Goal: Task Accomplishment & Management: Complete application form

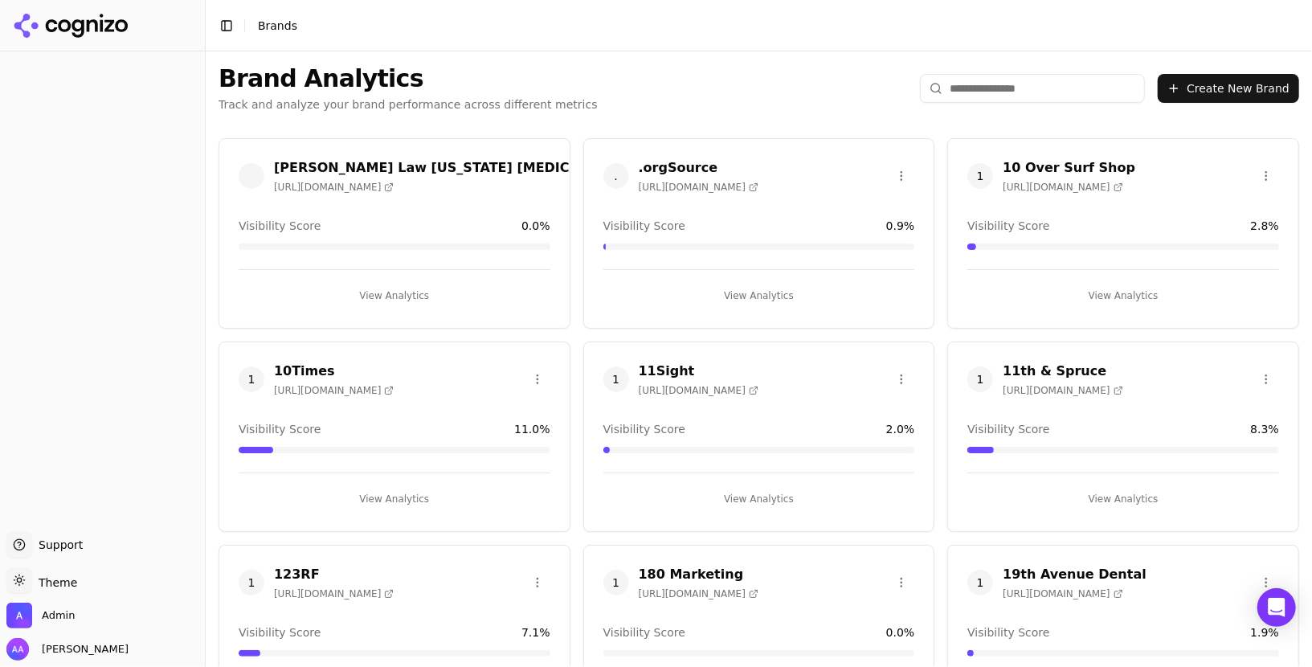
click at [987, 98] on input "search" at bounding box center [1032, 88] width 225 height 29
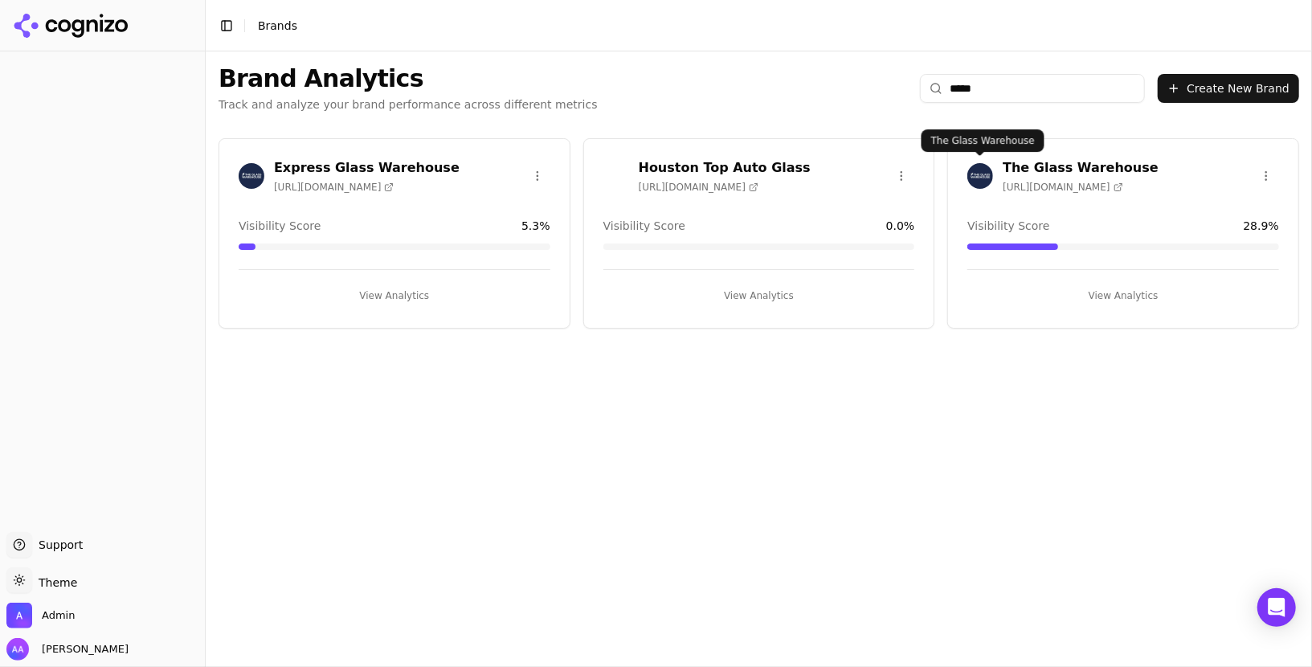
type input "*****"
click at [970, 177] on img at bounding box center [981, 176] width 26 height 26
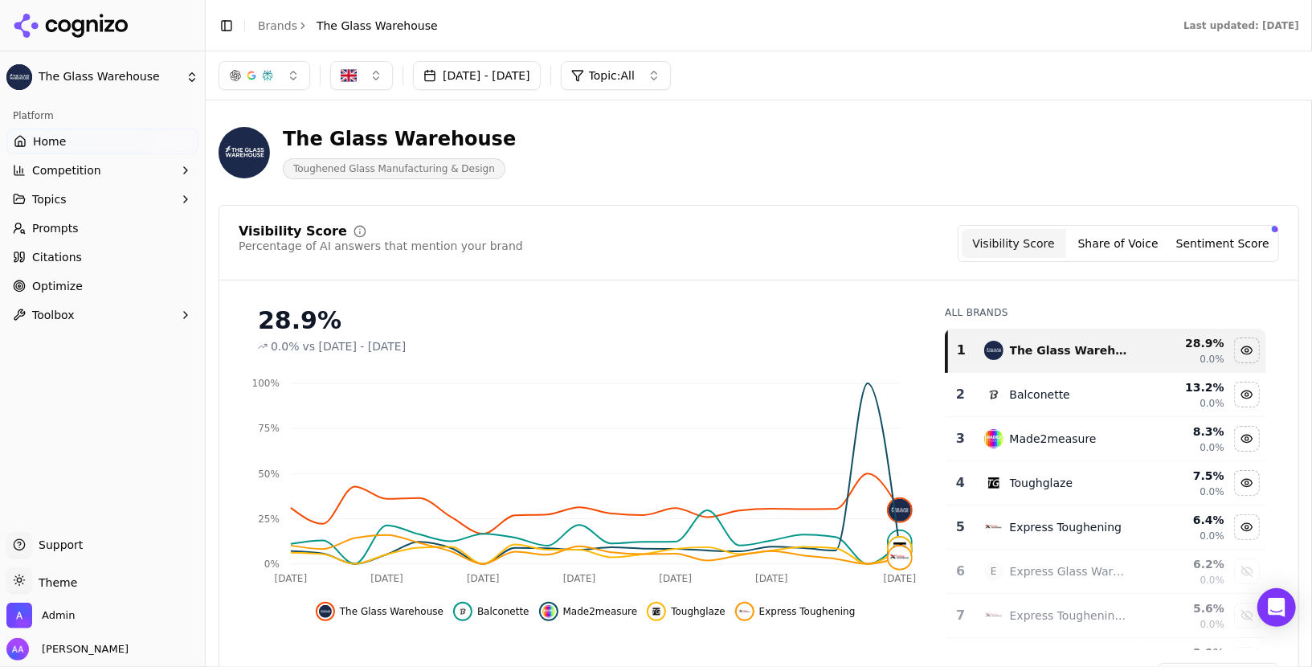
click at [516, 73] on button "[DATE] - [DATE]" at bounding box center [477, 75] width 128 height 29
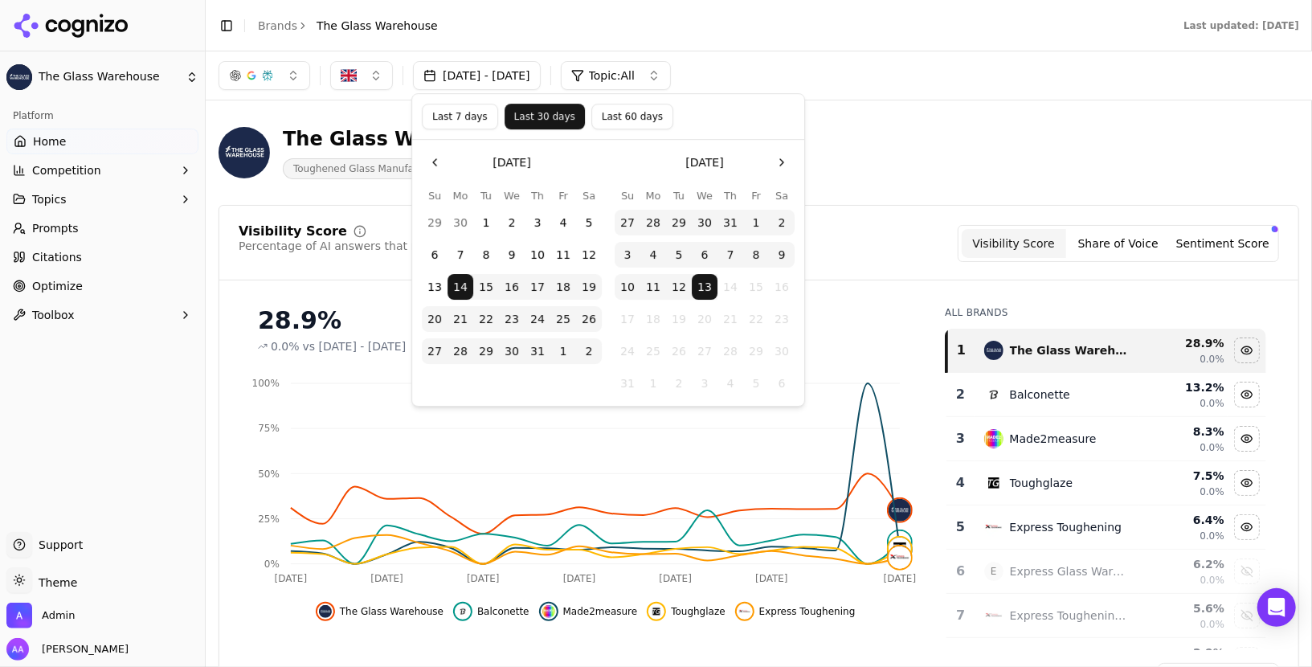
click at [467, 117] on button "Last 7 days" at bounding box center [460, 117] width 76 height 26
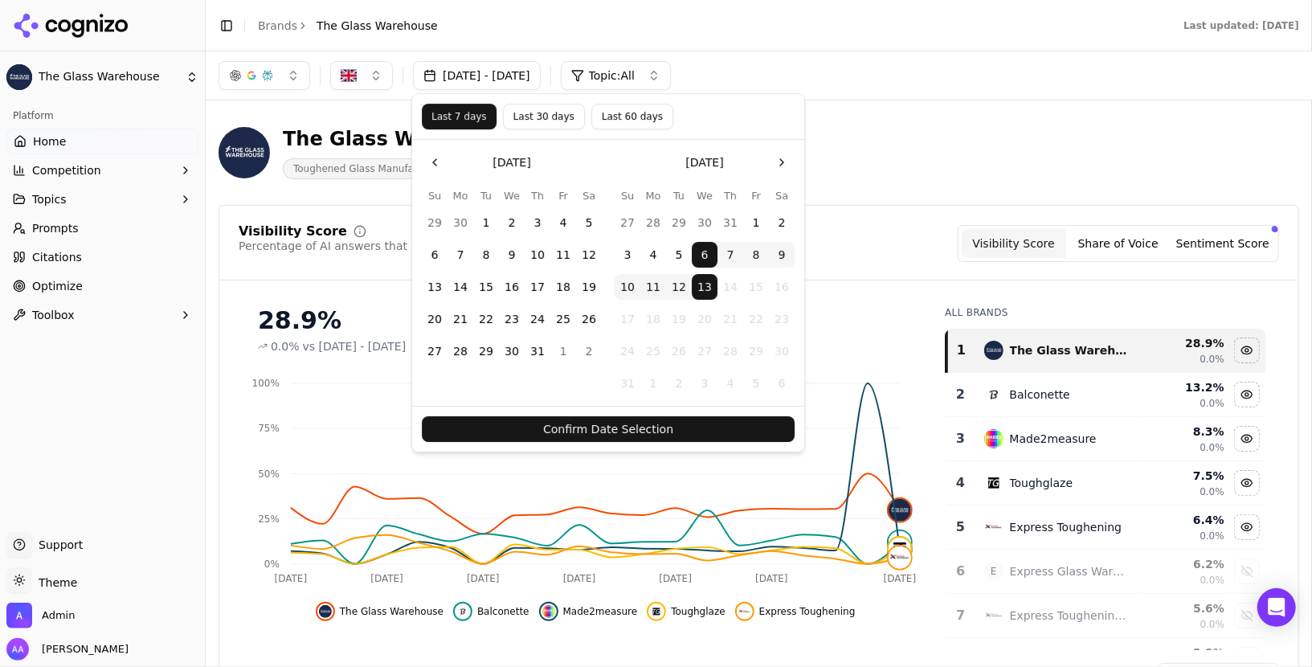
click at [673, 423] on button "Confirm Date Selection" at bounding box center [608, 429] width 373 height 26
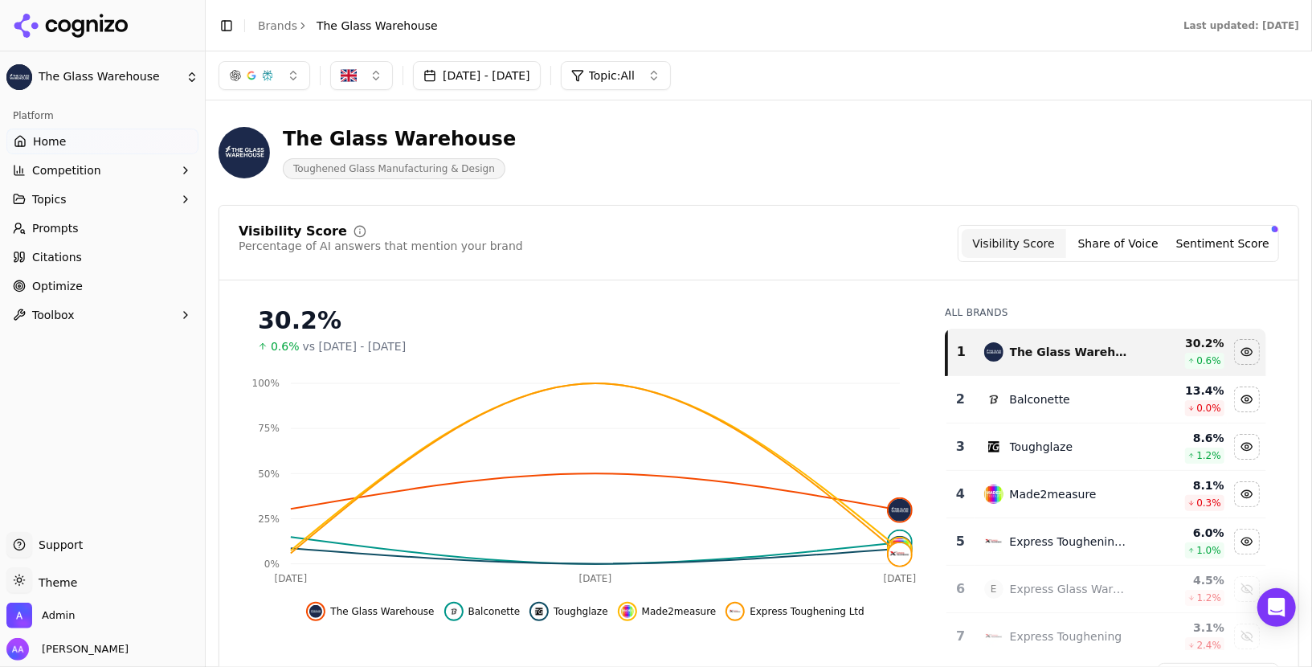
click at [107, 236] on link "Prompts" at bounding box center [102, 228] width 192 height 26
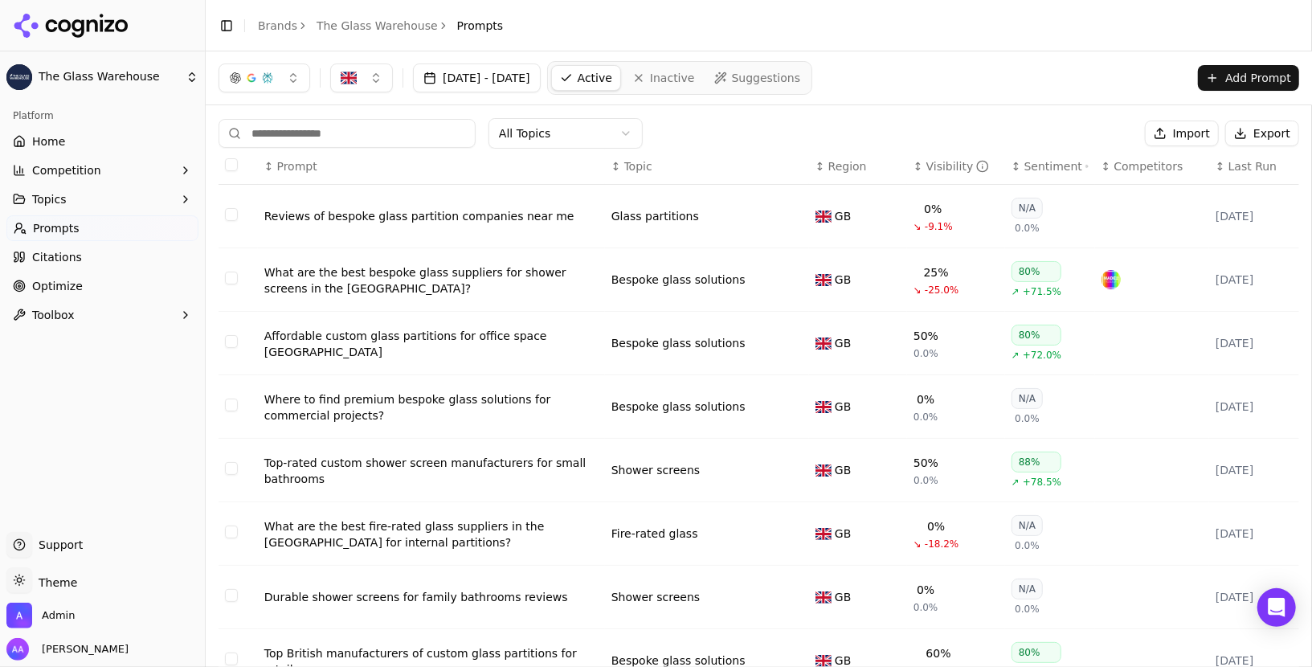
click at [1237, 164] on span "Last Run" at bounding box center [1253, 166] width 48 height 16
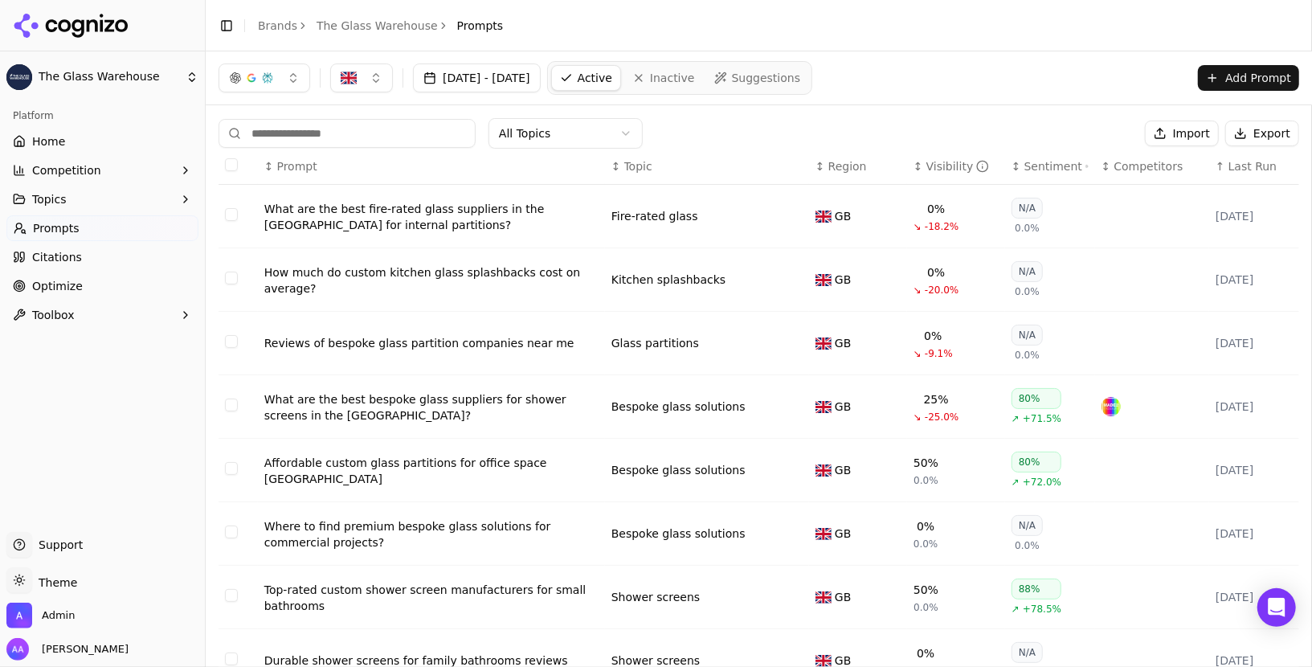
click at [1237, 164] on span "Last Run" at bounding box center [1253, 166] width 48 height 16
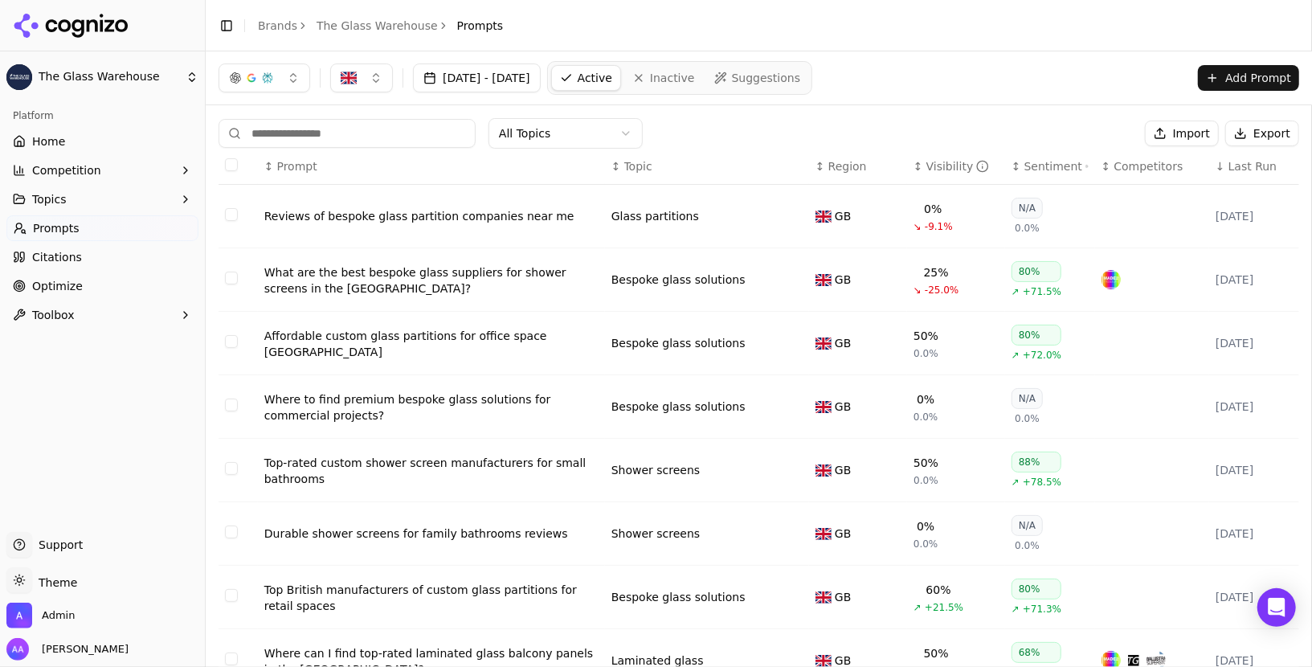
click at [1237, 164] on span "Last Run" at bounding box center [1253, 166] width 48 height 16
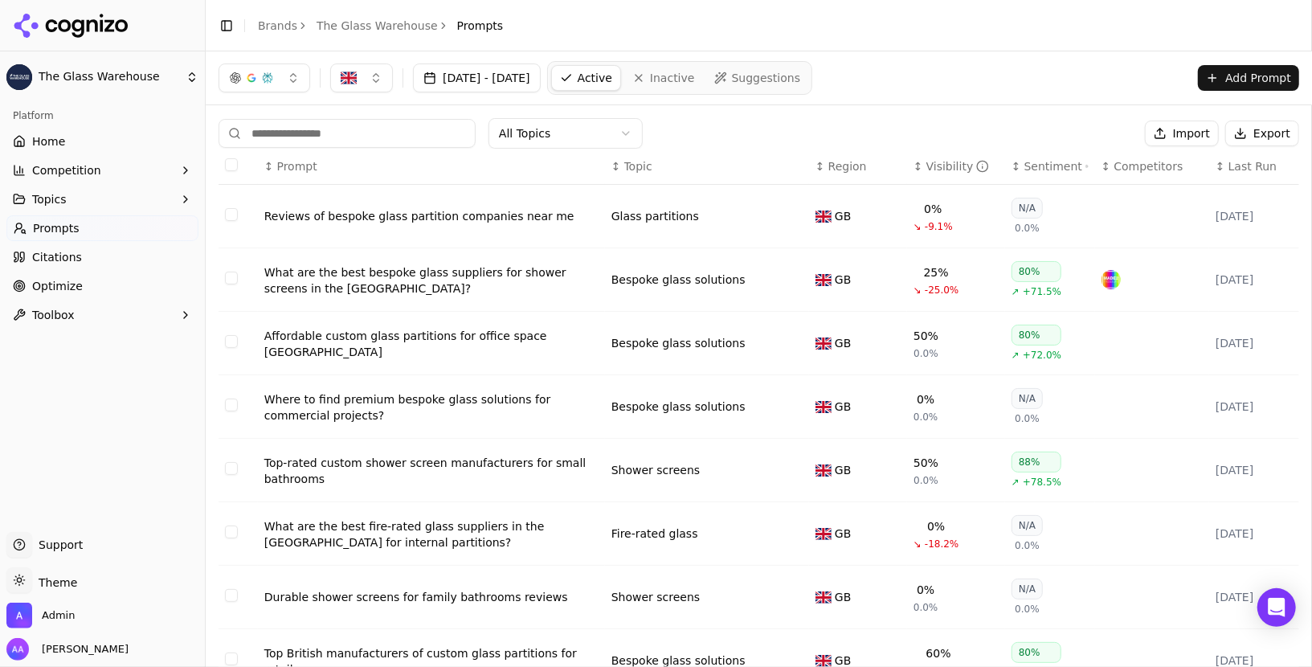
click at [1237, 164] on span "Last Run" at bounding box center [1253, 166] width 48 height 16
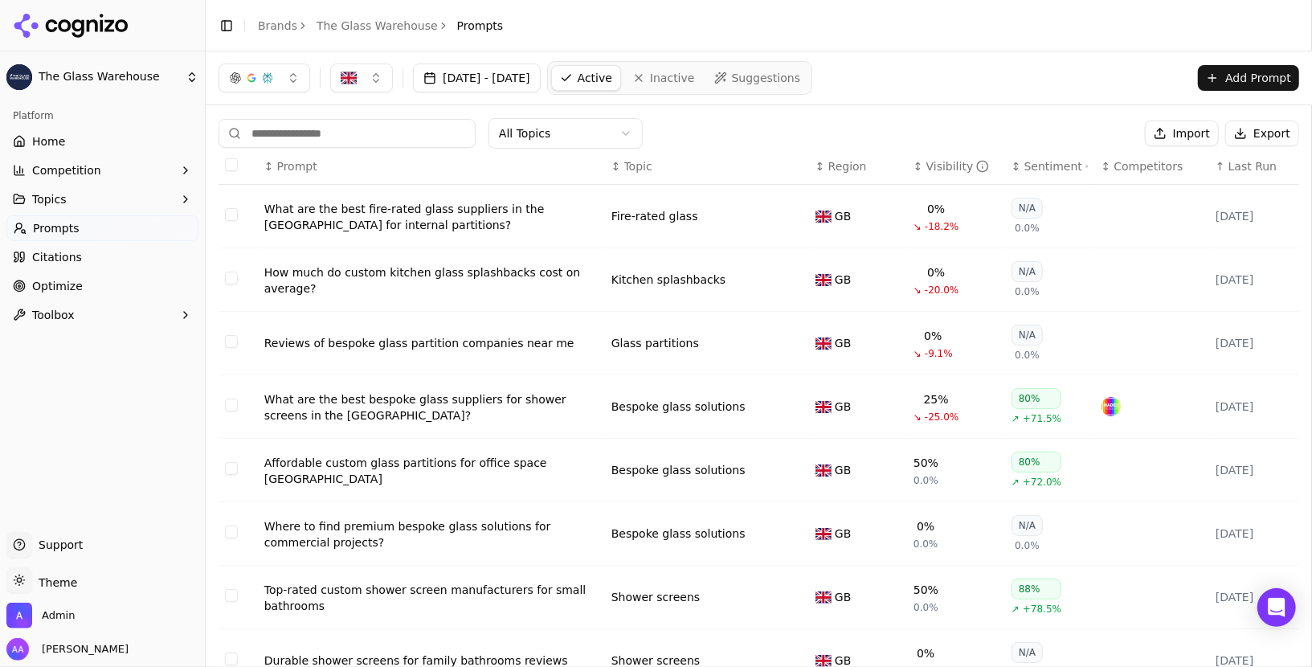
click at [1237, 164] on span "Last Run" at bounding box center [1253, 166] width 48 height 16
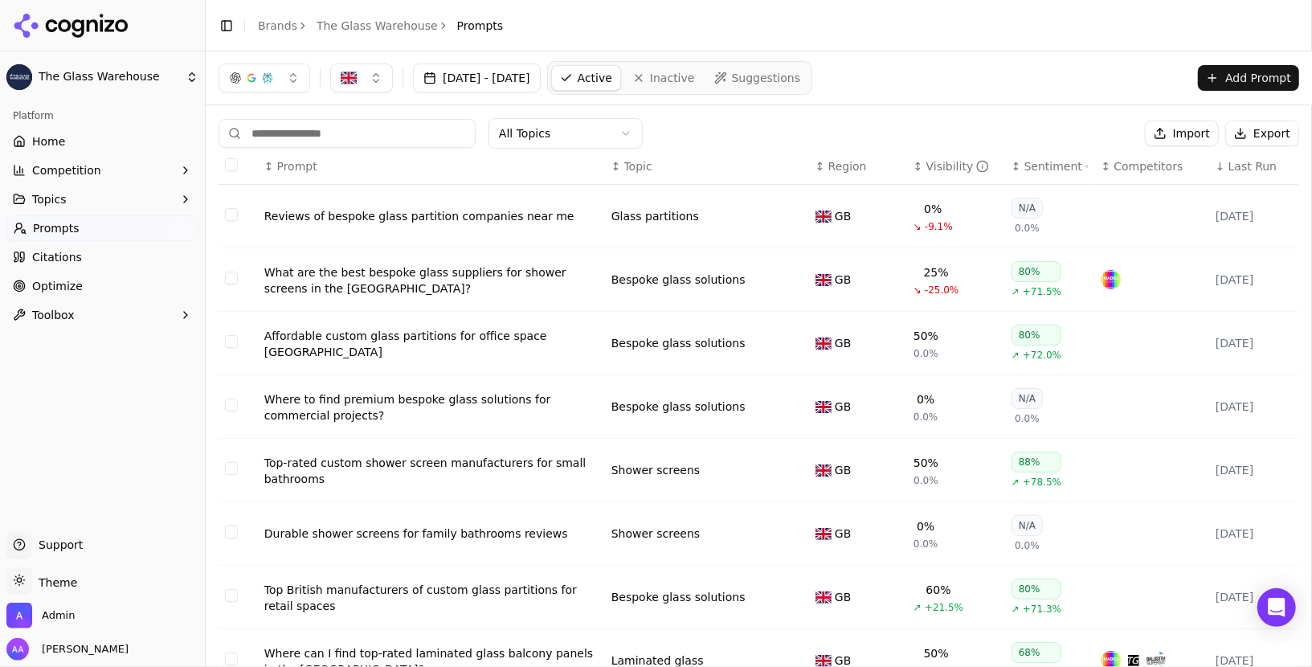
click at [1237, 164] on span "Last Run" at bounding box center [1253, 166] width 48 height 16
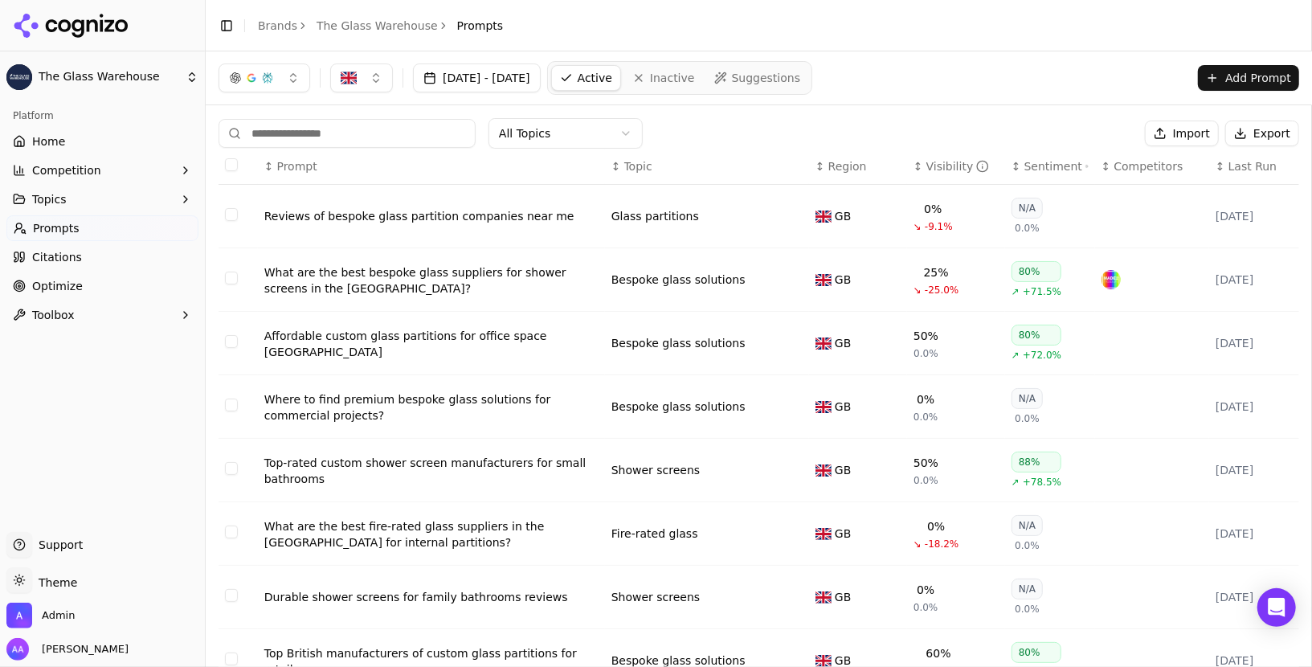
click at [87, 283] on link "Optimize" at bounding box center [102, 286] width 192 height 26
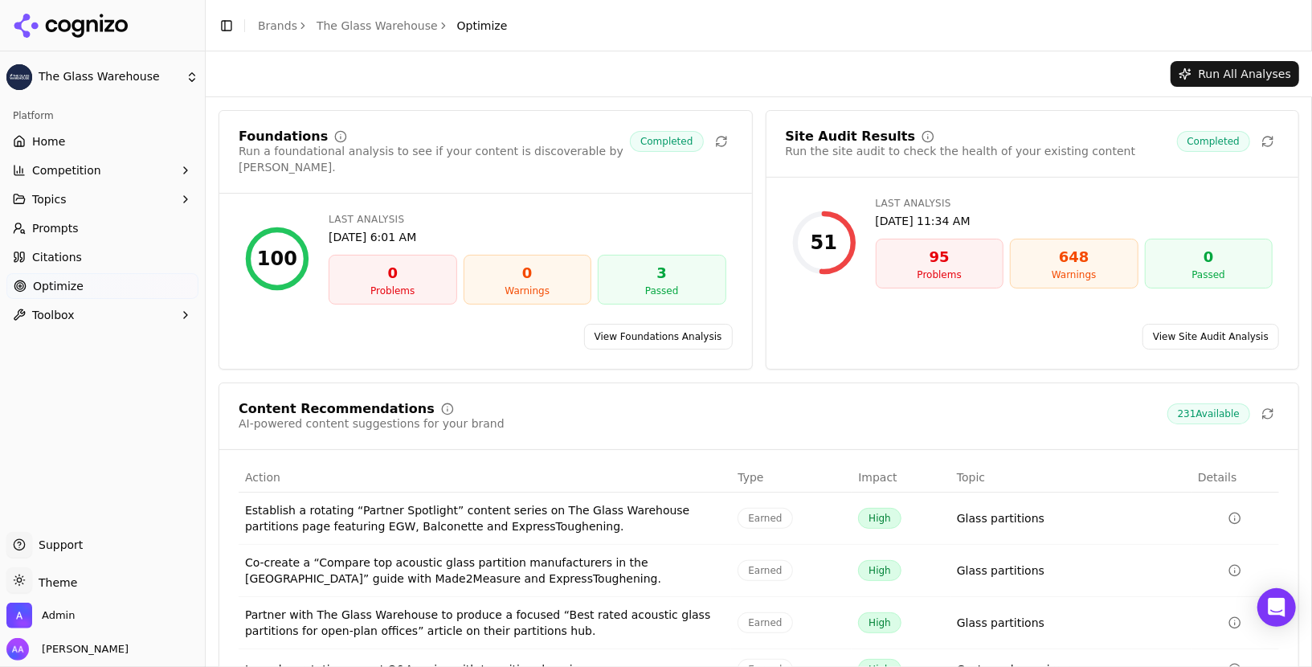
click at [1214, 324] on link "View Site Audit Analysis" at bounding box center [1211, 337] width 137 height 26
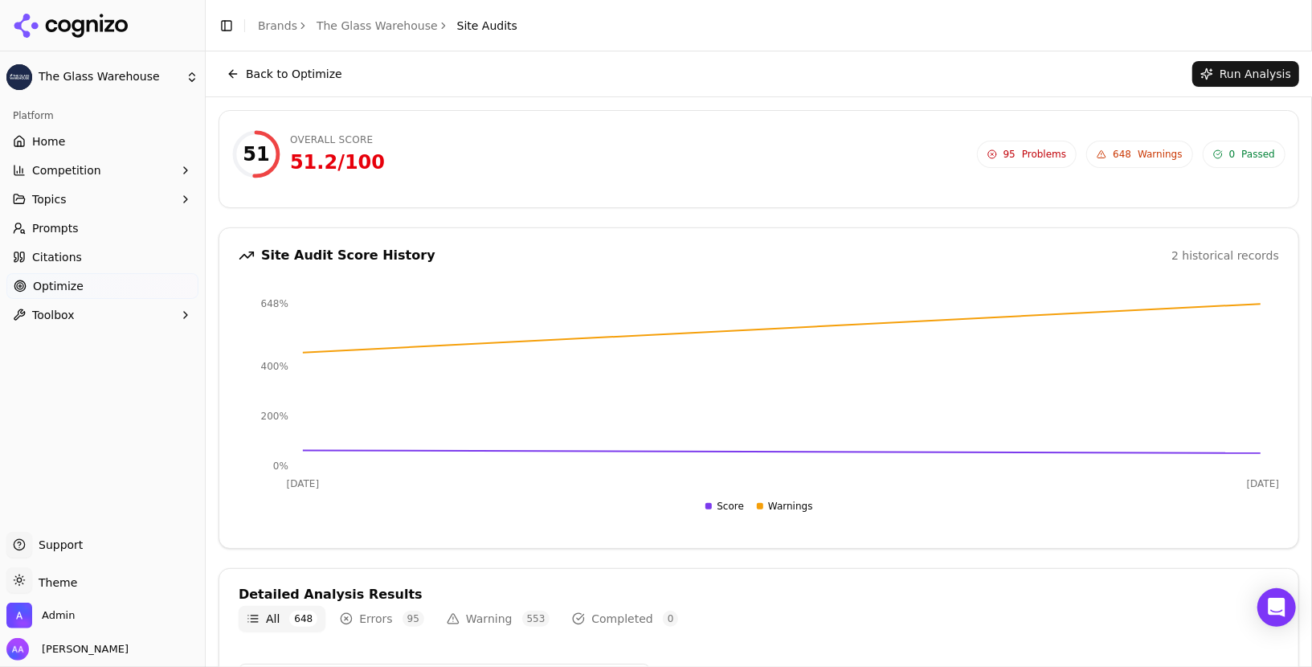
click at [1127, 148] on span "648" at bounding box center [1122, 154] width 18 height 13
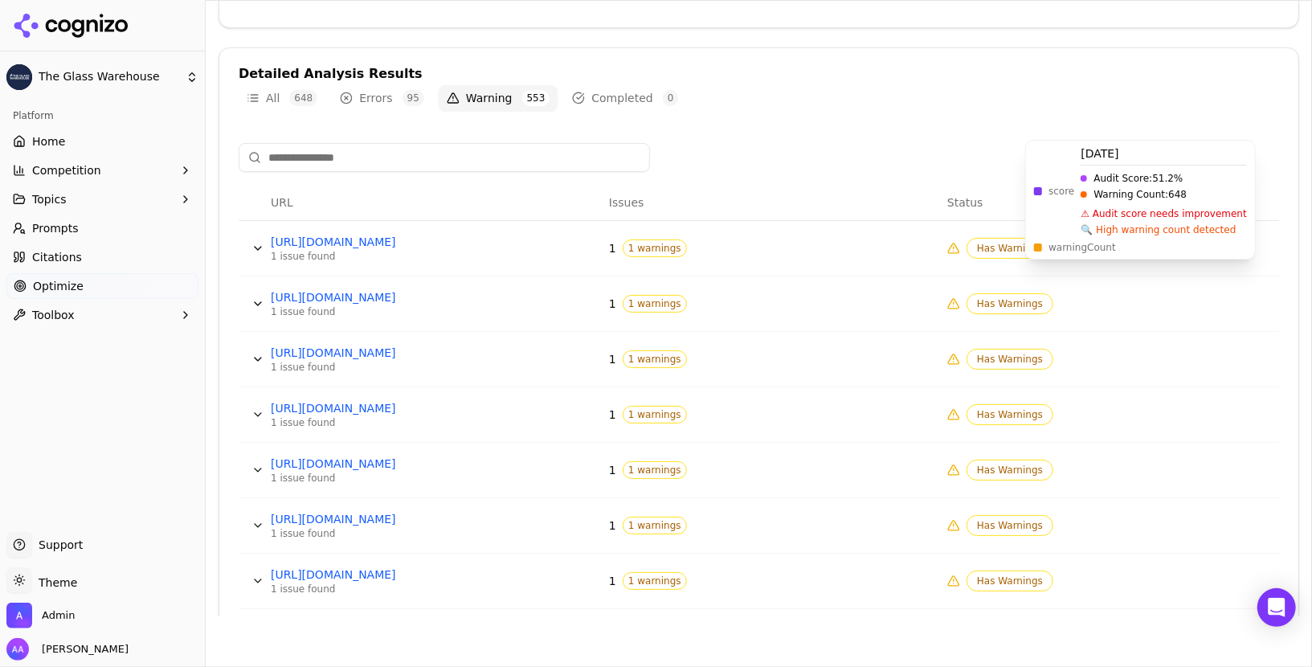
scroll to position [514, 0]
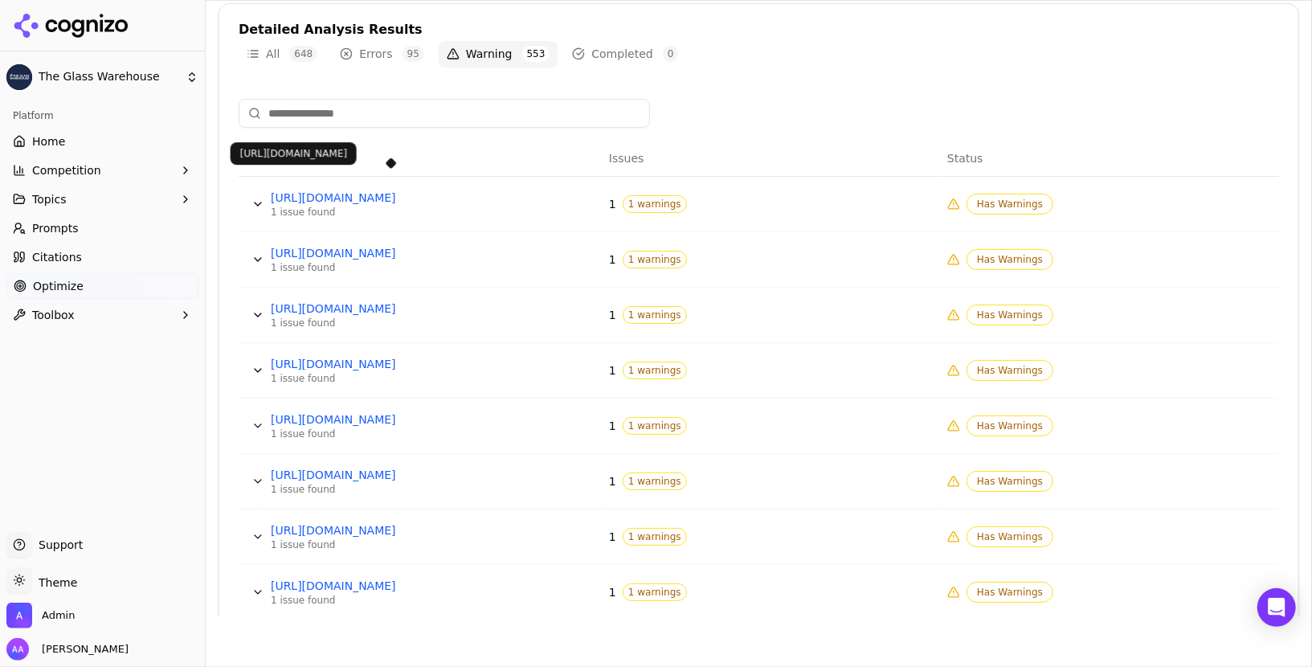
click at [427, 190] on link "https://www.theglasswarehouse.co.uk/mirrors/grey-rectangle-and-square-mirror/" at bounding box center [391, 198] width 241 height 16
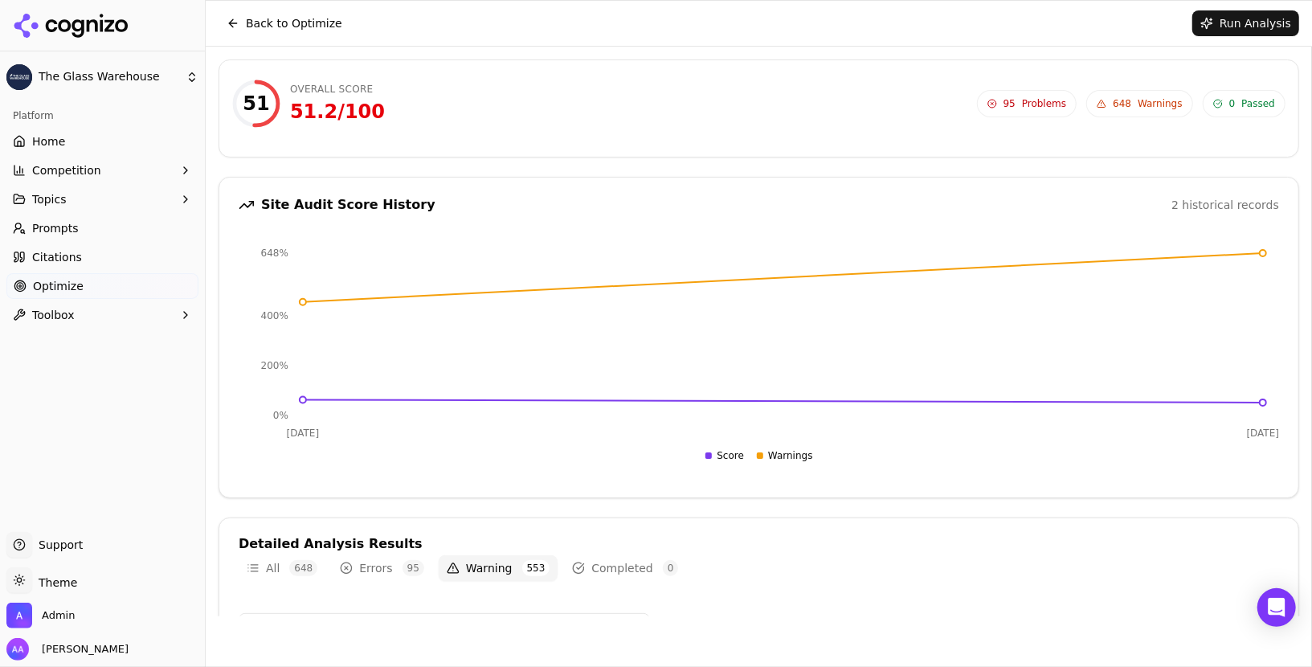
click at [309, 26] on button "Back to Optimize" at bounding box center [285, 23] width 132 height 26
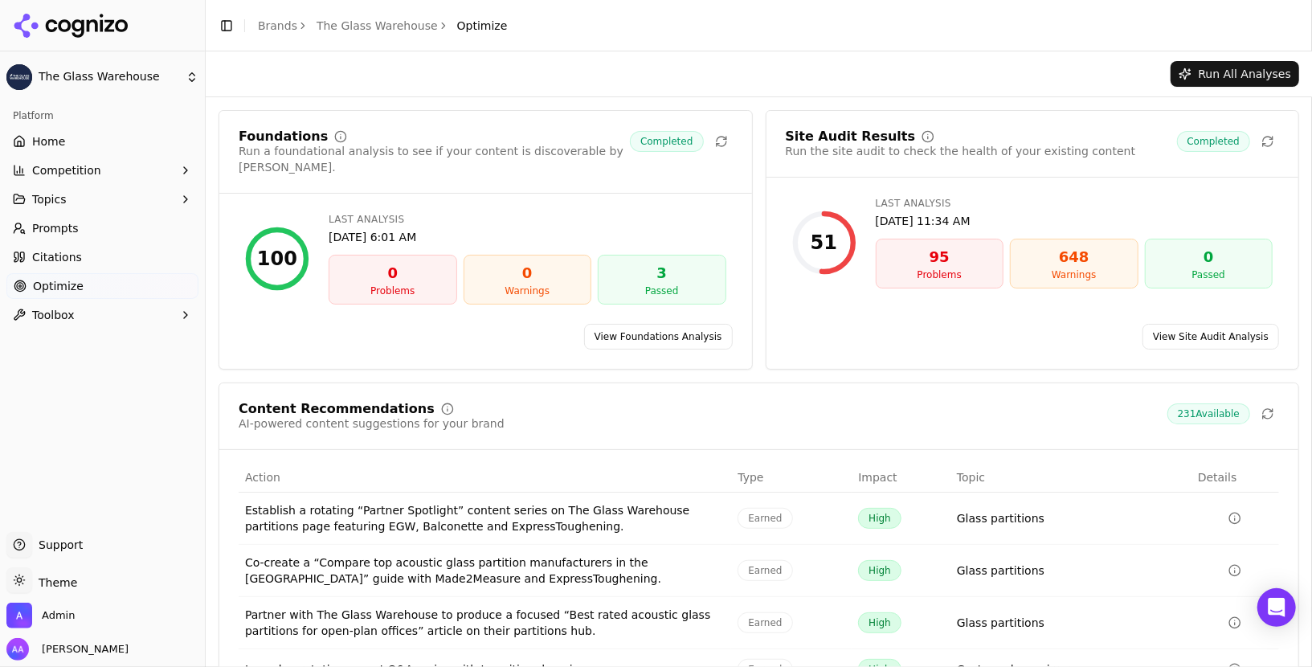
click at [84, 27] on icon at bounding box center [78, 28] width 12 height 18
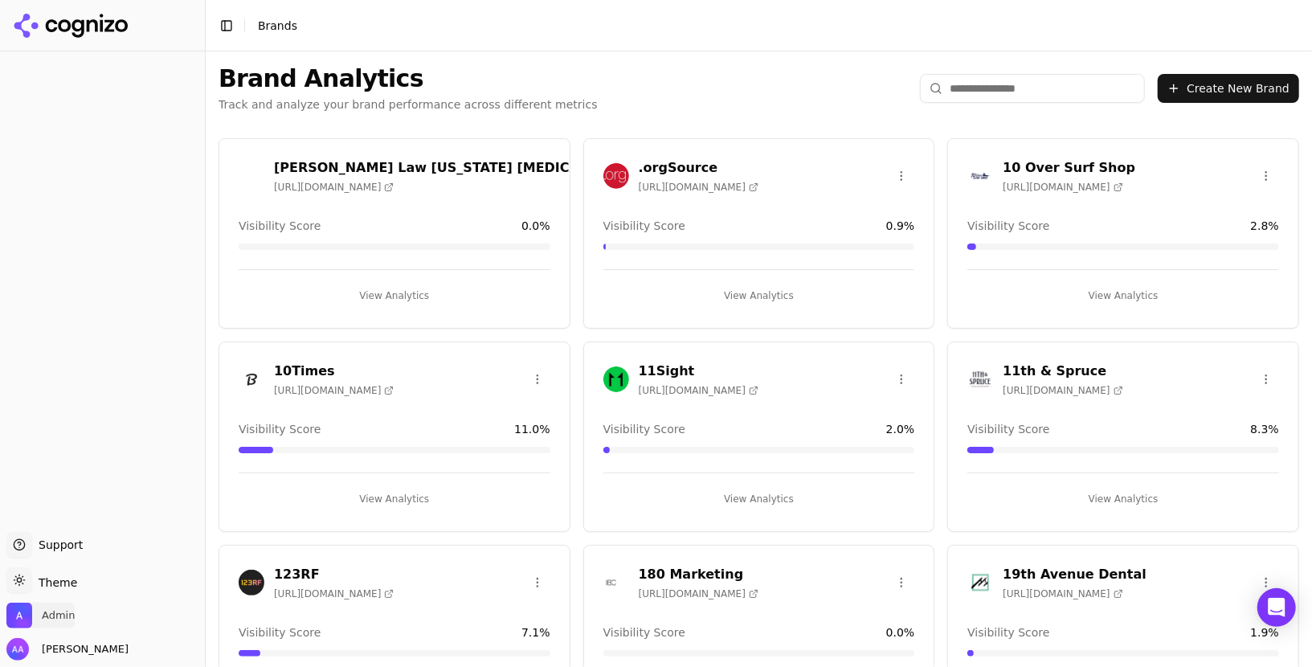
click at [43, 615] on span "Admin" at bounding box center [58, 615] width 33 height 14
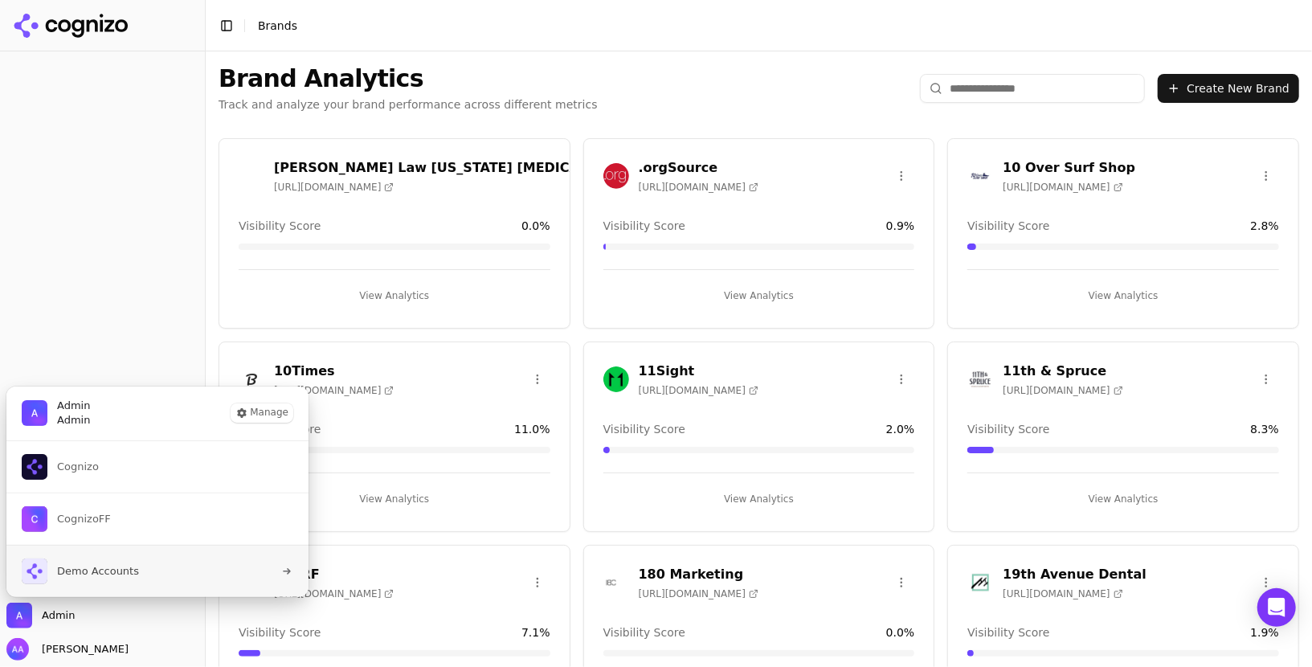
click at [142, 574] on button "Demo Accounts" at bounding box center [158, 571] width 304 height 52
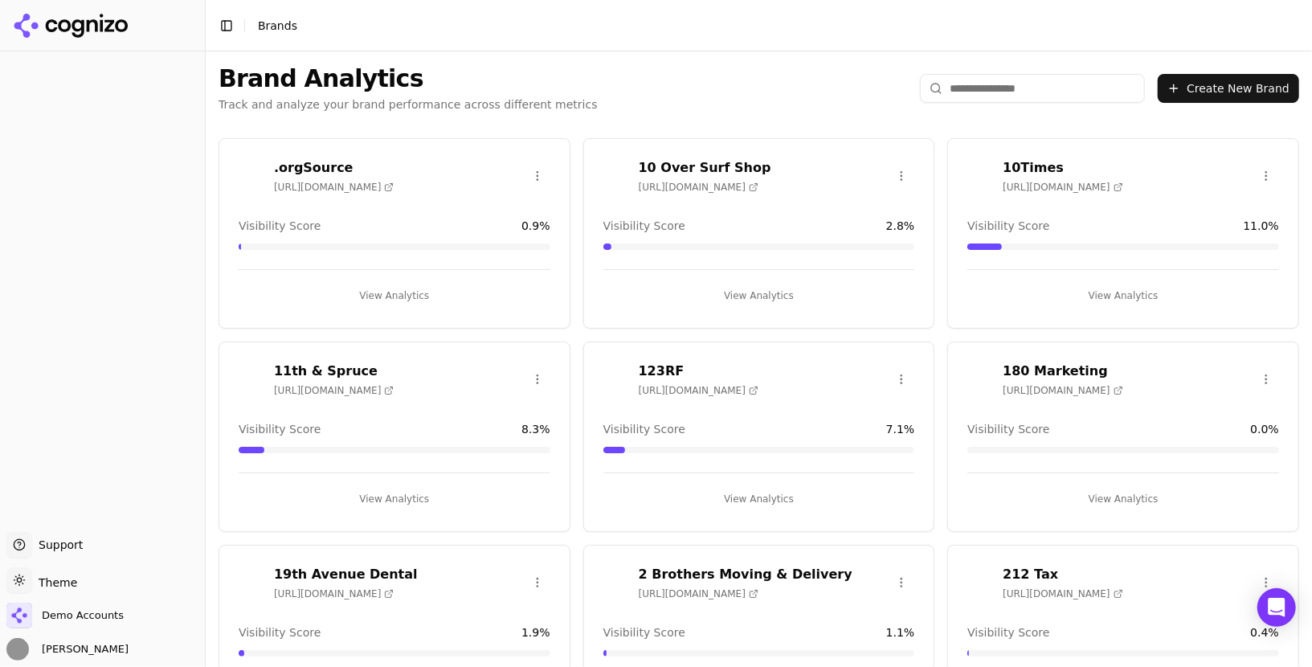
scroll to position [6127, 0]
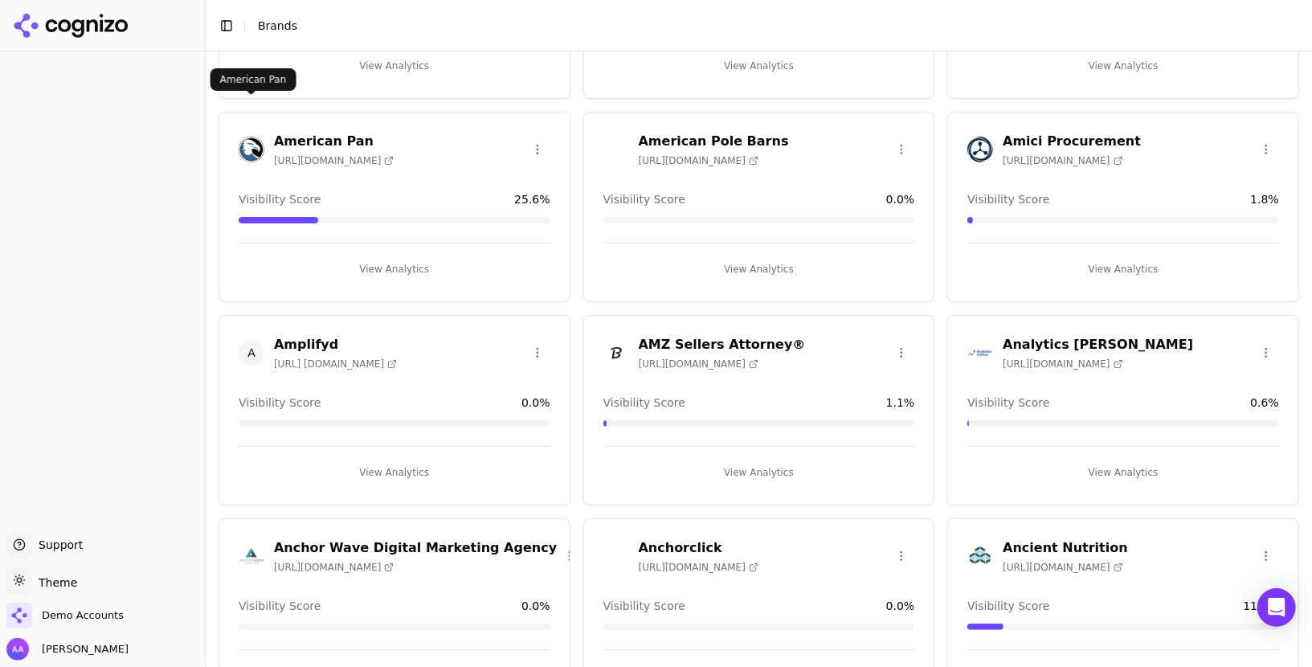
click at [247, 137] on img at bounding box center [252, 150] width 26 height 26
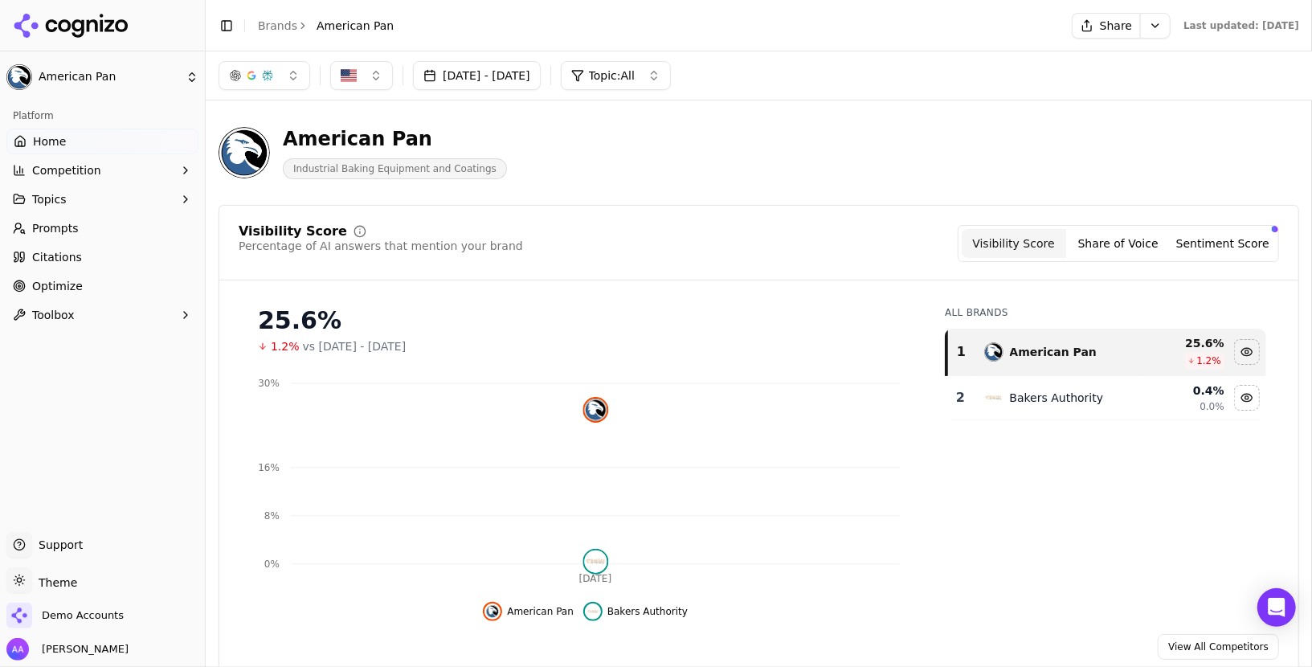
click at [120, 280] on link "Optimize" at bounding box center [102, 286] width 192 height 26
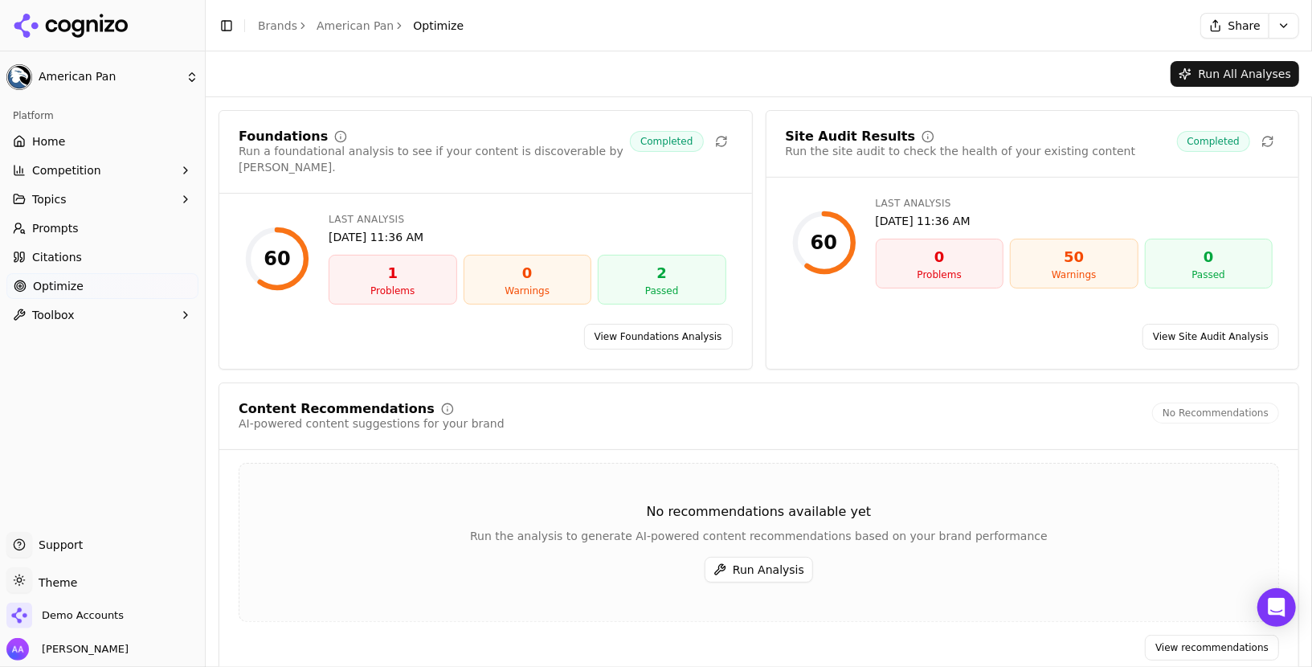
click at [1189, 324] on link "View Site Audit Analysis" at bounding box center [1211, 337] width 137 height 26
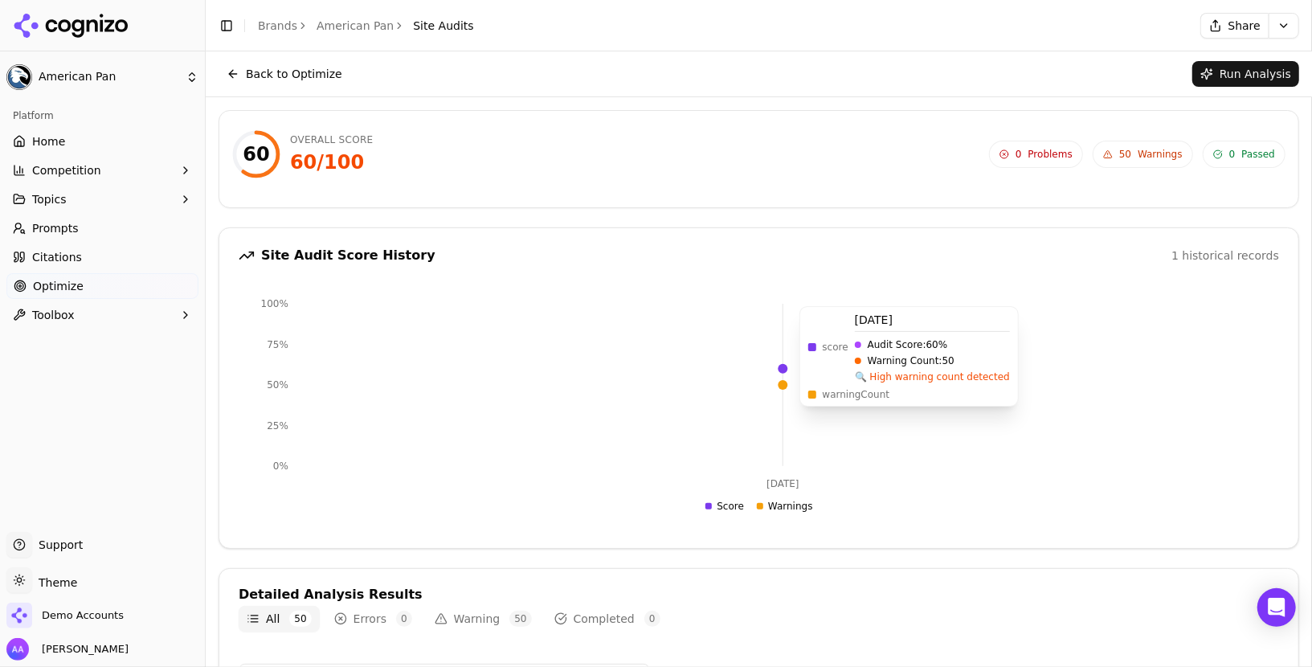
scroll to position [694, 0]
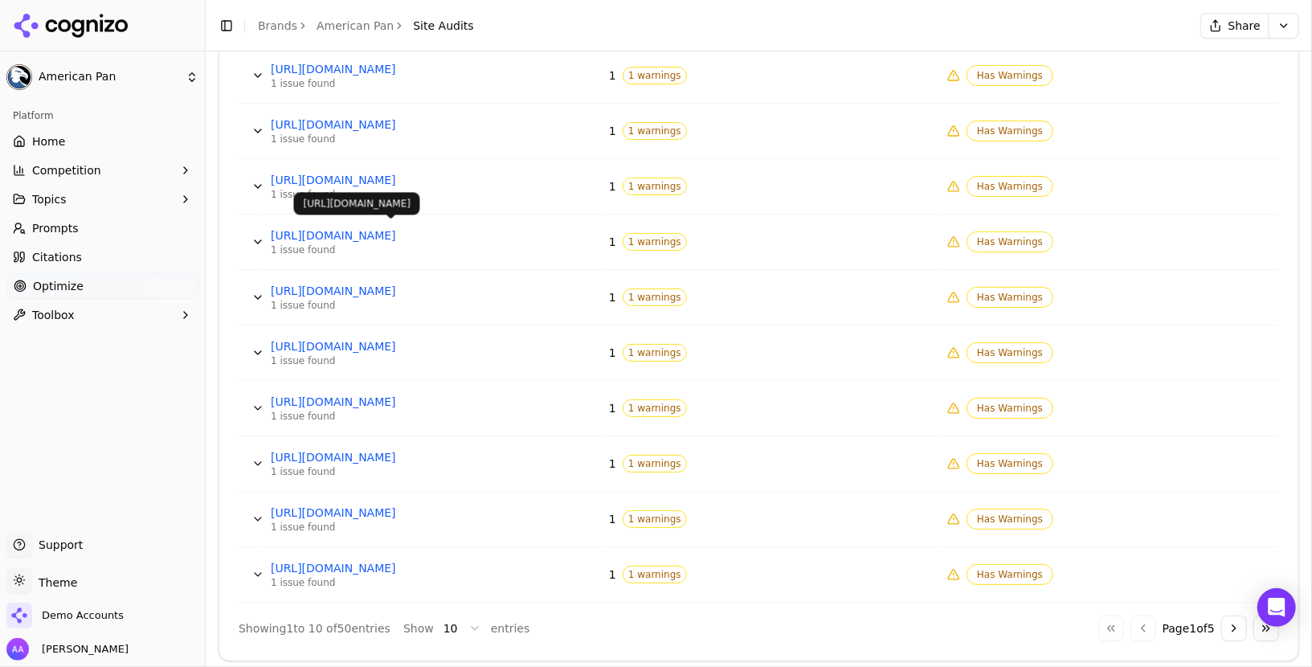
click at [438, 228] on link "https://www.americanpan.com/europe/" at bounding box center [391, 235] width 241 height 16
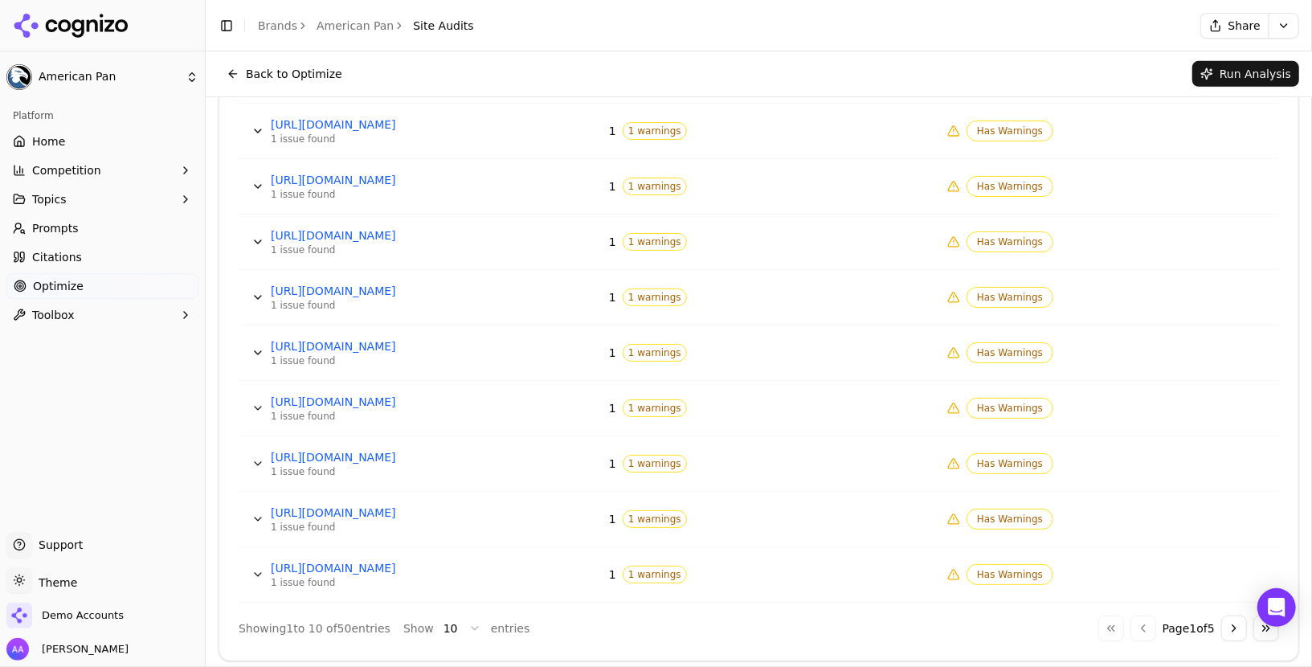
scroll to position [0, 0]
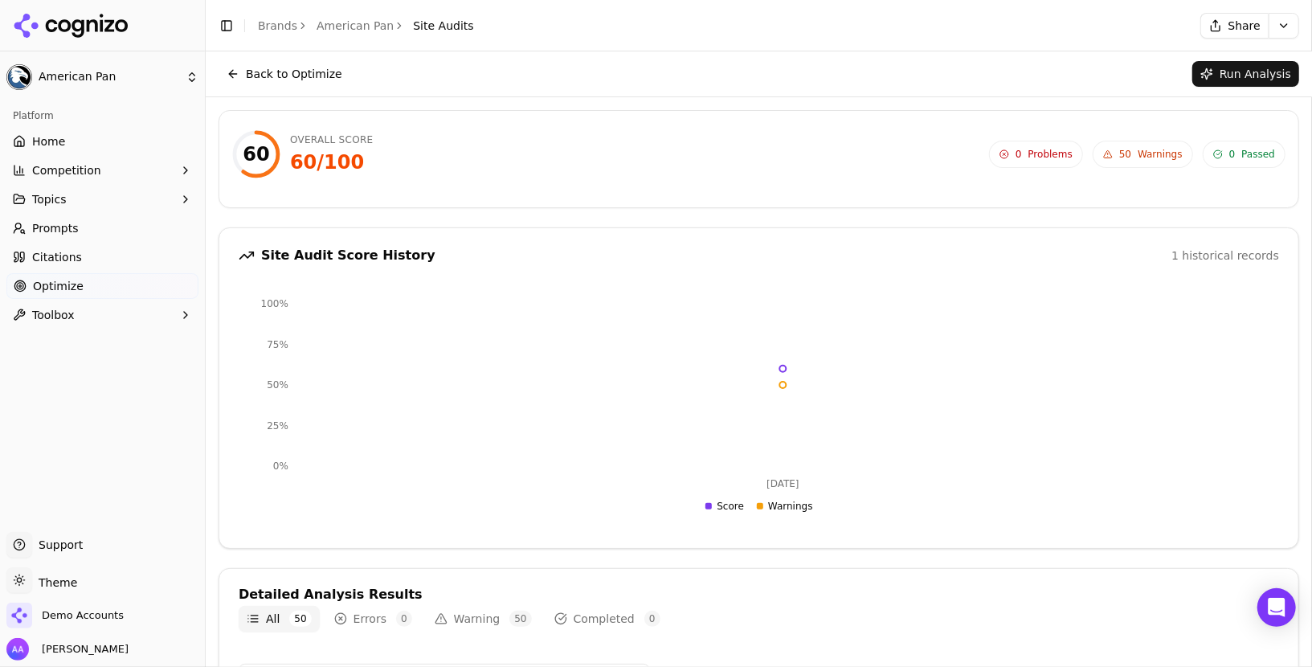
click at [342, 31] on link "American Pan" at bounding box center [355, 26] width 77 height 16
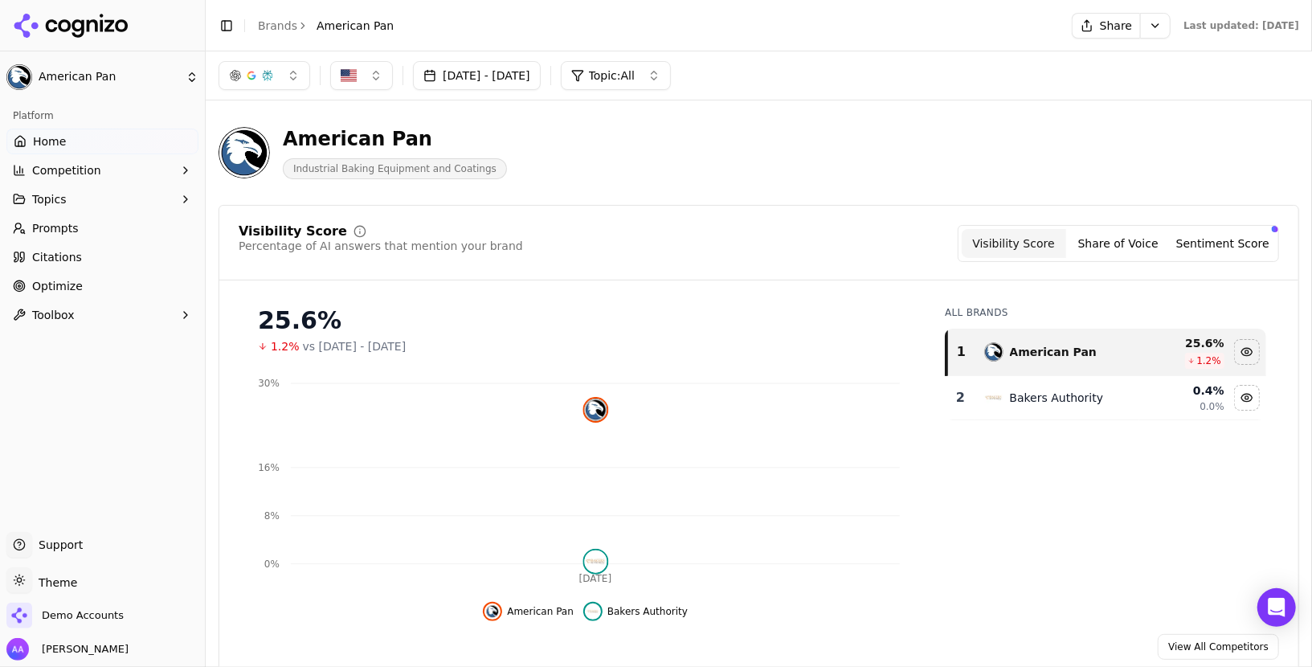
click at [272, 18] on li "Brands" at bounding box center [277, 26] width 39 height 16
click at [92, 14] on icon at bounding box center [71, 26] width 117 height 24
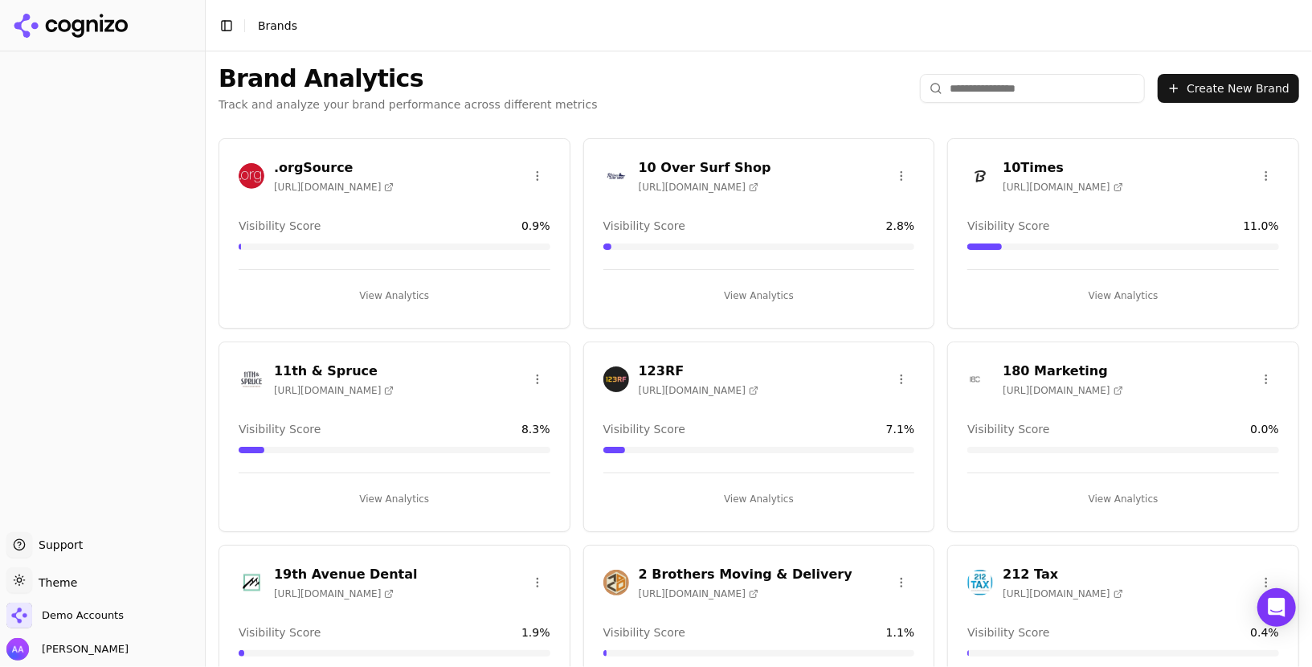
click at [963, 95] on input "search" at bounding box center [1032, 88] width 225 height 29
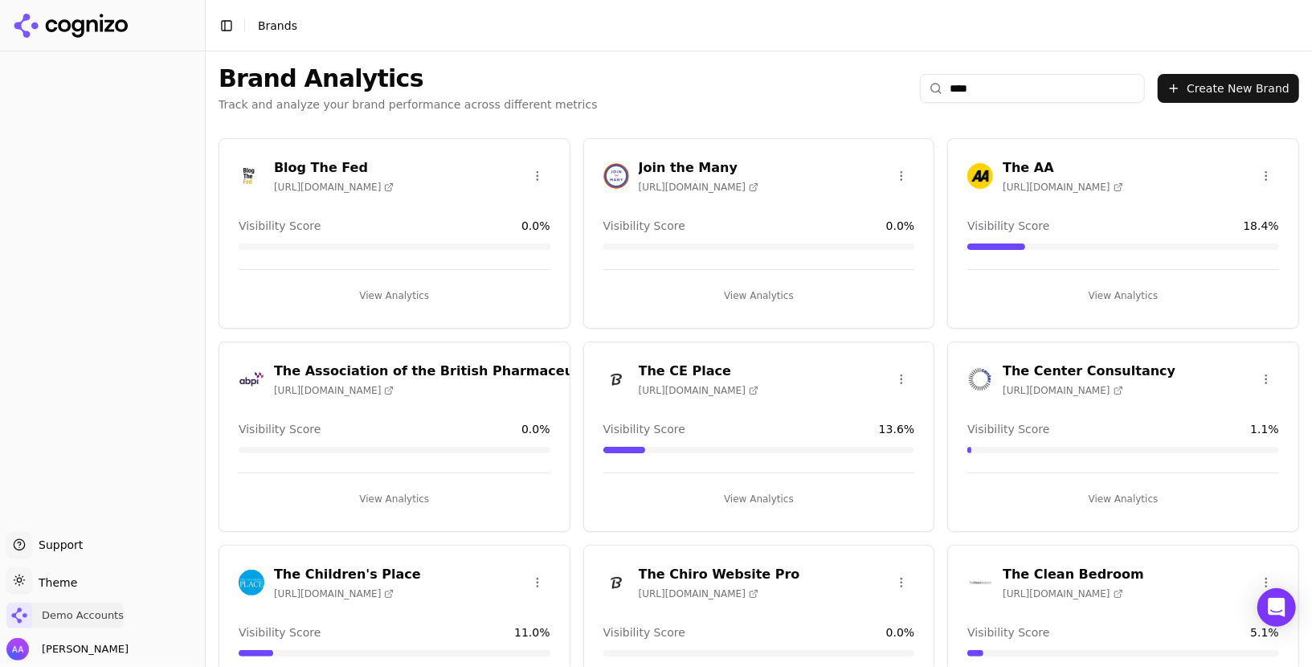
type input "***"
click at [107, 617] on span "Demo Accounts" at bounding box center [83, 615] width 82 height 14
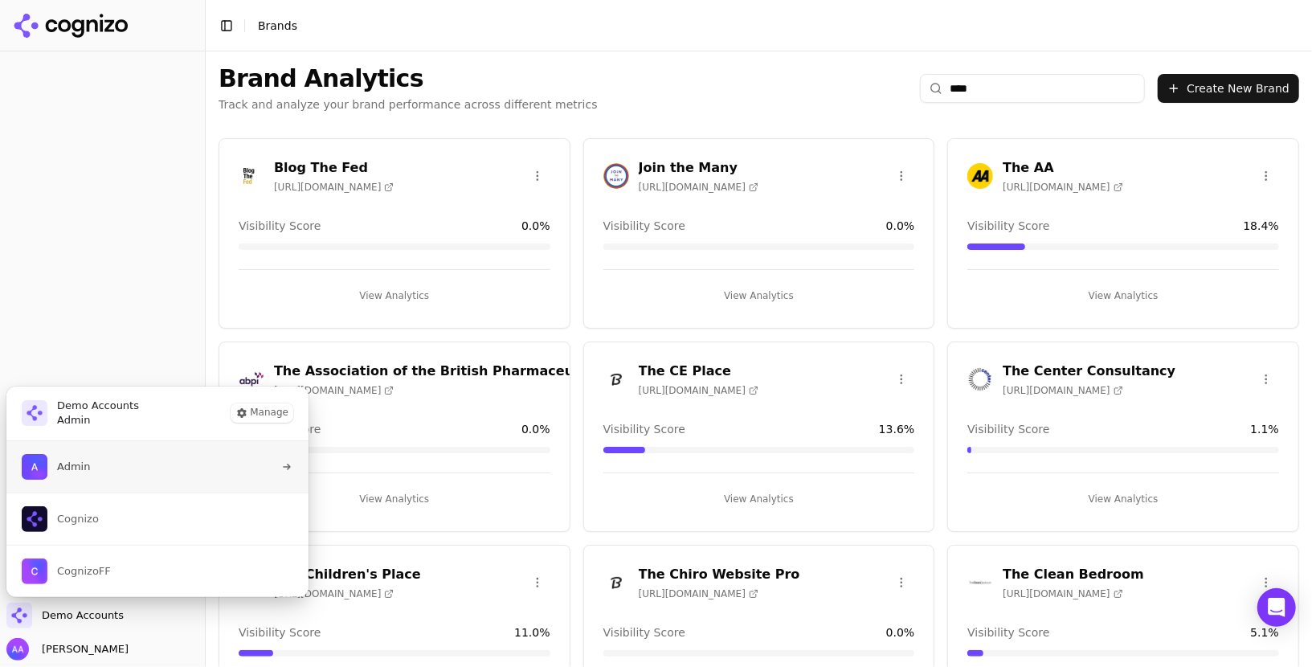
click at [135, 481] on button "Admin" at bounding box center [158, 466] width 304 height 51
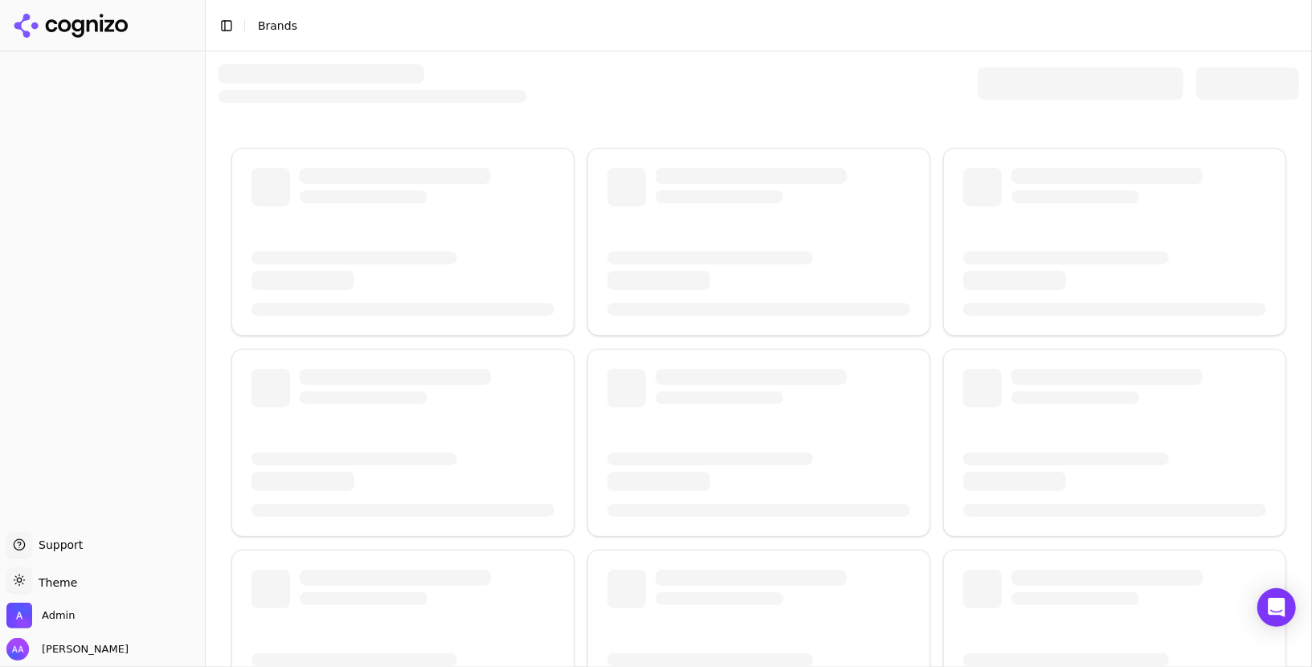
click at [1032, 89] on div at bounding box center [1081, 84] width 206 height 32
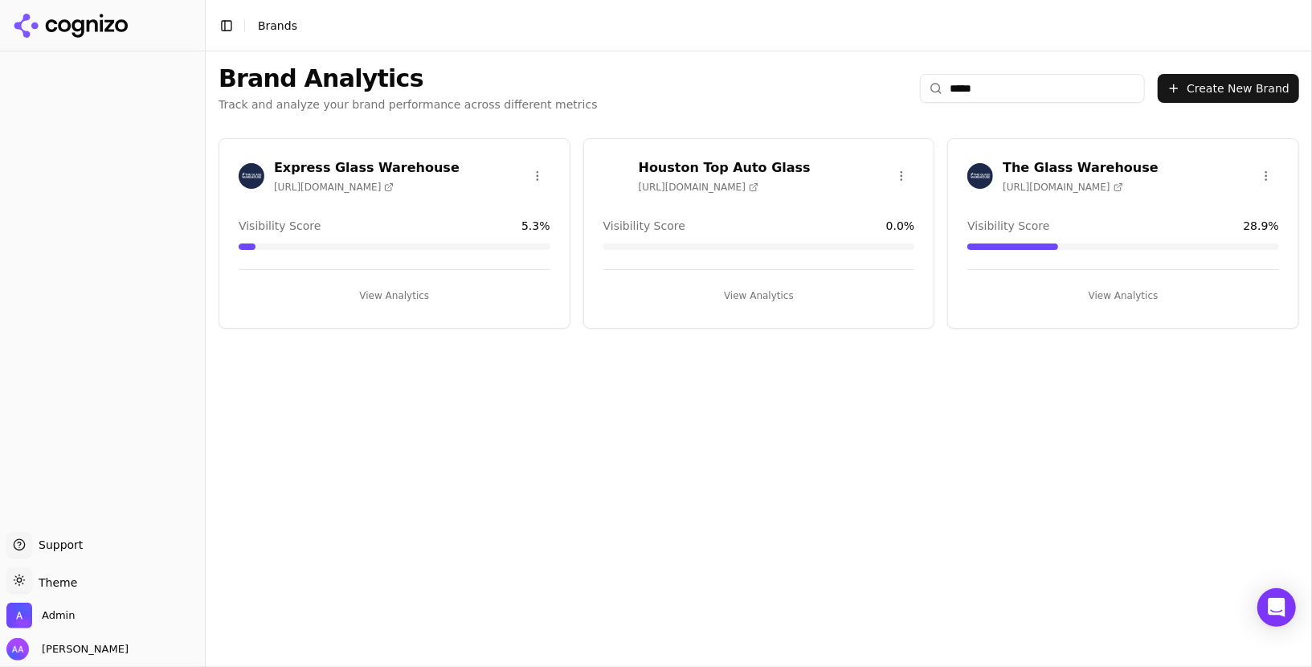
type input "*****"
click at [985, 188] on div "The Glass Warehouse [URL][DOMAIN_NAME]" at bounding box center [1063, 175] width 191 height 35
click at [982, 171] on img at bounding box center [981, 176] width 26 height 26
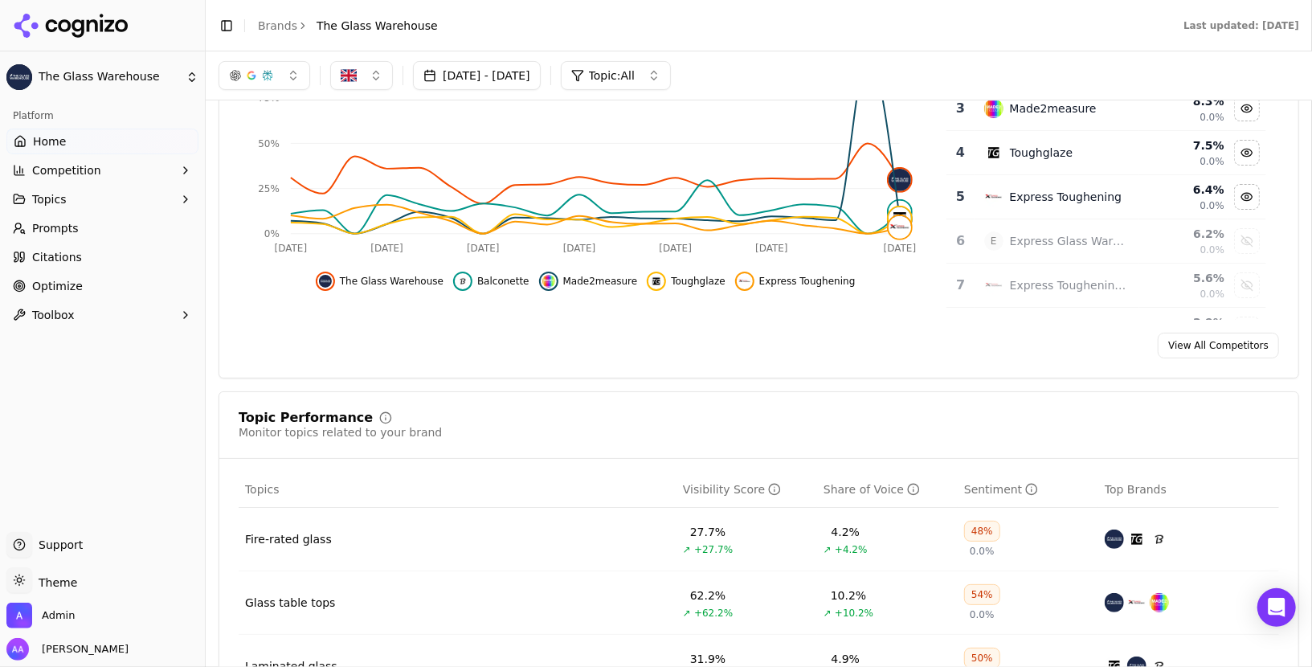
scroll to position [199, 0]
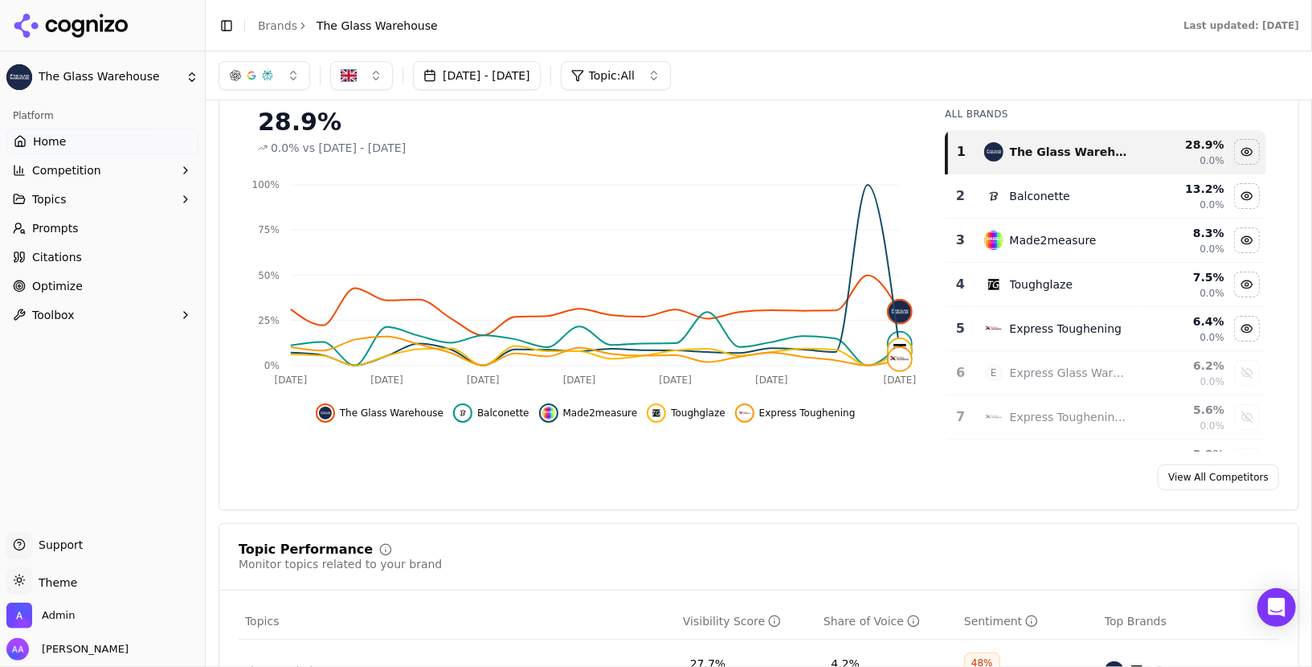
click at [121, 287] on link "Optimize" at bounding box center [102, 286] width 192 height 26
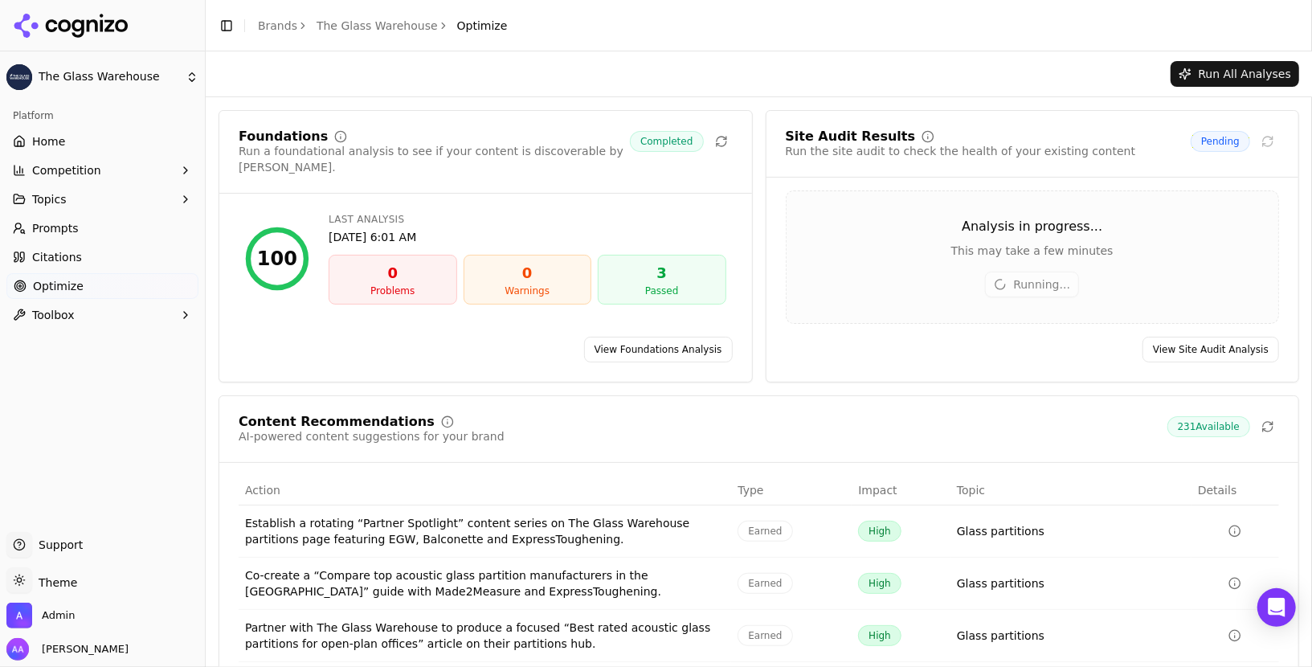
click at [930, 172] on div "Site Audit Results Run the site audit to check the health of your existing cont…" at bounding box center [1033, 153] width 533 height 47
click at [825, 182] on div "Site Audit Results Run the site audit to check the health of your existing cont…" at bounding box center [1033, 246] width 534 height 272
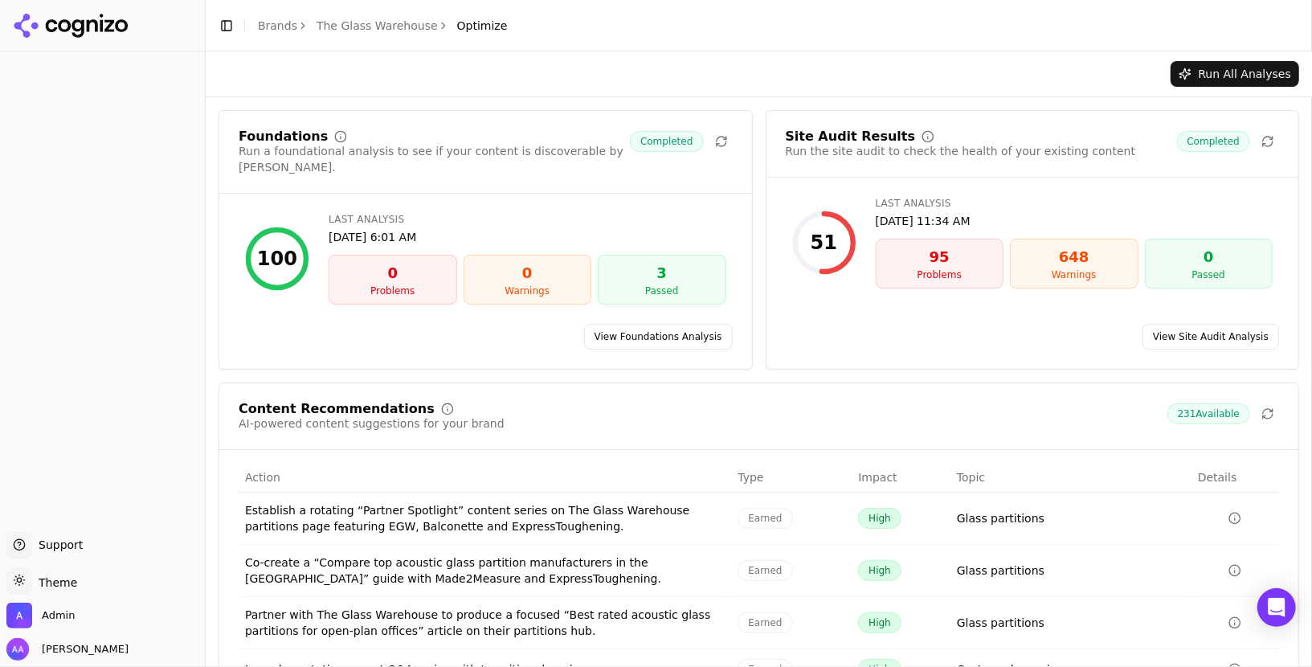
click at [357, 26] on link "The Glass Warehouse" at bounding box center [377, 26] width 121 height 16
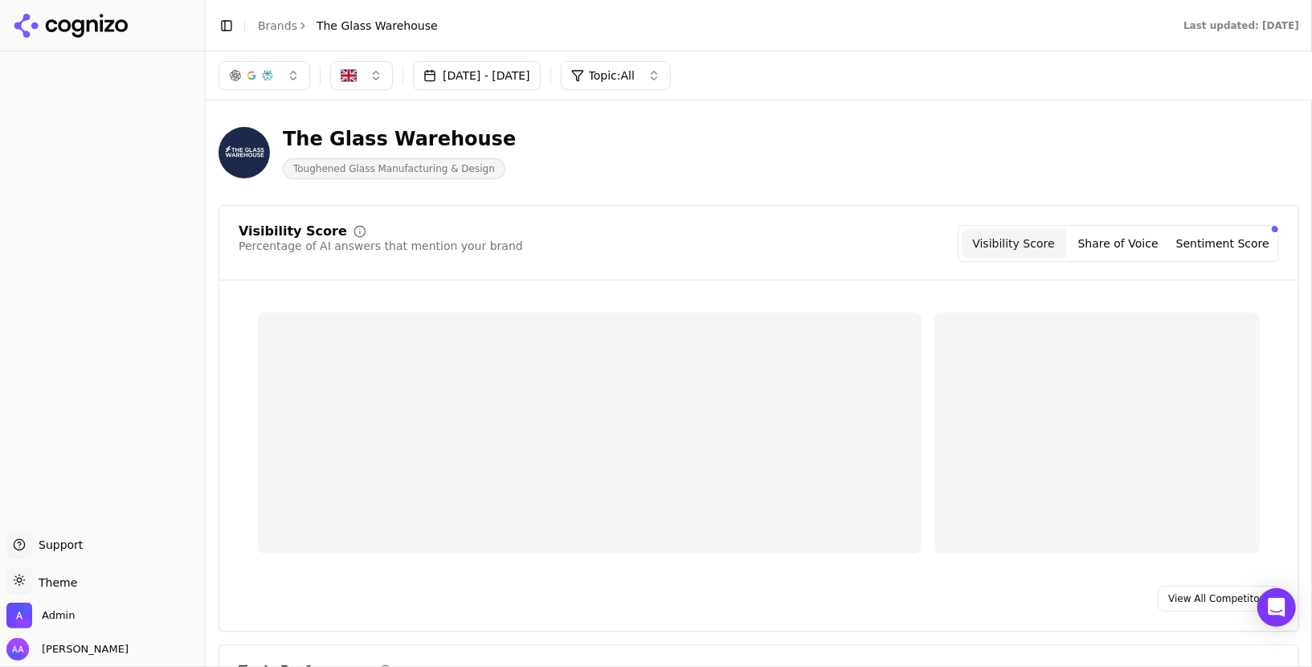
click at [252, 30] on div "Toggle Sidebar Brands The Glass Warehouse" at bounding box center [328, 25] width 245 height 23
click at [272, 23] on link "Brands" at bounding box center [277, 25] width 39 height 13
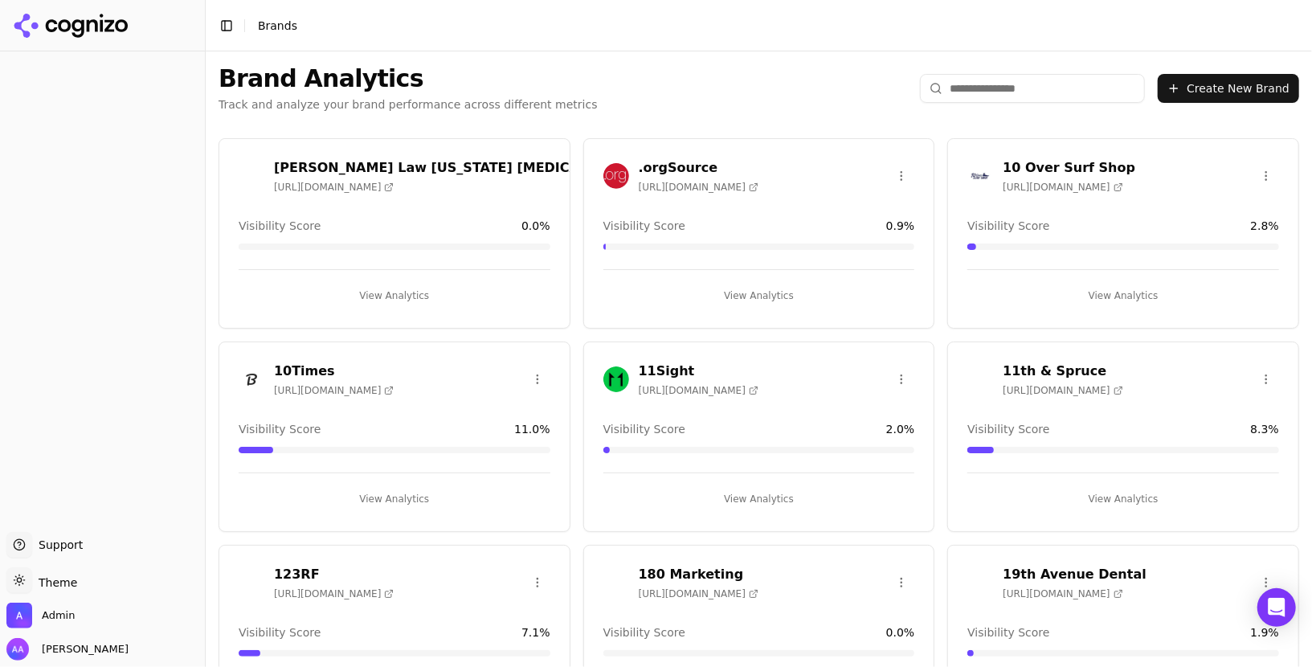
scroll to position [287, 0]
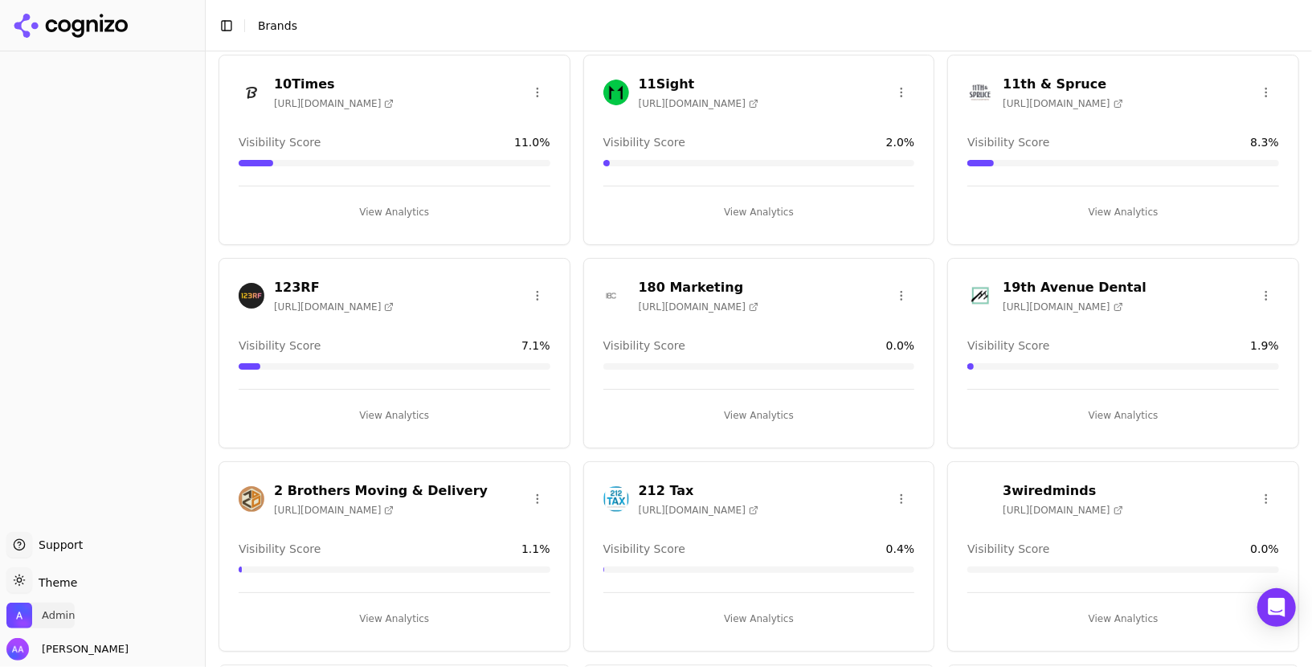
click at [40, 614] on span "Admin" at bounding box center [40, 616] width 68 height 26
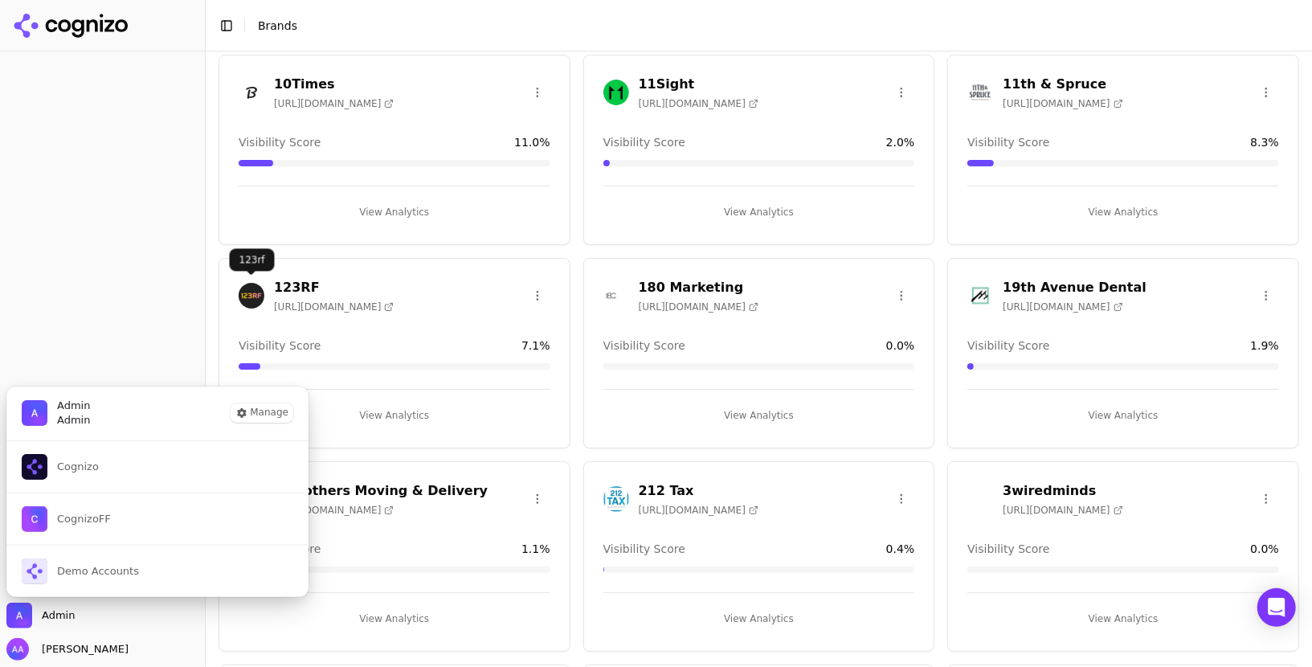
click at [55, 316] on div at bounding box center [102, 292] width 205 height 468
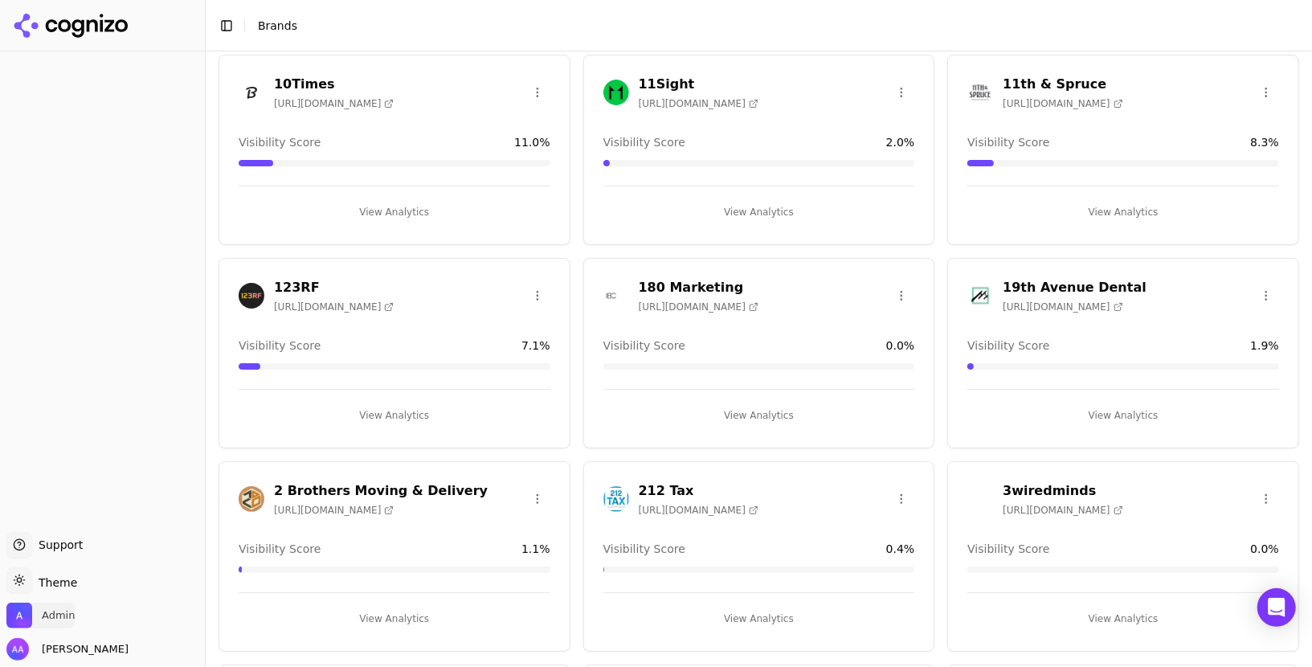
click at [67, 603] on span "Admin" at bounding box center [40, 616] width 68 height 26
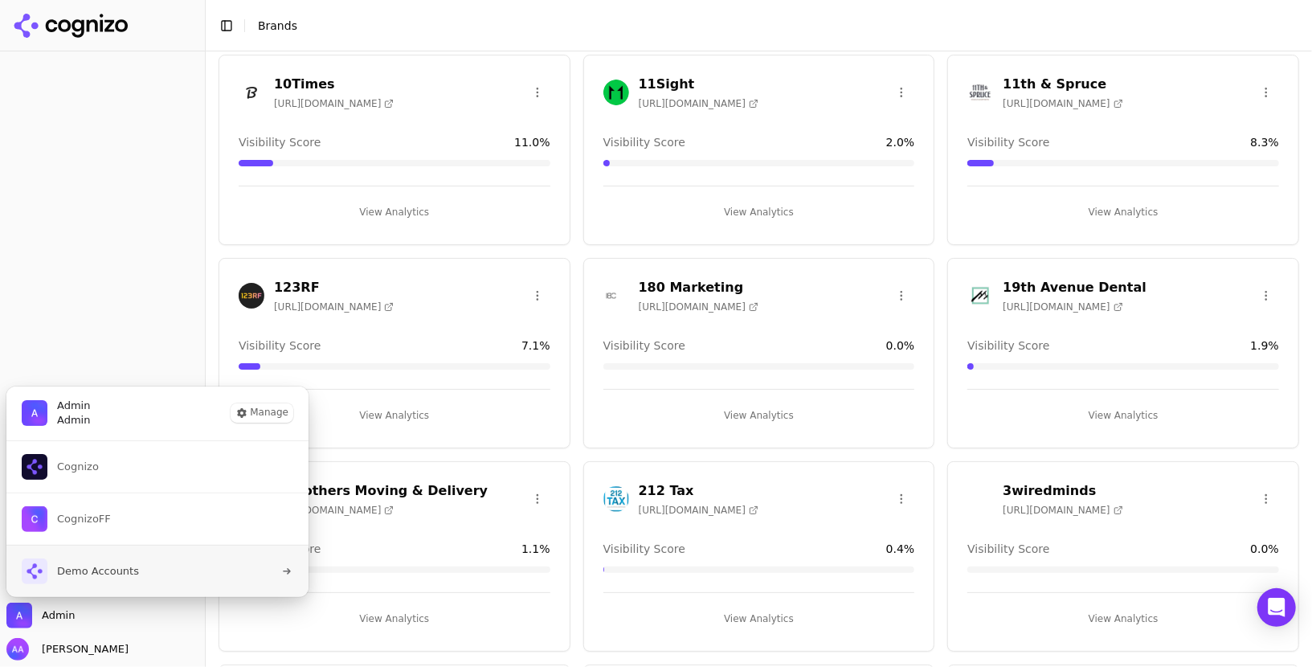
click at [121, 564] on span "Demo Accounts" at bounding box center [98, 571] width 82 height 14
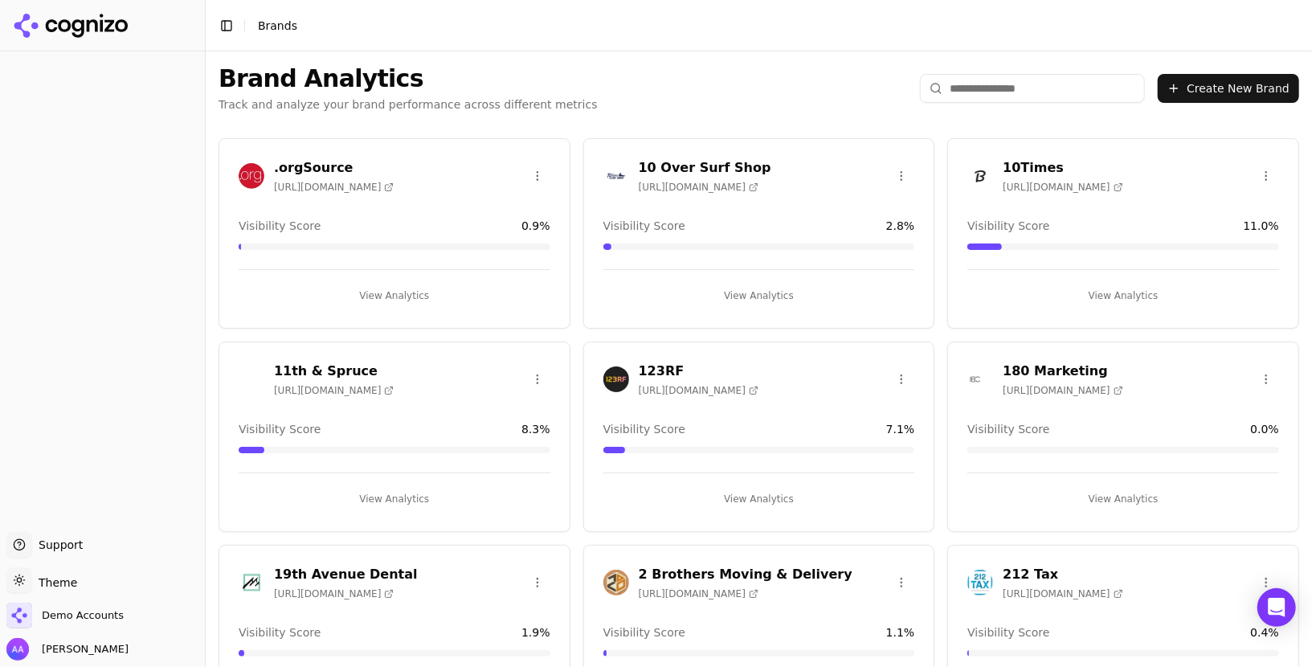
scroll to position [1911, 0]
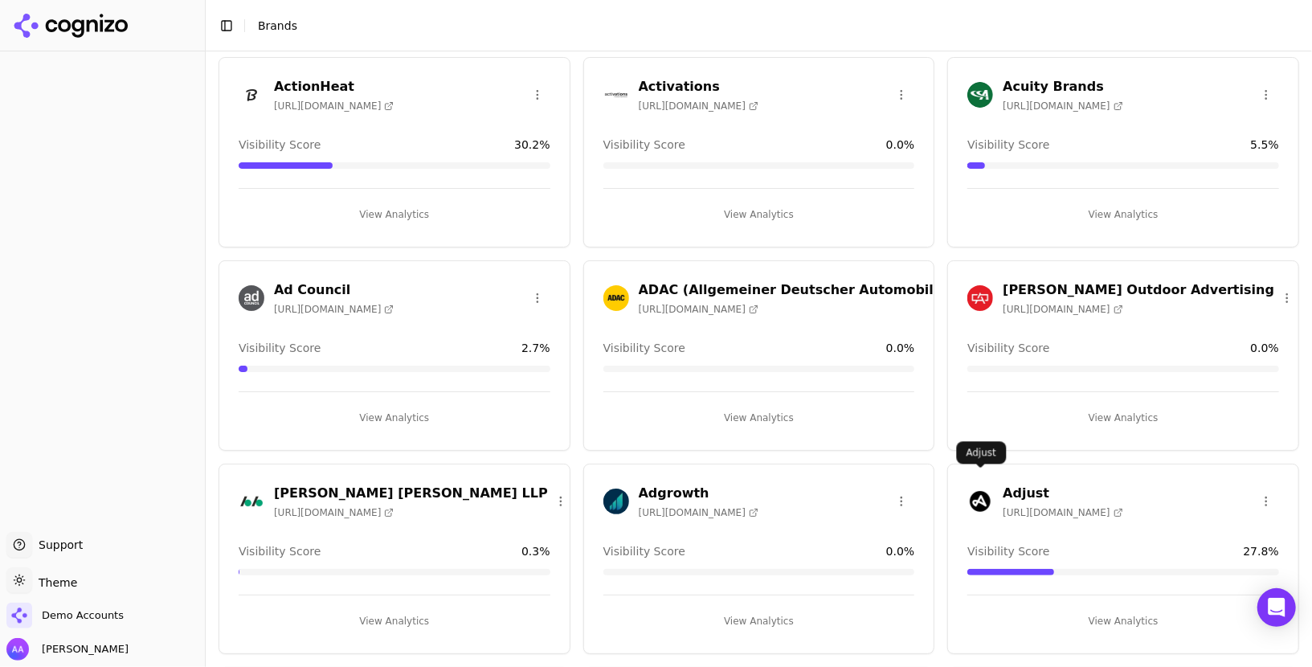
click at [985, 489] on img at bounding box center [981, 502] width 26 height 26
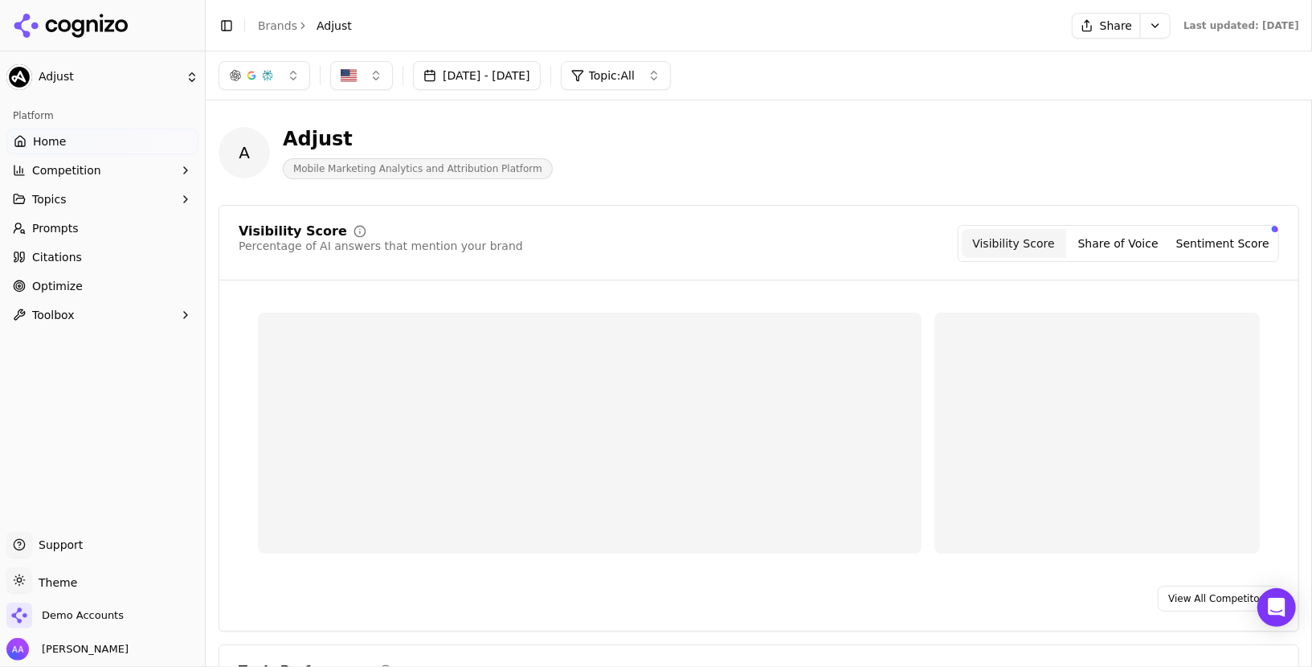
click at [100, 289] on link "Optimize" at bounding box center [102, 286] width 192 height 26
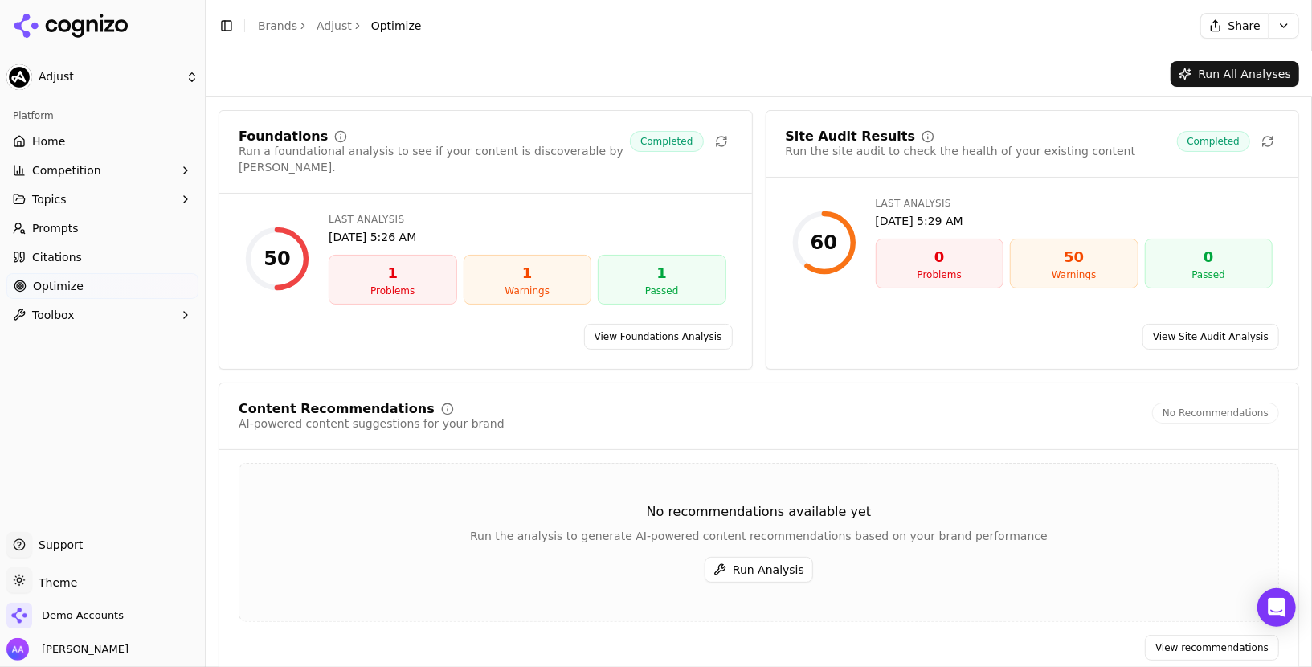
click at [1194, 329] on link "View Site Audit Analysis" at bounding box center [1211, 337] width 137 height 26
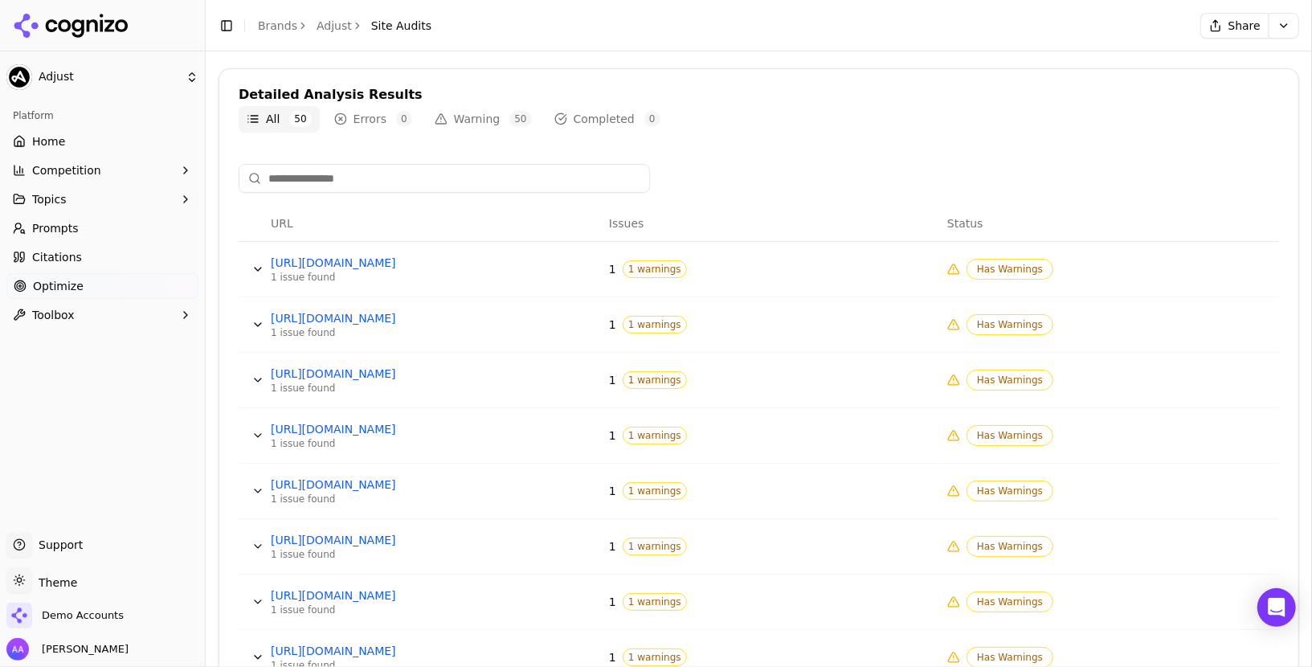
scroll to position [694, 0]
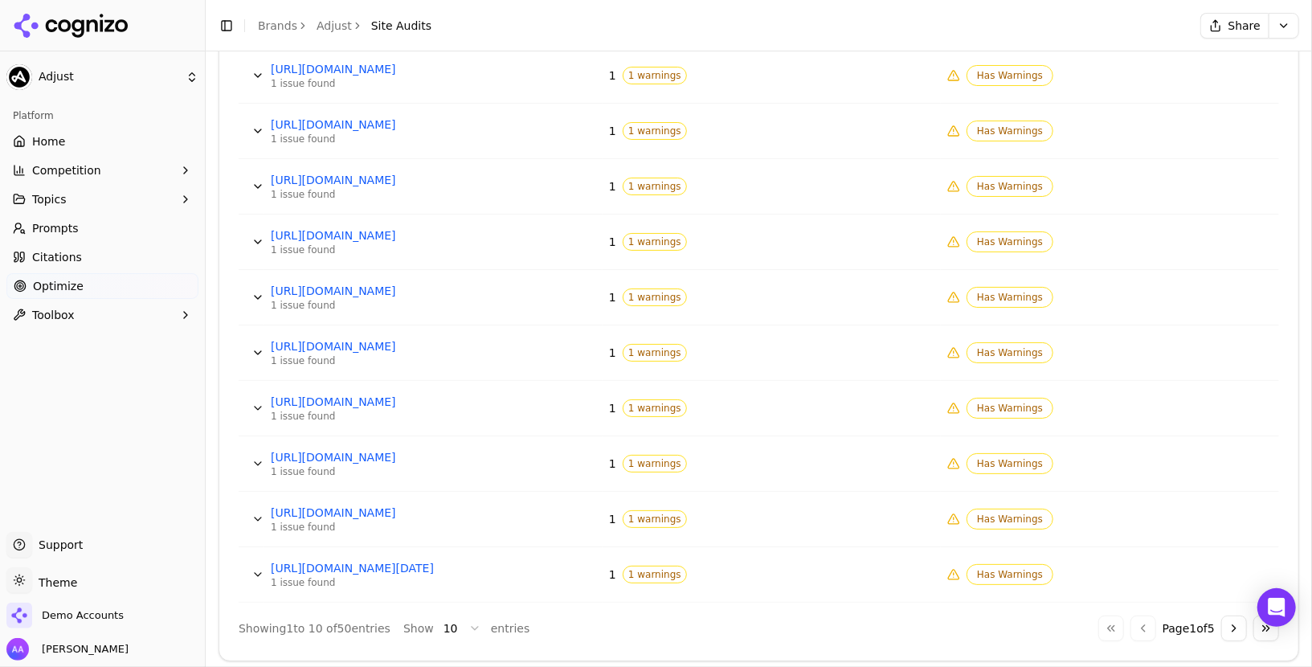
click at [249, 72] on button "Data table" at bounding box center [258, 76] width 26 height 26
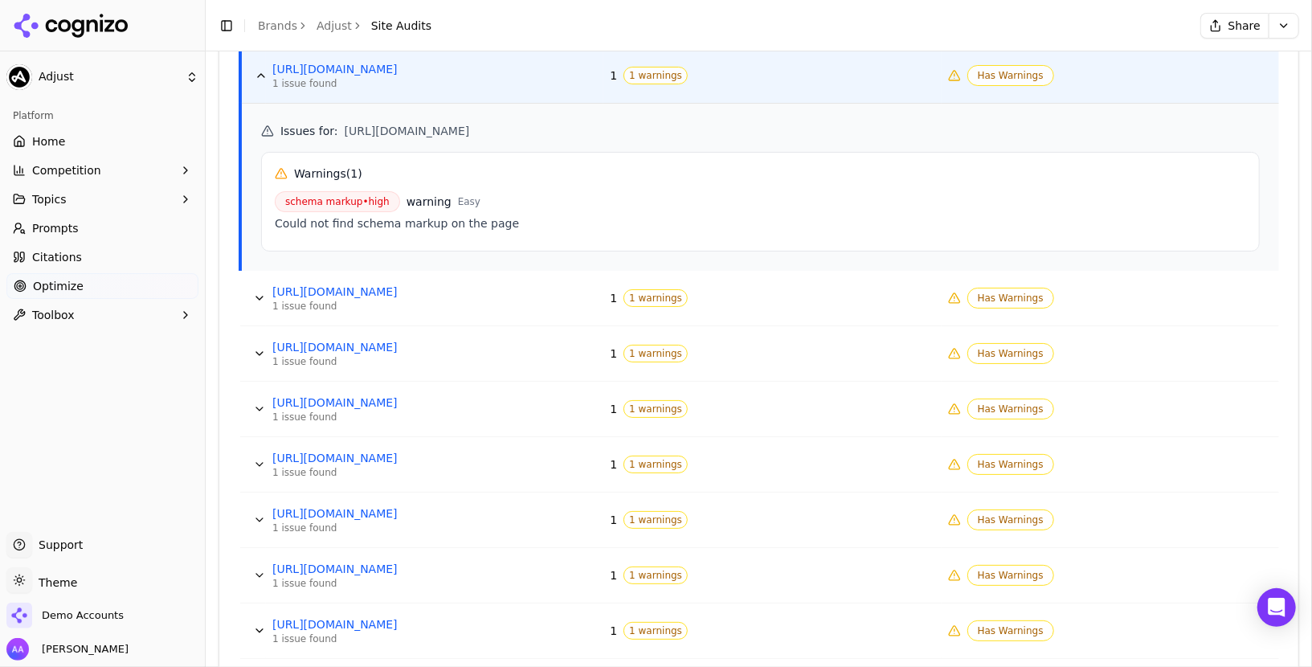
click at [252, 72] on button "Data table" at bounding box center [261, 76] width 26 height 26
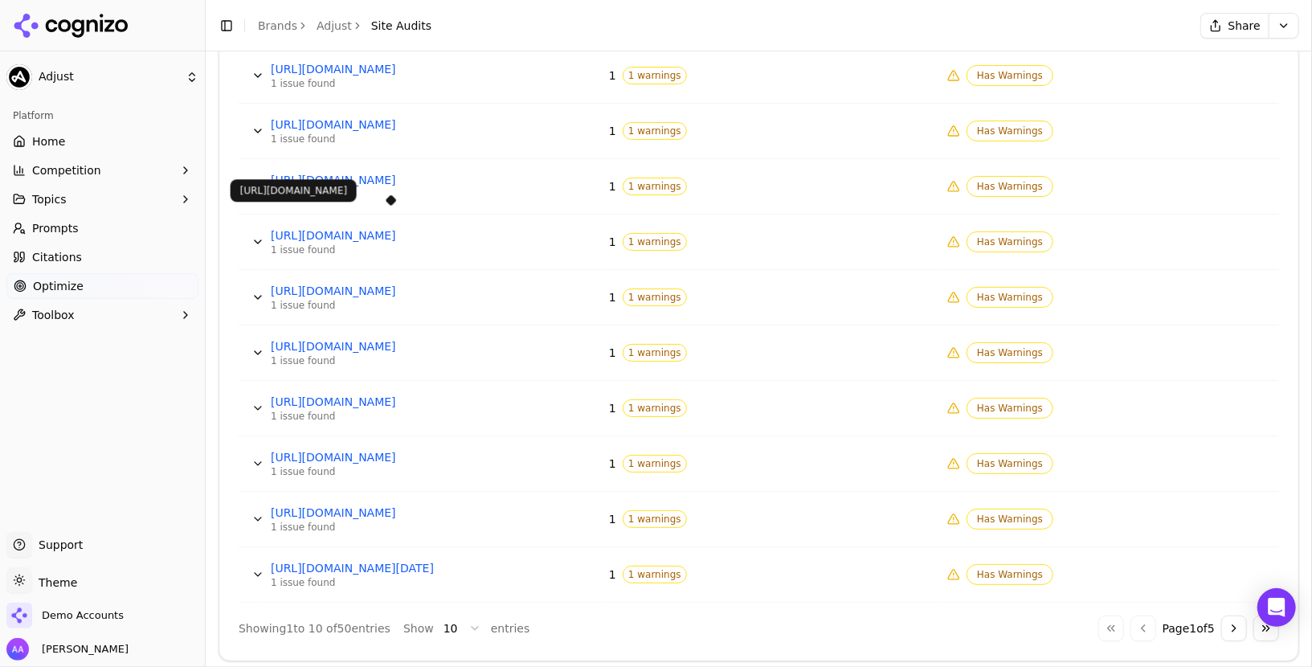
click at [416, 235] on link "https://www.adjust.com/th/blog/predictive-analytics-and-ltv-post-idfa/" at bounding box center [391, 235] width 241 height 16
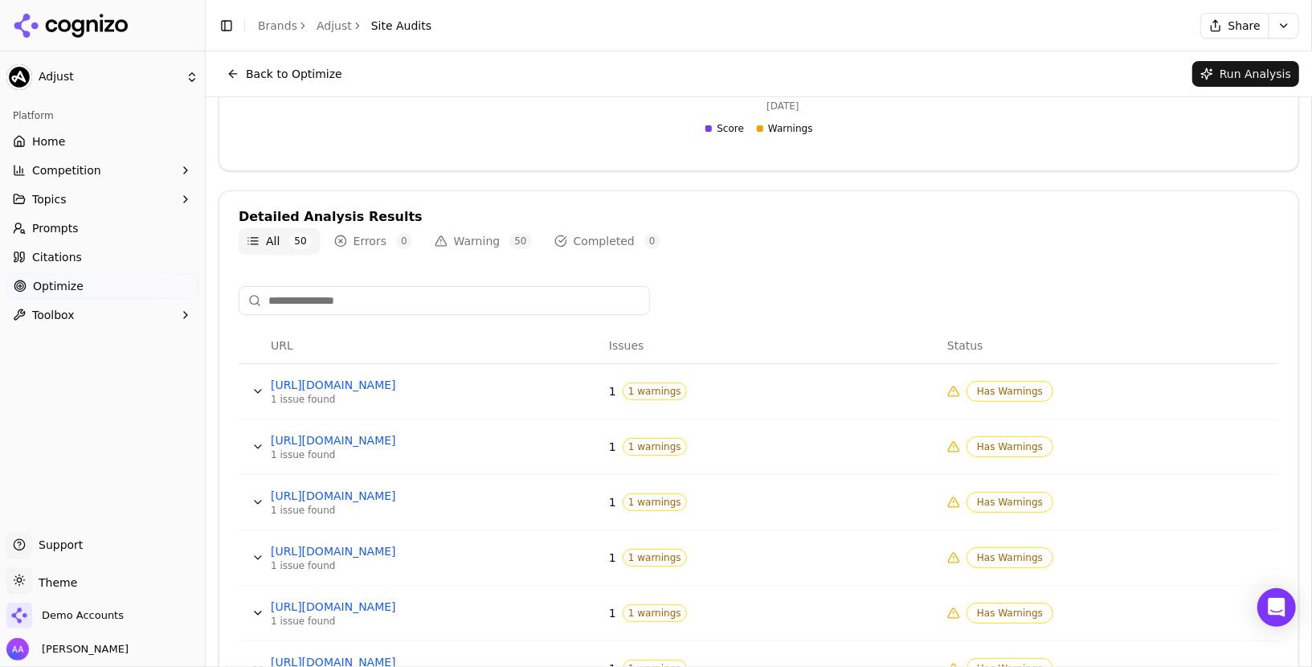
scroll to position [0, 0]
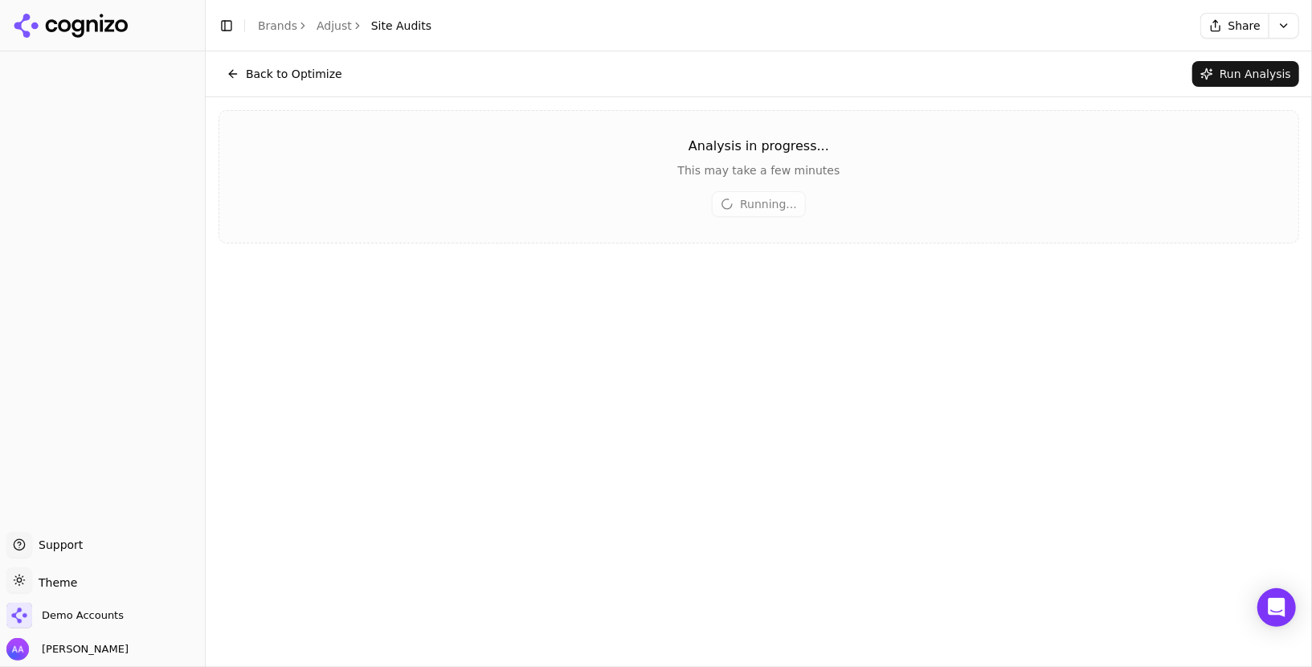
click at [311, 77] on button "Back to Optimize" at bounding box center [285, 74] width 132 height 26
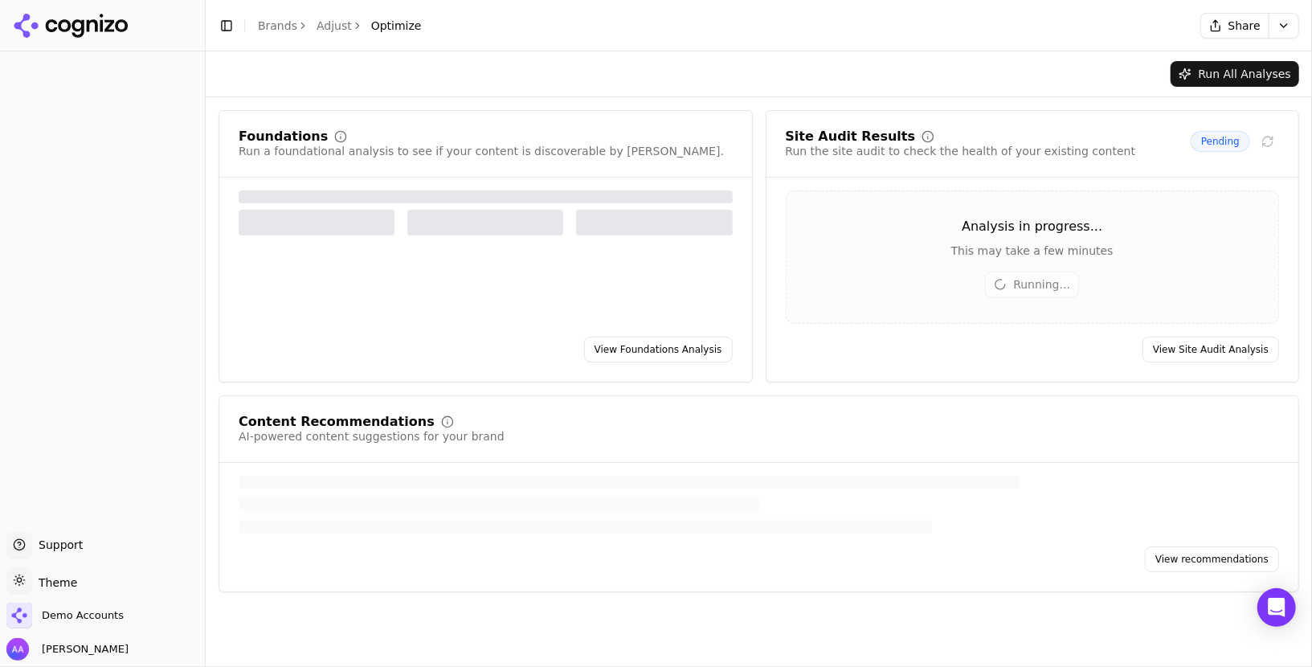
click at [285, 27] on link "Brands" at bounding box center [277, 25] width 39 height 13
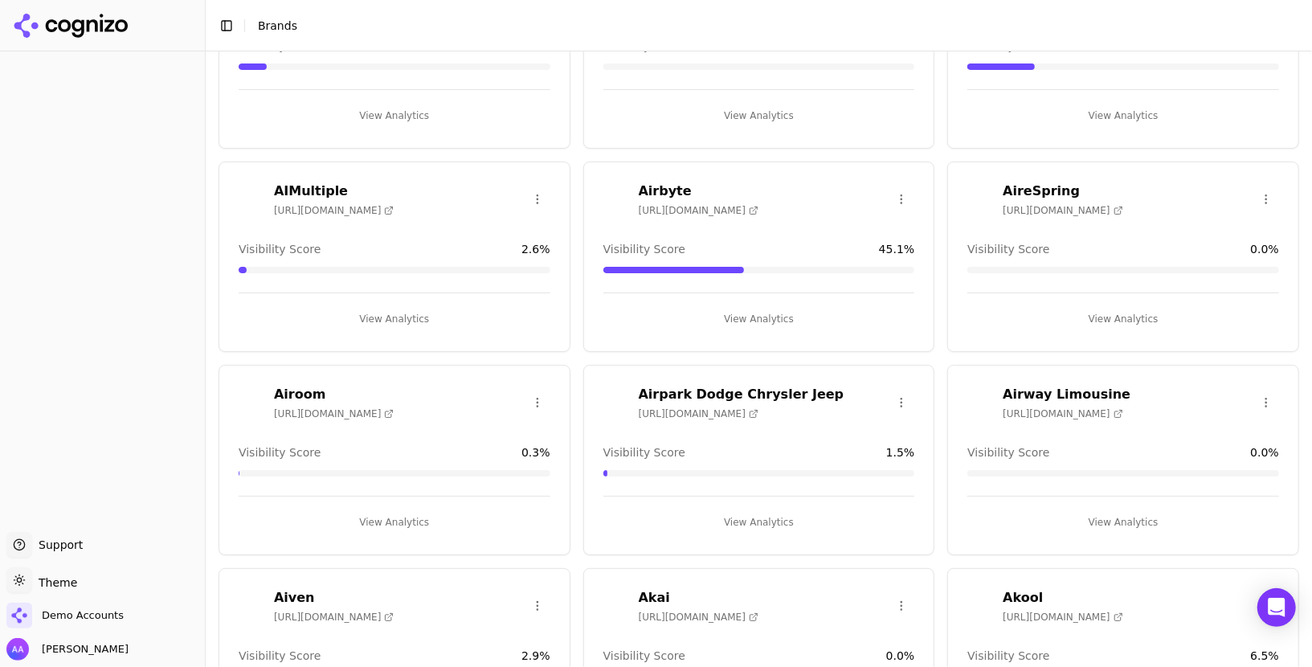
scroll to position [3867, 0]
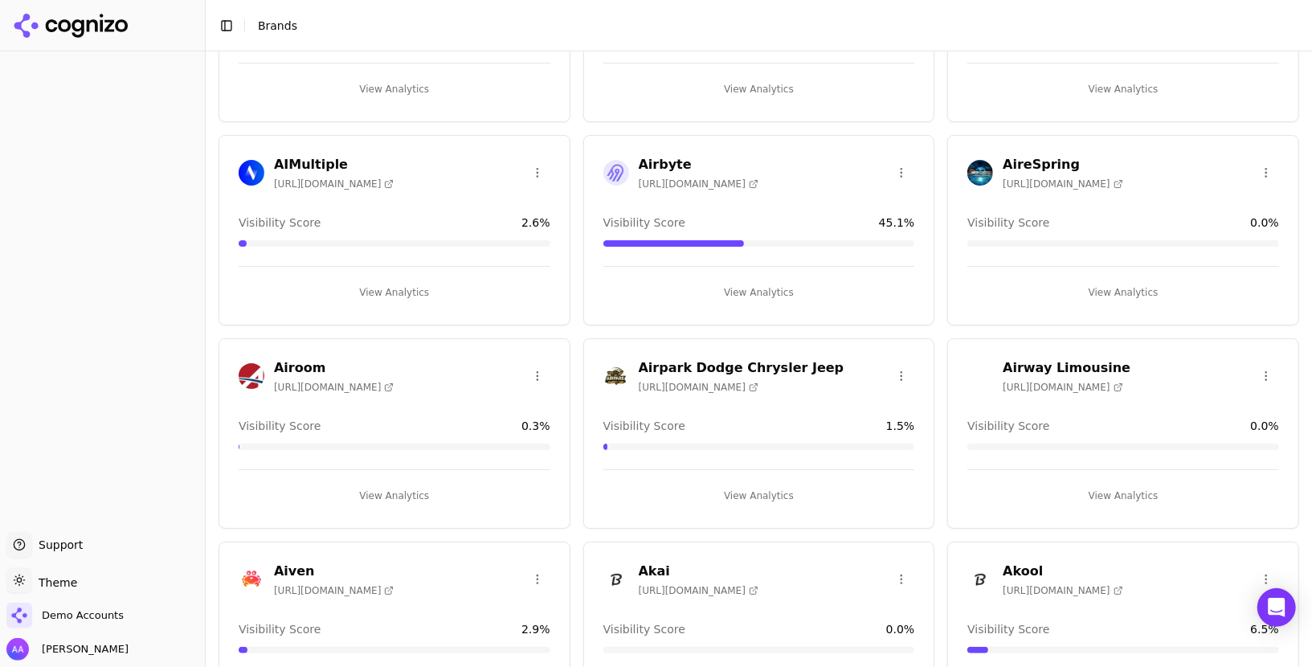
click at [616, 165] on div "Airbyte https://airbyte.com" at bounding box center [681, 172] width 155 height 35
click at [616, 160] on img at bounding box center [617, 173] width 26 height 26
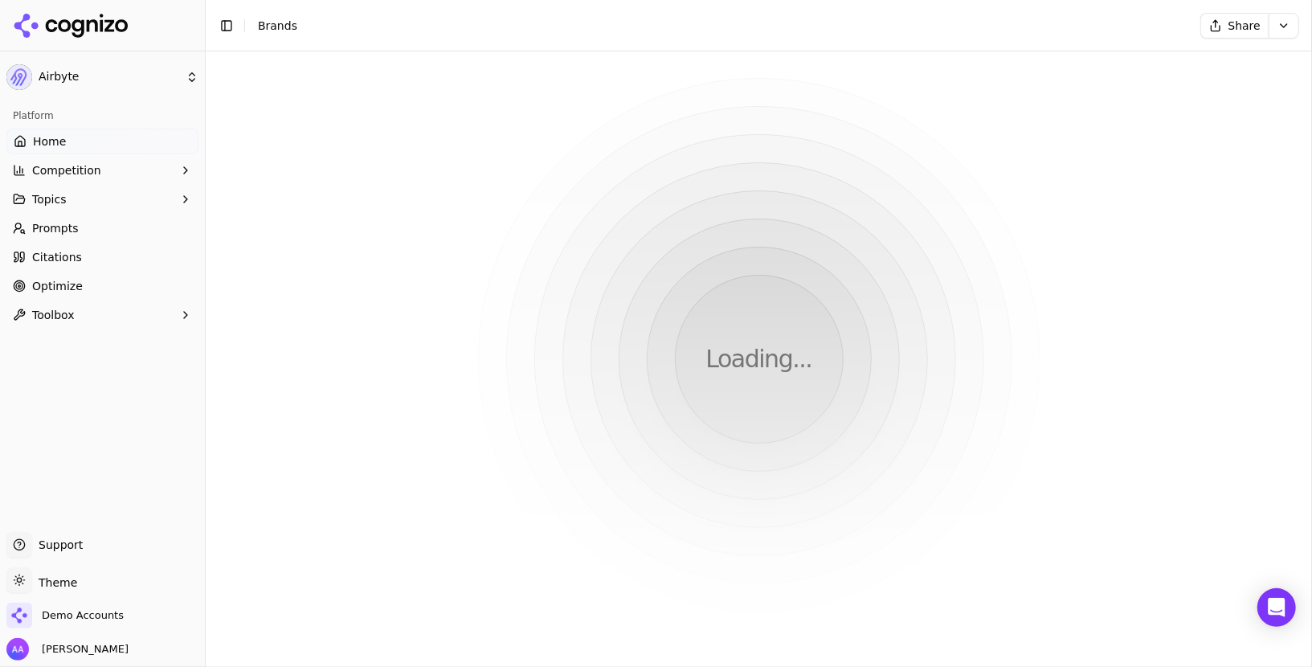
click at [88, 273] on link "Optimize" at bounding box center [102, 286] width 192 height 26
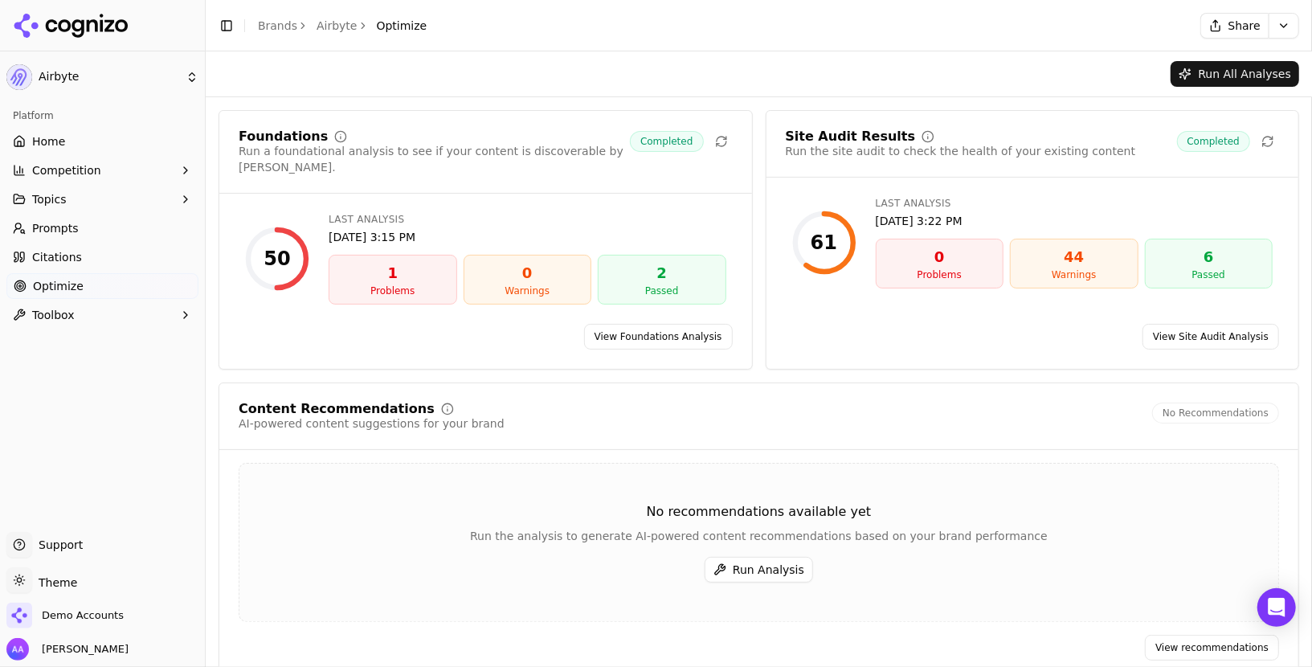
click at [1191, 324] on link "View Site Audit Analysis" at bounding box center [1211, 337] width 137 height 26
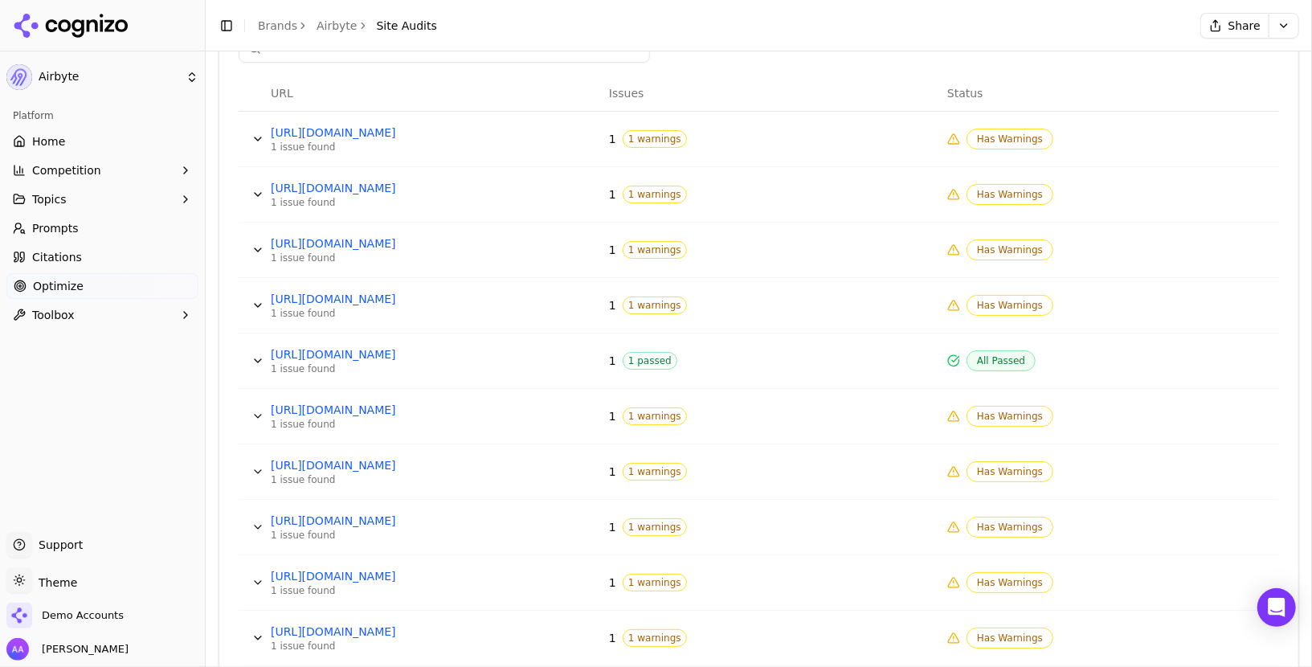
scroll to position [632, 0]
click at [394, 237] on link "https://airbyte.com/company/license-faq" at bounding box center [391, 242] width 241 height 16
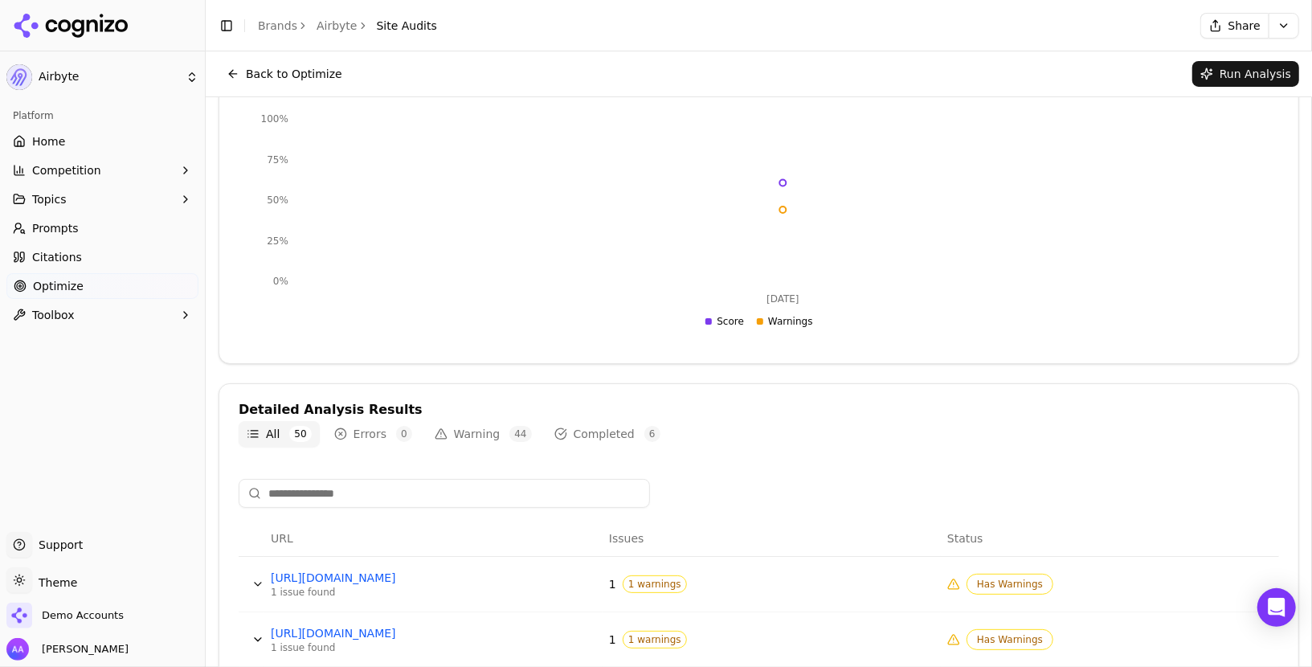
scroll to position [0, 0]
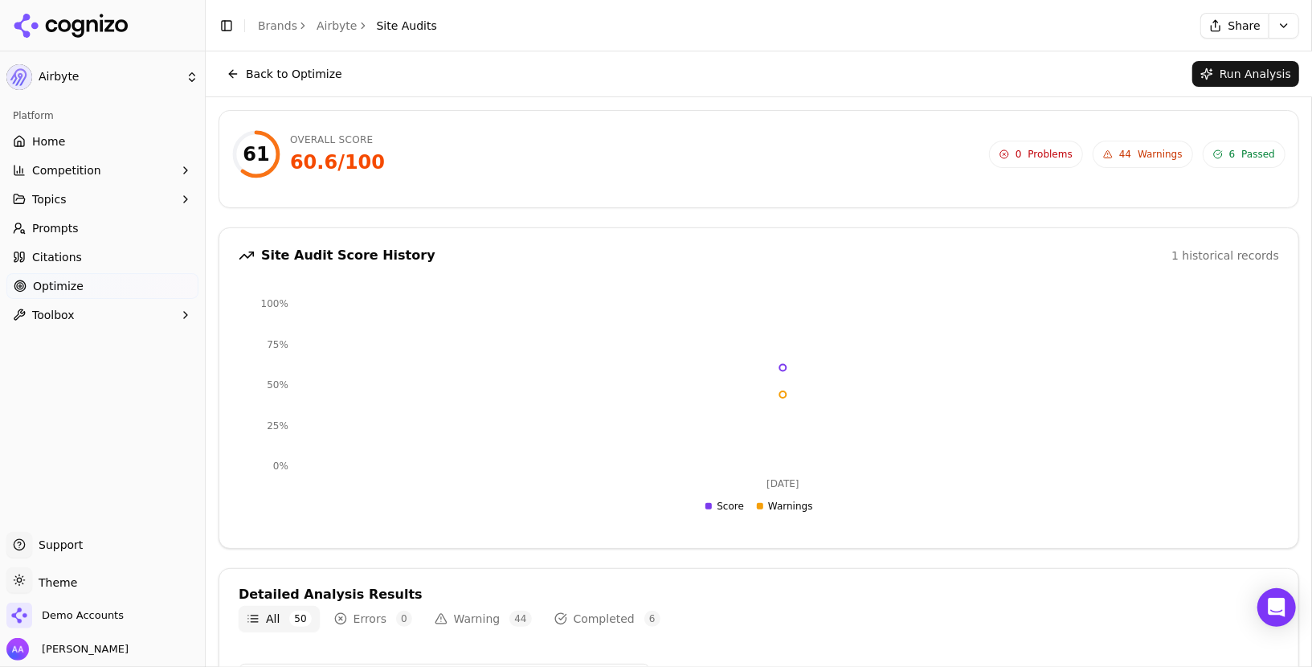
click at [343, 18] on link "Airbyte" at bounding box center [337, 26] width 41 height 16
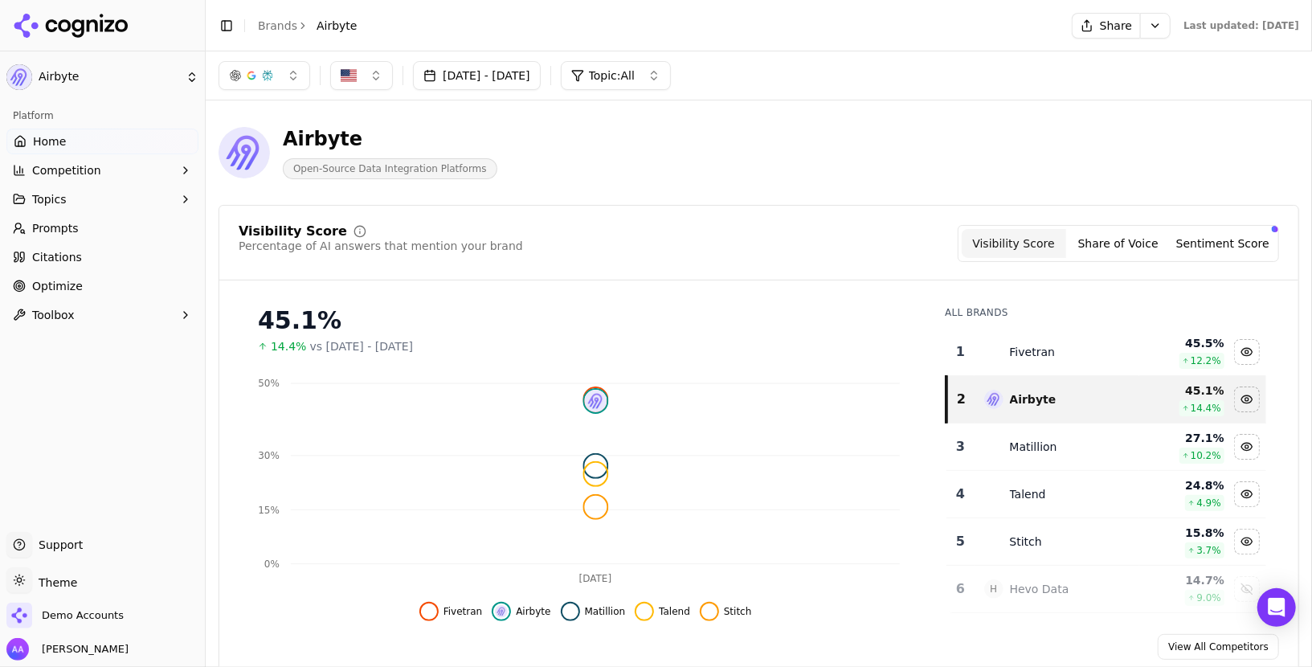
click at [297, 20] on icon "breadcrumb" at bounding box center [302, 25] width 11 height 11
click at [289, 23] on link "Brands" at bounding box center [277, 25] width 39 height 13
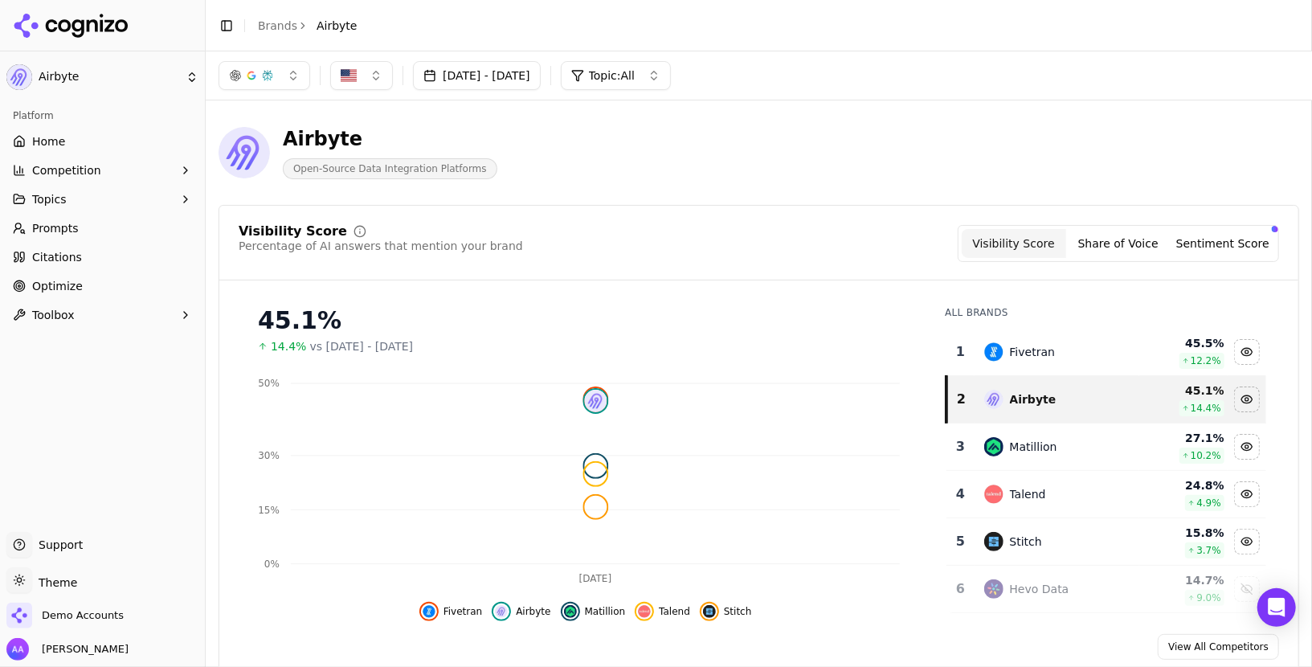
click at [274, 24] on html "Airbyte Platform Home Competition Topics Prompts Citations Optimize Toolbox Sup…" at bounding box center [656, 333] width 1312 height 667
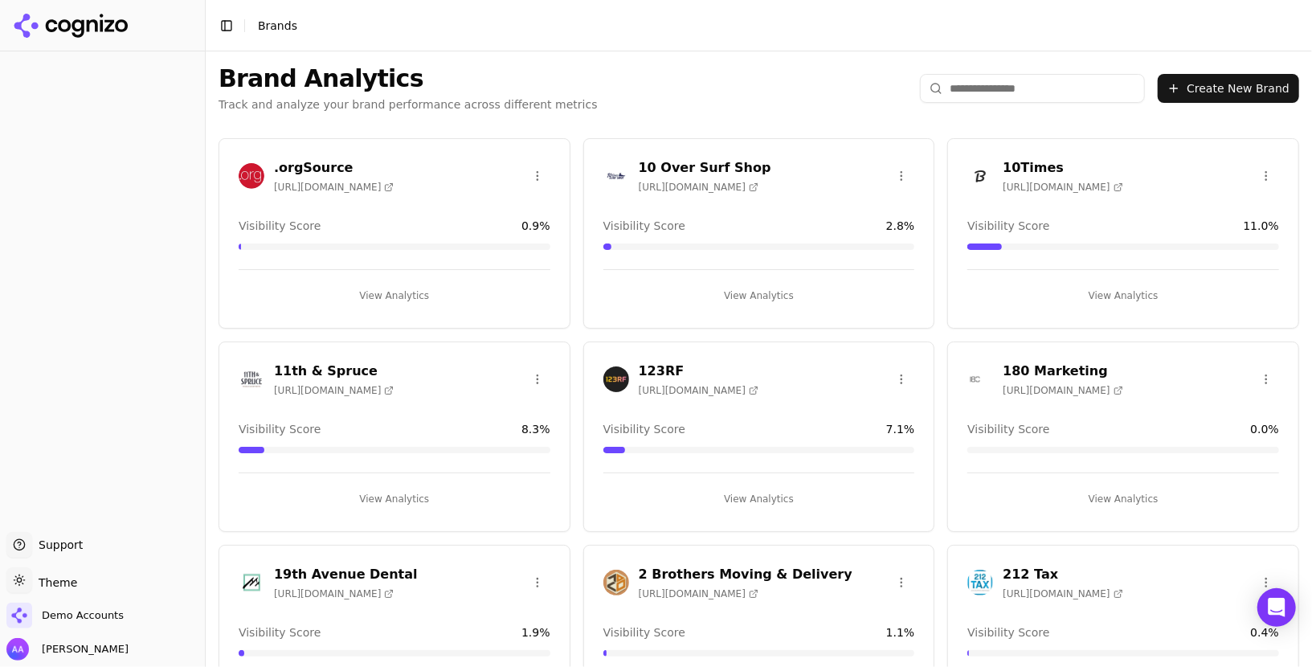
click at [1088, 91] on input "search" at bounding box center [1032, 88] width 225 height 29
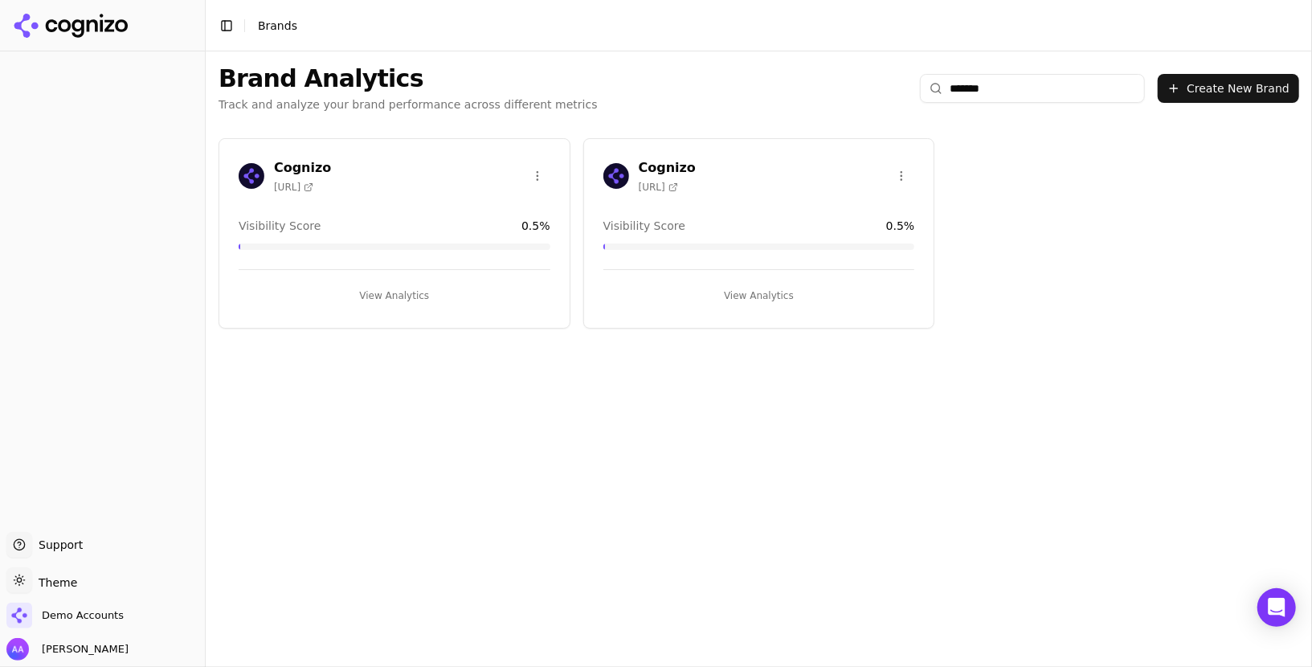
type input "*******"
click at [536, 170] on html "Support Support Toggle theme Theme Demo Accounts Alp Aysan Toggle Sidebar Brand…" at bounding box center [656, 333] width 1312 height 667
click at [507, 217] on div "Delete Brand" at bounding box center [499, 208] width 95 height 26
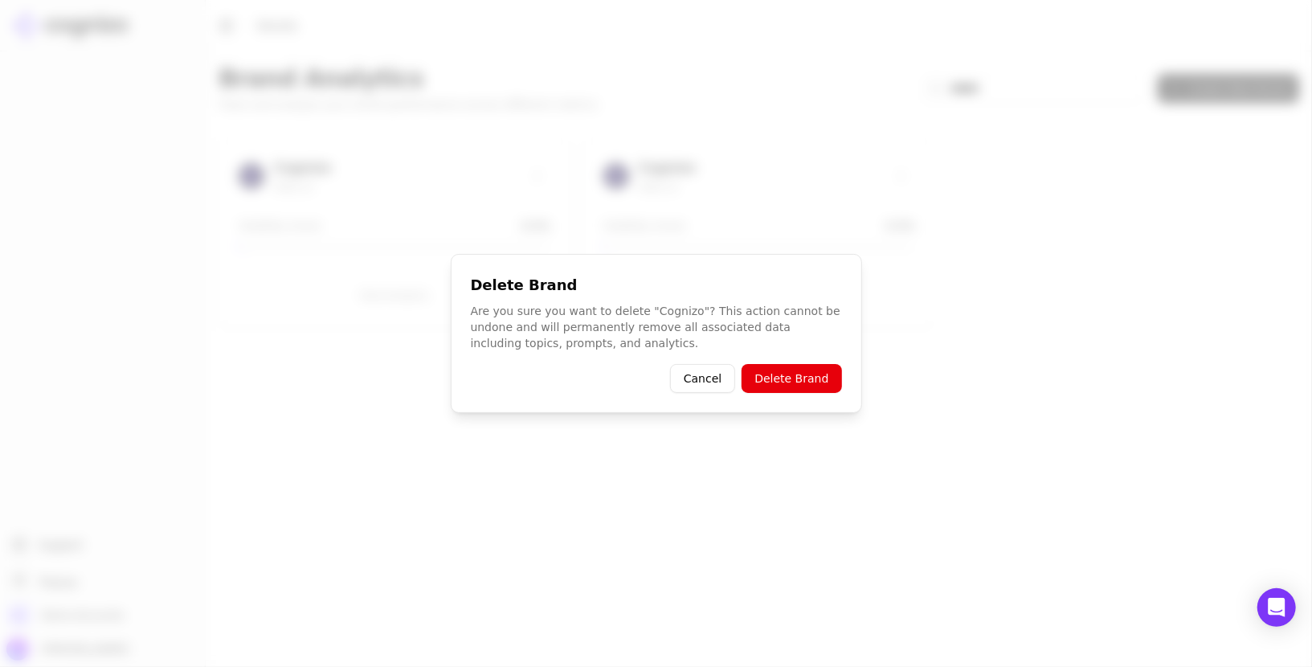
click at [799, 379] on button "Delete Brand" at bounding box center [792, 378] width 100 height 29
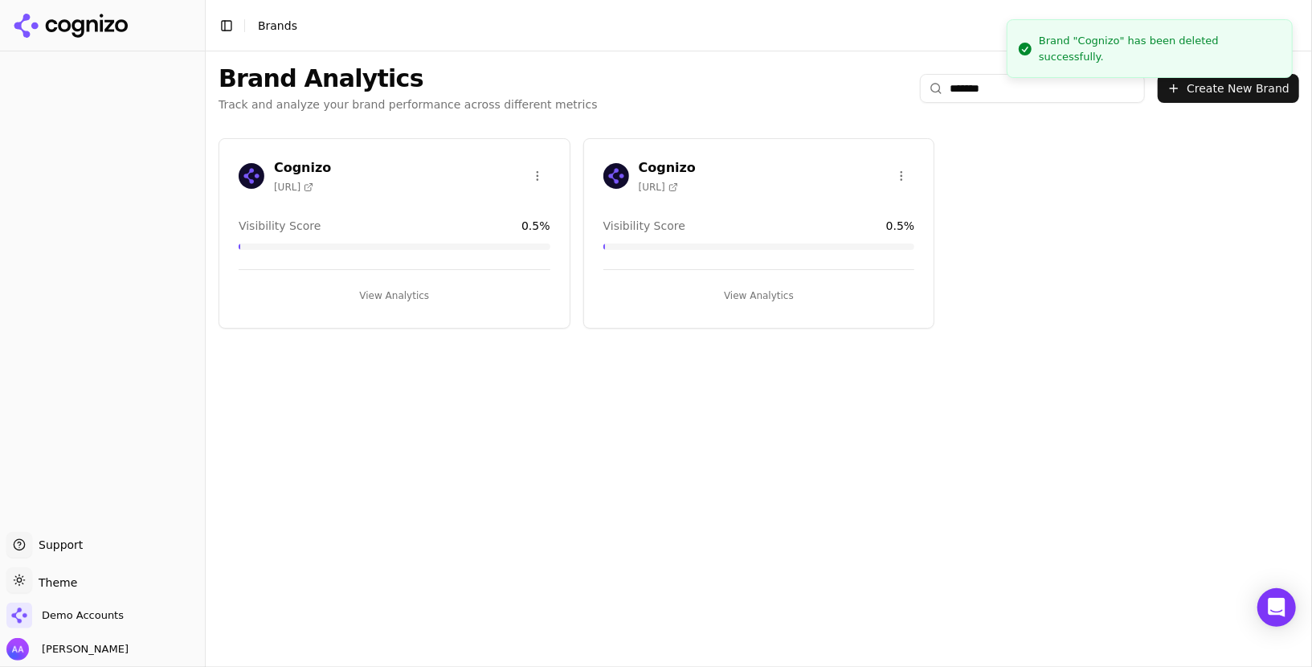
click at [673, 94] on div "Brand Analytics Track and analyze your brand performance across different metri…" at bounding box center [759, 88] width 1107 height 74
click at [621, 174] on img at bounding box center [617, 176] width 26 height 26
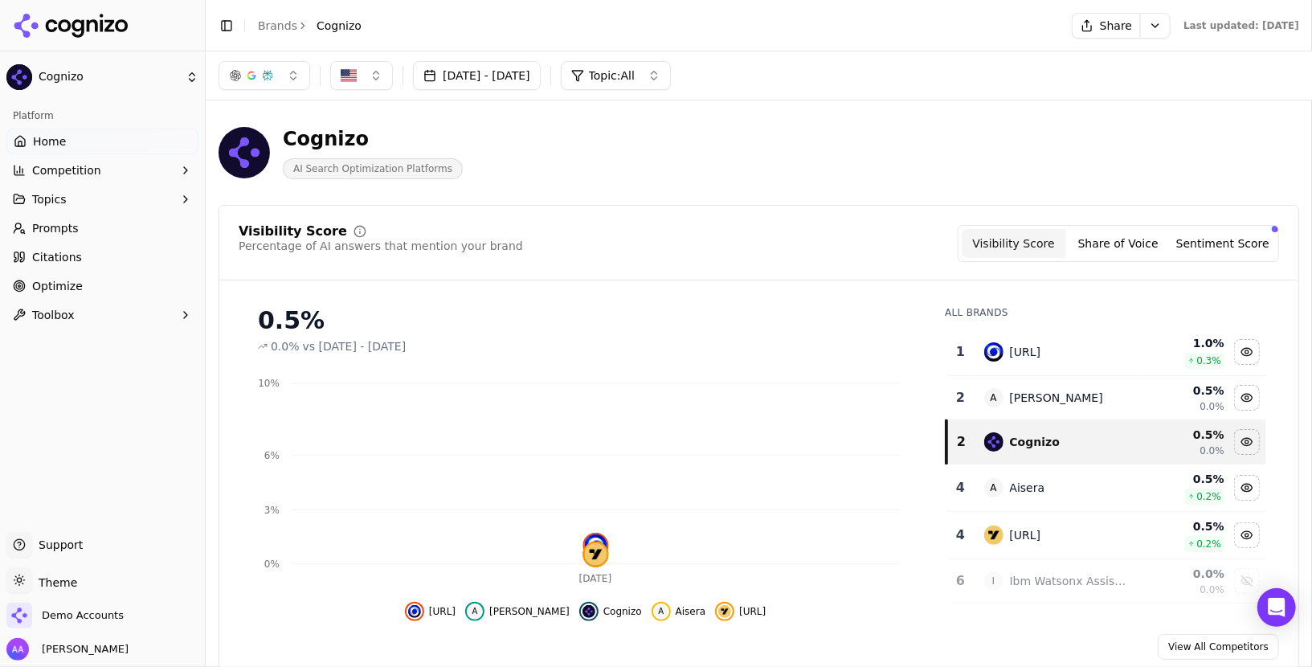
click at [115, 284] on link "Optimize" at bounding box center [102, 286] width 192 height 26
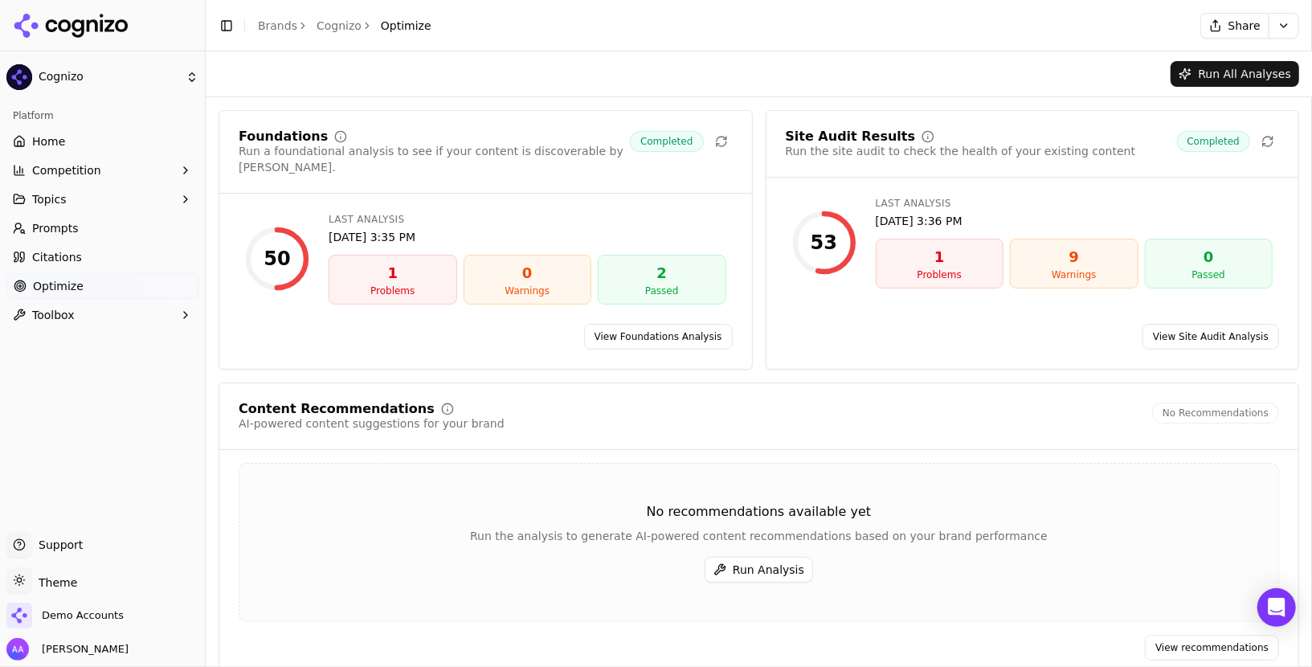
click at [1206, 324] on link "View Site Audit Analysis" at bounding box center [1211, 337] width 137 height 26
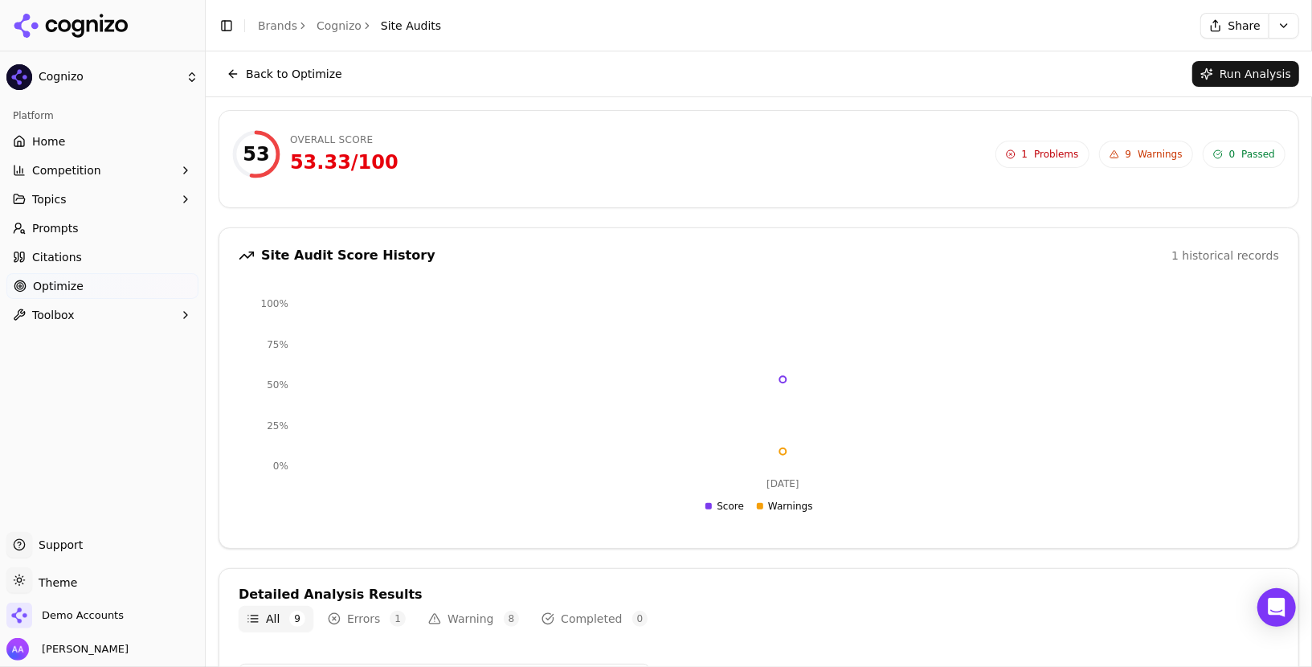
click at [110, 14] on icon at bounding box center [71, 26] width 117 height 24
click at [108, 19] on html "Cognizo Platform Home Competition Topics Prompts Citations Optimize Toolbox Sup…" at bounding box center [656, 333] width 1312 height 667
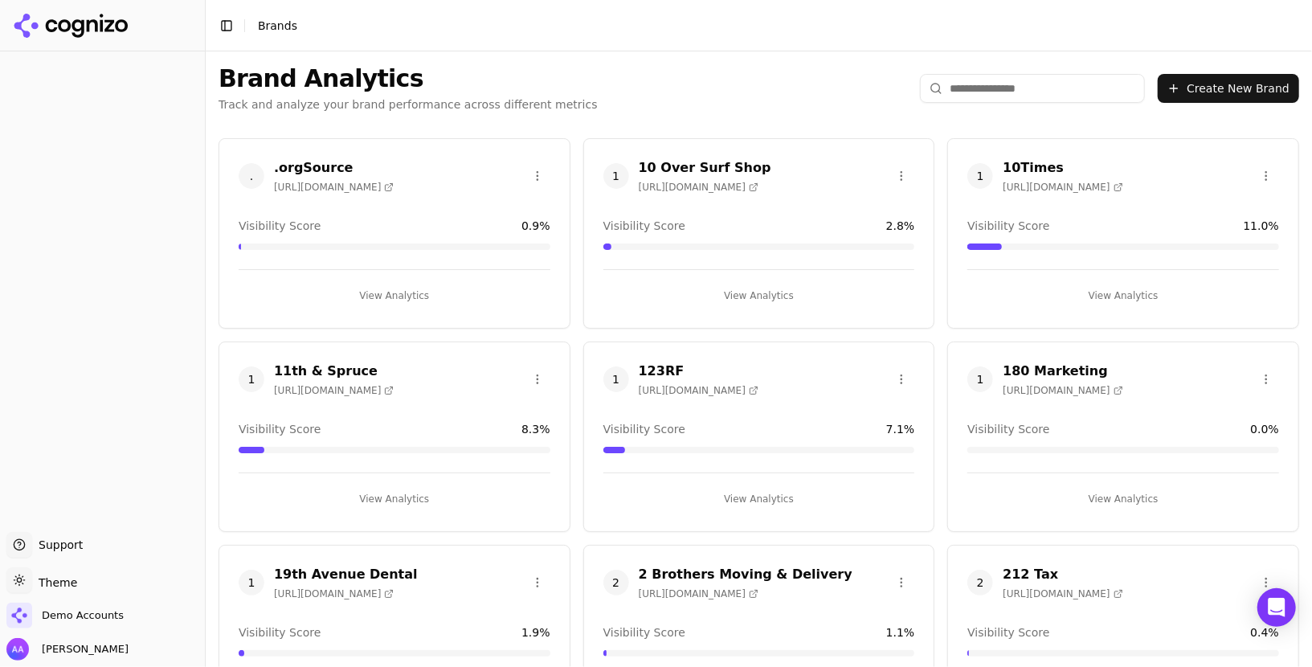
click at [977, 76] on input "search" at bounding box center [1032, 88] width 225 height 29
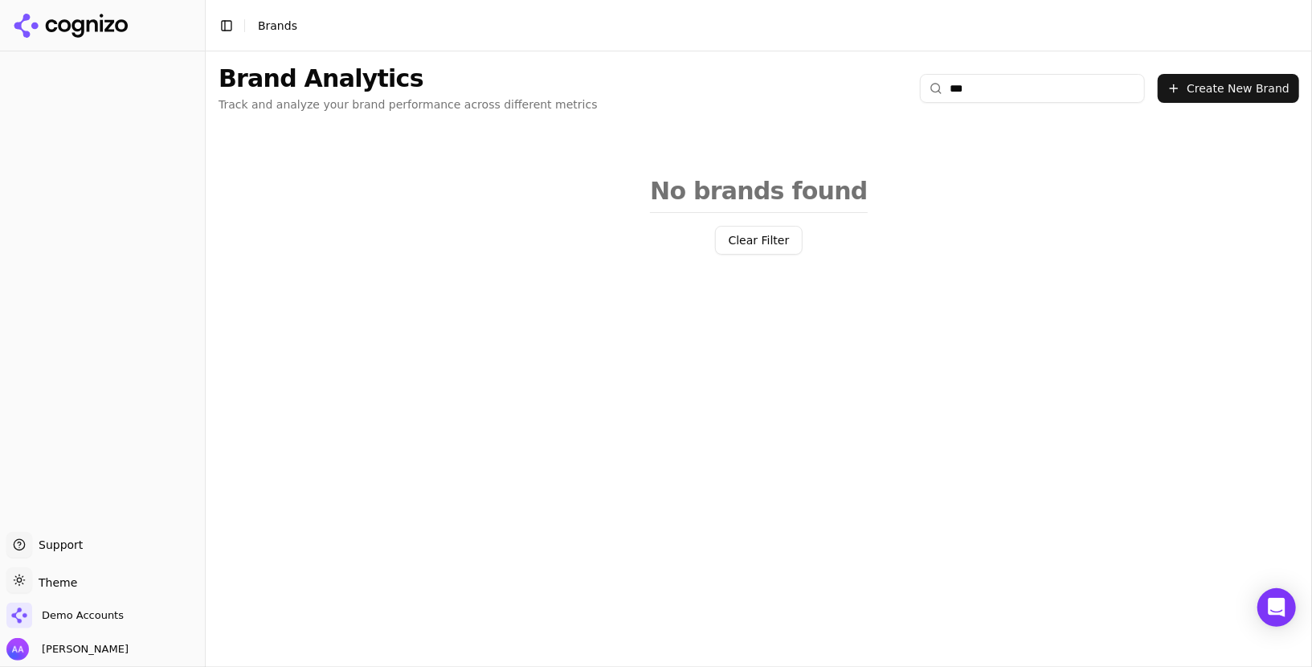
type input "****"
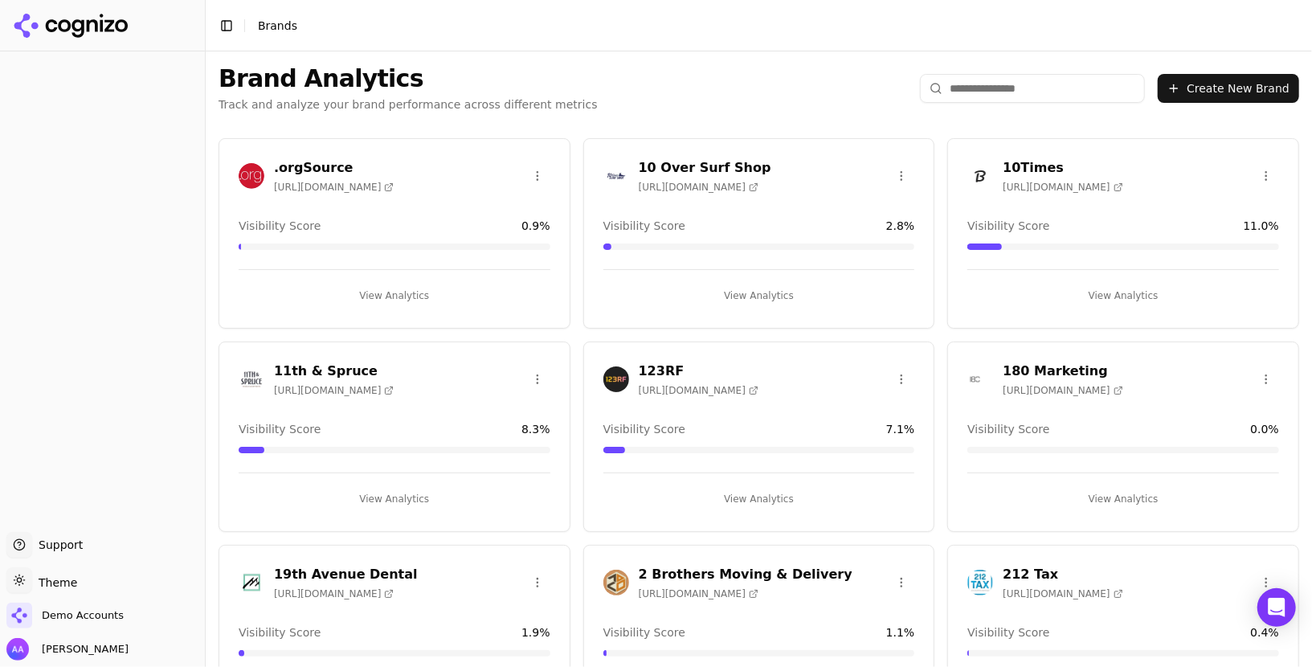
click at [1005, 90] on input "search" at bounding box center [1032, 88] width 225 height 29
type input "***"
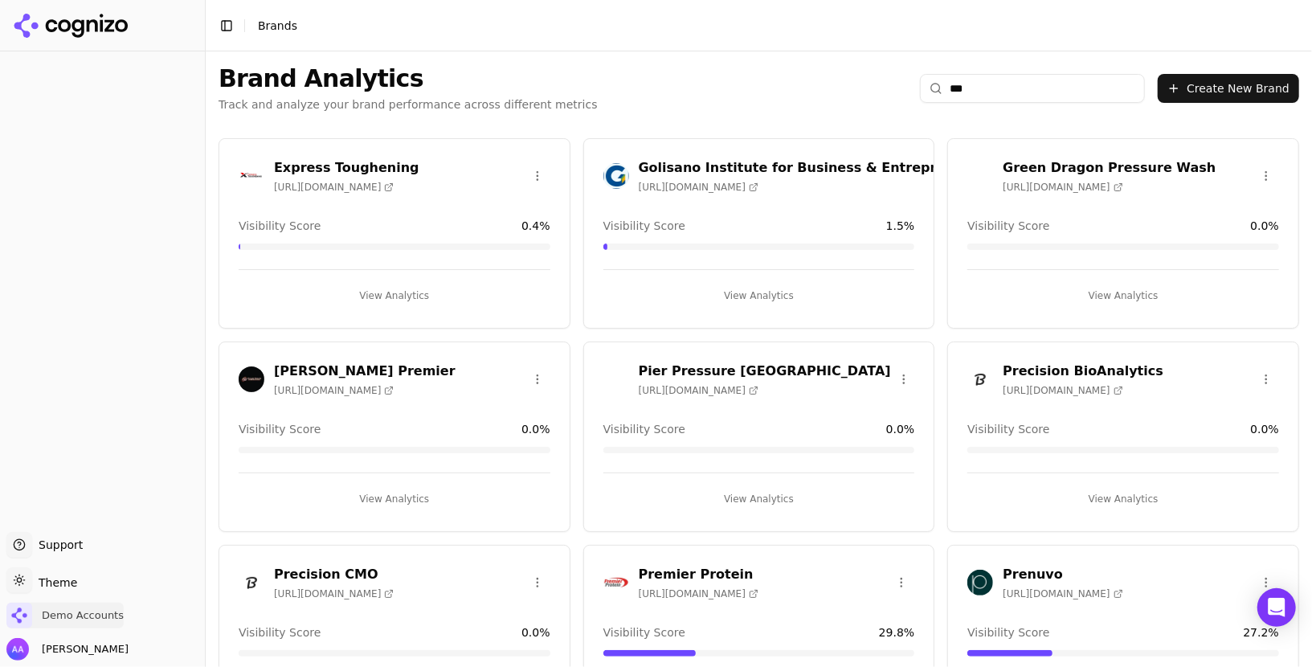
click at [81, 616] on span "Demo Accounts" at bounding box center [83, 615] width 82 height 14
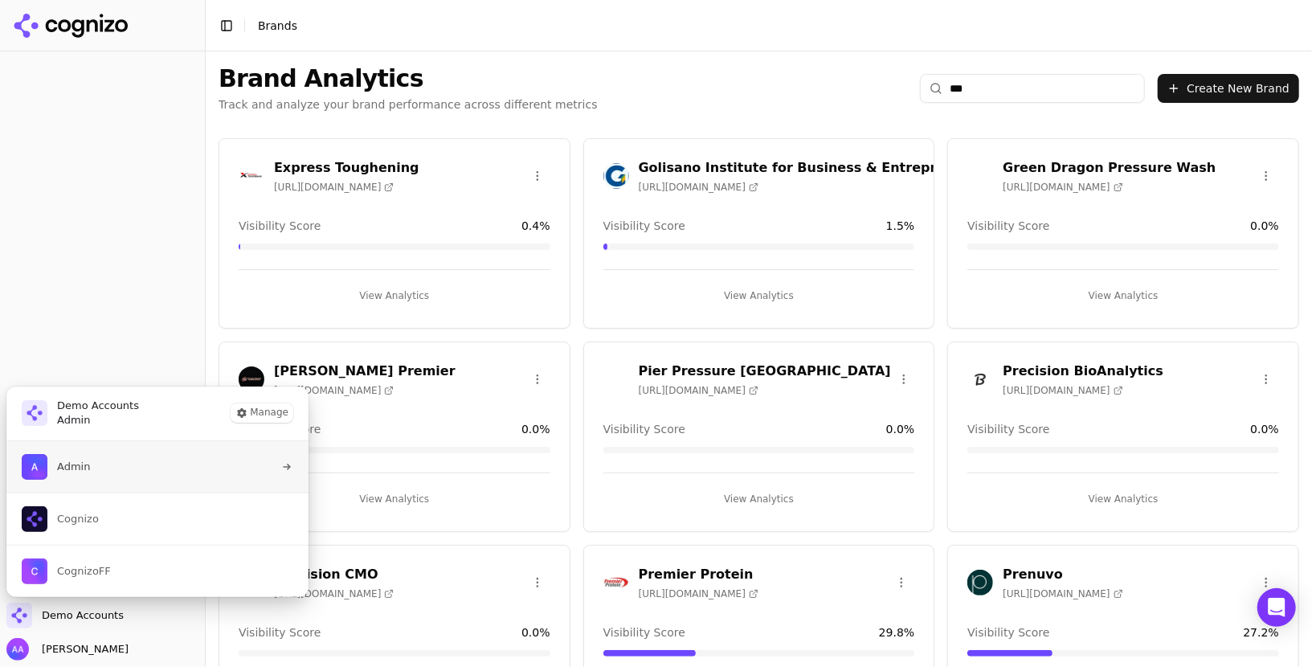
click at [138, 459] on button "Admin" at bounding box center [158, 466] width 304 height 51
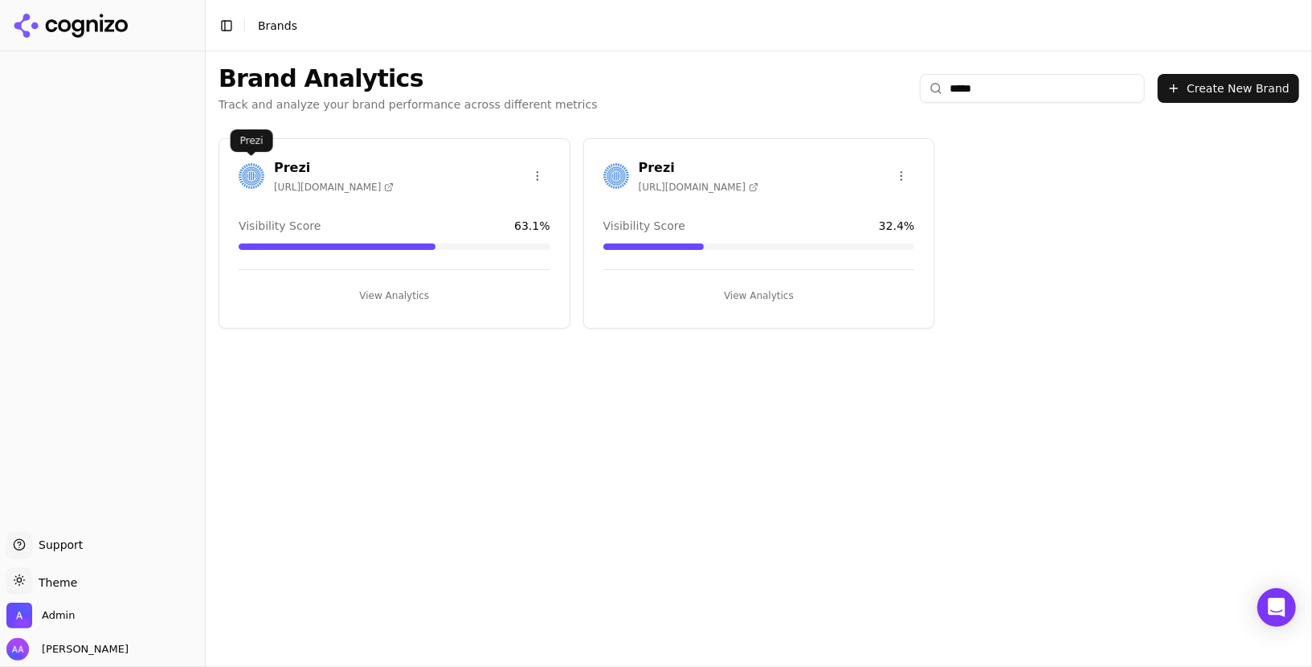
type input "*****"
click at [246, 174] on img at bounding box center [252, 176] width 26 height 26
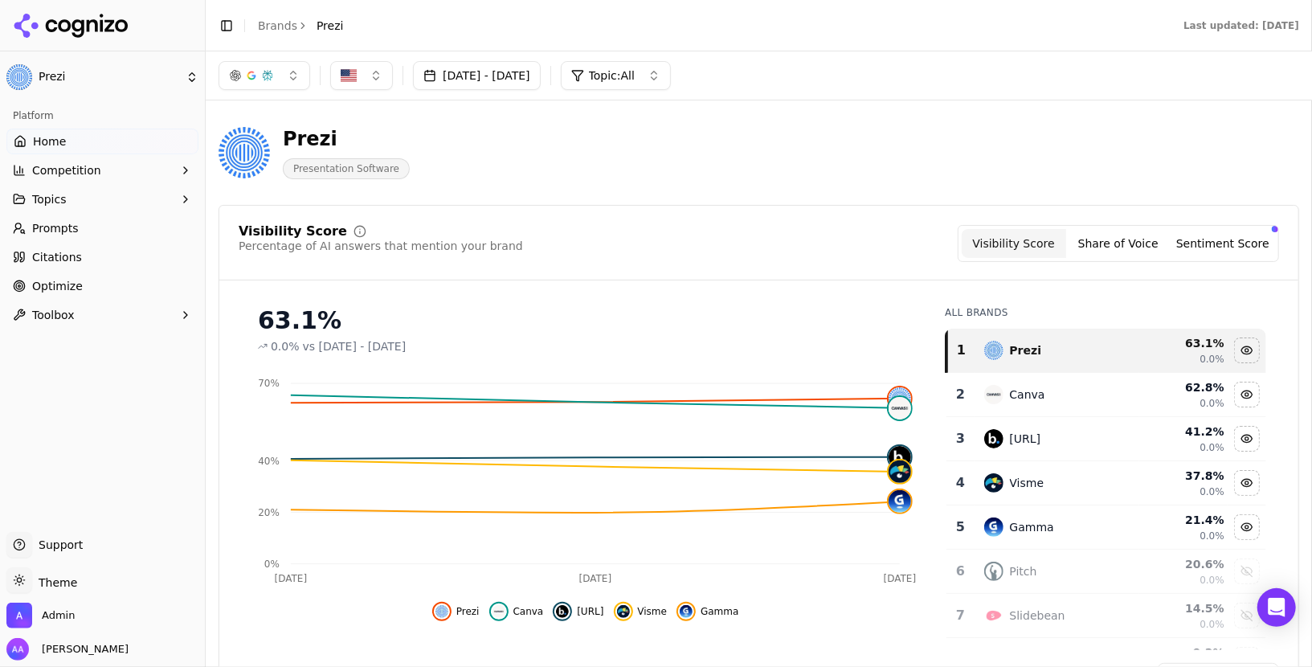
click at [1092, 244] on button "Share of Voice" at bounding box center [1118, 243] width 104 height 29
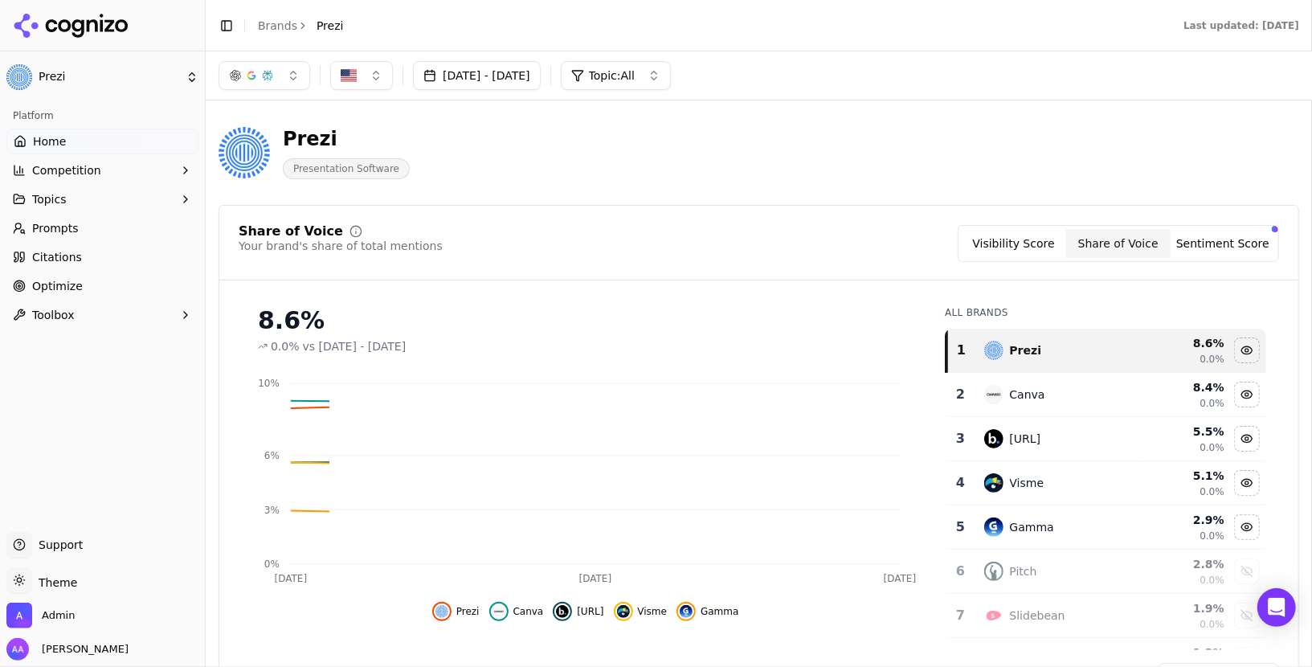
click at [1047, 247] on button "Visibility Score" at bounding box center [1014, 243] width 104 height 29
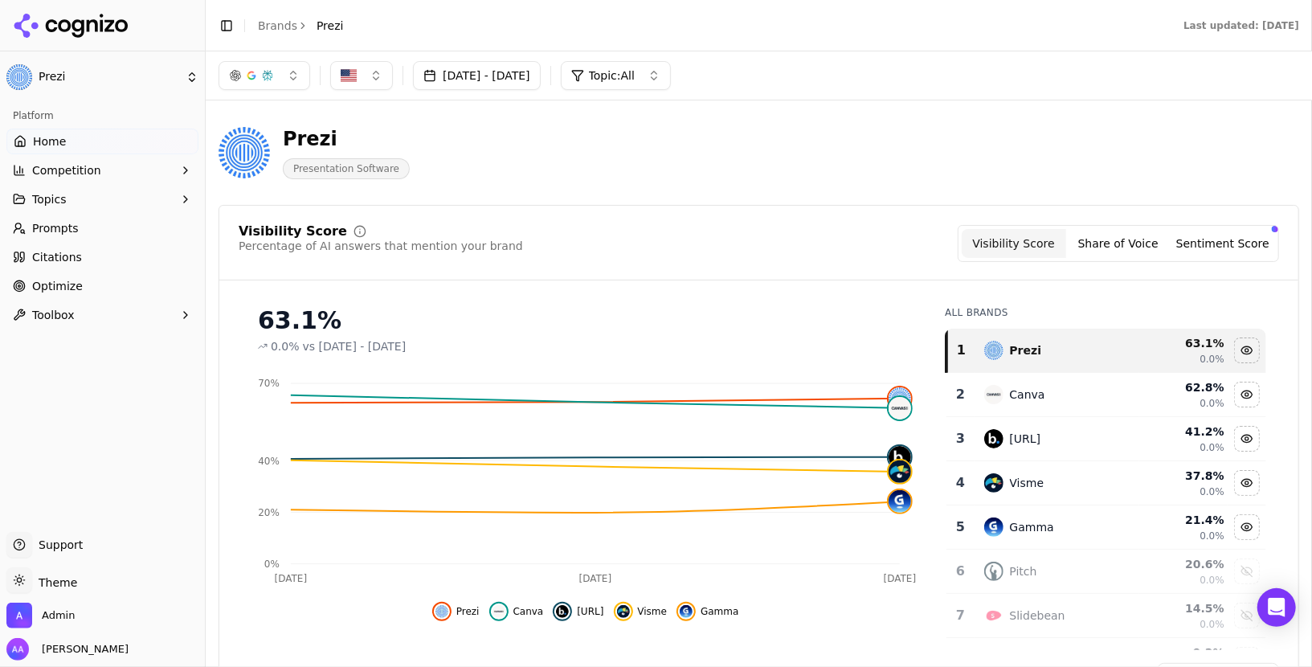
click at [72, 30] on icon at bounding box center [71, 26] width 117 height 24
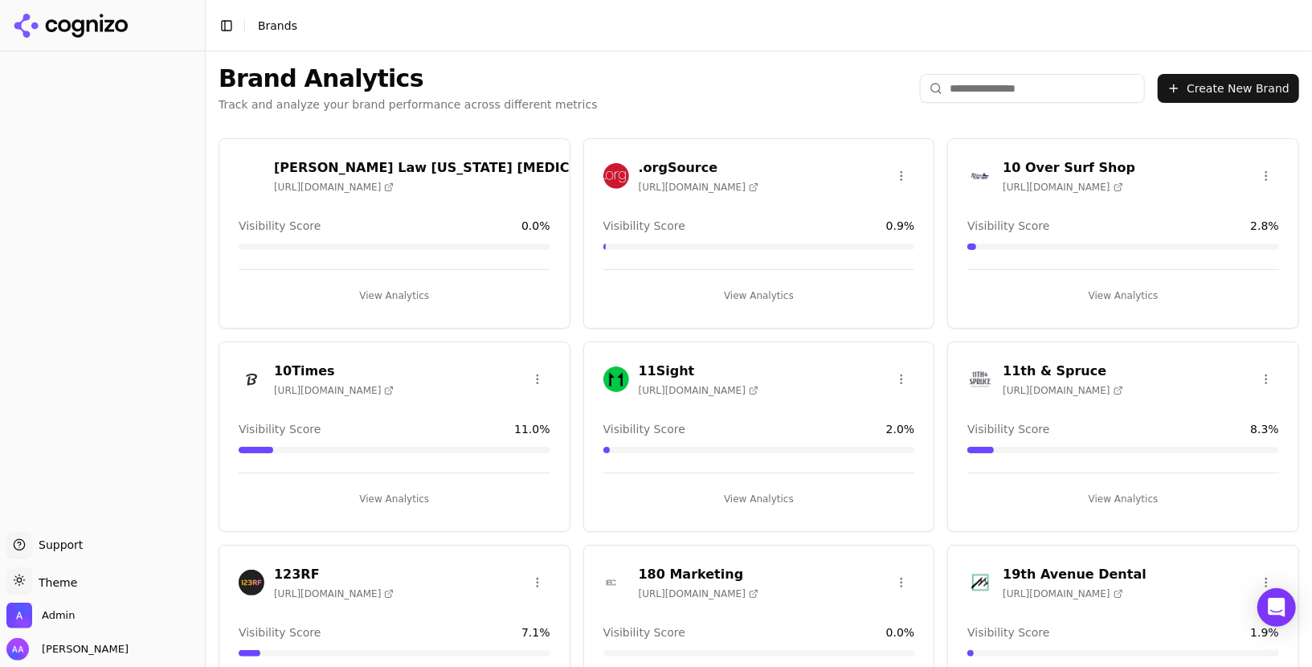
click at [1006, 91] on input "search" at bounding box center [1032, 88] width 225 height 29
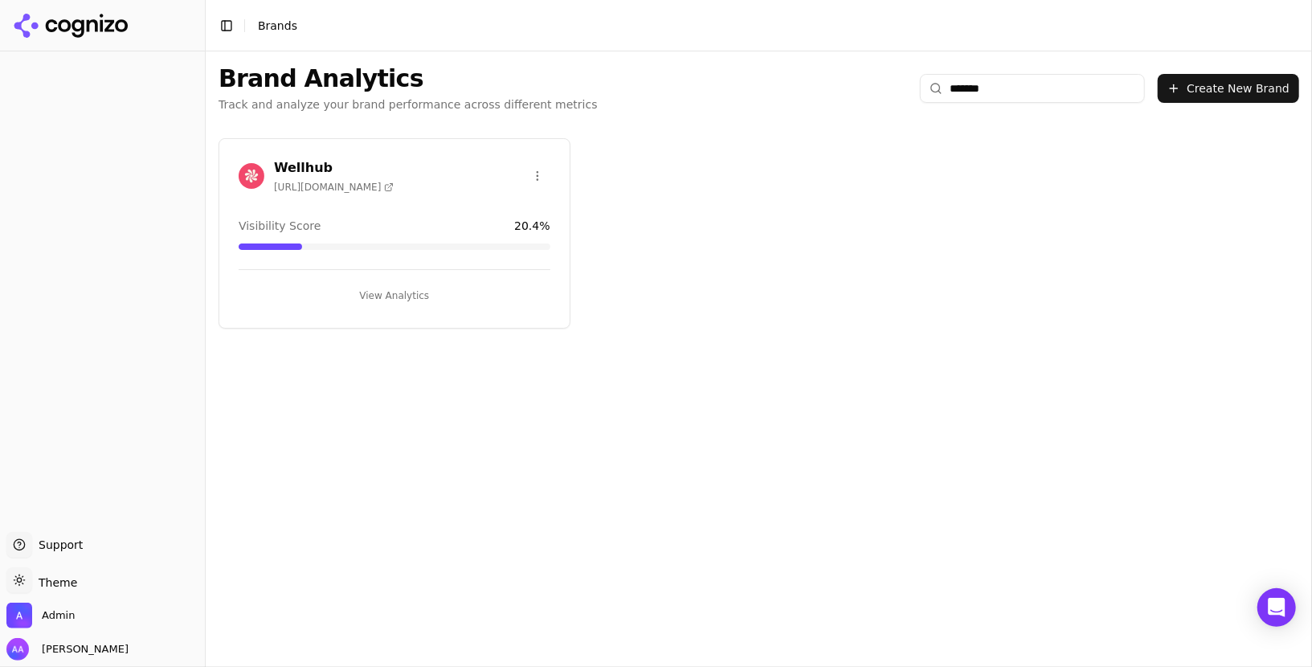
type input "*******"
click at [252, 174] on img at bounding box center [252, 176] width 26 height 26
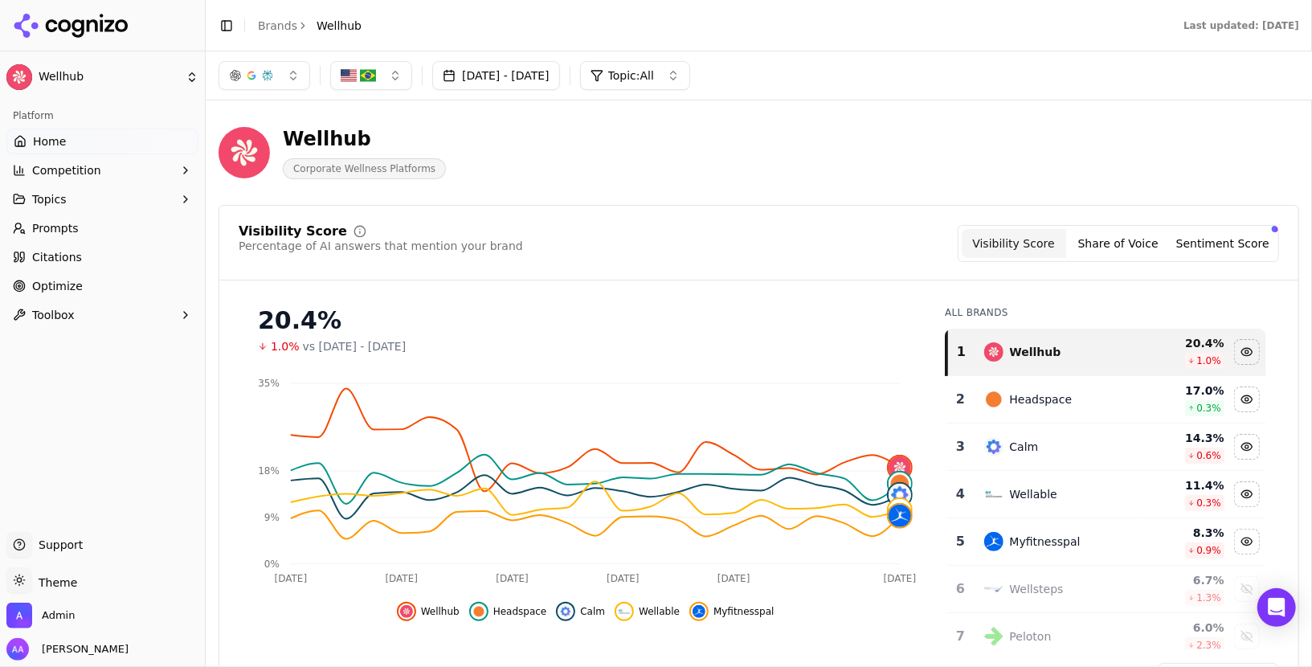
click at [273, 34] on div "Toggle Sidebar Brands Wellhub" at bounding box center [290, 25] width 169 height 23
click at [277, 27] on link "Brands" at bounding box center [277, 25] width 39 height 13
click at [271, 23] on html "Wellhub Platform Home Competition Topics Prompts Citations Optimize Toolbox Sup…" at bounding box center [656, 333] width 1312 height 667
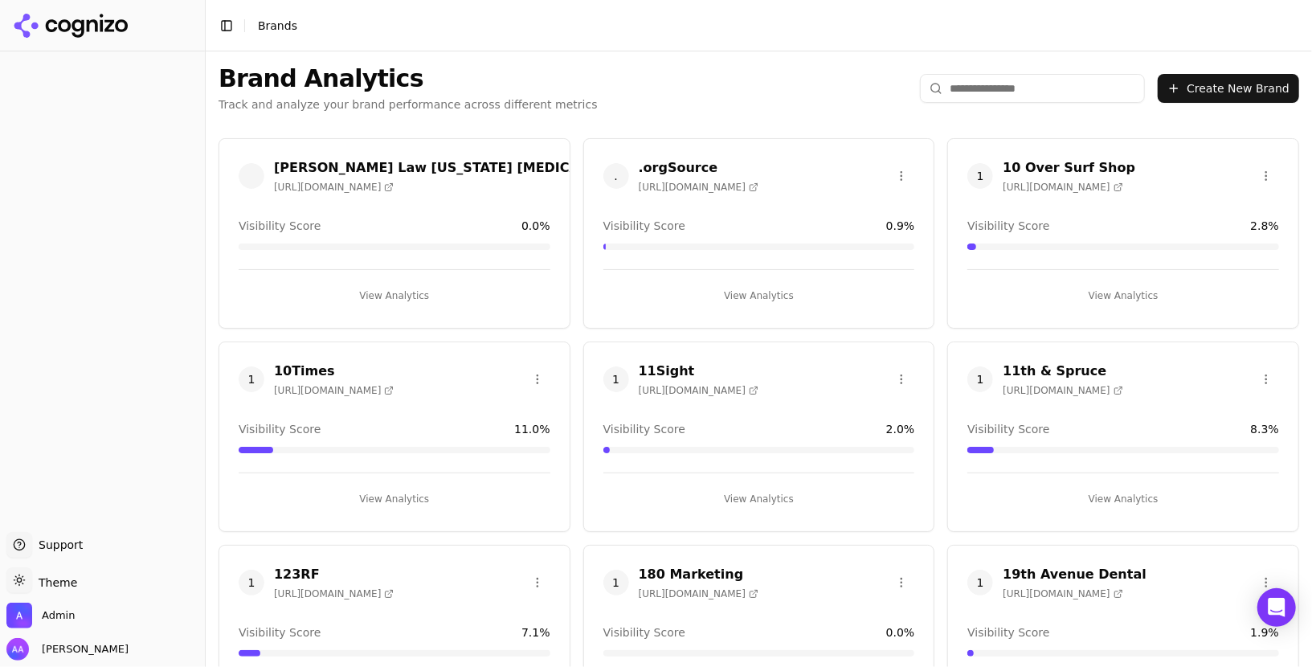
click at [1045, 92] on input "search" at bounding box center [1032, 88] width 225 height 29
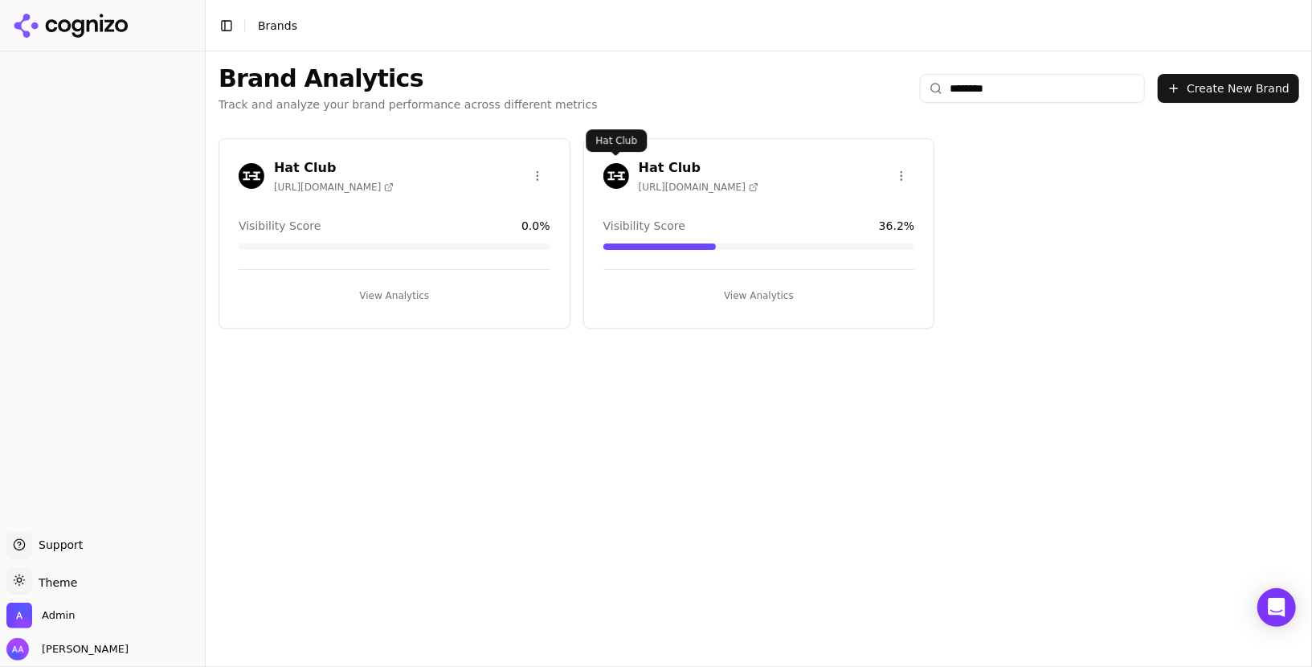
type input "********"
click at [626, 171] on img at bounding box center [617, 176] width 26 height 26
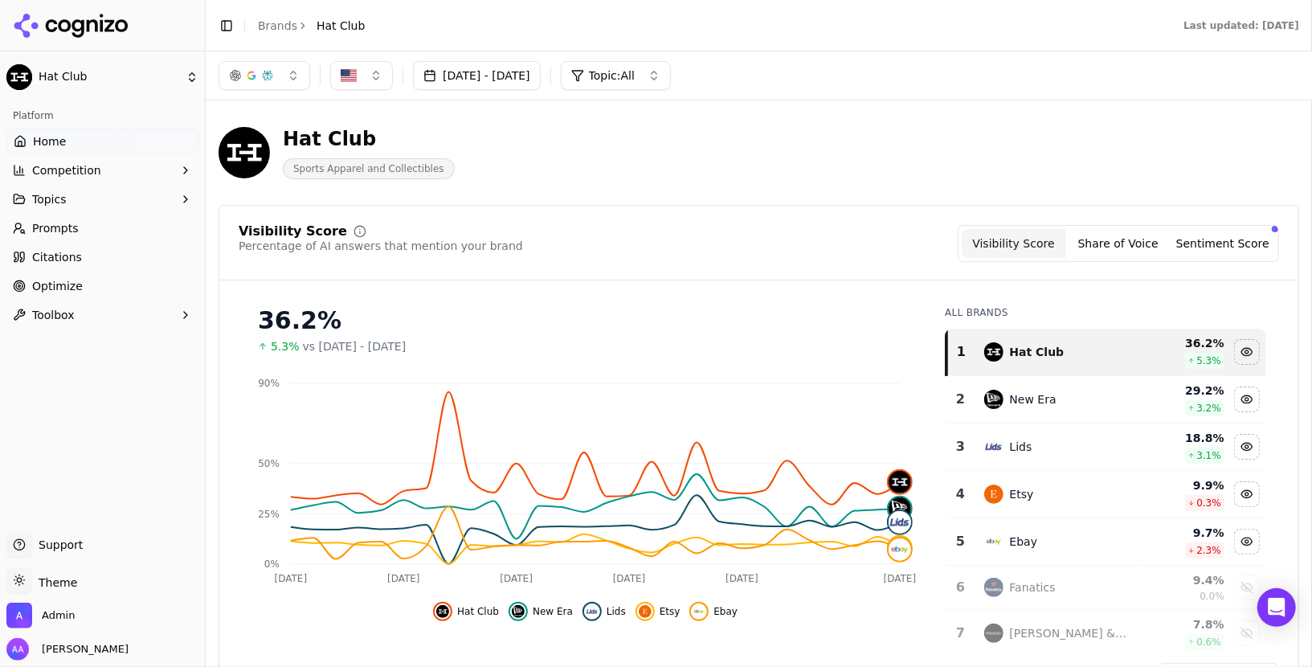
click at [269, 22] on link "Brands" at bounding box center [277, 25] width 39 height 13
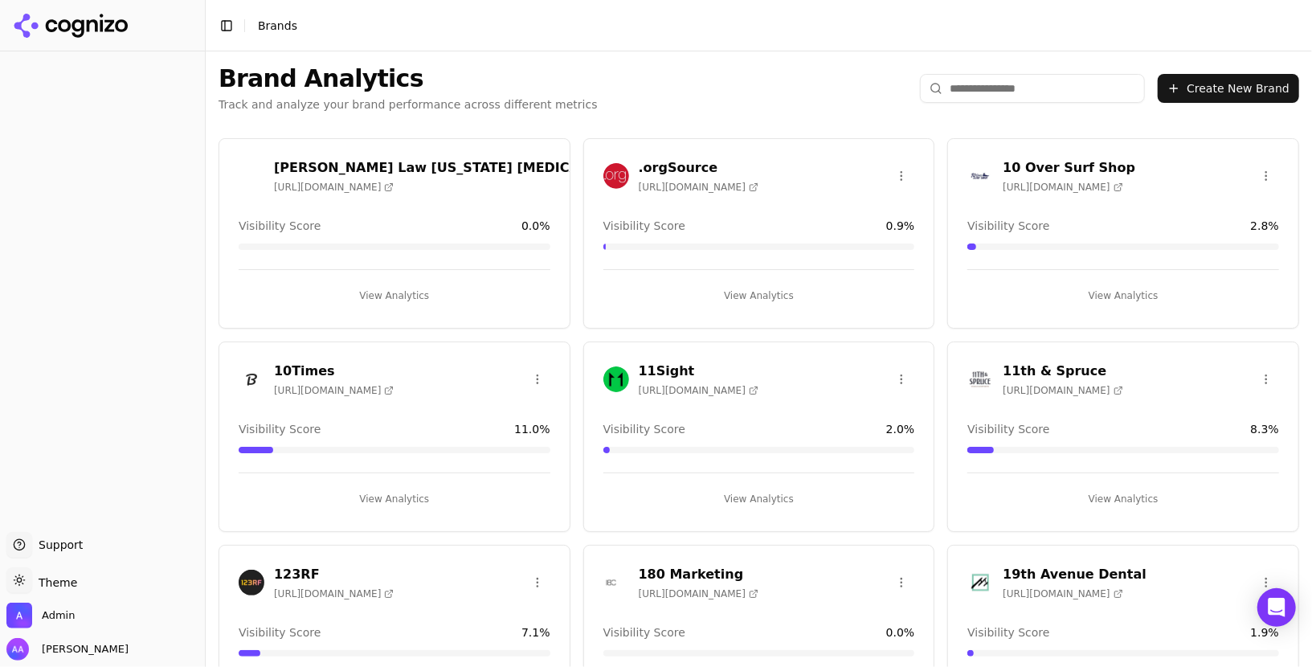
click at [979, 98] on input "search" at bounding box center [1032, 88] width 225 height 29
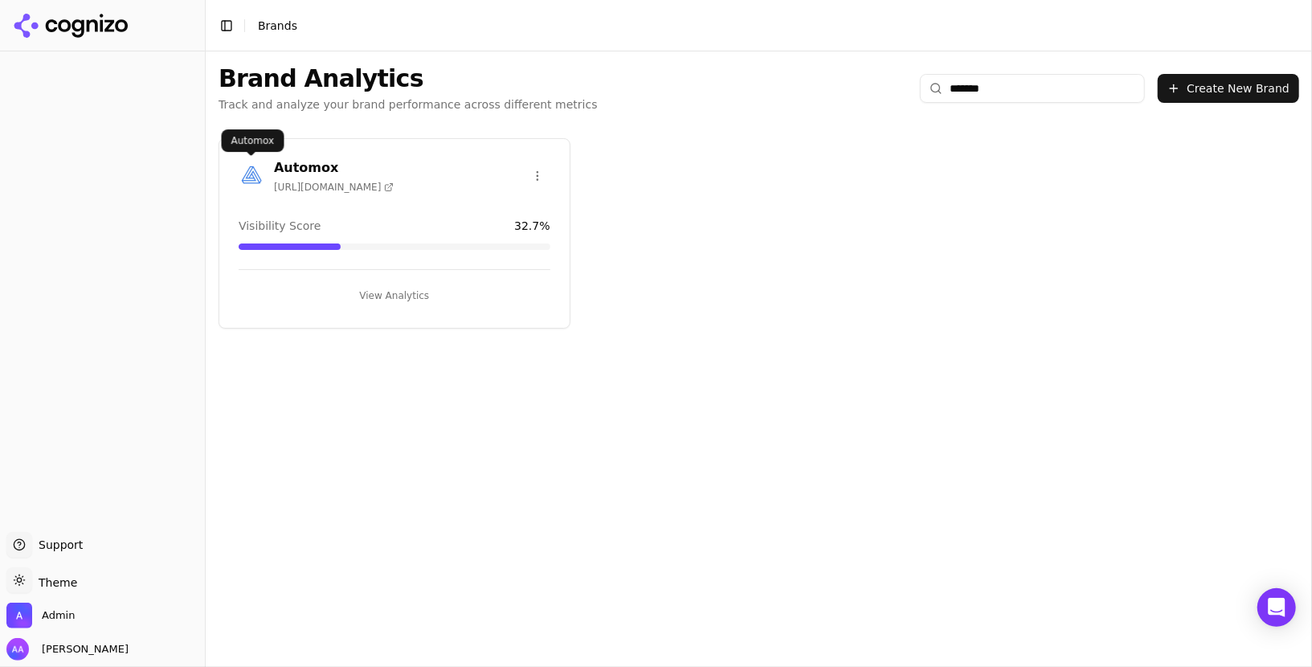
type input "*******"
click at [255, 169] on img at bounding box center [252, 176] width 26 height 26
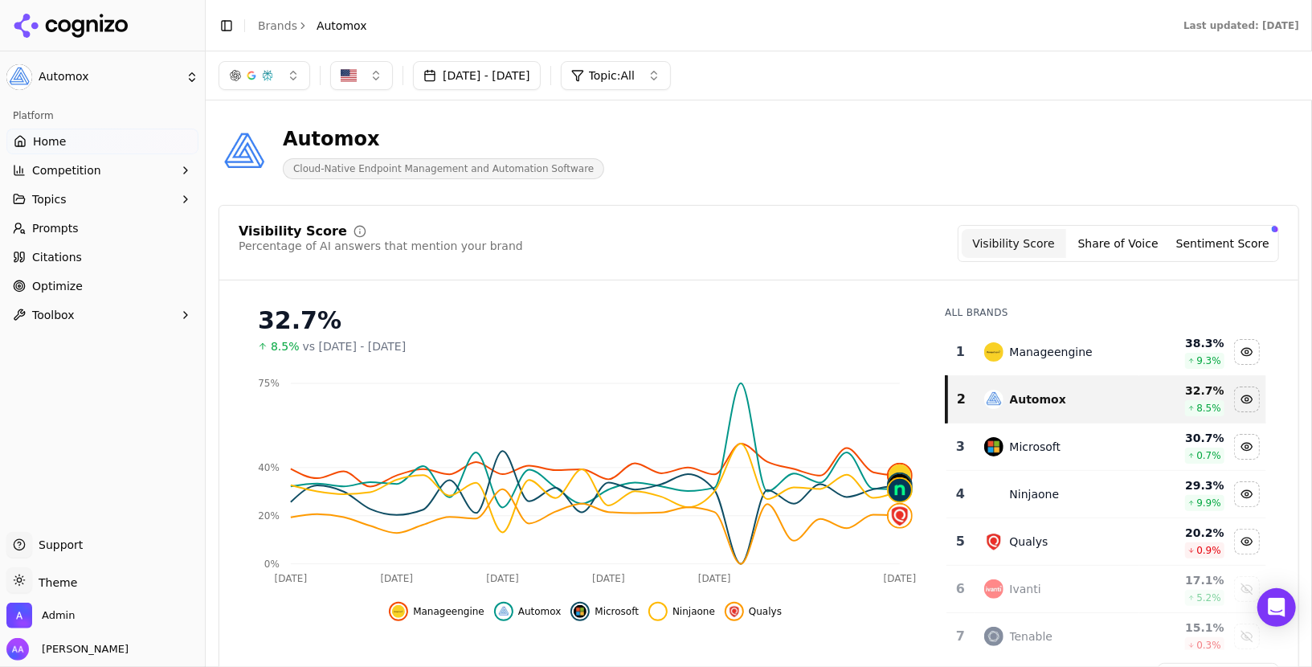
click at [108, 239] on link "Prompts" at bounding box center [102, 228] width 192 height 26
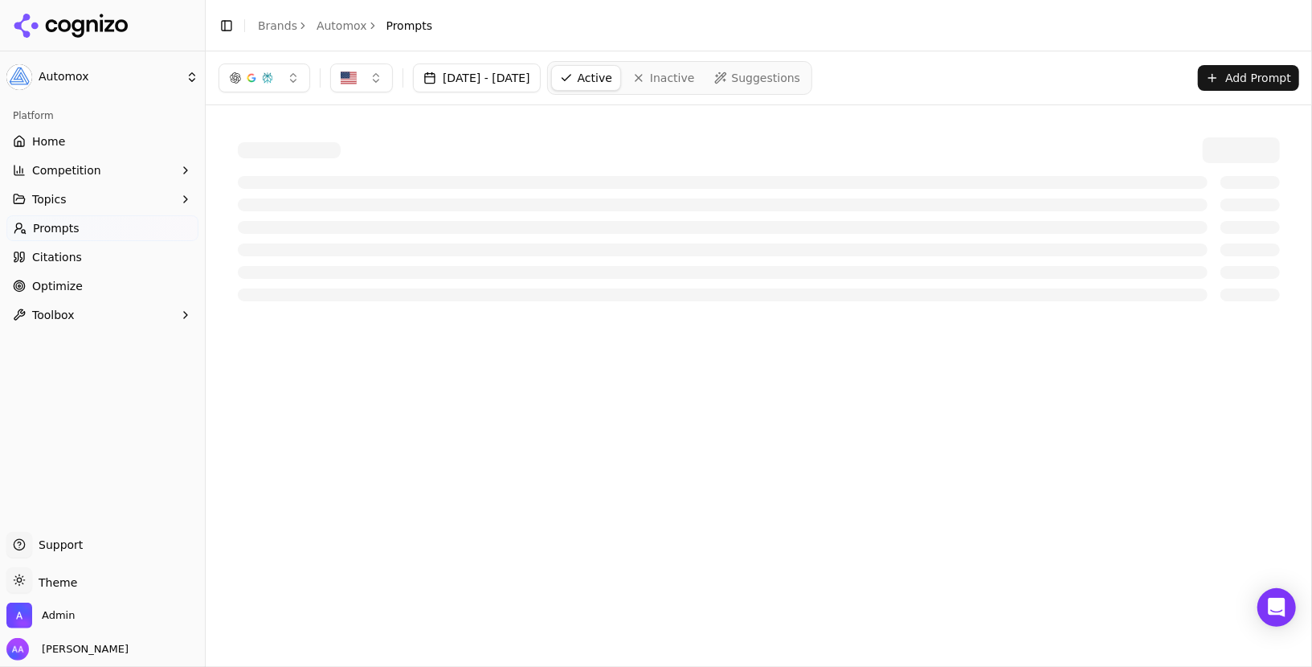
click at [331, 24] on link "Automox" at bounding box center [342, 26] width 51 height 16
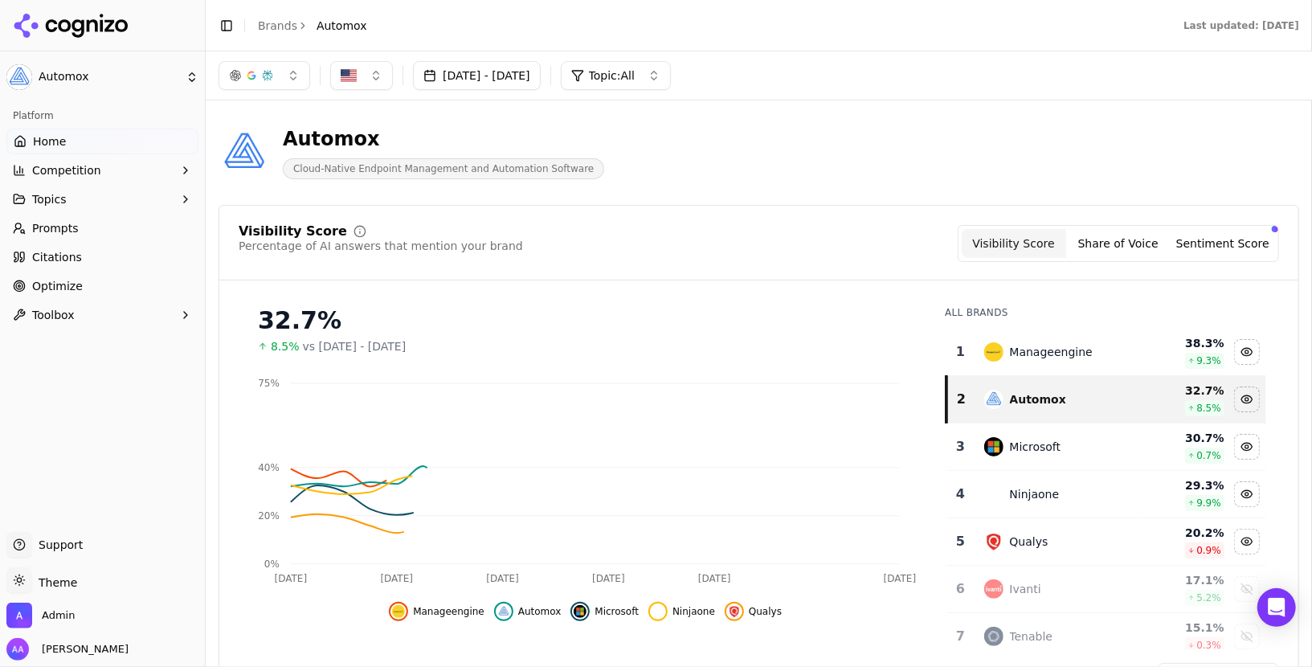
click at [282, 24] on link "Brands" at bounding box center [277, 25] width 39 height 13
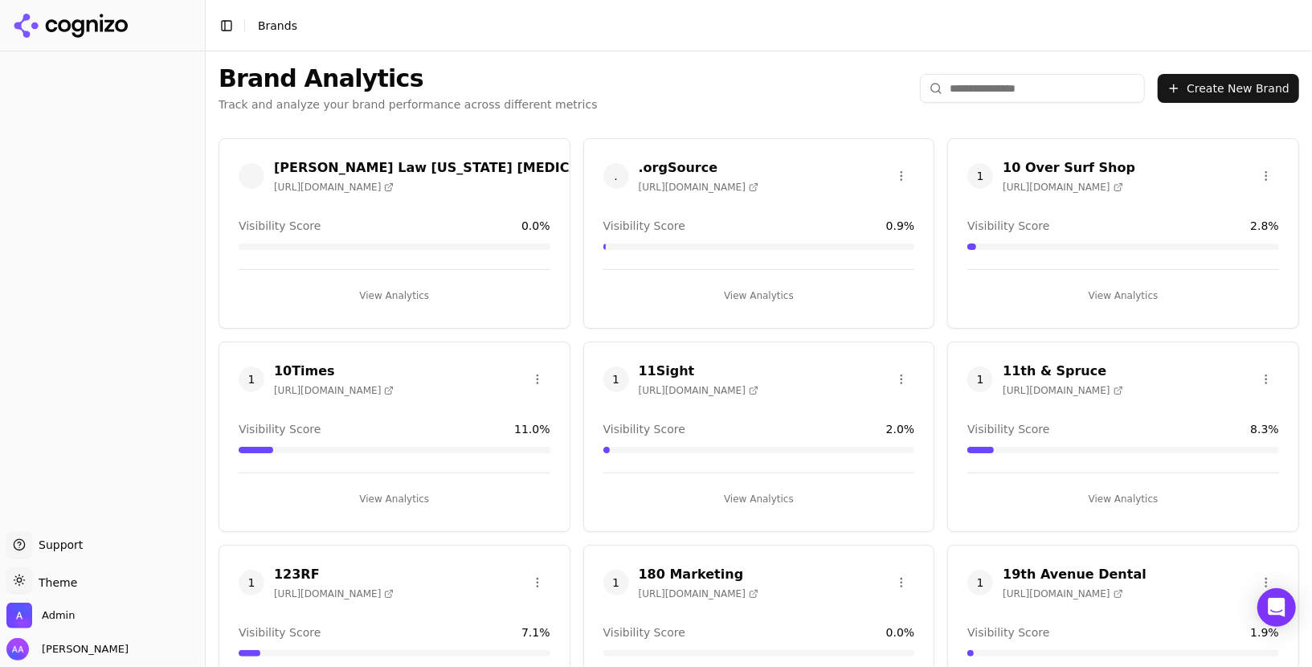
click at [1058, 79] on html "Support Support Toggle theme Theme Admin Alp Aysan Toggle Sidebar Brands Brand …" at bounding box center [656, 333] width 1312 height 667
click at [1046, 80] on input "search" at bounding box center [1032, 88] width 225 height 29
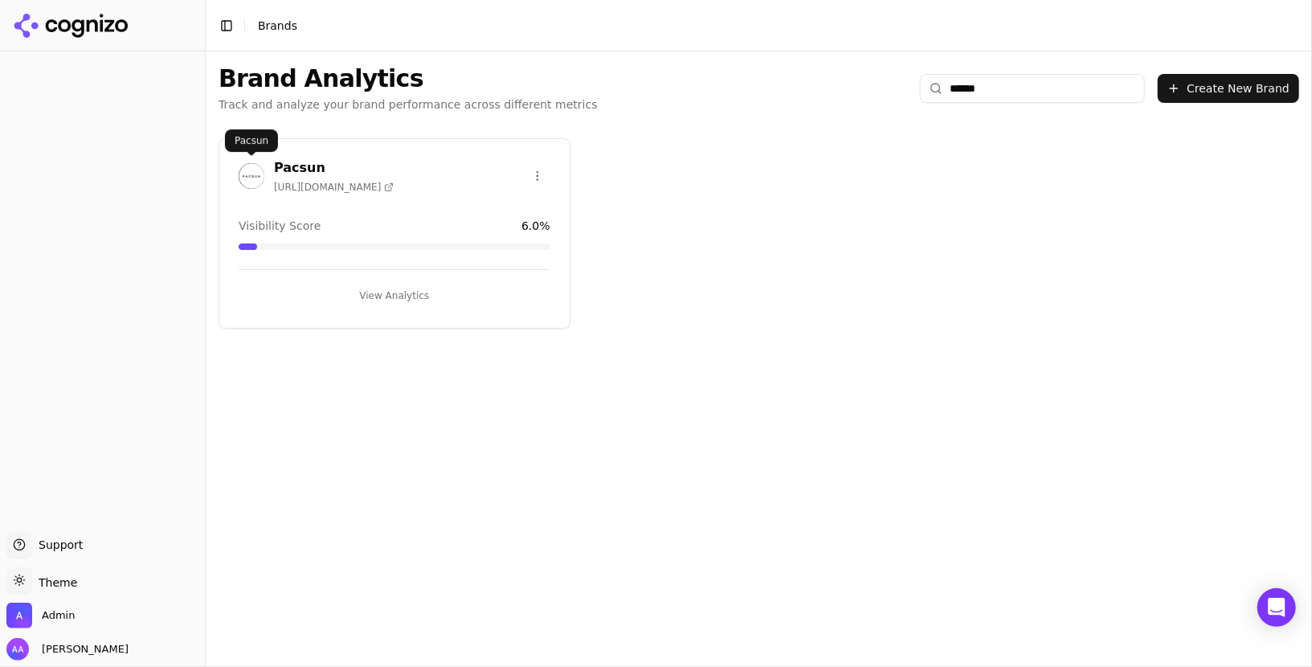
type input "******"
click at [249, 175] on img at bounding box center [252, 176] width 26 height 26
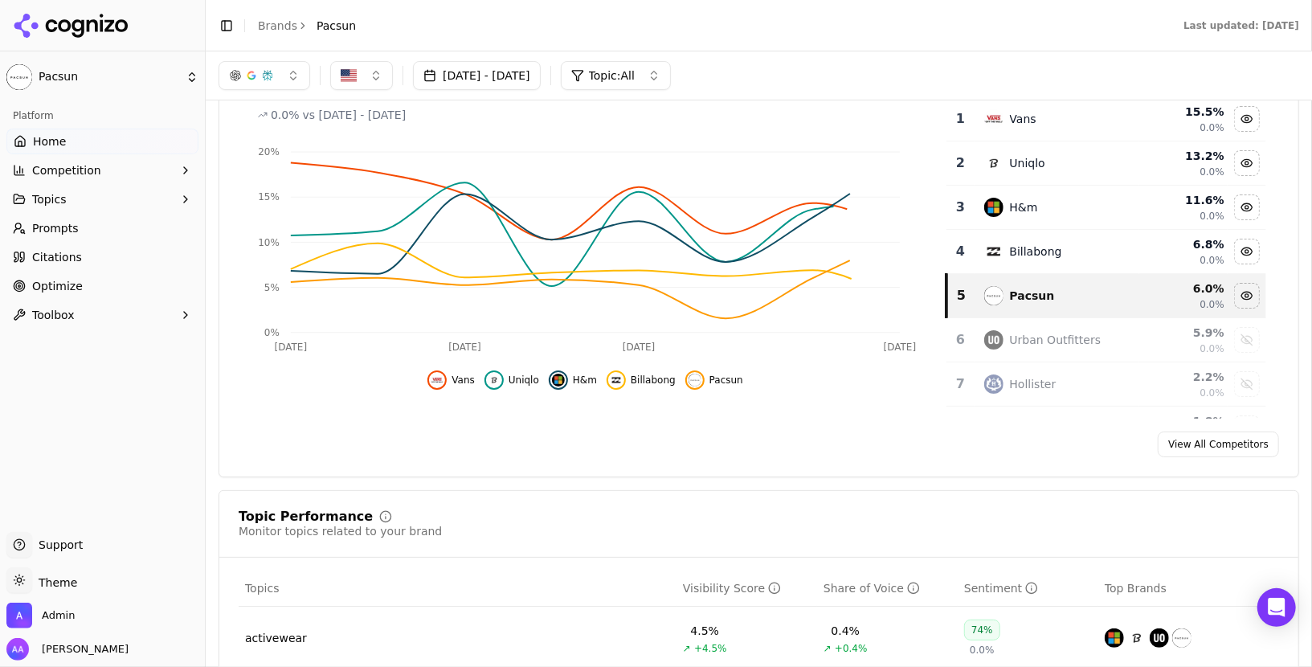
scroll to position [218, 0]
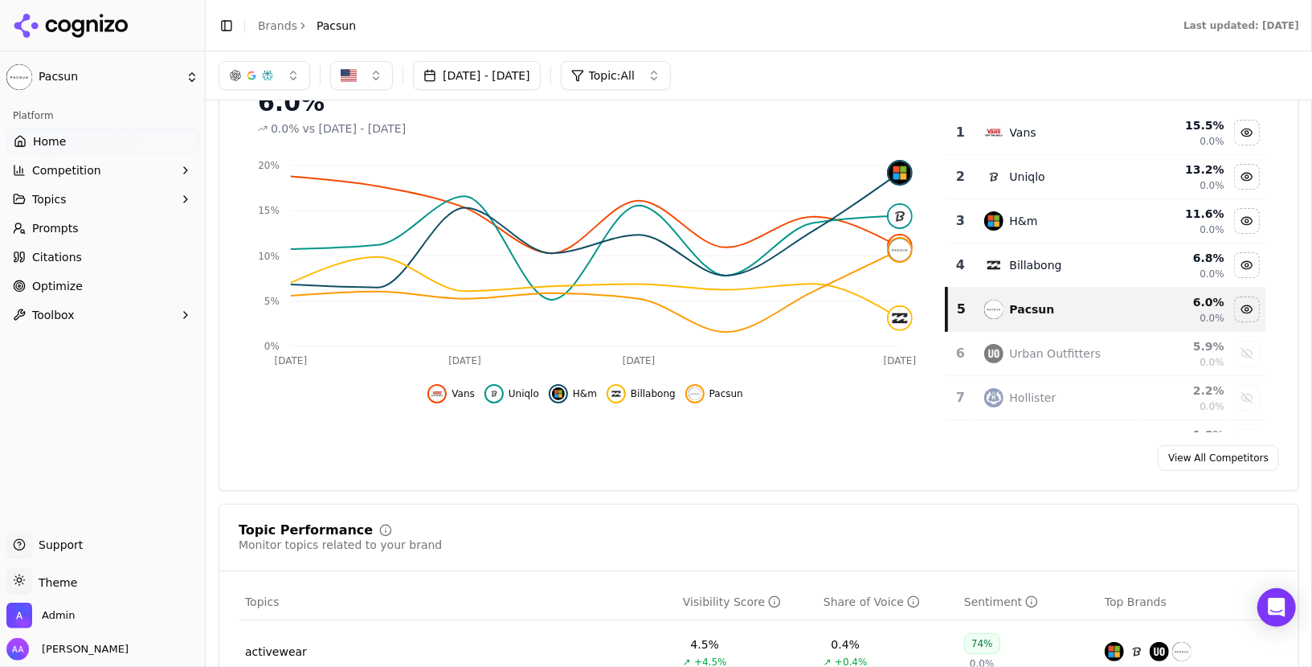
click at [32, 228] on span "Prompts" at bounding box center [55, 228] width 47 height 16
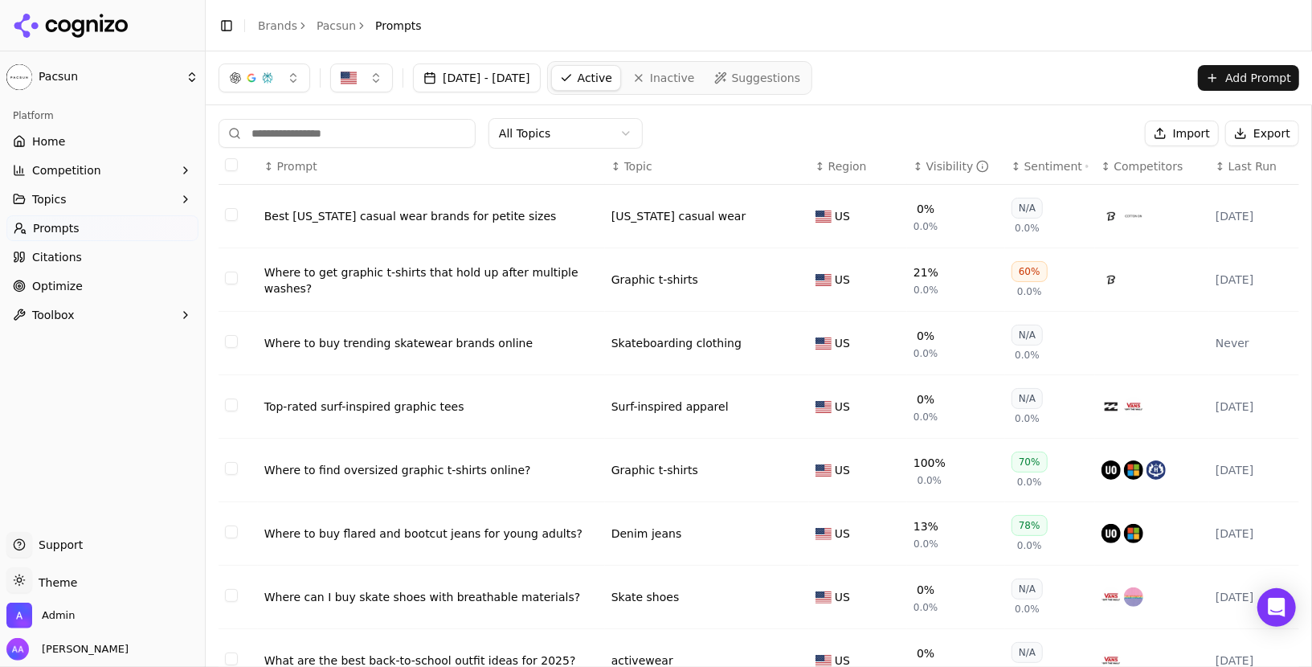
click at [1245, 170] on span "Last Run" at bounding box center [1253, 166] width 48 height 16
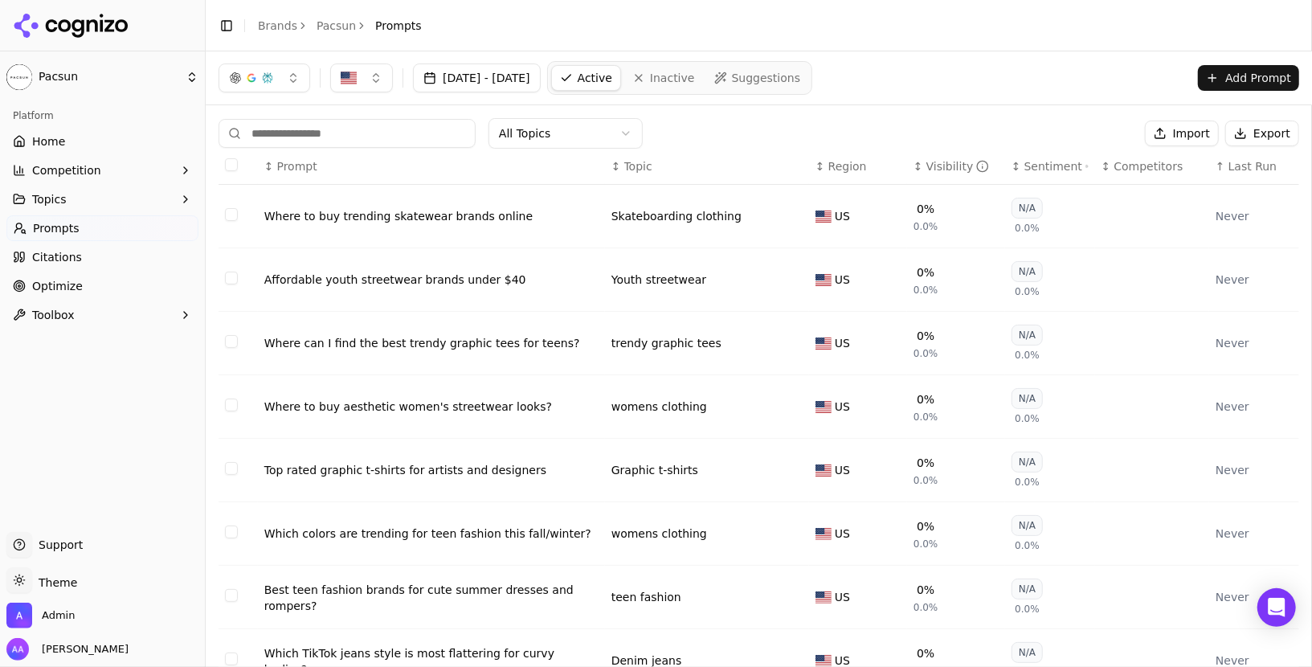
click at [1245, 170] on span "Last Run" at bounding box center [1253, 166] width 48 height 16
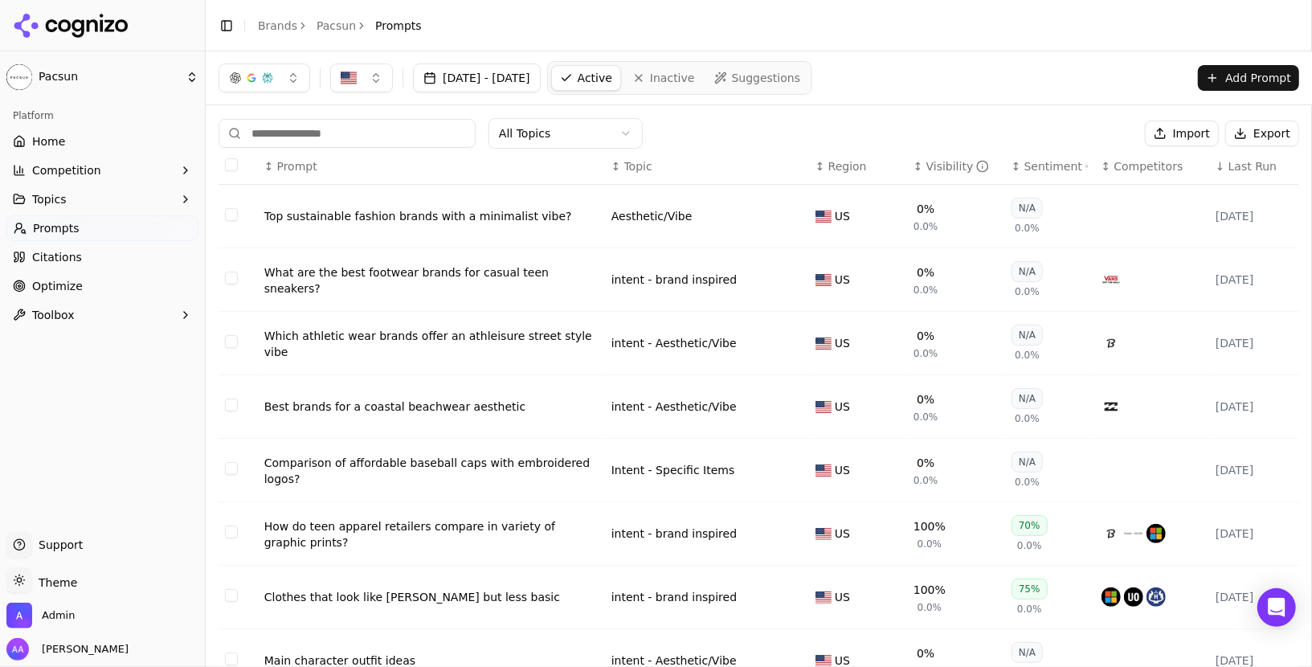
click at [1244, 166] on span "Last Run" at bounding box center [1253, 166] width 48 height 16
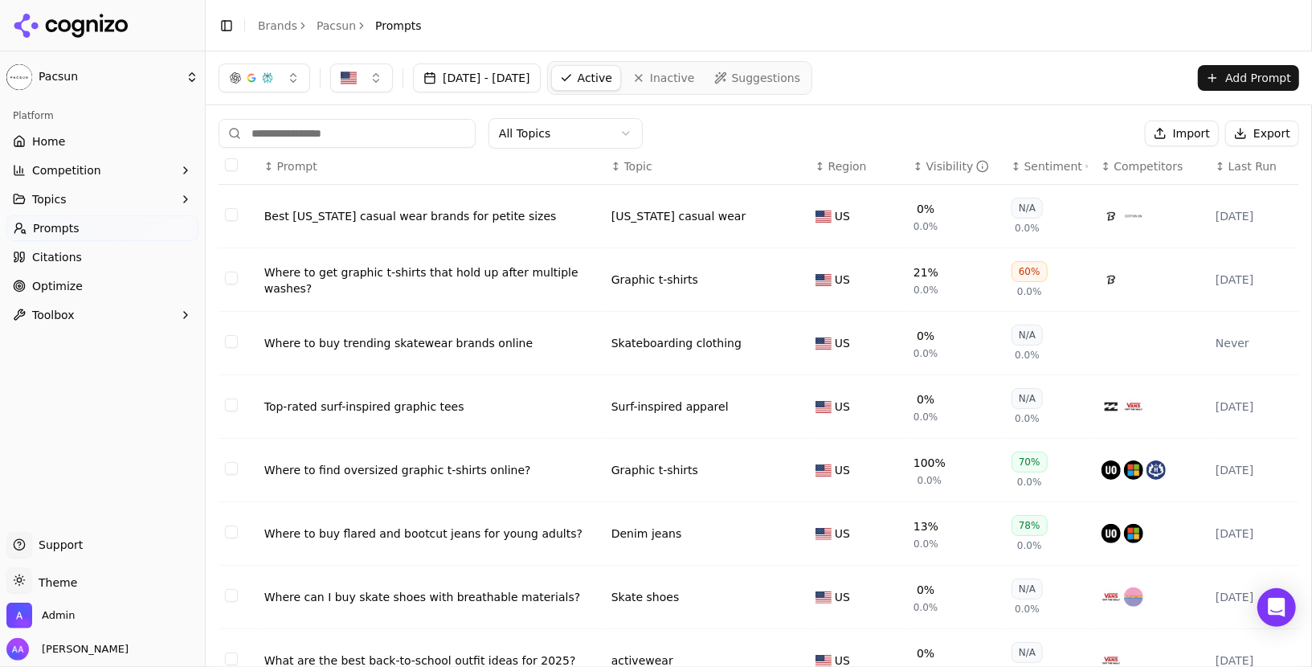
click at [1246, 165] on span "Last Run" at bounding box center [1253, 166] width 48 height 16
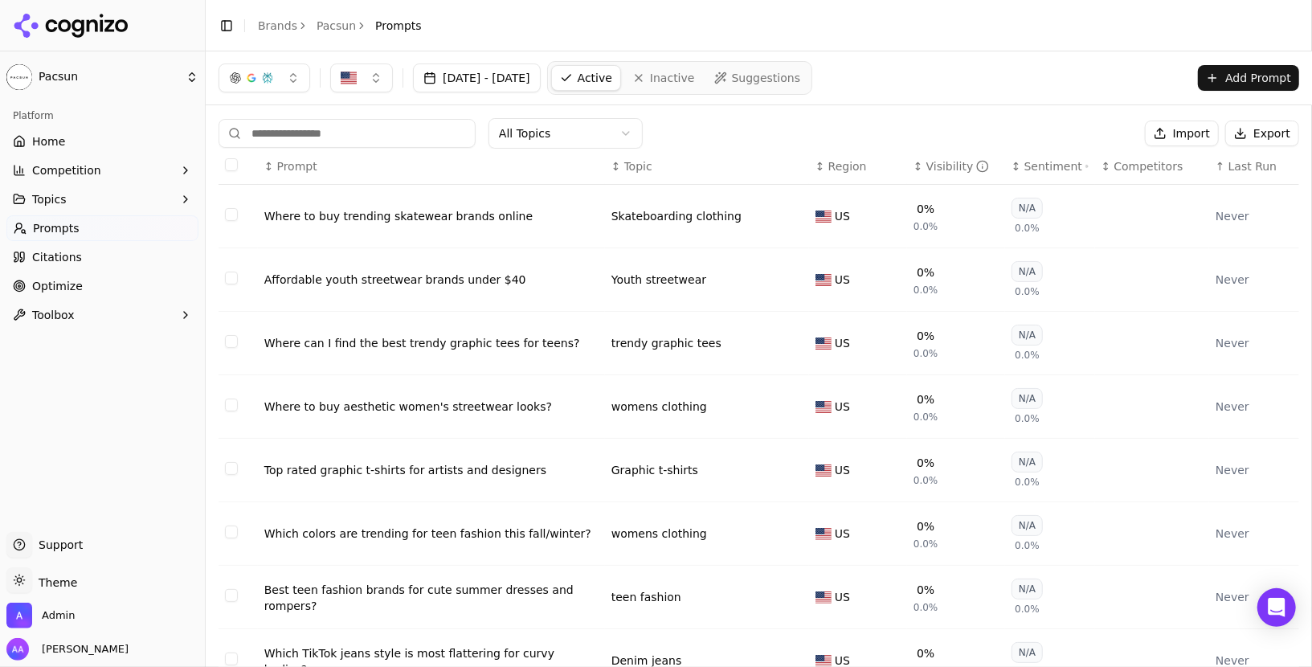
click at [1246, 165] on span "Last Run" at bounding box center [1253, 166] width 48 height 16
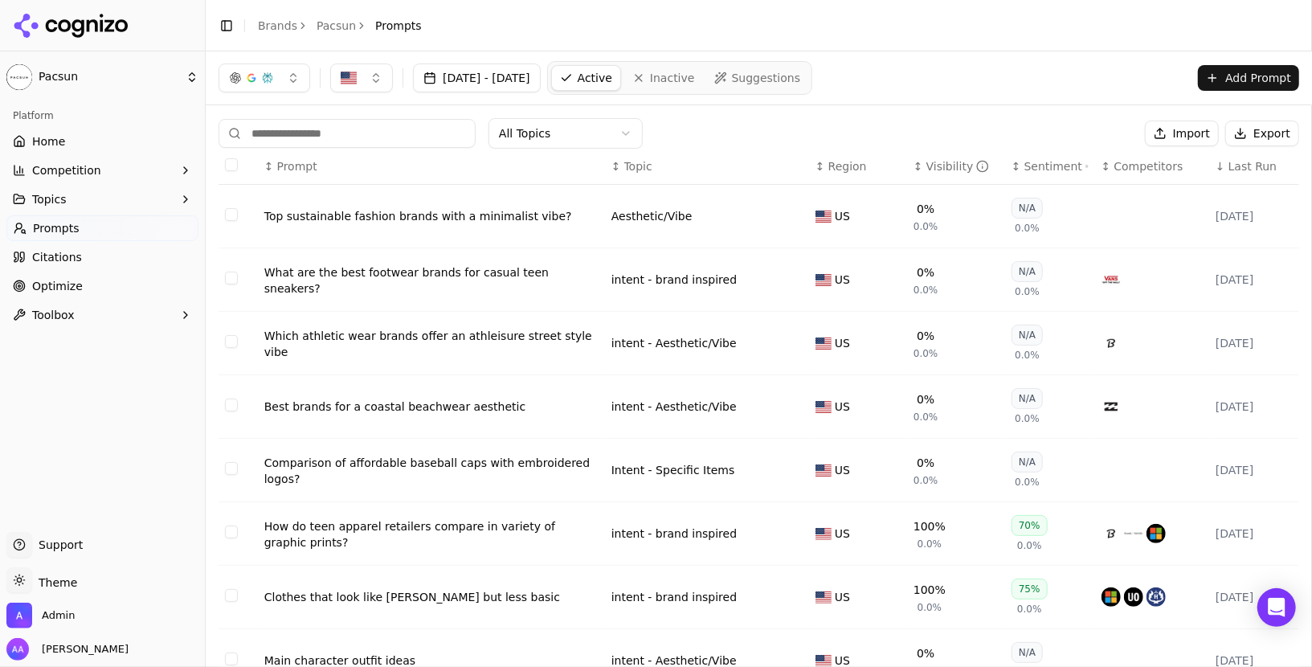
click at [1246, 165] on span "Last Run" at bounding box center [1253, 166] width 48 height 16
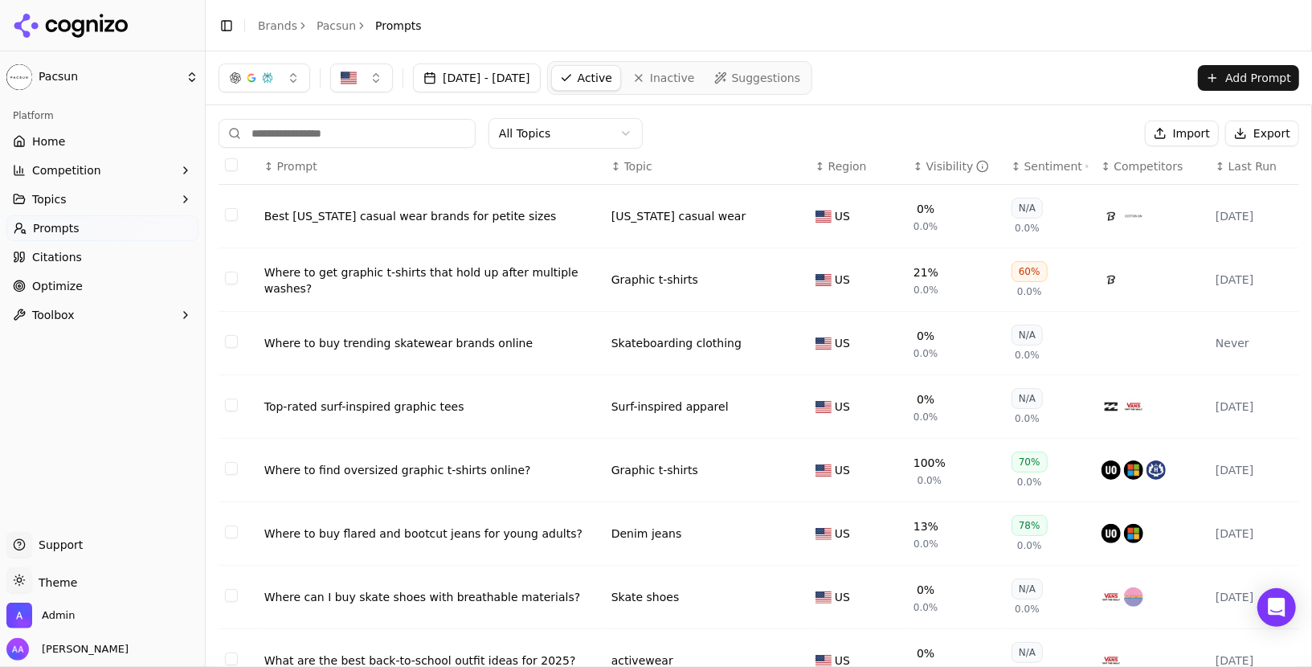
click at [1246, 165] on span "Last Run" at bounding box center [1253, 166] width 48 height 16
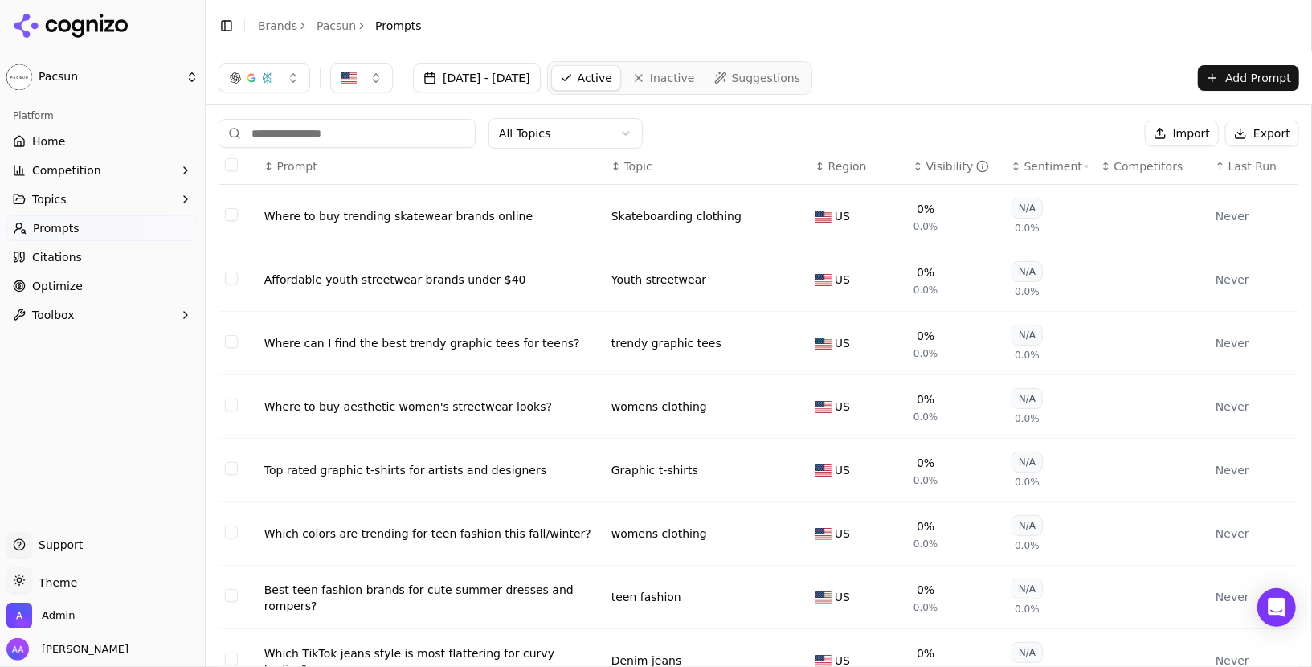
click at [1246, 165] on span "Last Run" at bounding box center [1253, 166] width 48 height 16
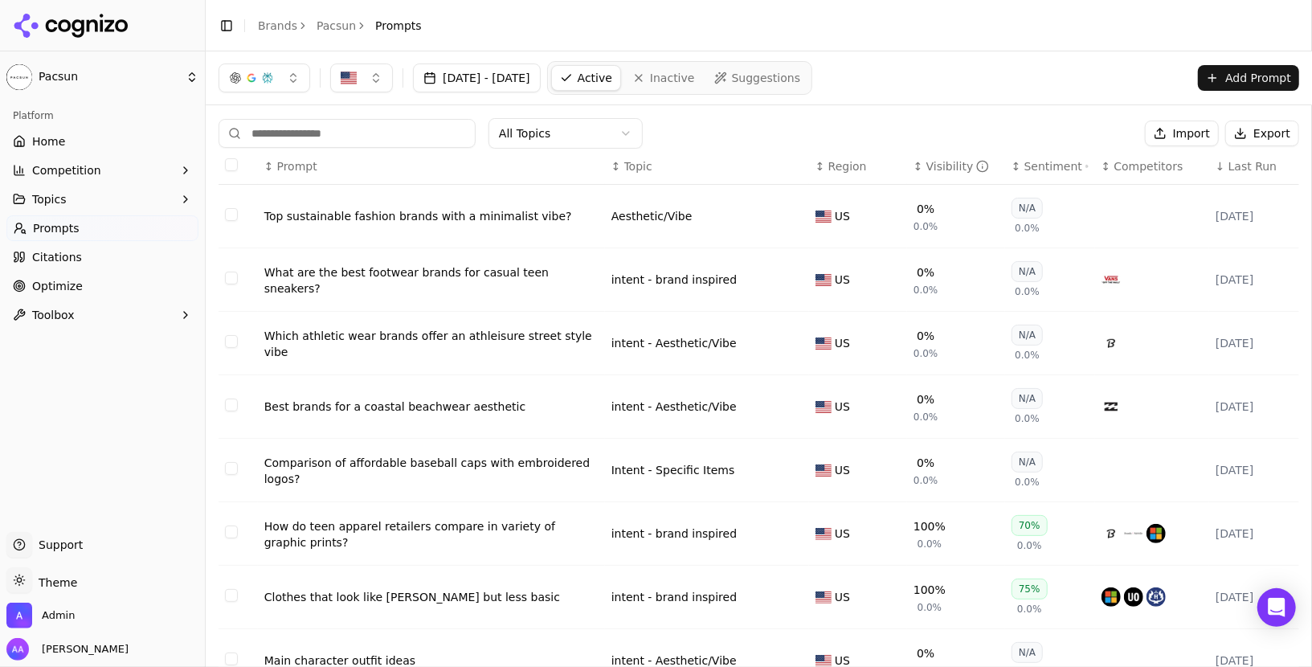
click at [1246, 165] on span "Last Run" at bounding box center [1253, 166] width 48 height 16
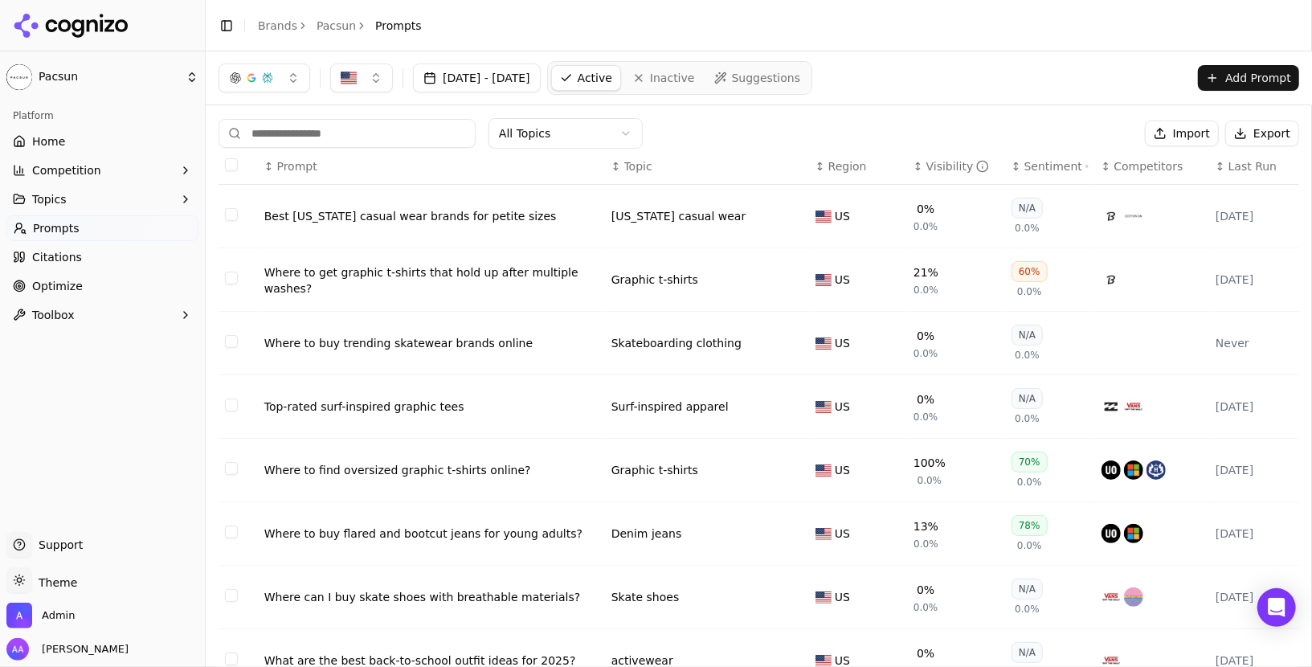
click at [1246, 165] on span "Last Run" at bounding box center [1253, 166] width 48 height 16
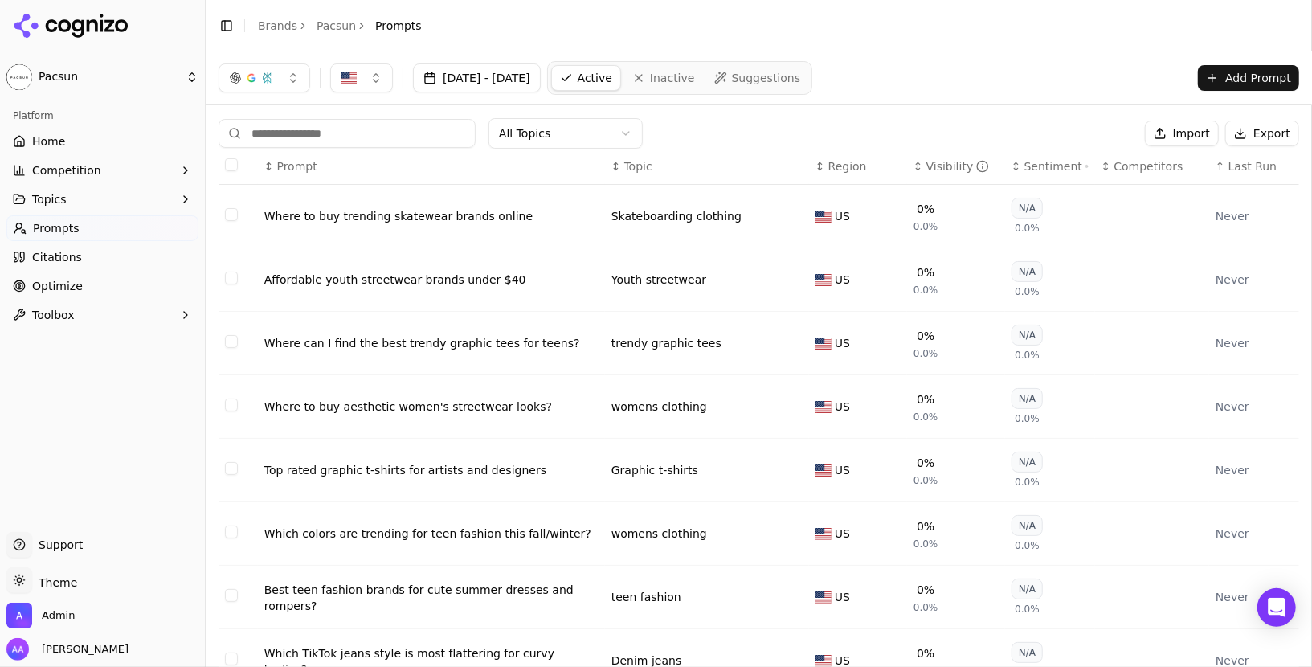
click at [1246, 165] on span "Last Run" at bounding box center [1253, 166] width 48 height 16
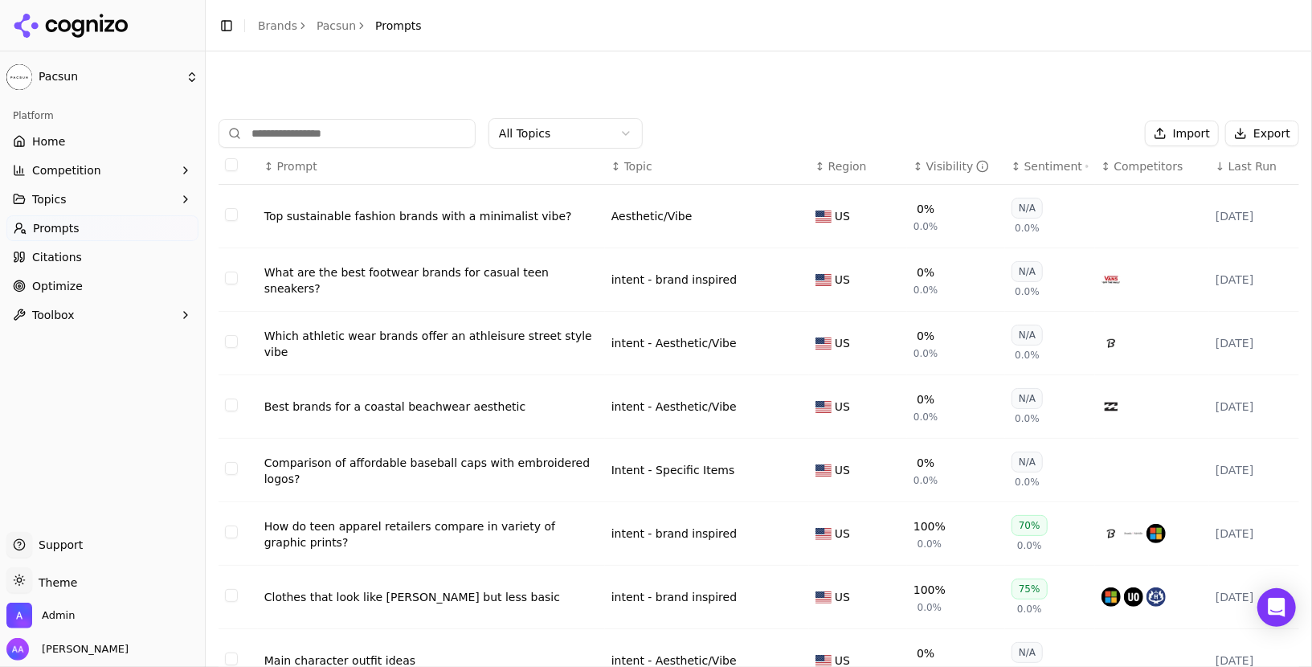
scroll to position [199, 0]
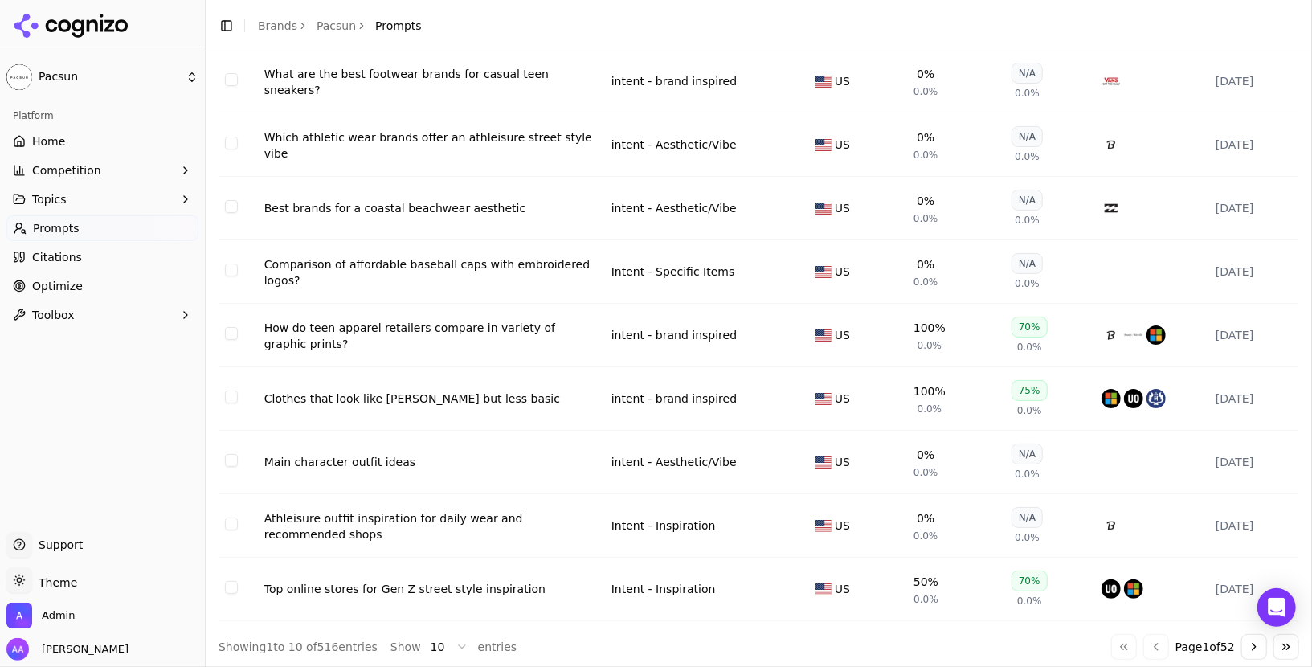
click at [1259, 645] on button "Go to next page" at bounding box center [1255, 647] width 26 height 26
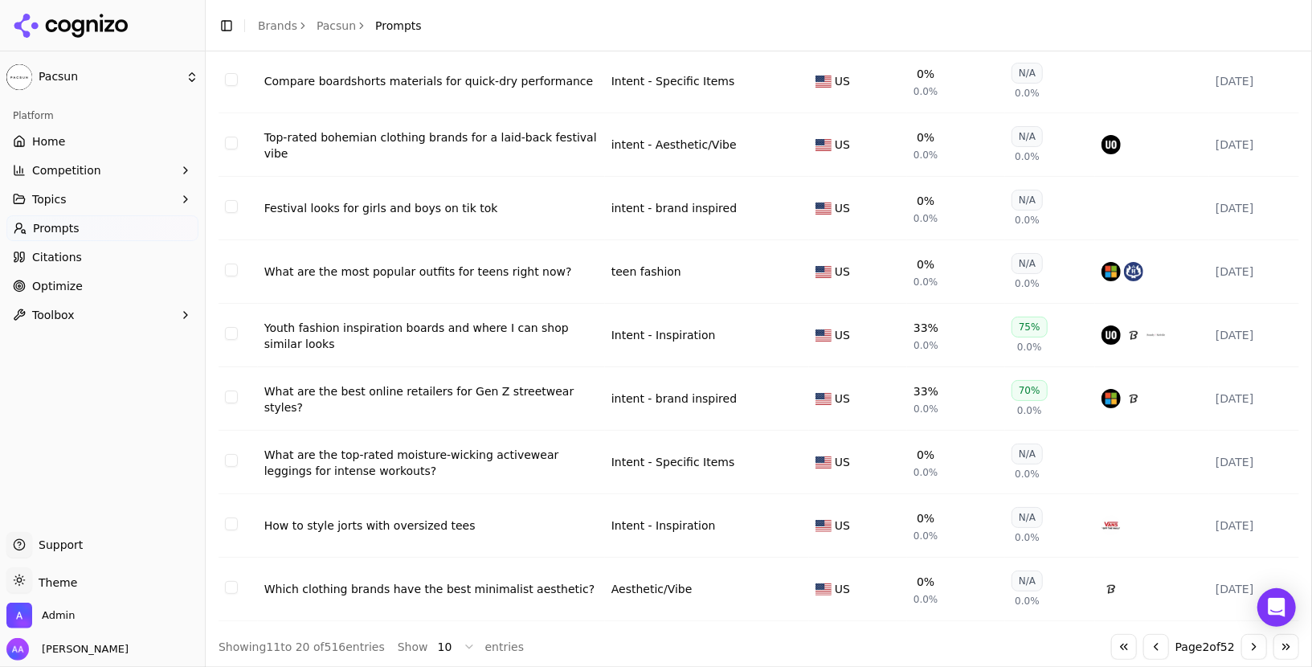
click at [1259, 645] on button "Go to next page" at bounding box center [1255, 647] width 26 height 26
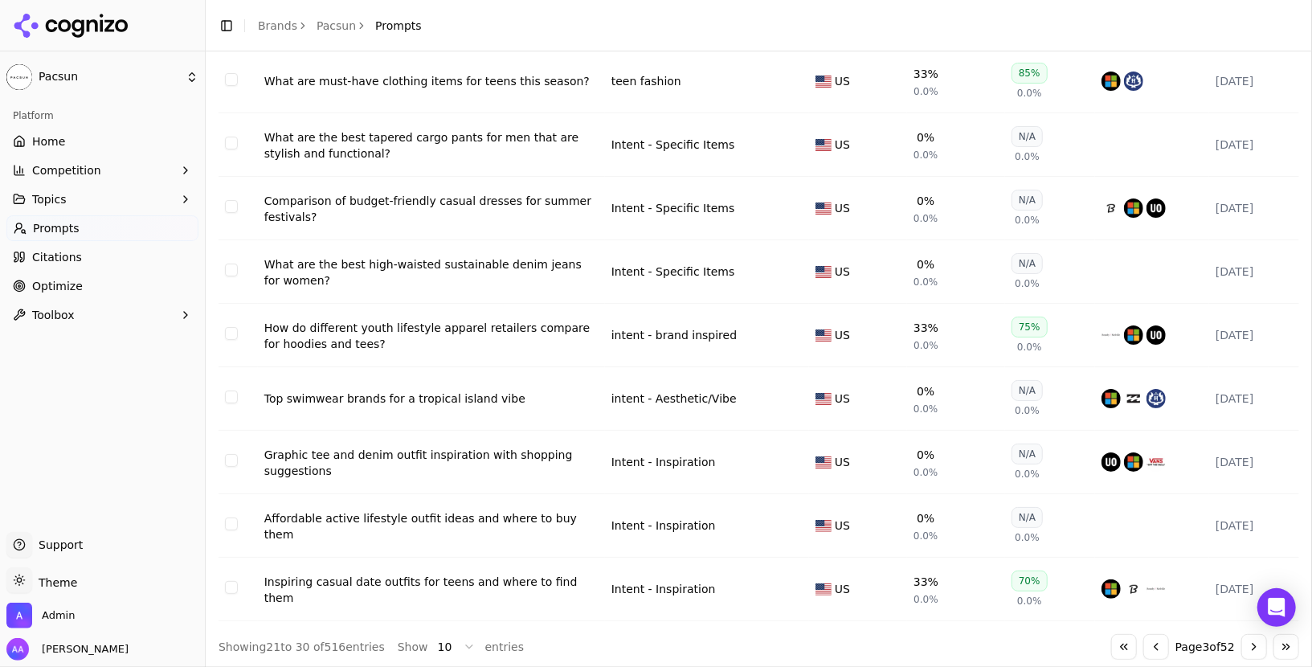
click at [1259, 645] on button "Go to next page" at bounding box center [1255, 647] width 26 height 26
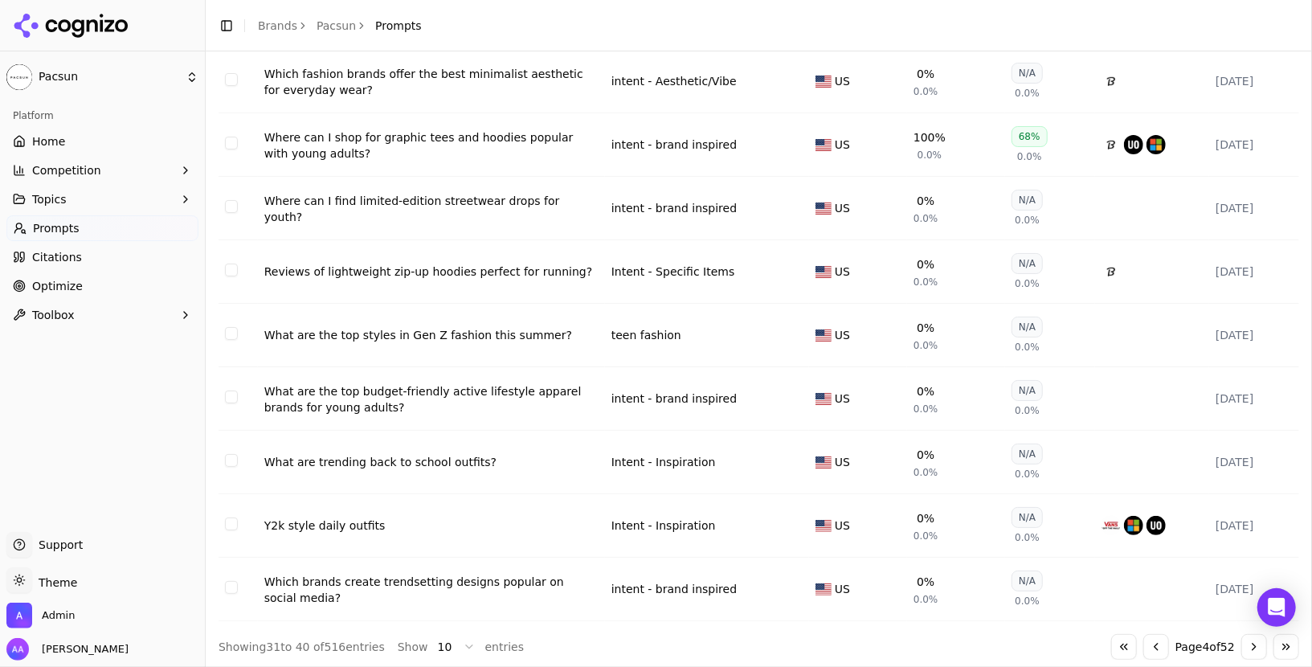
click at [1259, 645] on button "Go to next page" at bounding box center [1255, 647] width 26 height 26
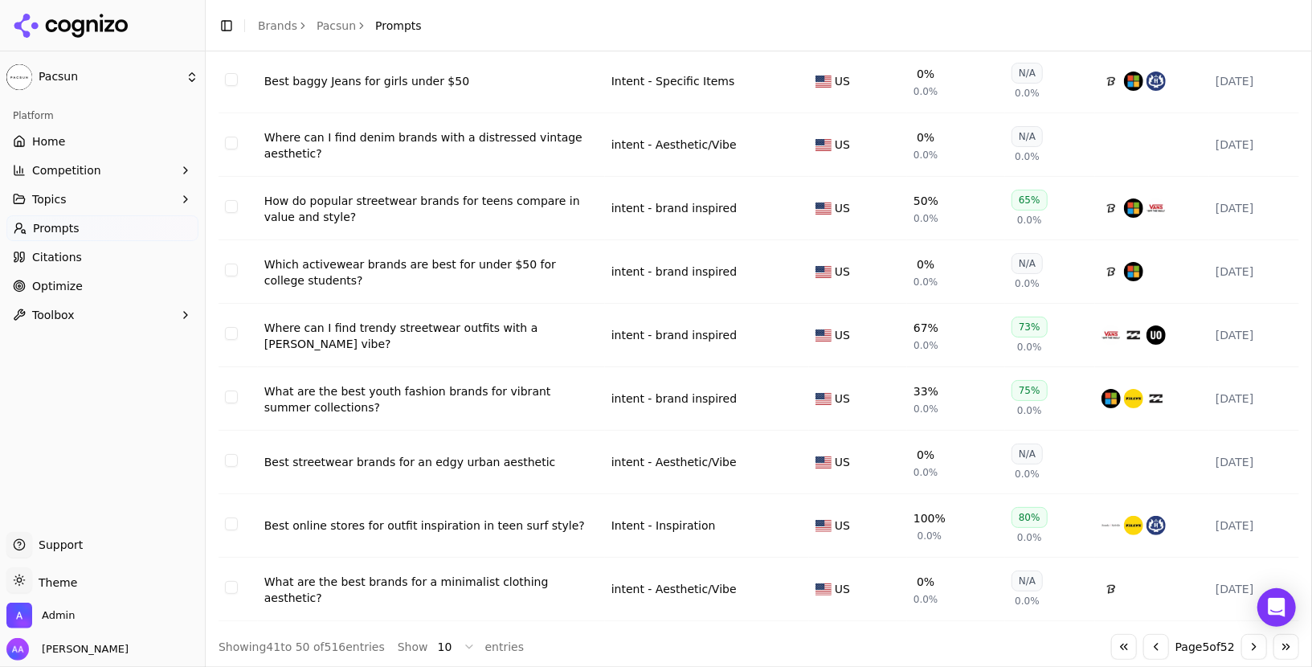
click at [1259, 645] on button "Go to next page" at bounding box center [1255, 647] width 26 height 26
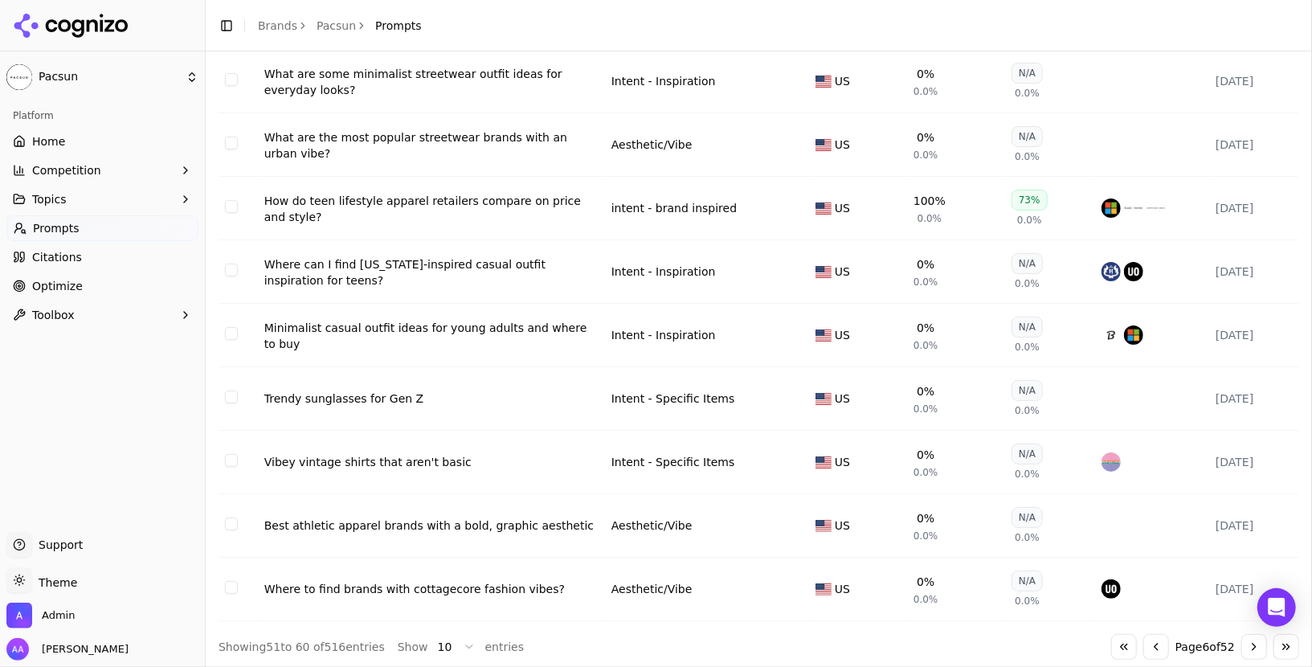
click at [1259, 645] on button "Go to next page" at bounding box center [1255, 647] width 26 height 26
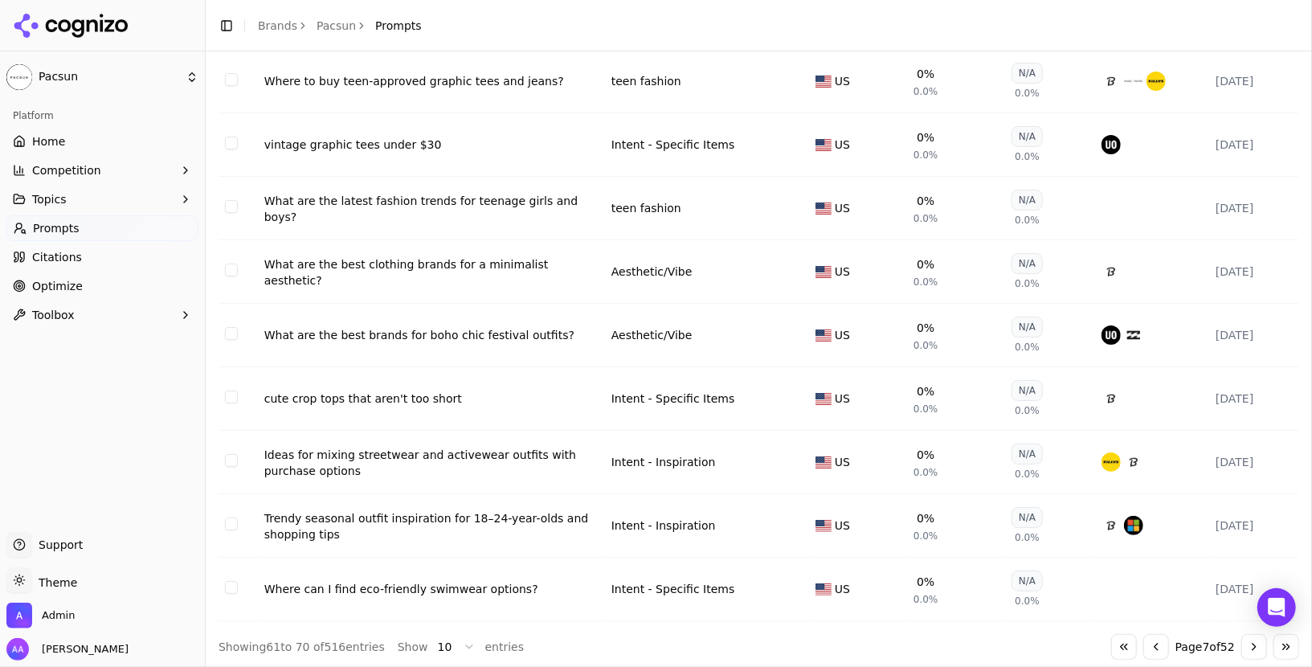
click at [1259, 645] on button "Go to next page" at bounding box center [1255, 647] width 26 height 26
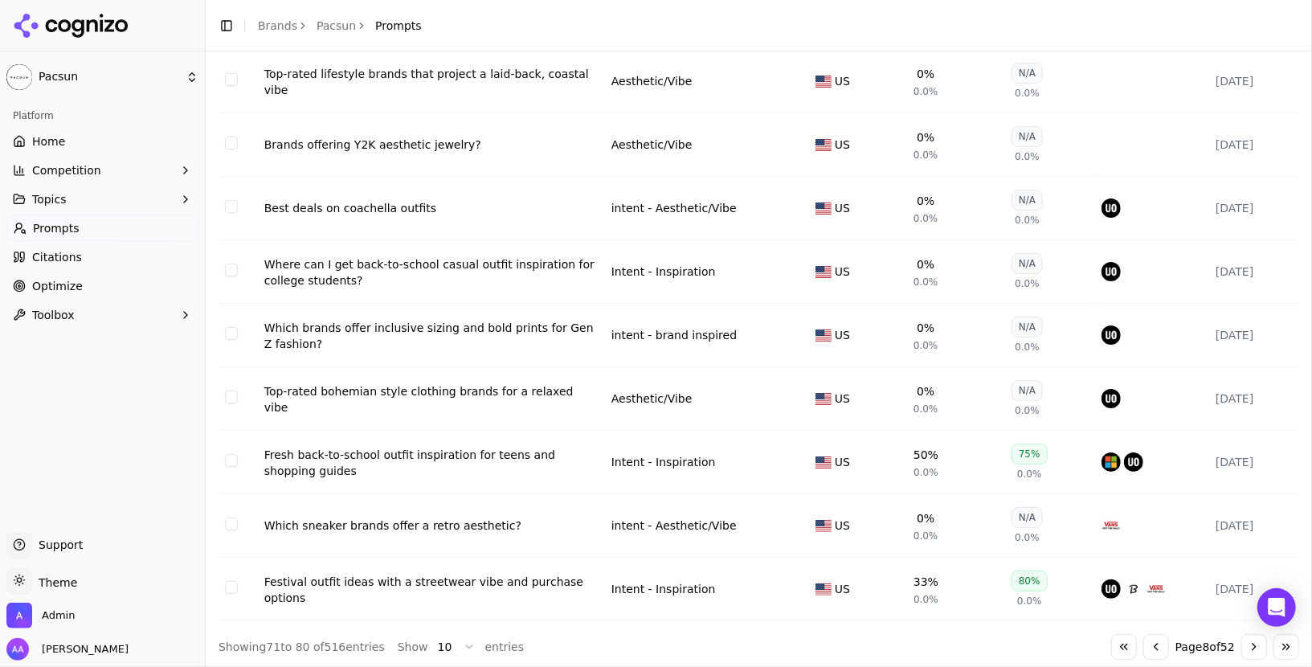
click at [1259, 645] on button "Go to next page" at bounding box center [1255, 647] width 26 height 26
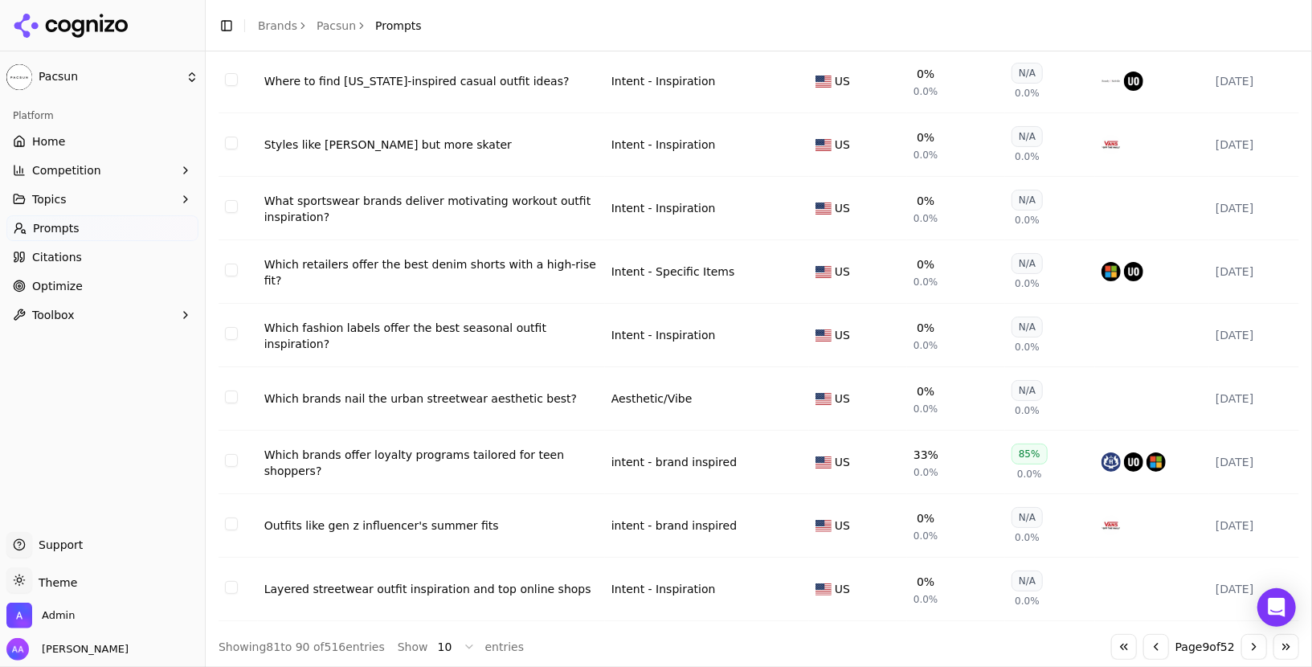
click at [1259, 645] on button "Go to next page" at bounding box center [1255, 647] width 26 height 26
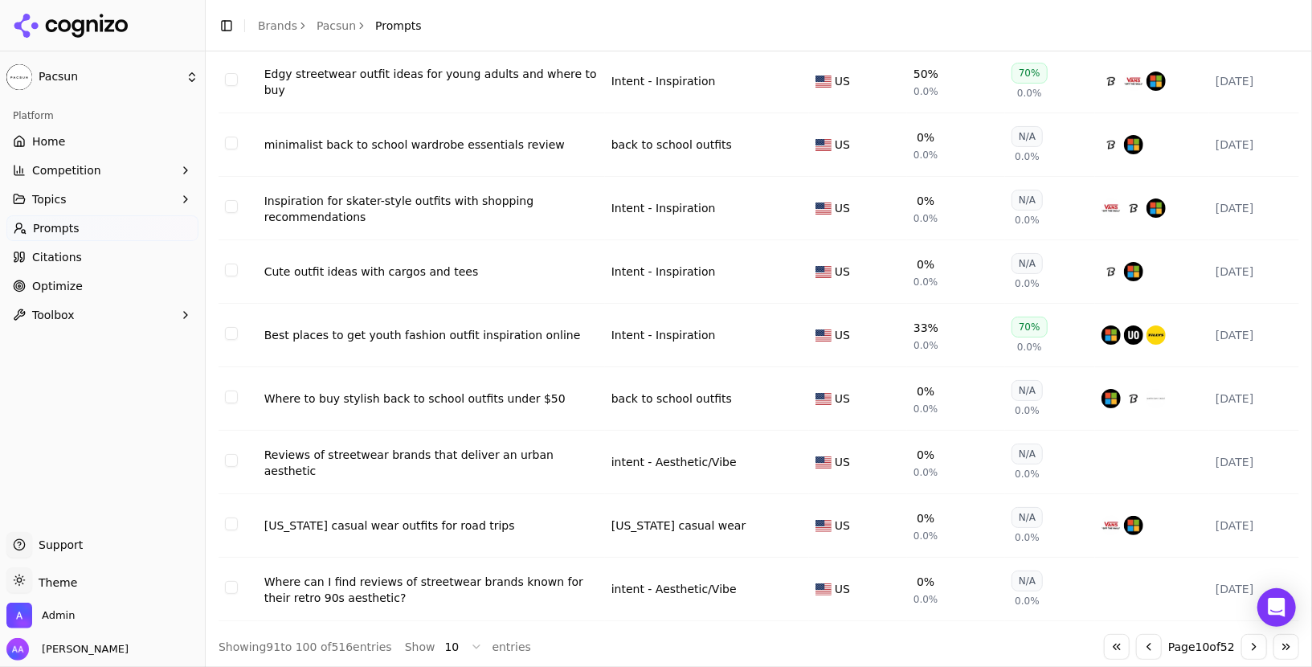
click at [1259, 645] on button "Go to next page" at bounding box center [1255, 647] width 26 height 26
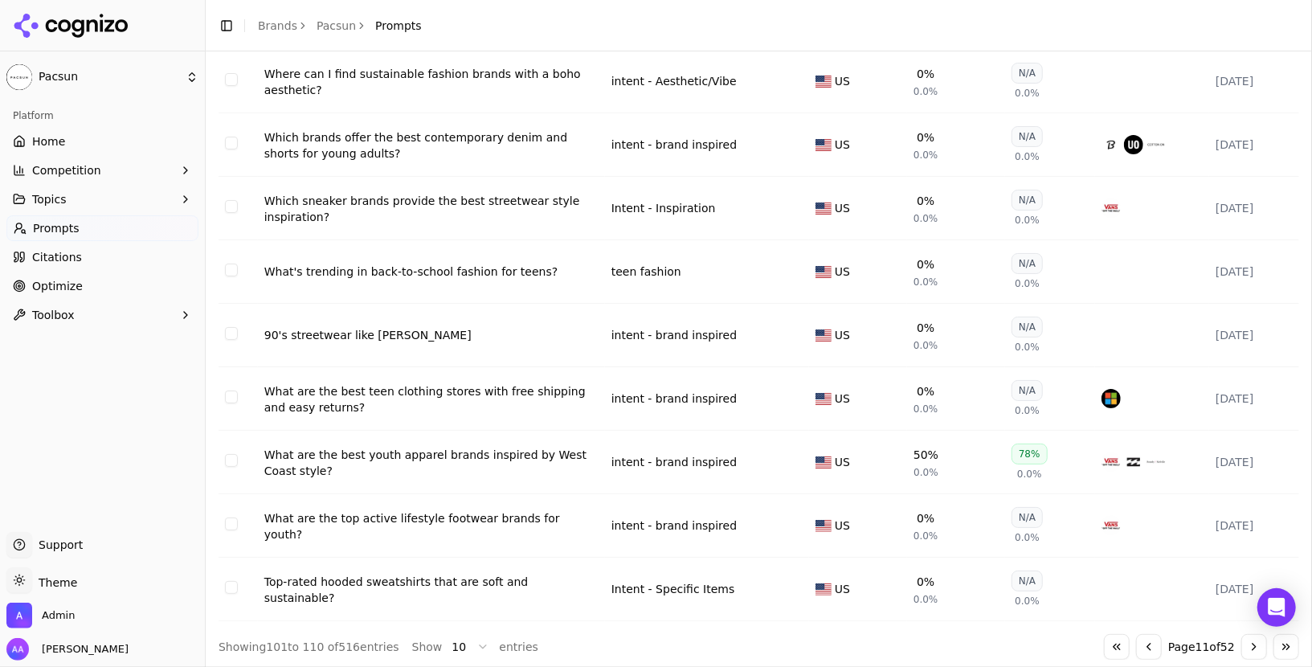
click at [1259, 645] on button "Go to next page" at bounding box center [1255, 647] width 26 height 26
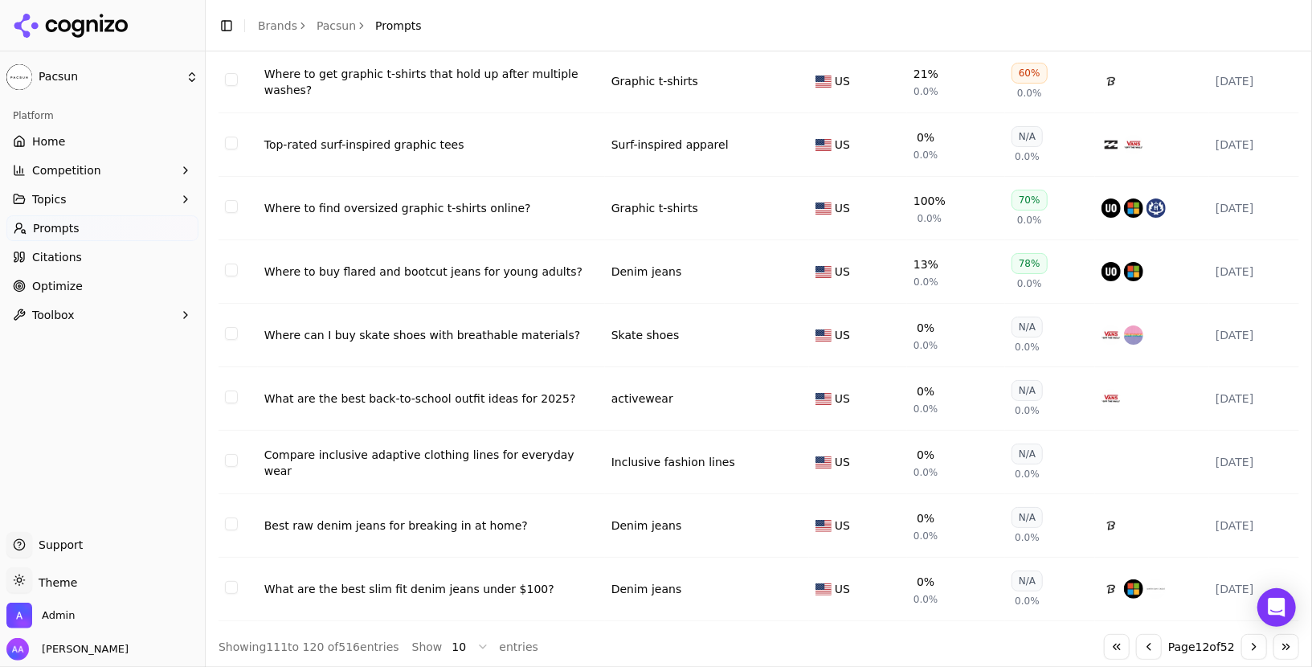
click at [1259, 645] on button "Go to next page" at bounding box center [1255, 647] width 26 height 26
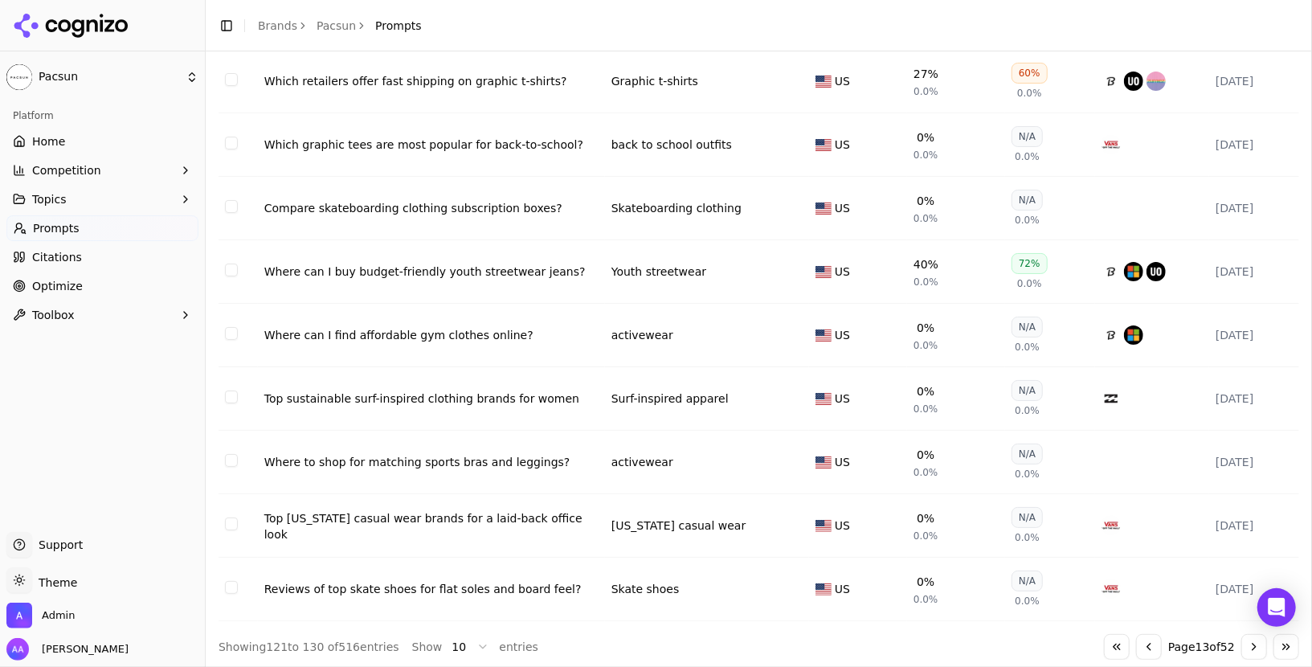
click at [1259, 645] on button "Go to next page" at bounding box center [1255, 647] width 26 height 26
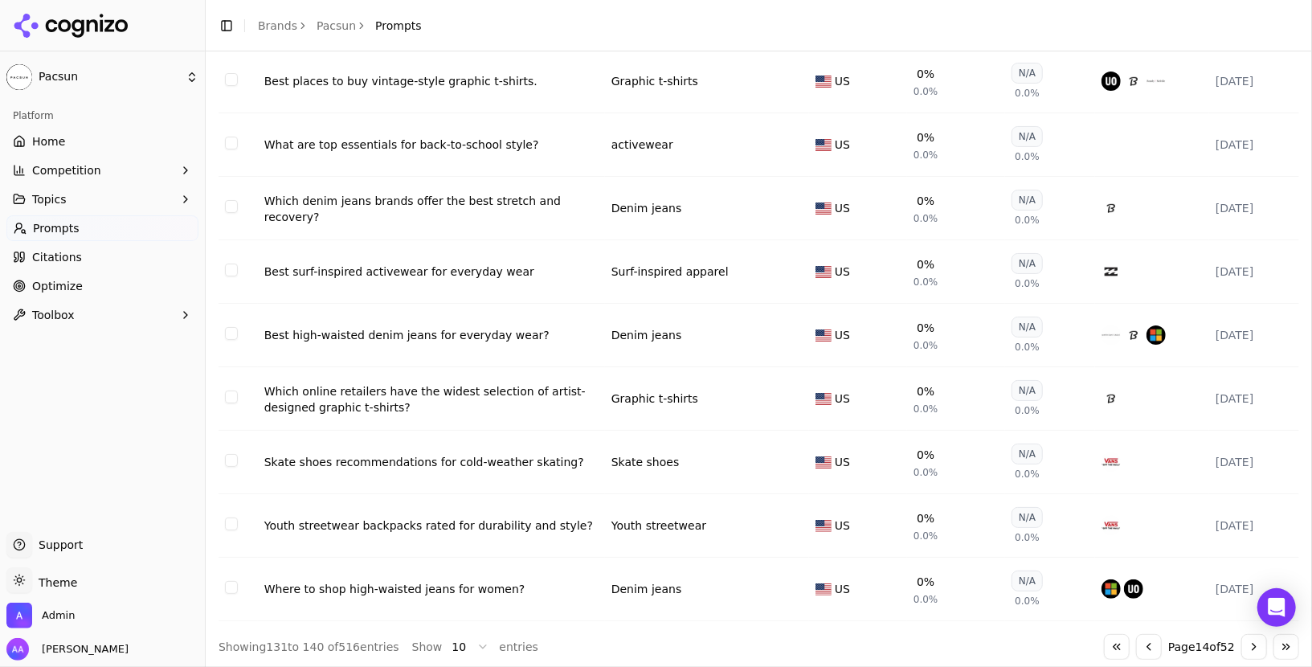
click at [1259, 645] on button "Go to next page" at bounding box center [1255, 647] width 26 height 26
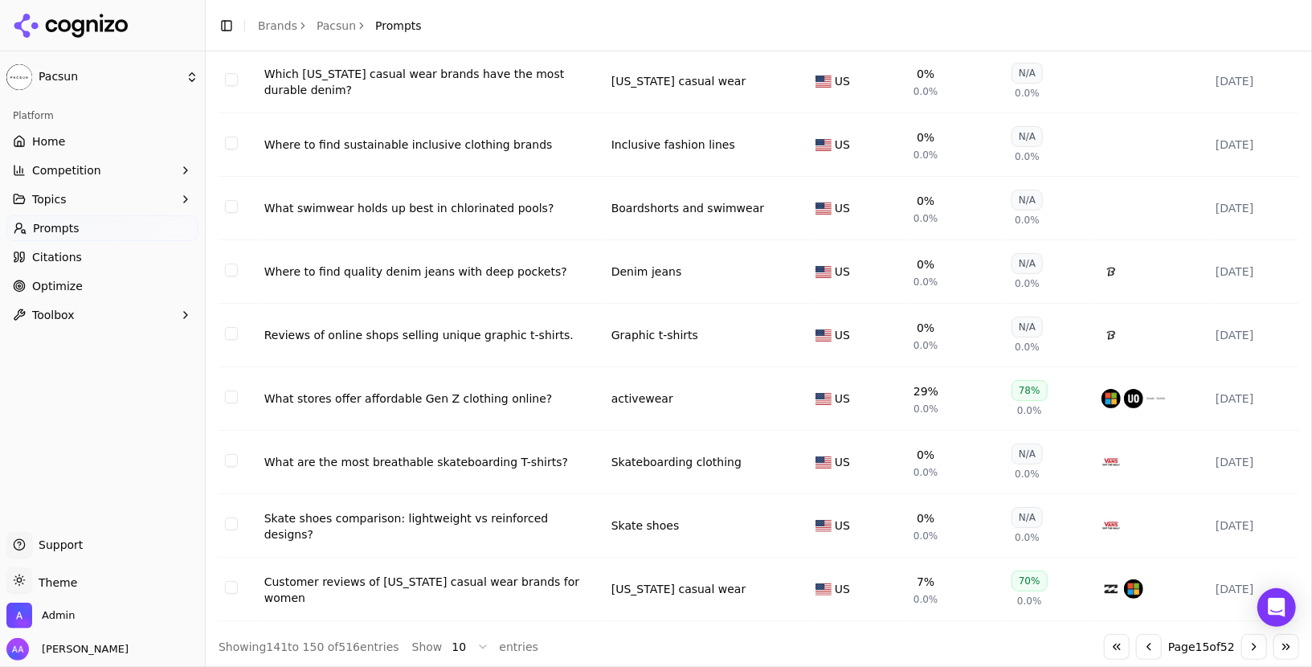
click at [1259, 645] on button "Go to next page" at bounding box center [1255, 647] width 26 height 26
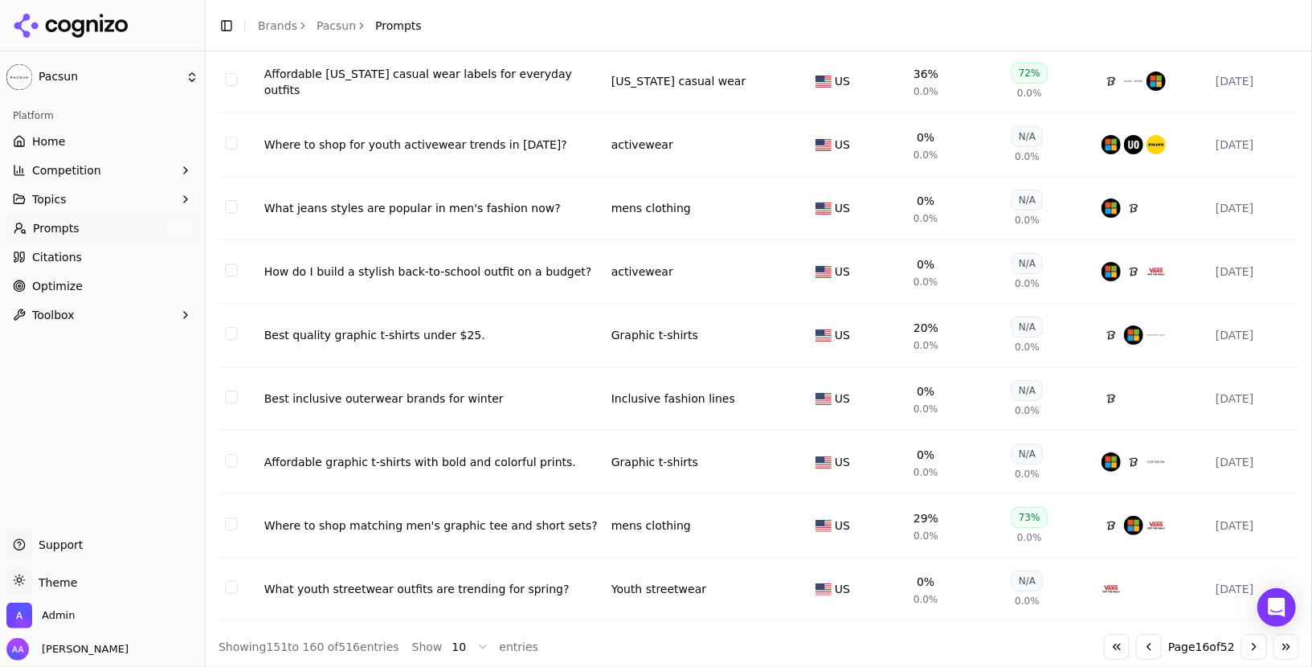
click at [1259, 645] on button "Go to next page" at bounding box center [1255, 647] width 26 height 26
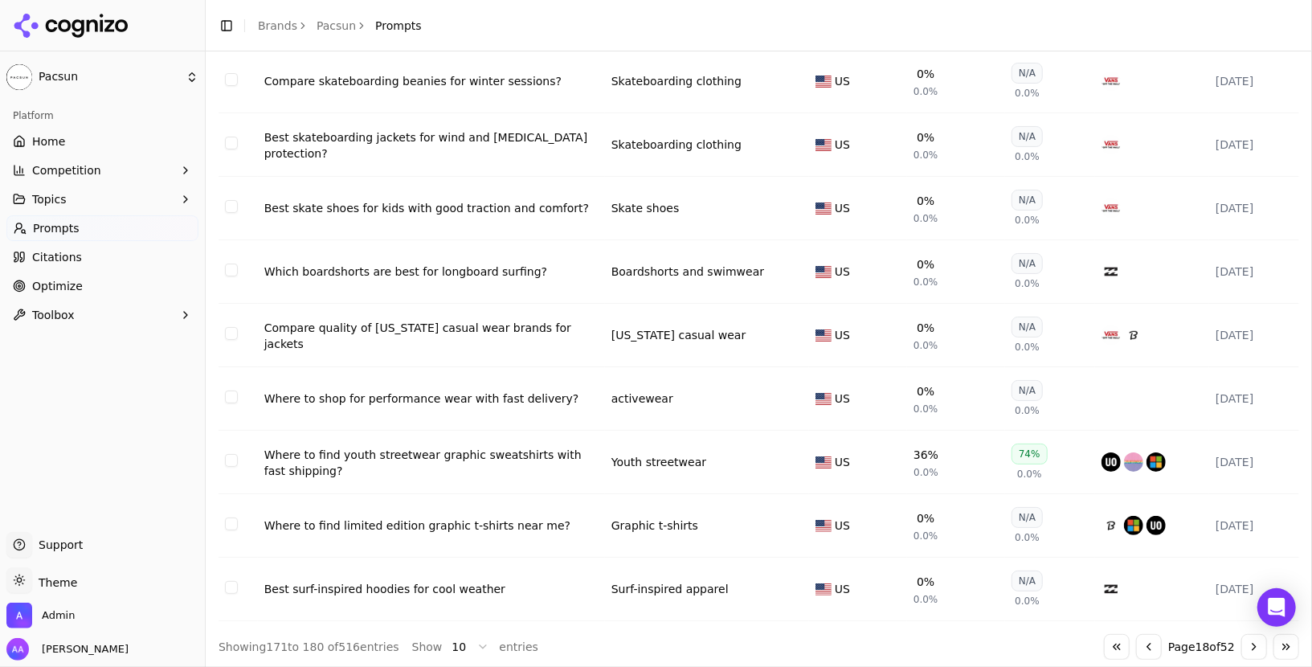
click at [1259, 645] on button "Go to next page" at bounding box center [1255, 647] width 26 height 26
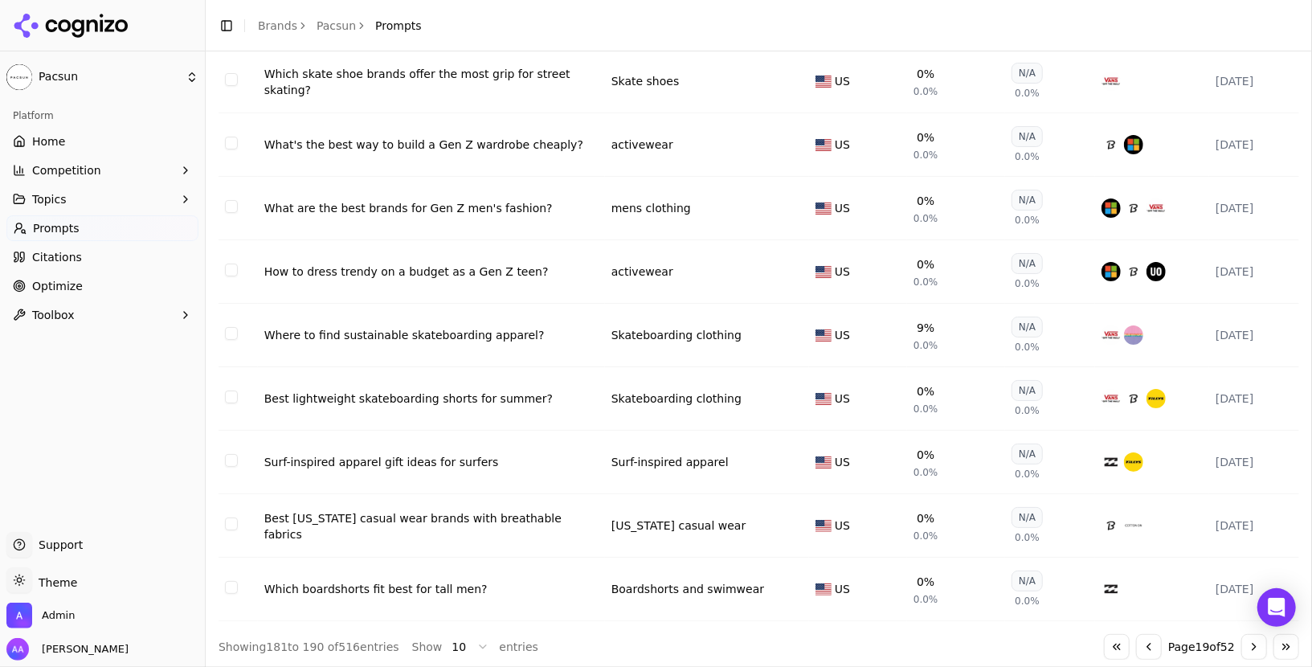
click at [1259, 645] on button "Go to next page" at bounding box center [1255, 647] width 26 height 26
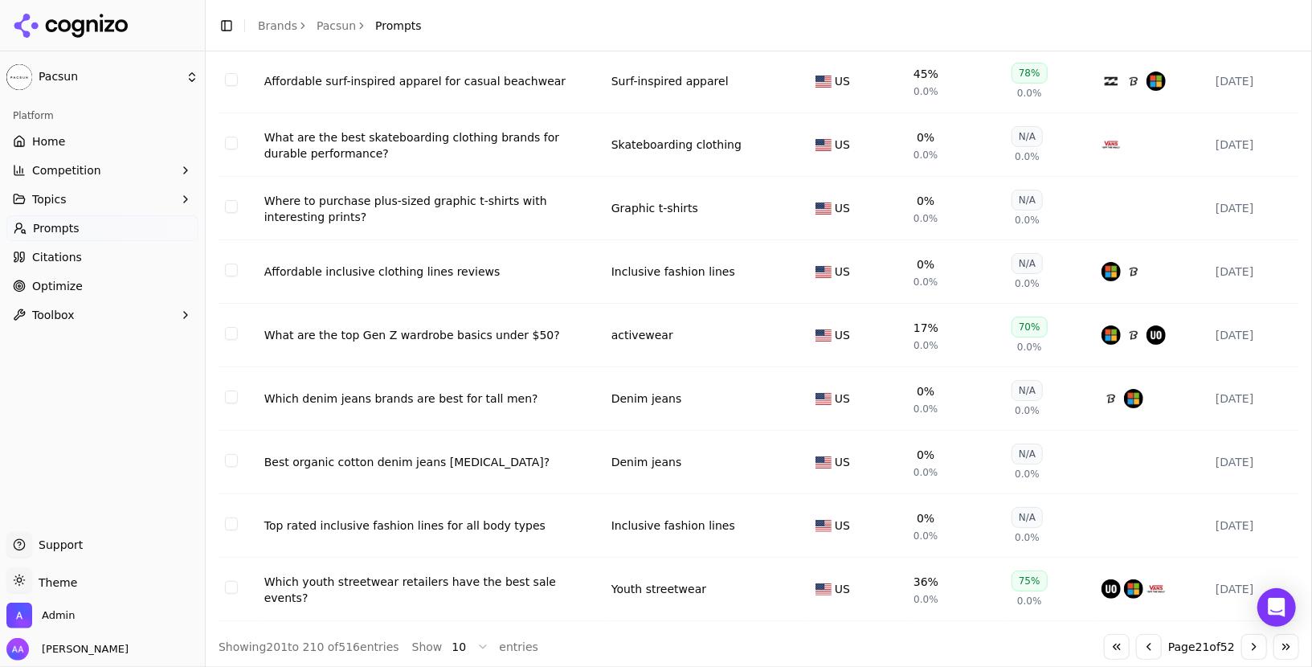
click at [1259, 645] on button "Go to next page" at bounding box center [1255, 647] width 26 height 26
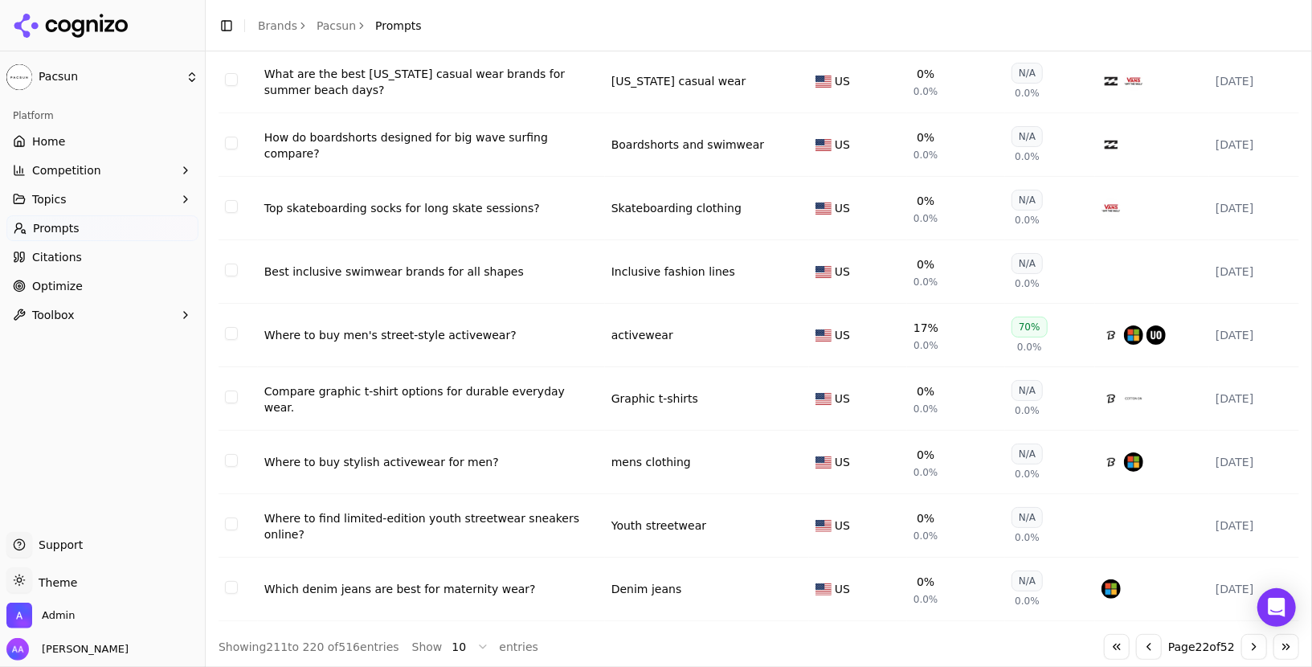
click at [1259, 645] on button "Go to next page" at bounding box center [1255, 647] width 26 height 26
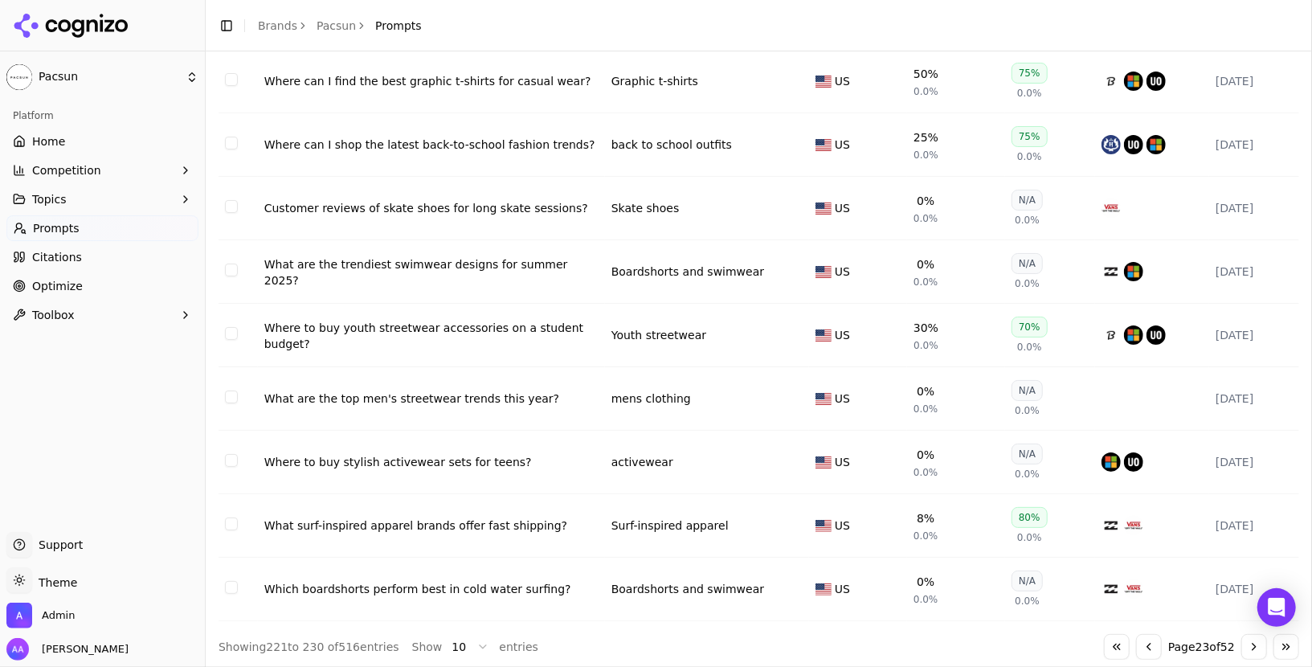
click at [1106, 637] on button "Go to first page" at bounding box center [1117, 647] width 26 height 26
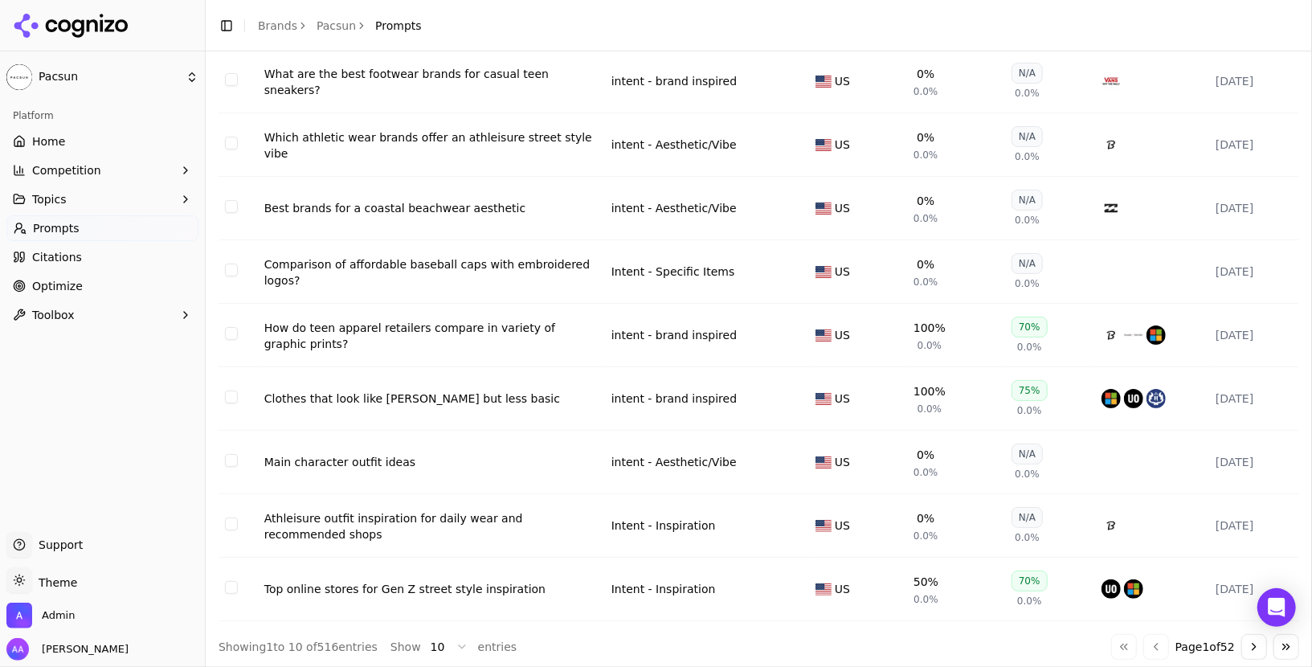
click at [74, 140] on link "Home" at bounding box center [102, 142] width 192 height 26
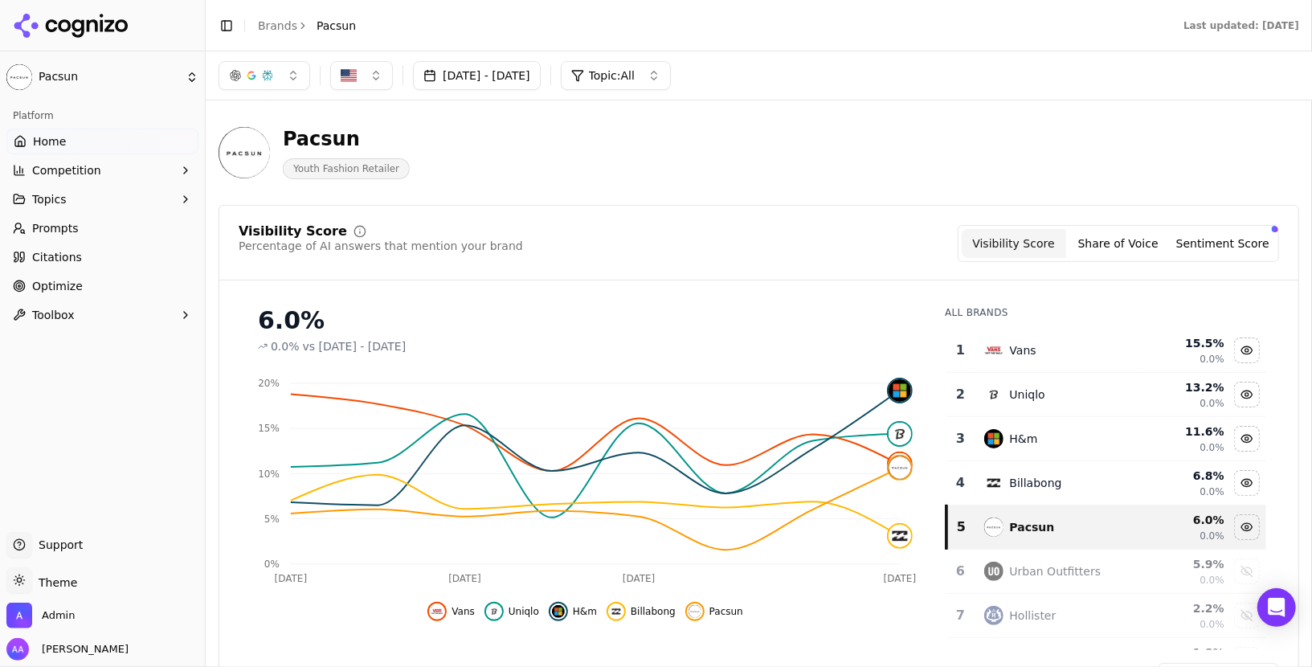
click at [731, 182] on div "Pacsun Youth Fashion Retailer" at bounding box center [759, 152] width 1081 height 79
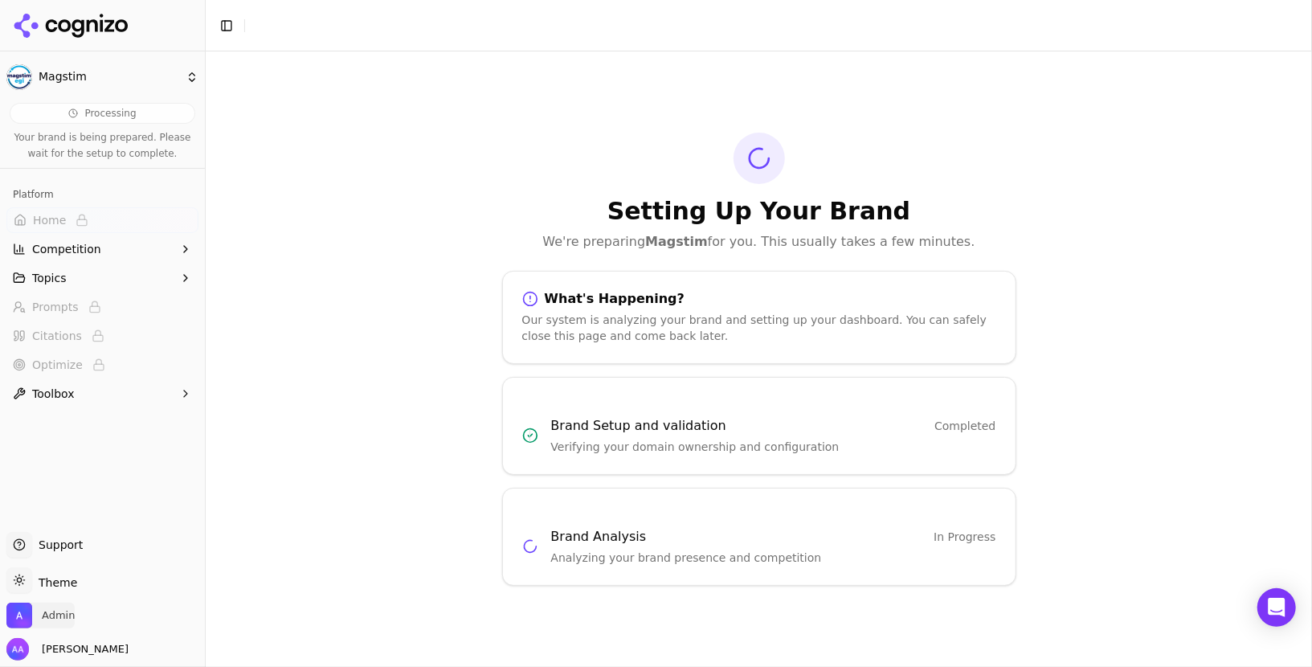
click at [70, 614] on span "Admin" at bounding box center [58, 615] width 33 height 14
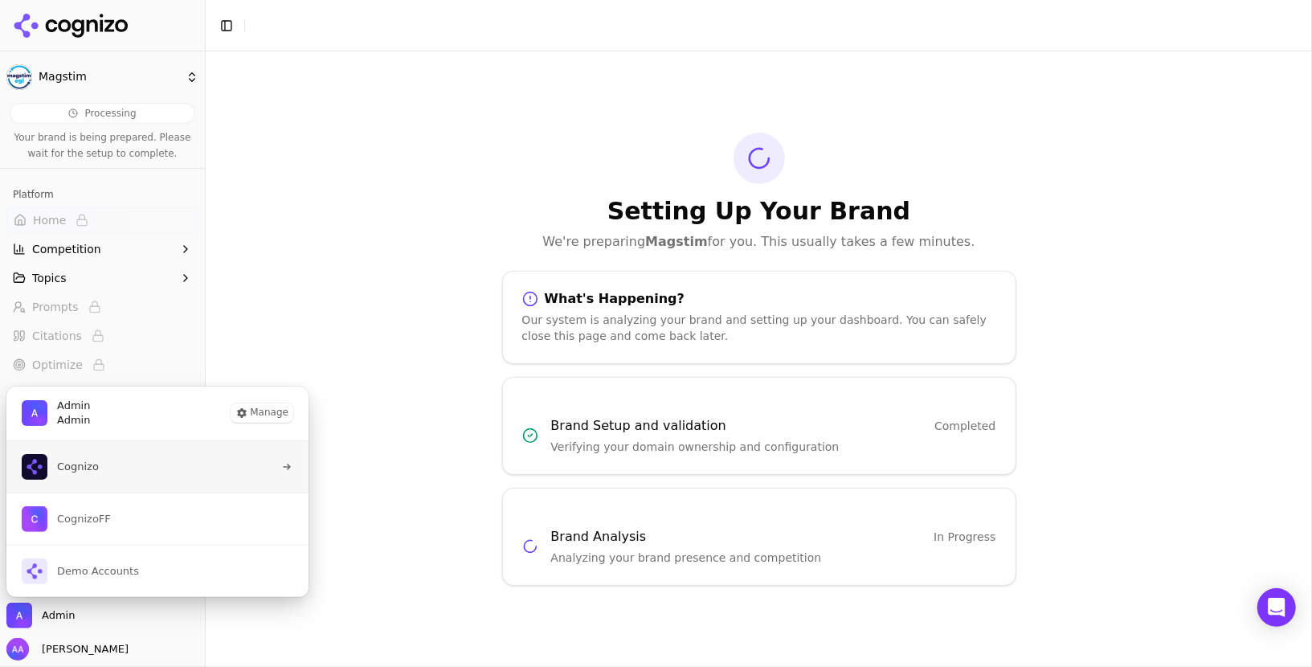
click at [132, 456] on button "Cognizo" at bounding box center [158, 466] width 304 height 51
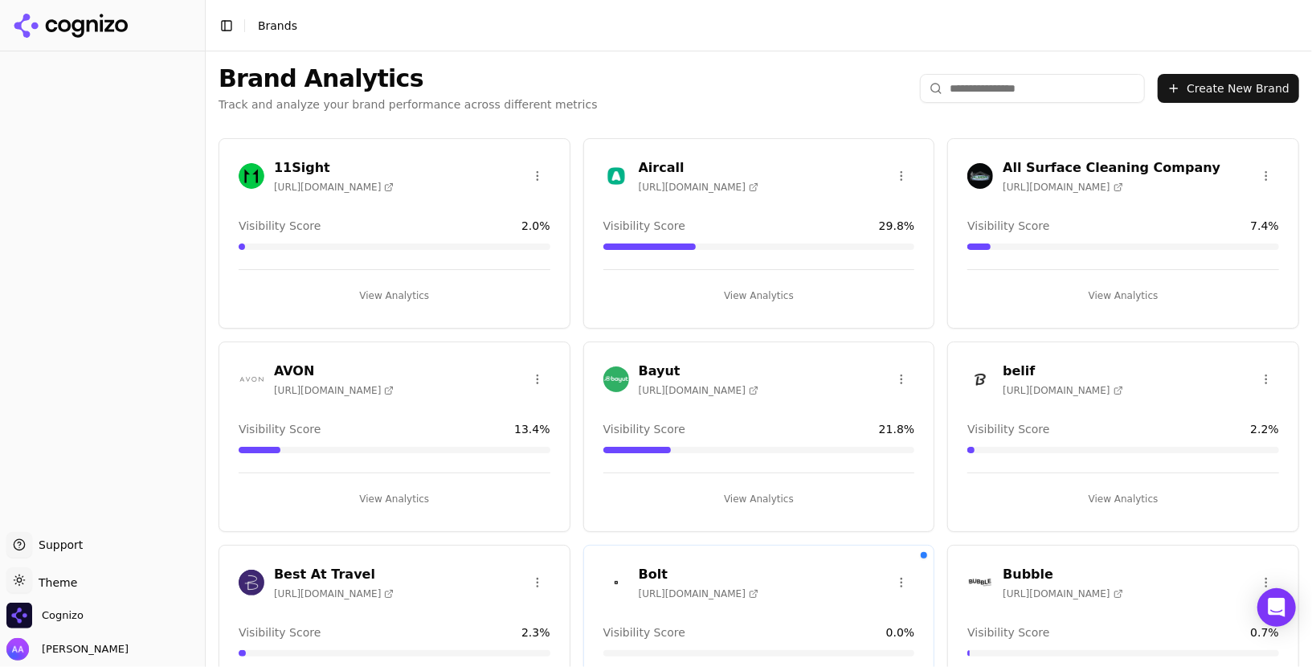
click at [981, 84] on input "search" at bounding box center [1032, 88] width 225 height 29
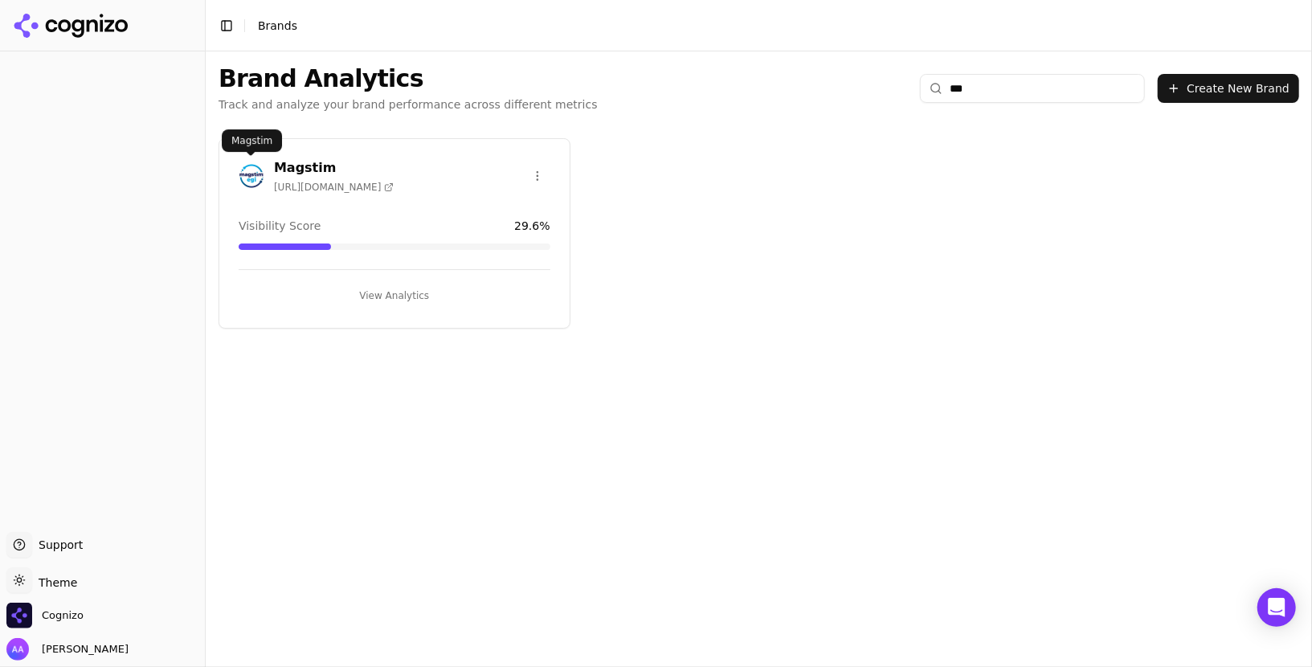
type input "***"
click at [249, 175] on img at bounding box center [252, 176] width 26 height 26
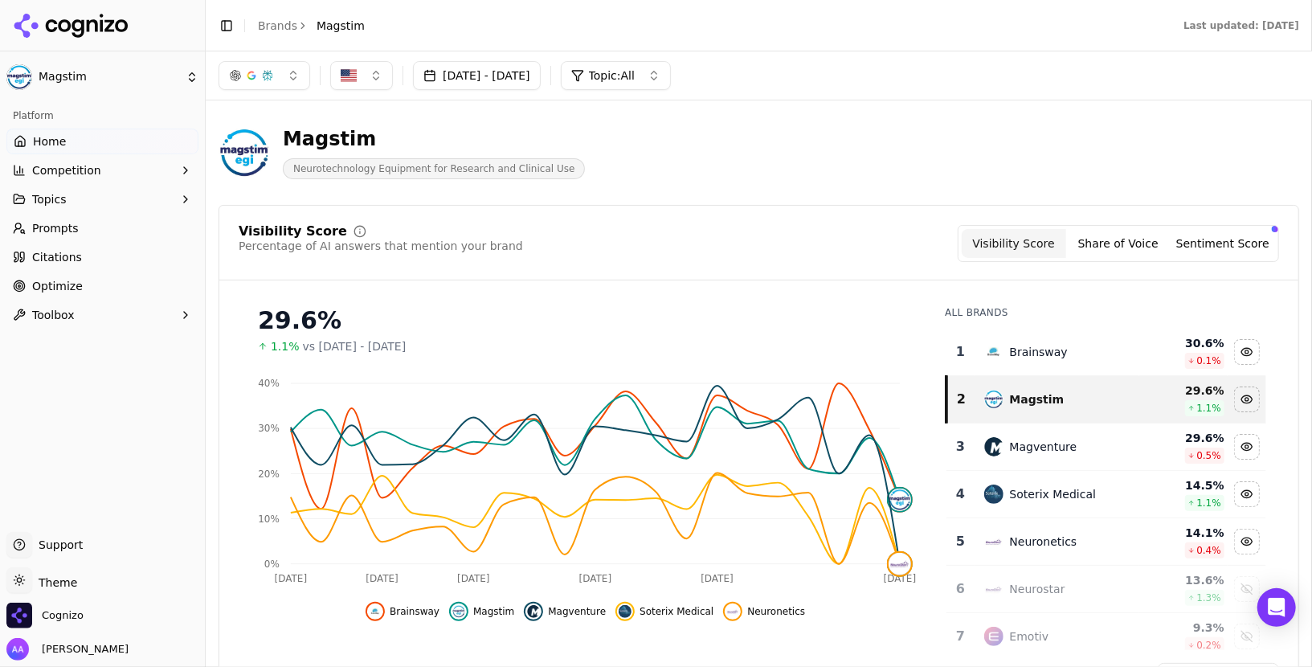
click at [802, 222] on div "Visibility Score Percentage of AI answers that mention your brand Visibility Sc…" at bounding box center [759, 457] width 1081 height 504
click at [749, 177] on div "Magstim Neurotechnology Equipment for Research and Clinical Use" at bounding box center [579, 152] width 720 height 53
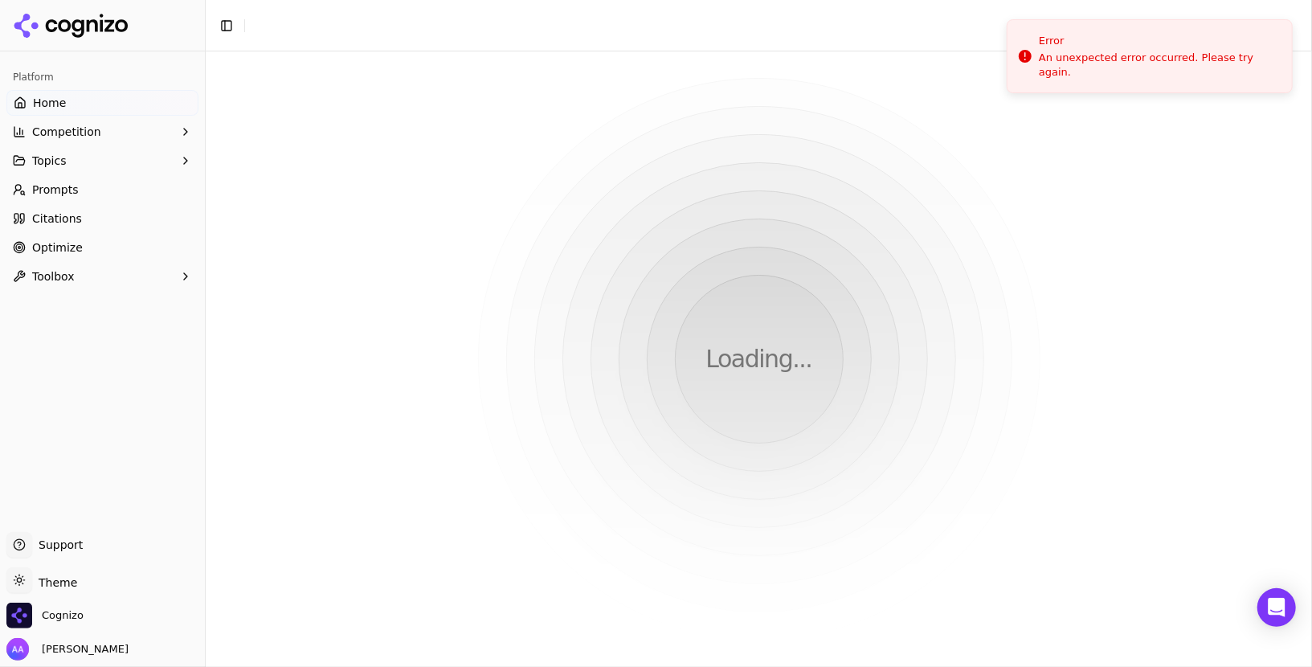
click at [789, 170] on div "Loading..." at bounding box center [759, 359] width 1107 height 616
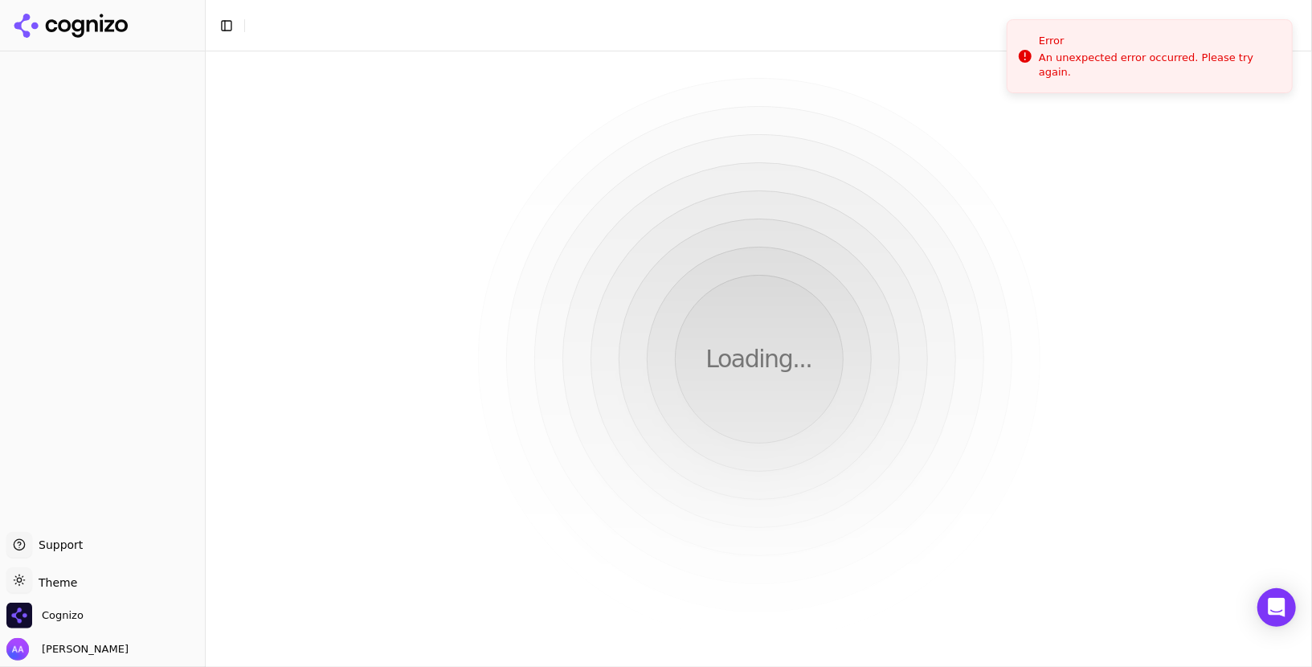
click at [70, 601] on ul "Support Support Toggle theme Theme Cognizo [PERSON_NAME]" at bounding box center [102, 596] width 192 height 129
click at [67, 624] on span "Cognizo" at bounding box center [44, 616] width 77 height 26
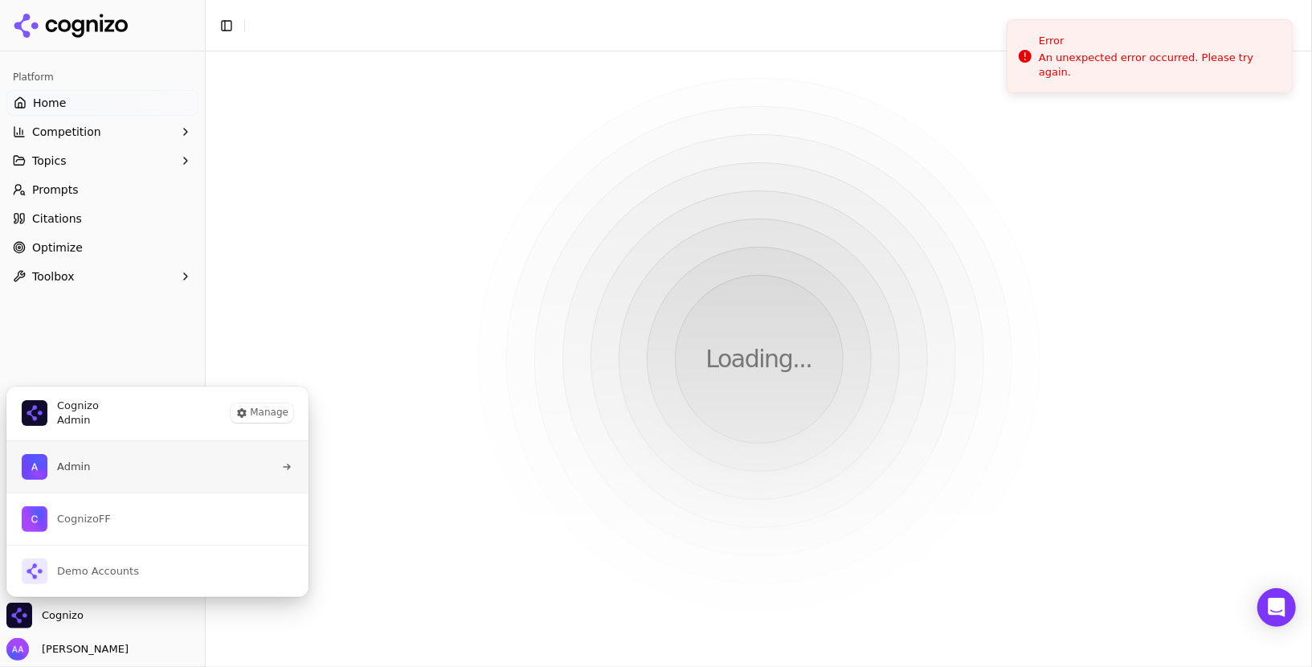
click at [103, 468] on button "Admin" at bounding box center [158, 466] width 304 height 51
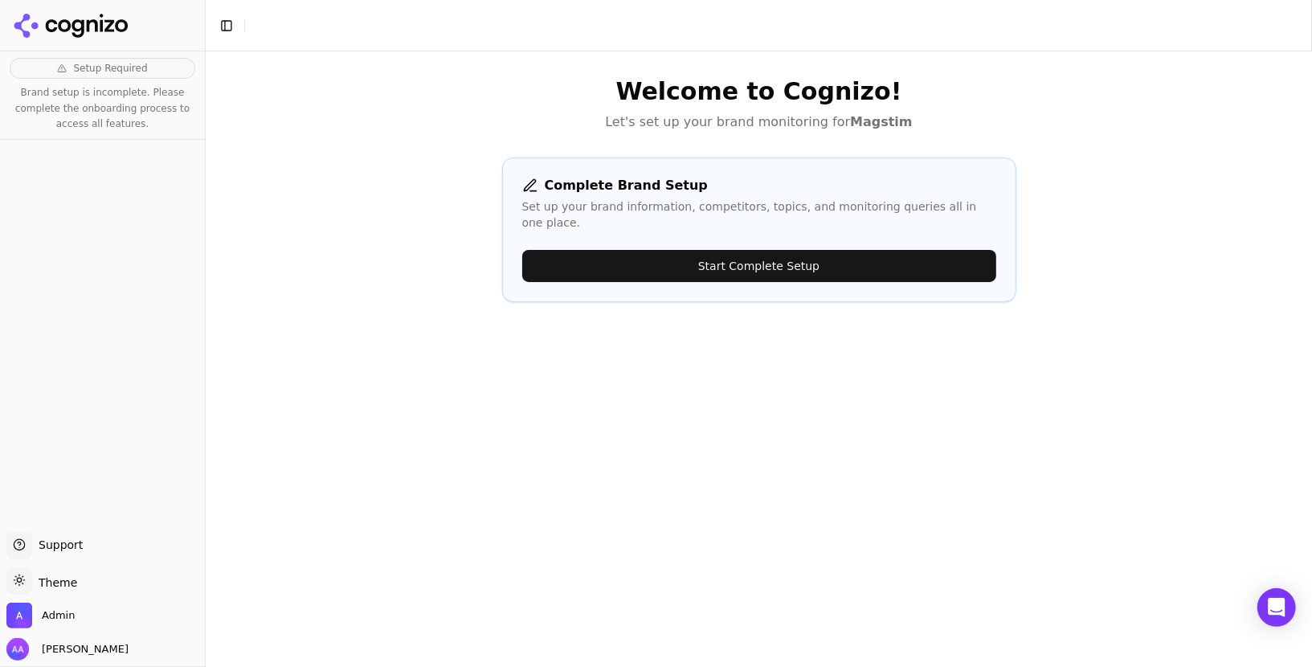
click at [714, 250] on button "Start Complete Setup" at bounding box center [759, 266] width 474 height 32
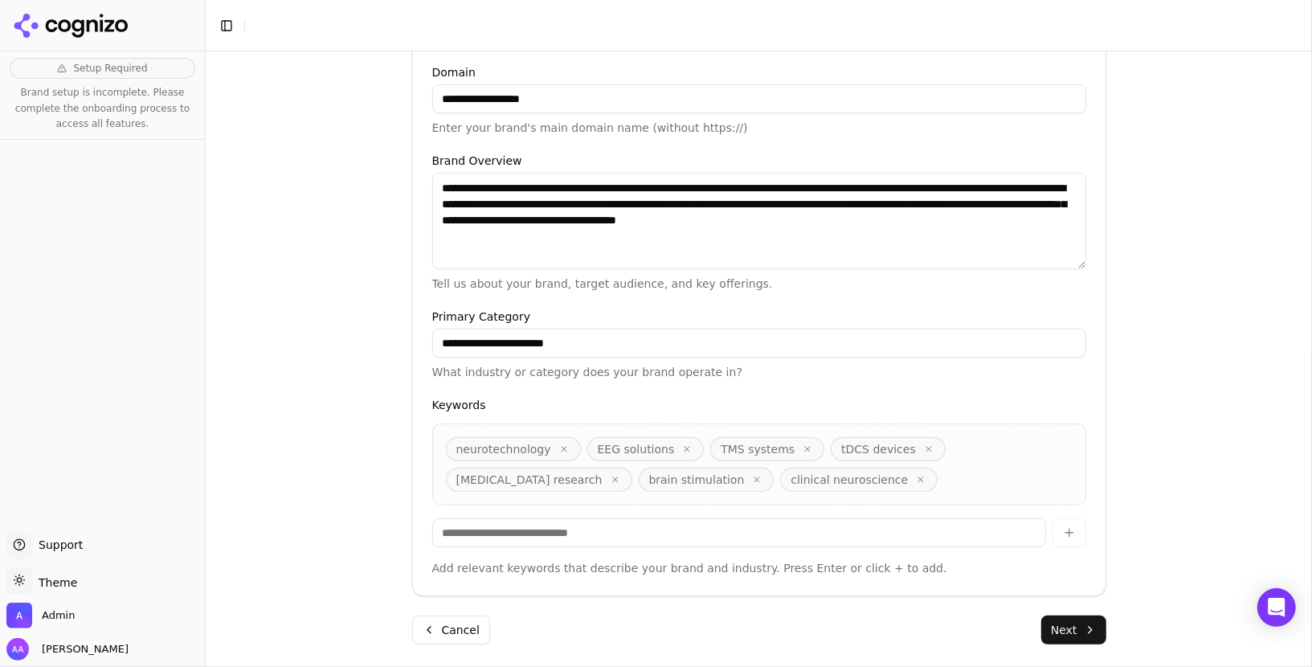
click at [1059, 624] on button "Next" at bounding box center [1074, 630] width 65 height 29
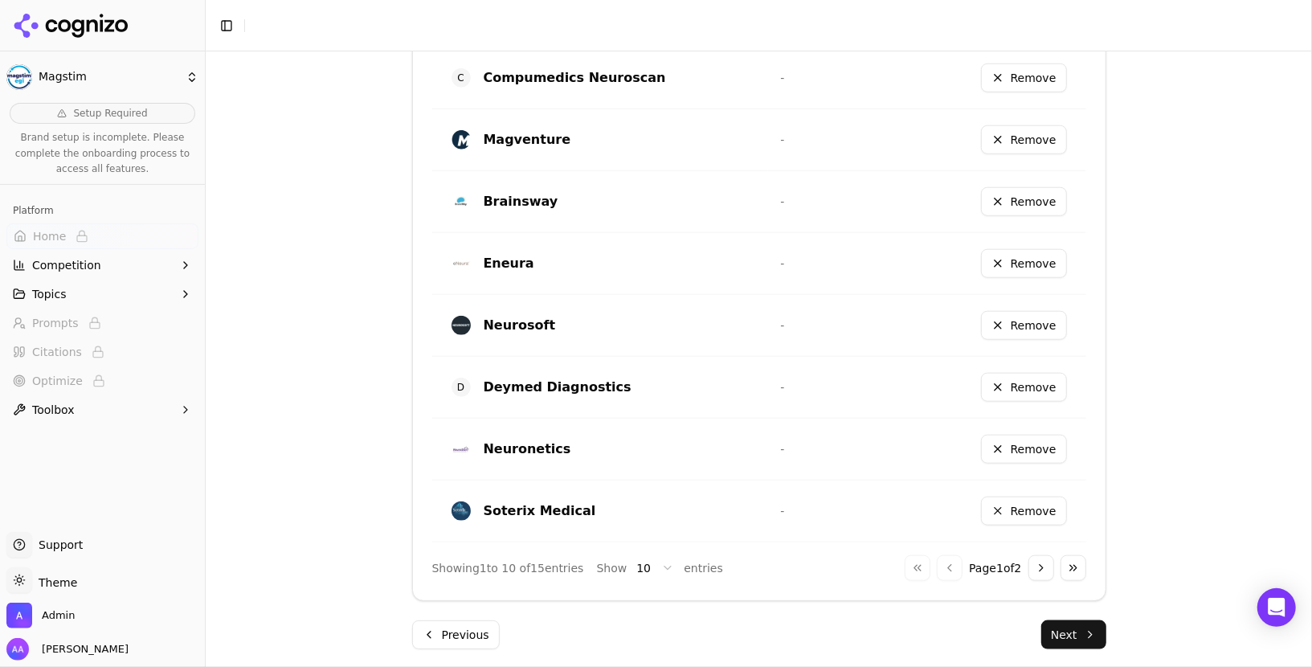
click at [1091, 629] on button "Next" at bounding box center [1074, 634] width 65 height 29
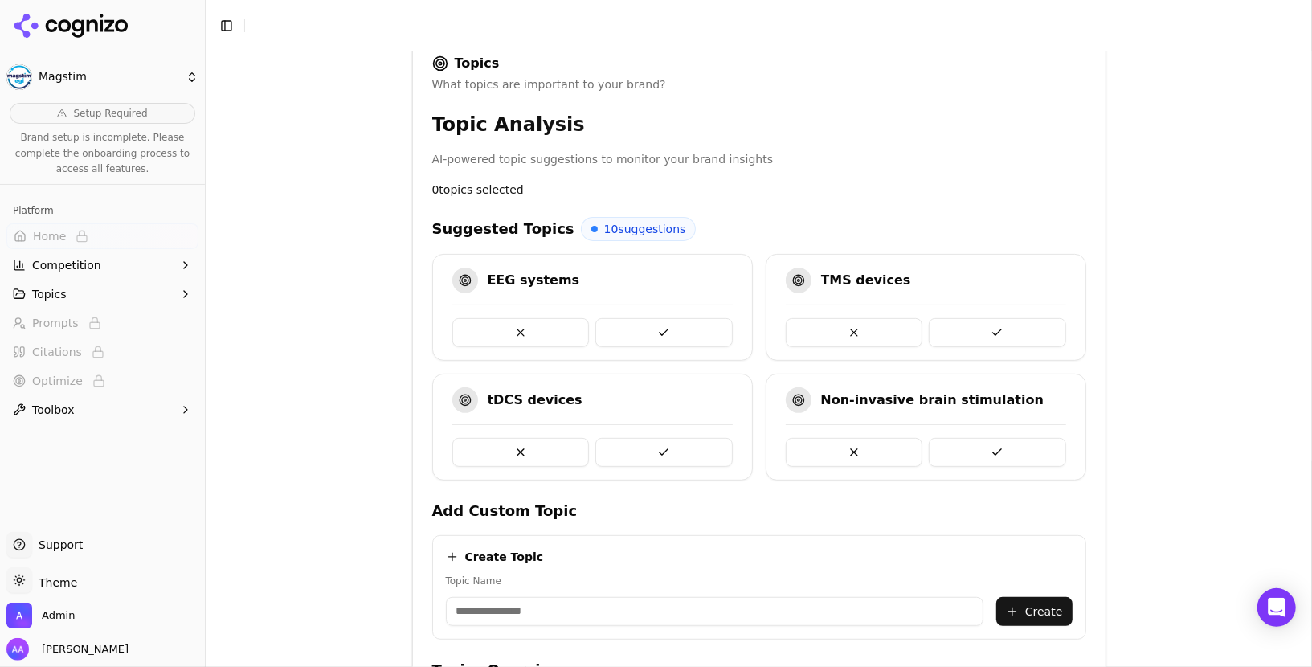
scroll to position [297, 0]
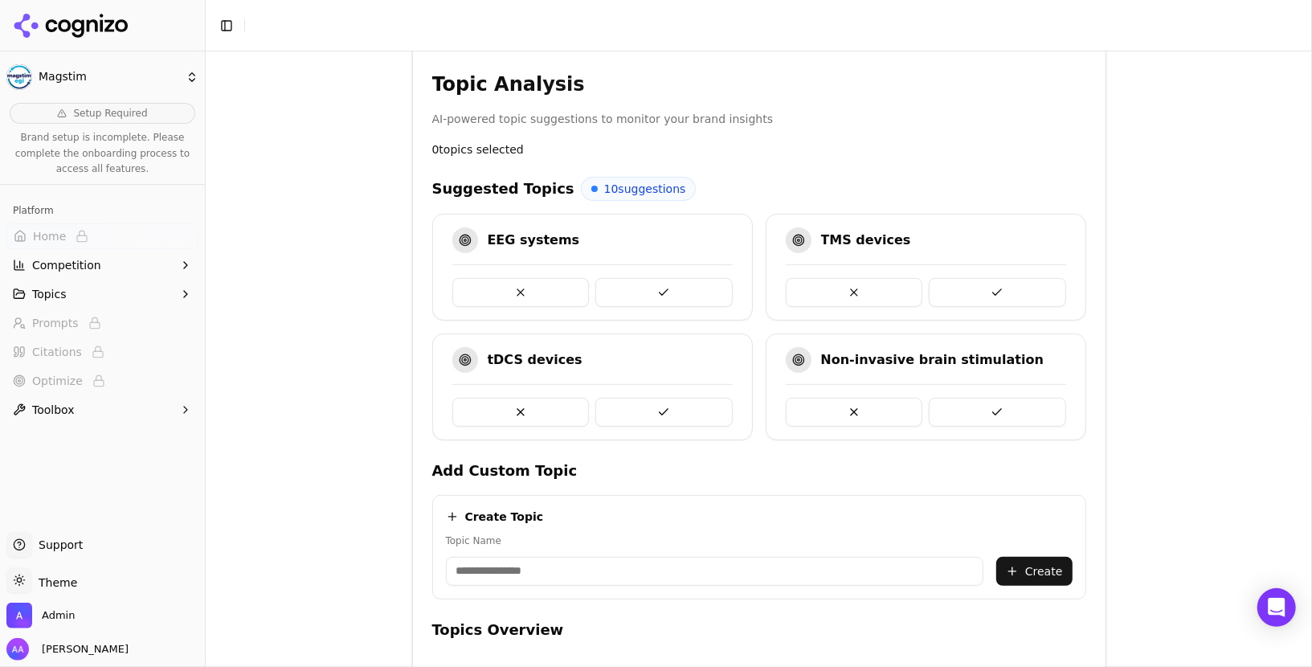
click at [665, 280] on button at bounding box center [664, 292] width 137 height 29
click at [677, 290] on button at bounding box center [664, 292] width 137 height 29
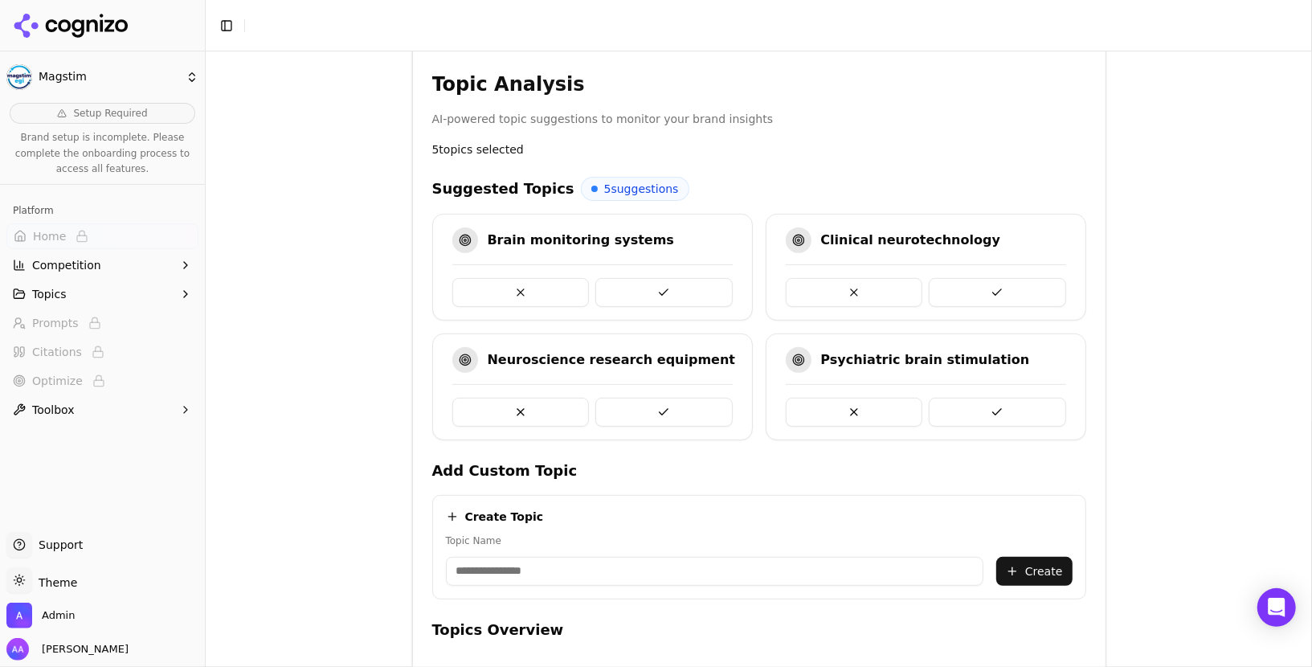
click at [677, 290] on button at bounding box center [664, 292] width 137 height 29
click at [929, 290] on button at bounding box center [997, 292] width 137 height 29
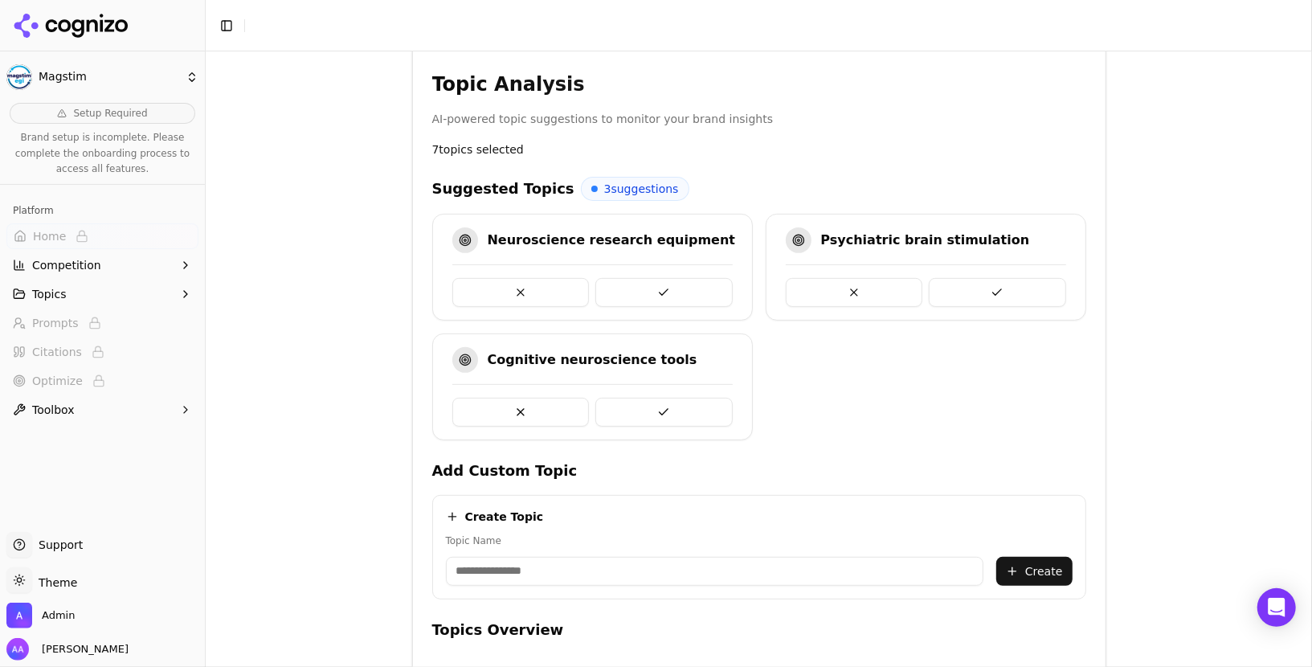
click at [677, 290] on button at bounding box center [664, 292] width 137 height 29
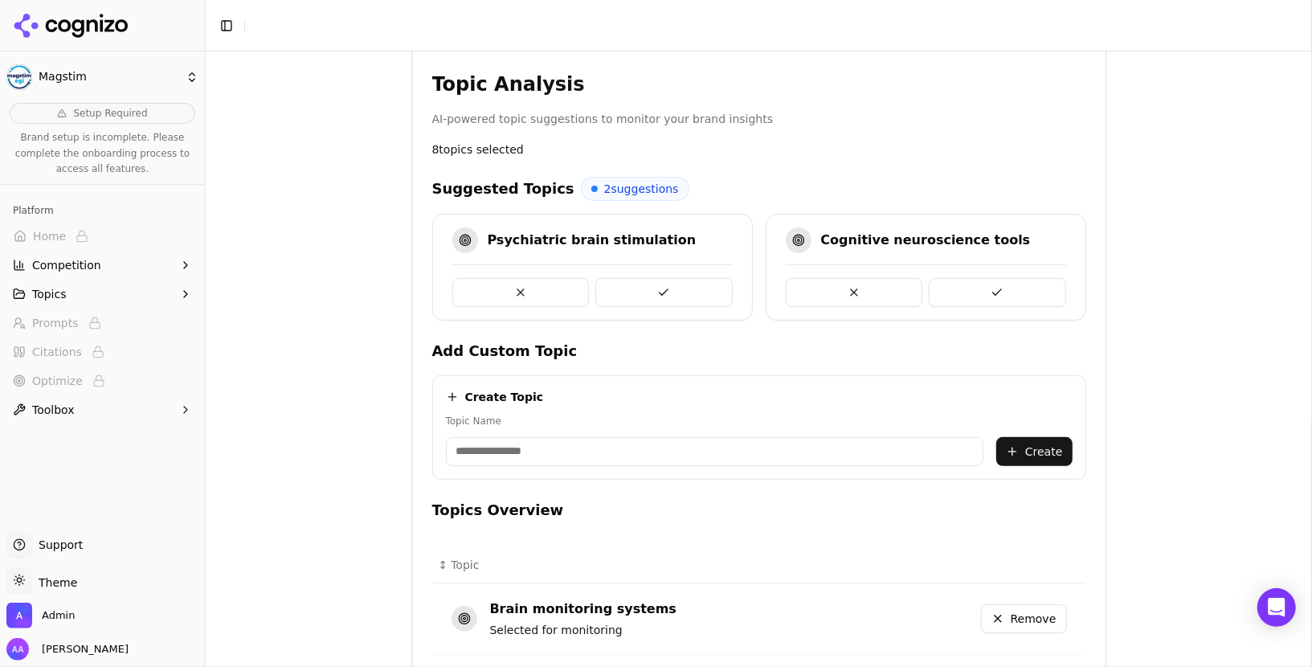
click at [677, 290] on button at bounding box center [664, 292] width 137 height 29
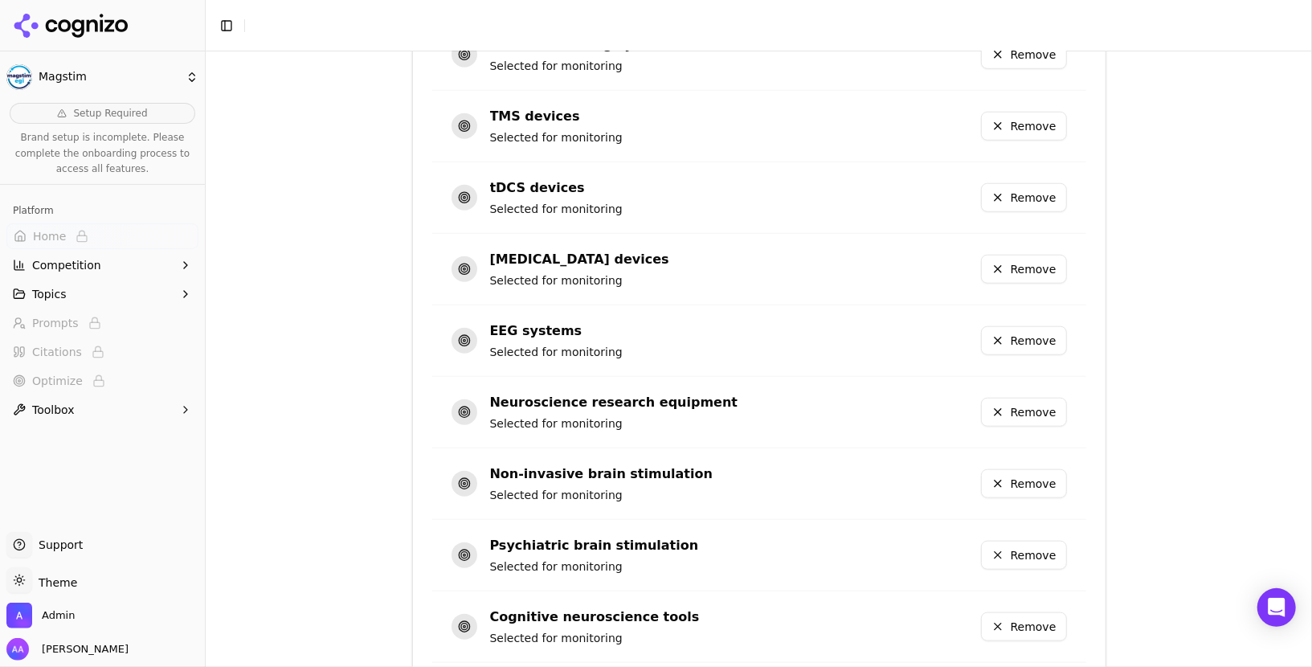
scroll to position [1041, 0]
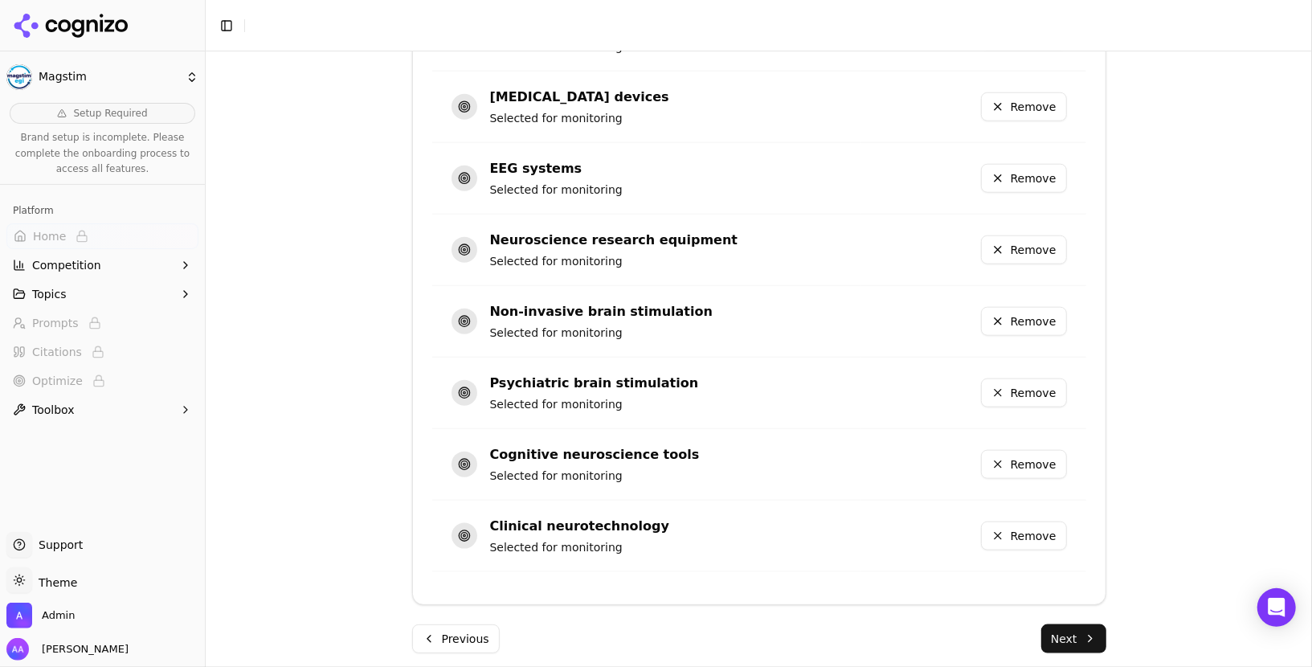
click at [1058, 624] on button "Next" at bounding box center [1074, 638] width 65 height 29
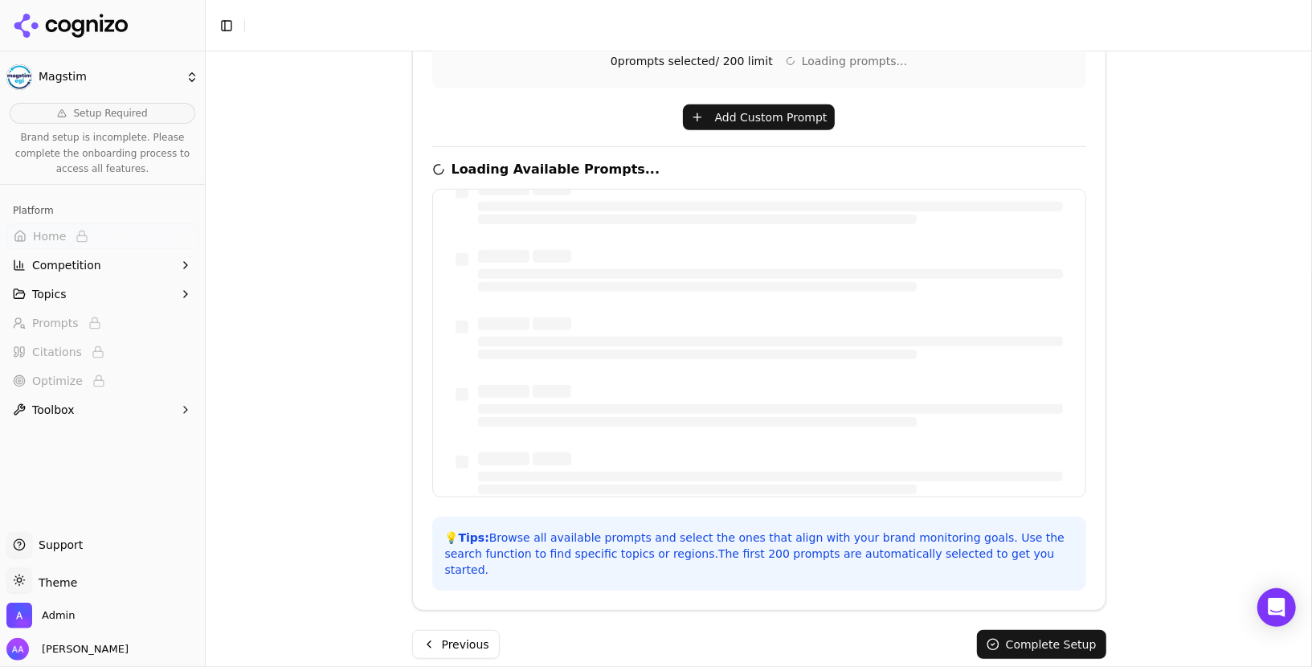
scroll to position [0, 0]
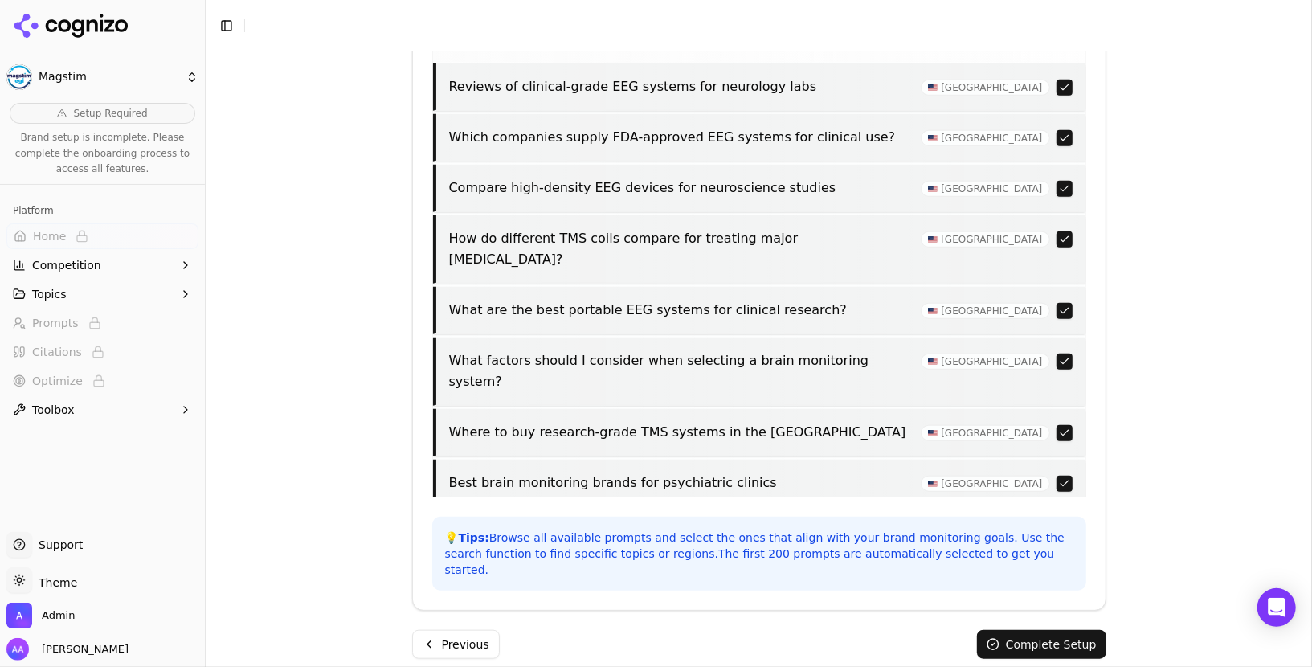
click at [1056, 630] on button "Complete Setup" at bounding box center [1041, 644] width 129 height 29
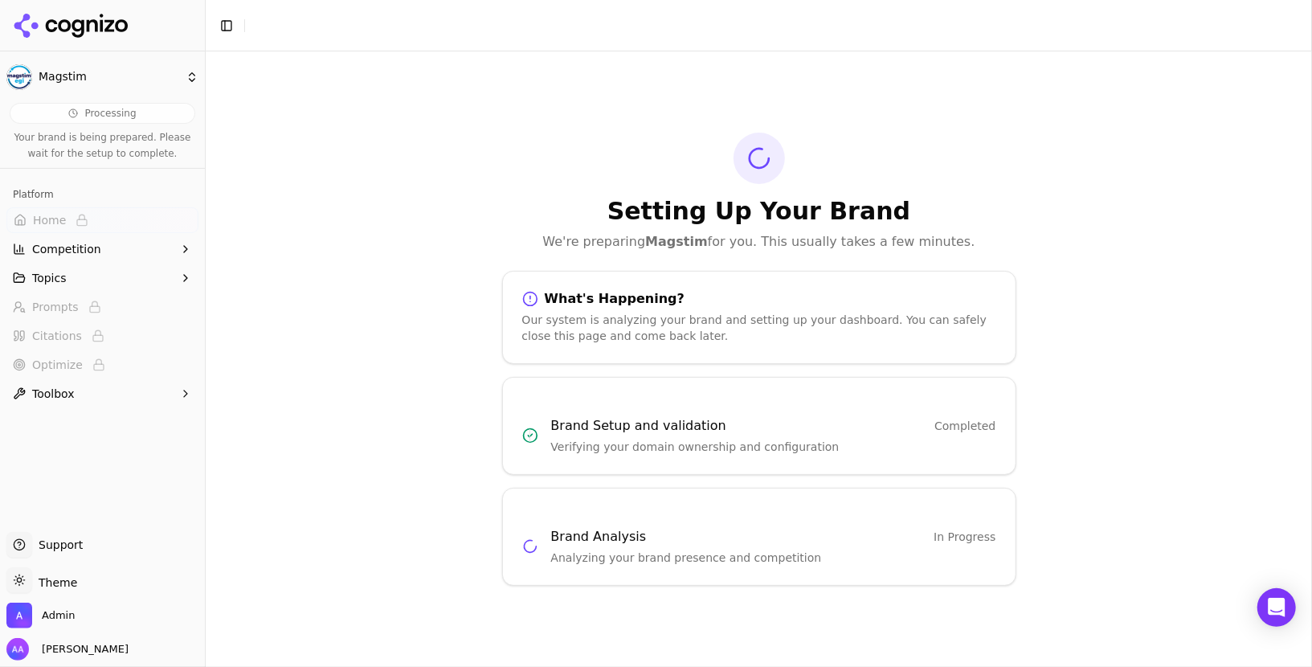
click at [88, 18] on icon at bounding box center [71, 26] width 117 height 24
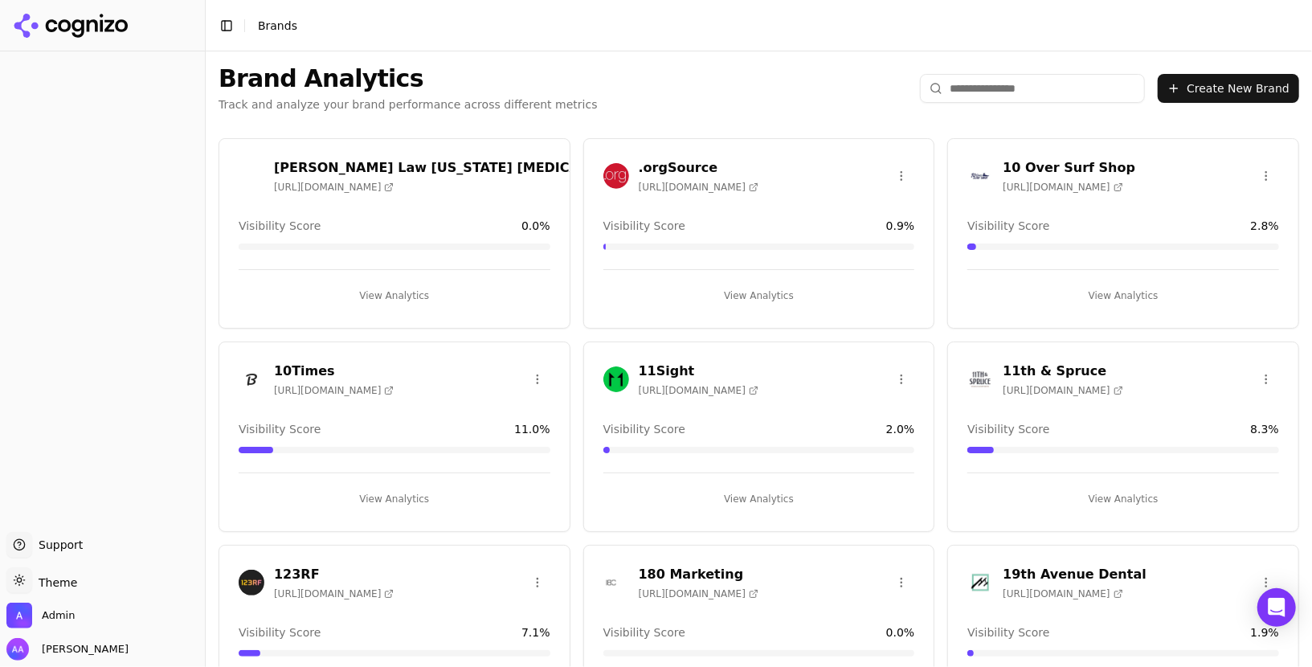
click at [1031, 89] on input "search" at bounding box center [1032, 88] width 225 height 29
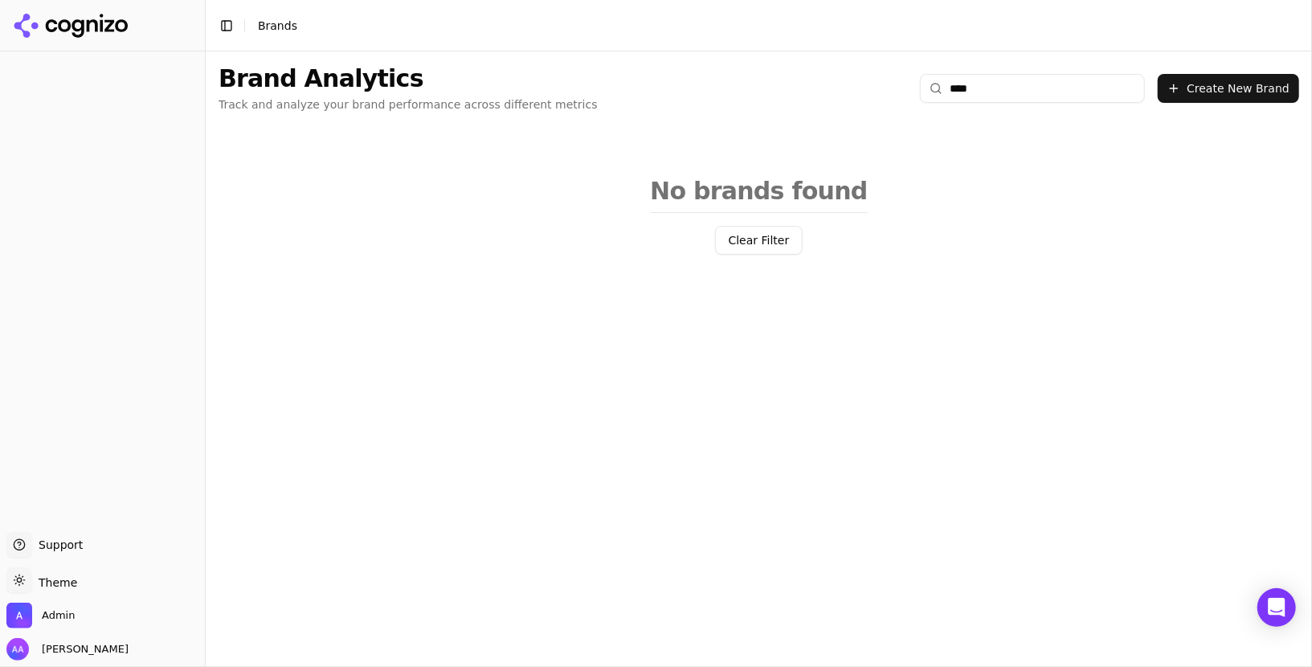
type input "***"
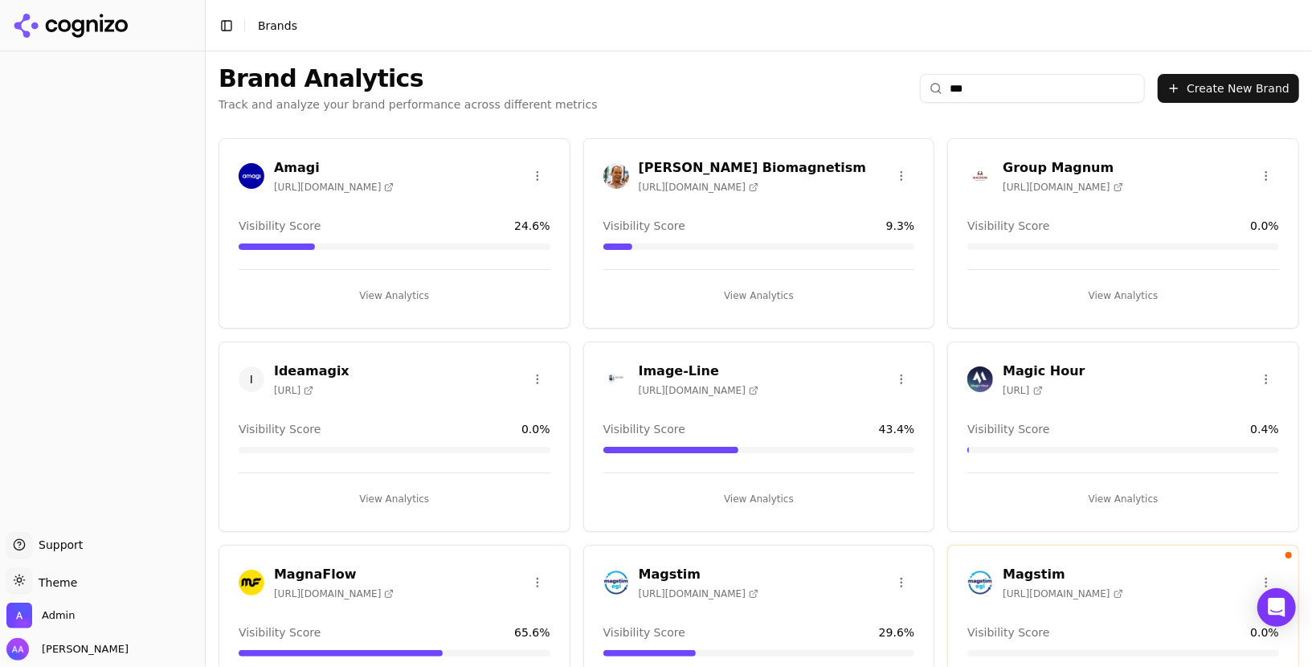
type input "****"
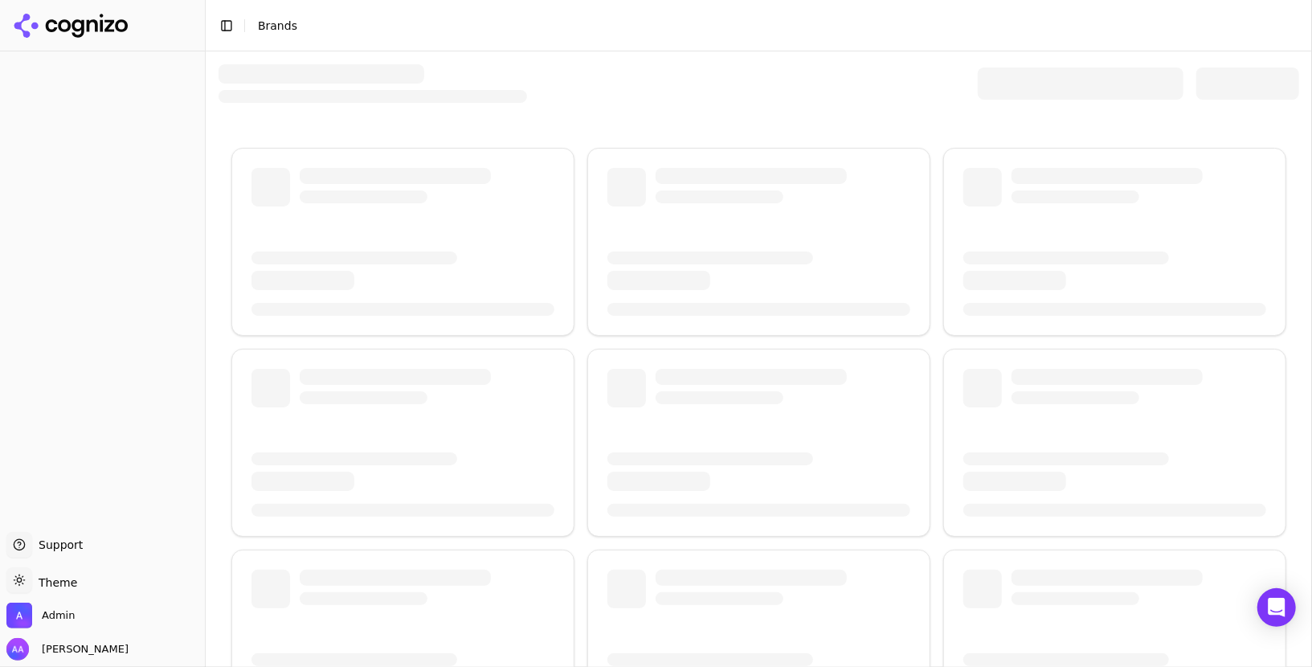
click at [1064, 88] on div at bounding box center [1081, 84] width 206 height 32
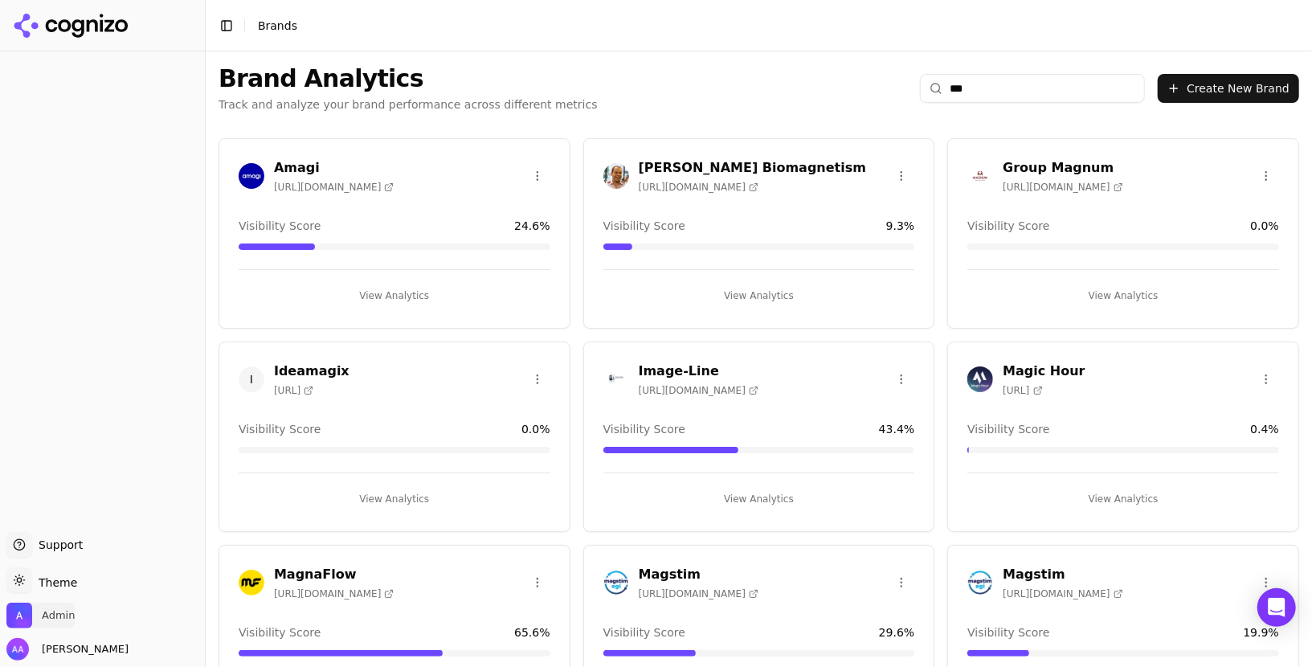
type input "***"
click at [39, 610] on span "Admin" at bounding box center [40, 616] width 68 height 26
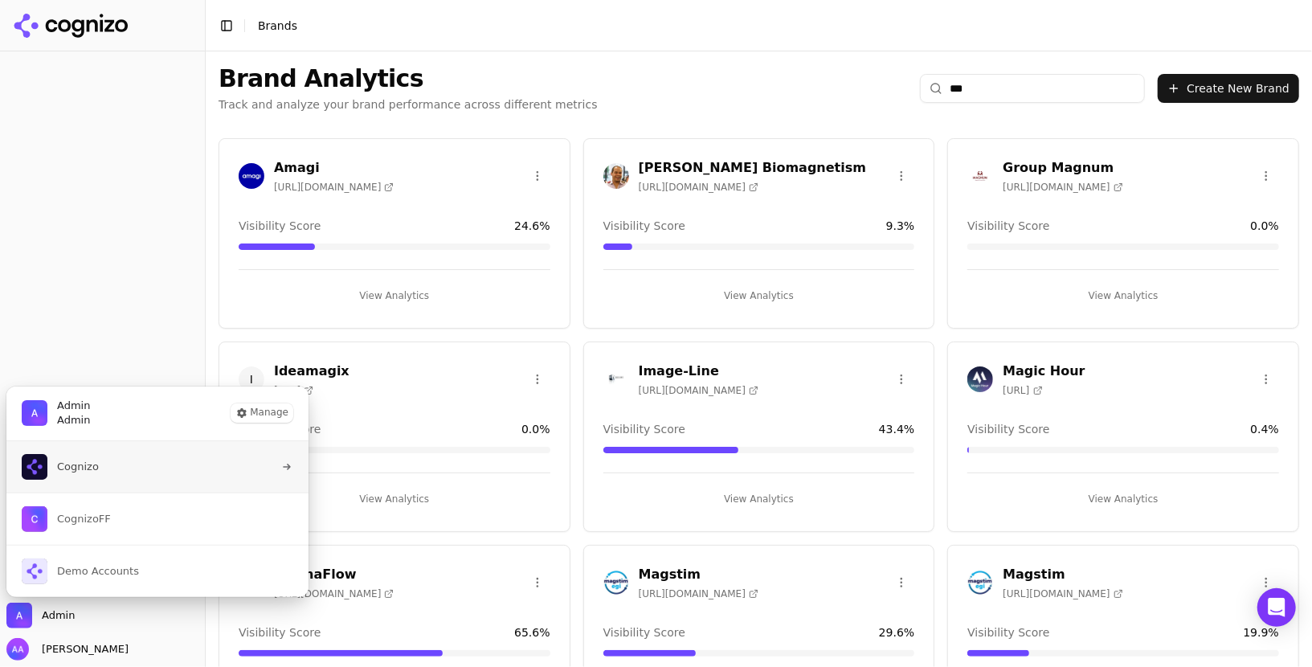
click at [126, 473] on button "Cognizo" at bounding box center [158, 466] width 304 height 51
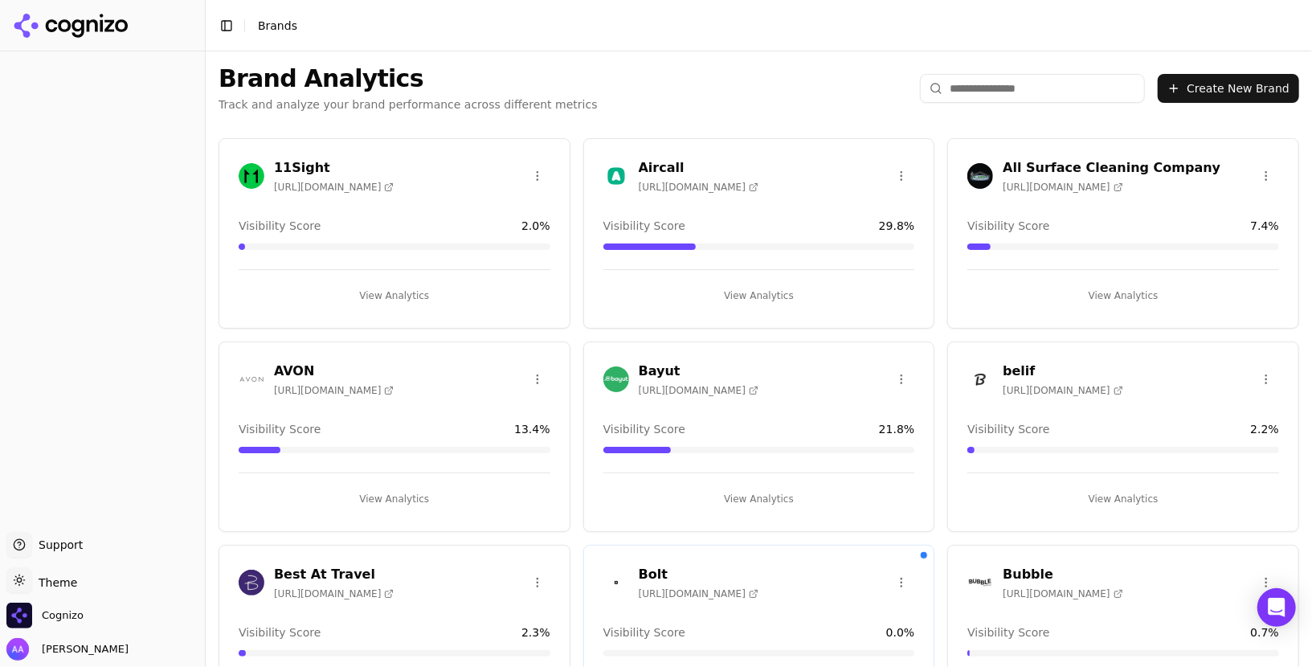
click at [1005, 92] on input "search" at bounding box center [1032, 88] width 225 height 29
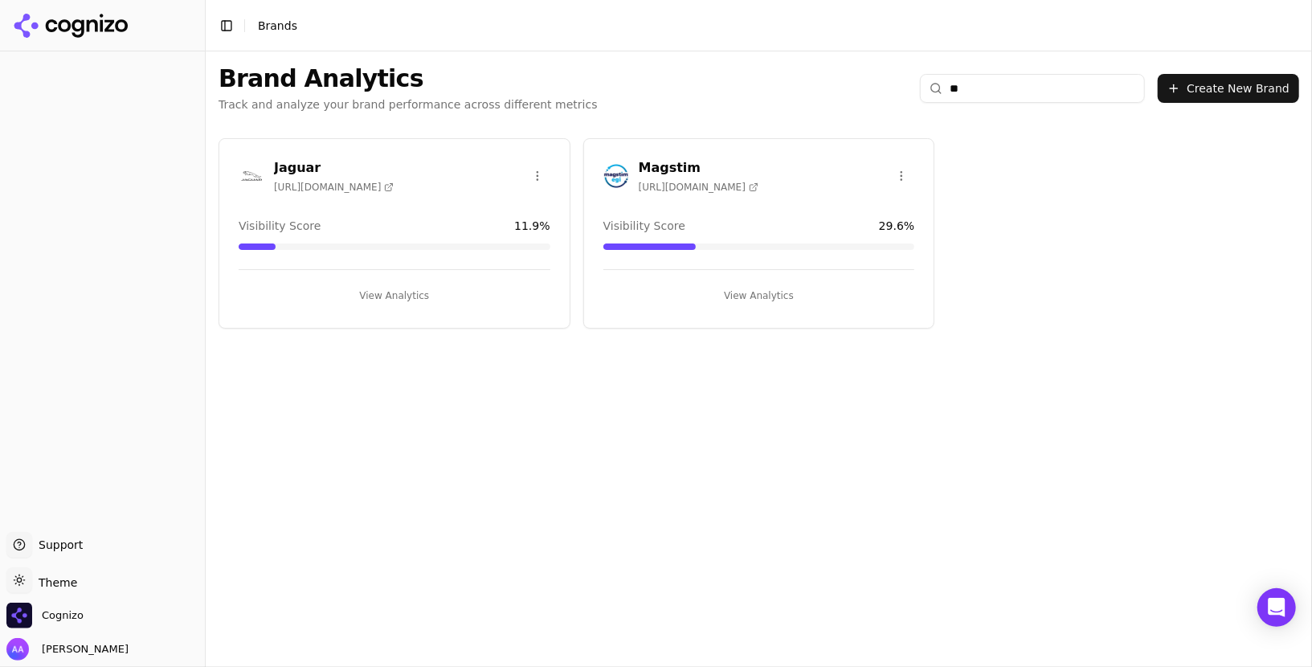
type input "*"
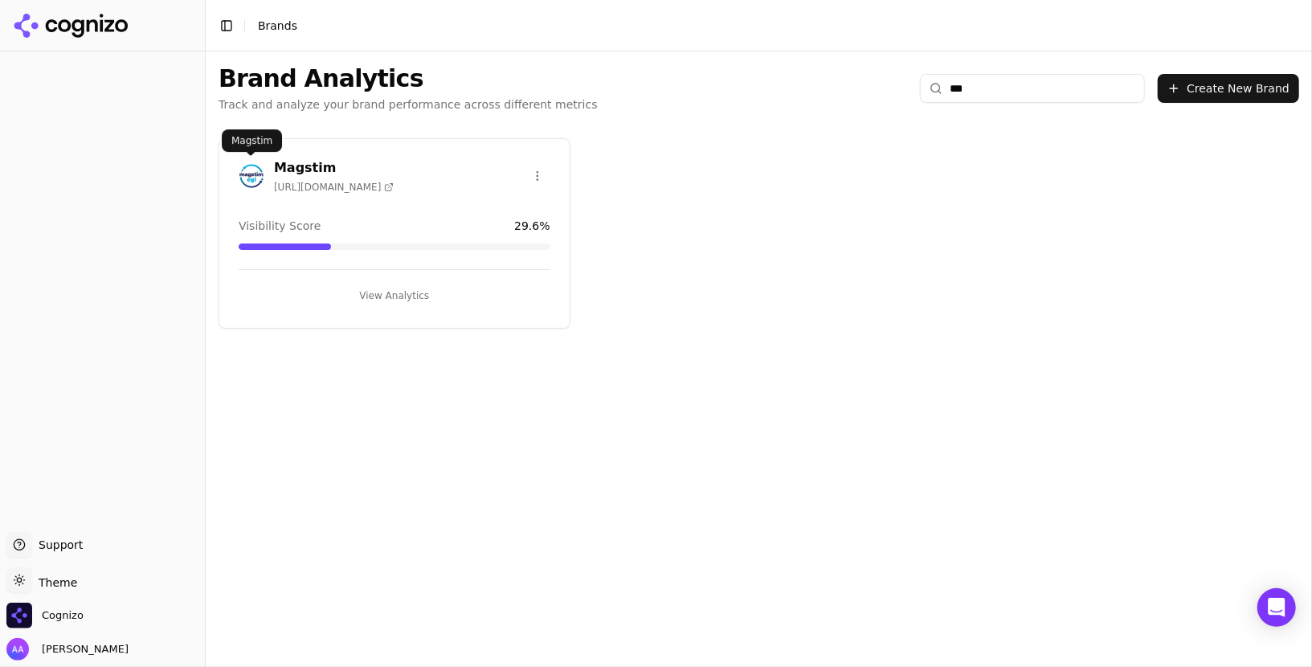
type input "***"
click at [251, 182] on img at bounding box center [252, 176] width 26 height 26
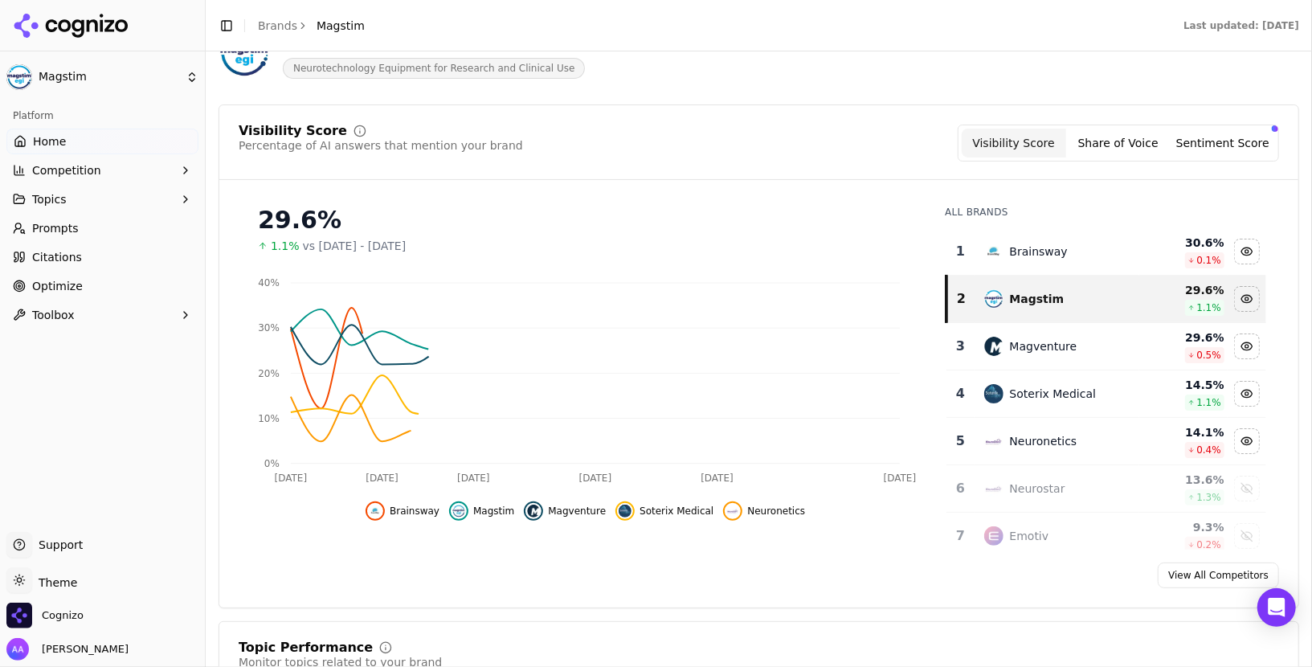
scroll to position [121, 0]
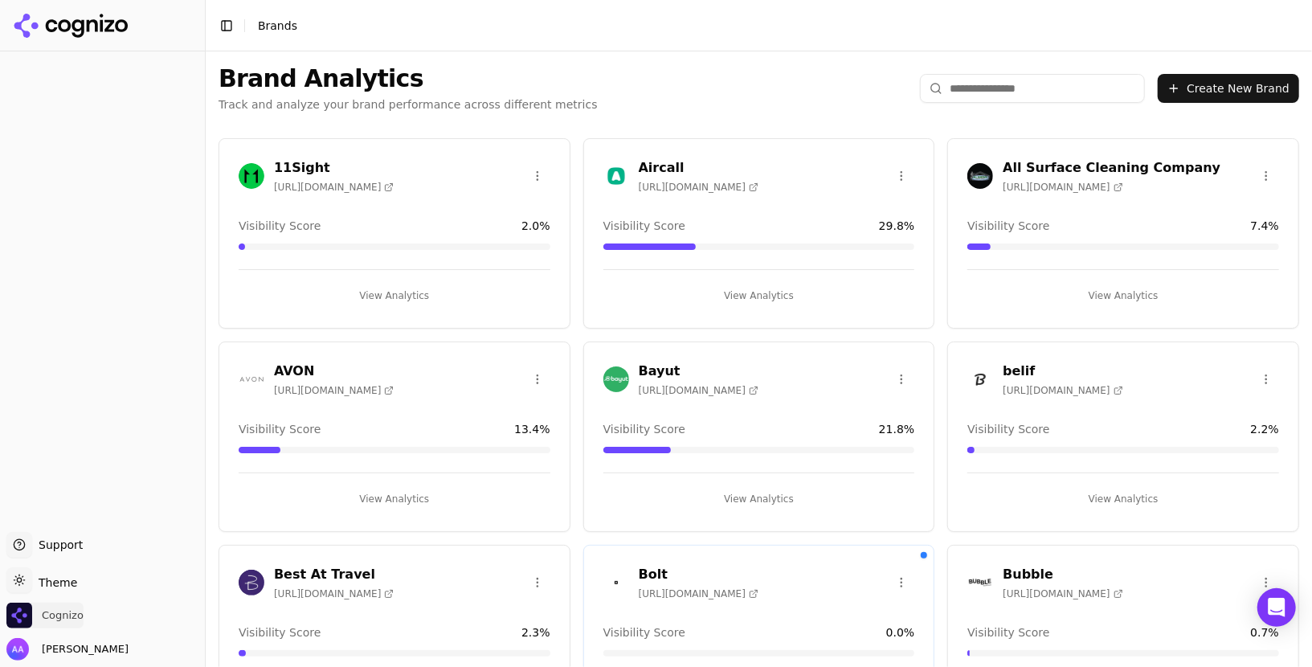
click at [66, 616] on span "Cognizo" at bounding box center [63, 615] width 42 height 14
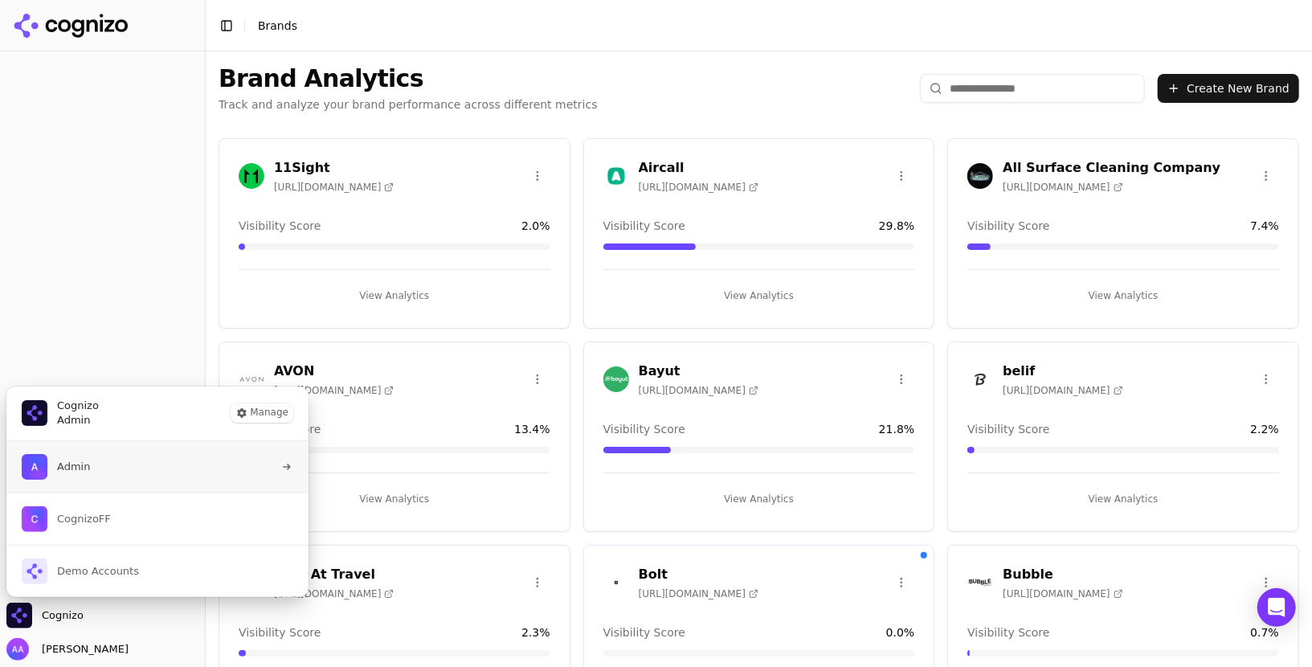
click at [133, 482] on button "Admin" at bounding box center [158, 466] width 304 height 51
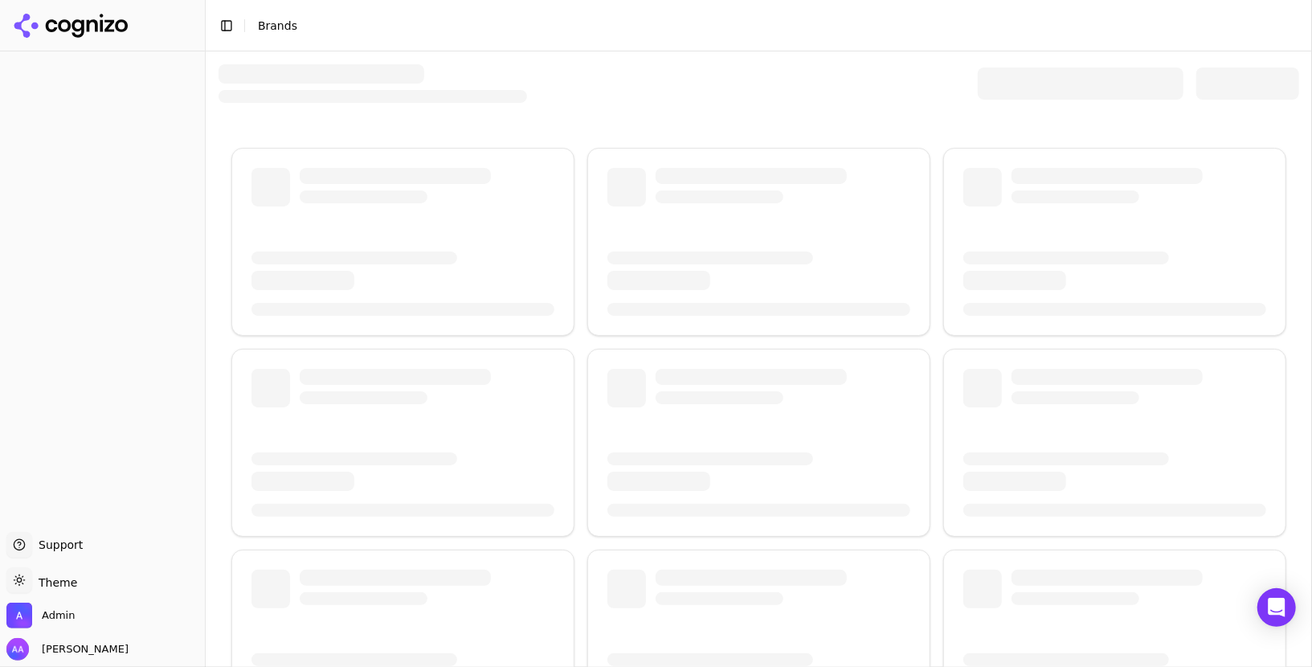
click at [1031, 88] on div at bounding box center [1081, 84] width 206 height 32
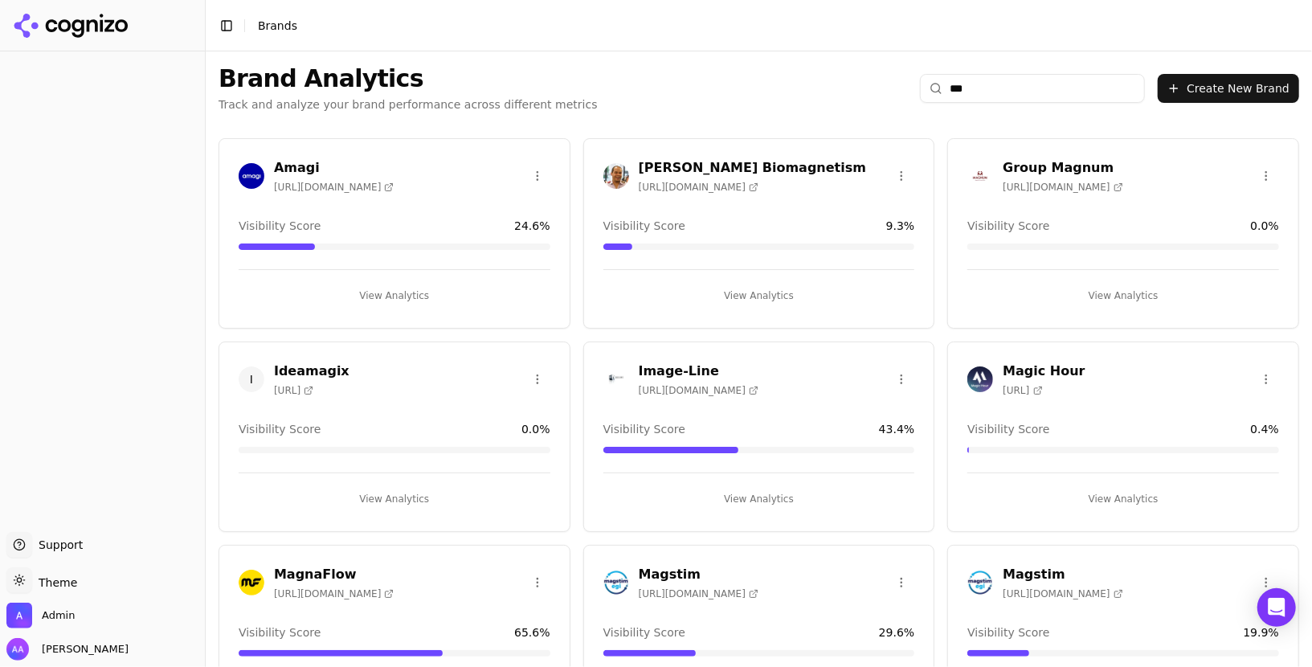
type input "****"
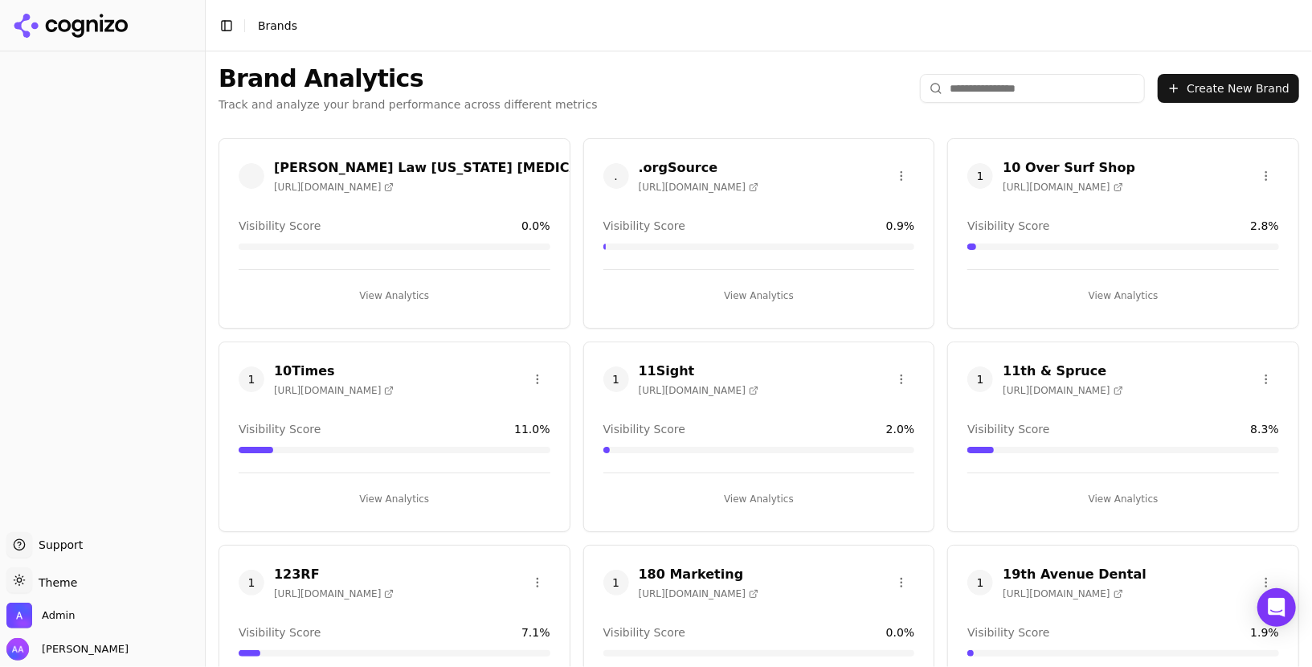
click at [995, 77] on input "search" at bounding box center [1032, 88] width 225 height 29
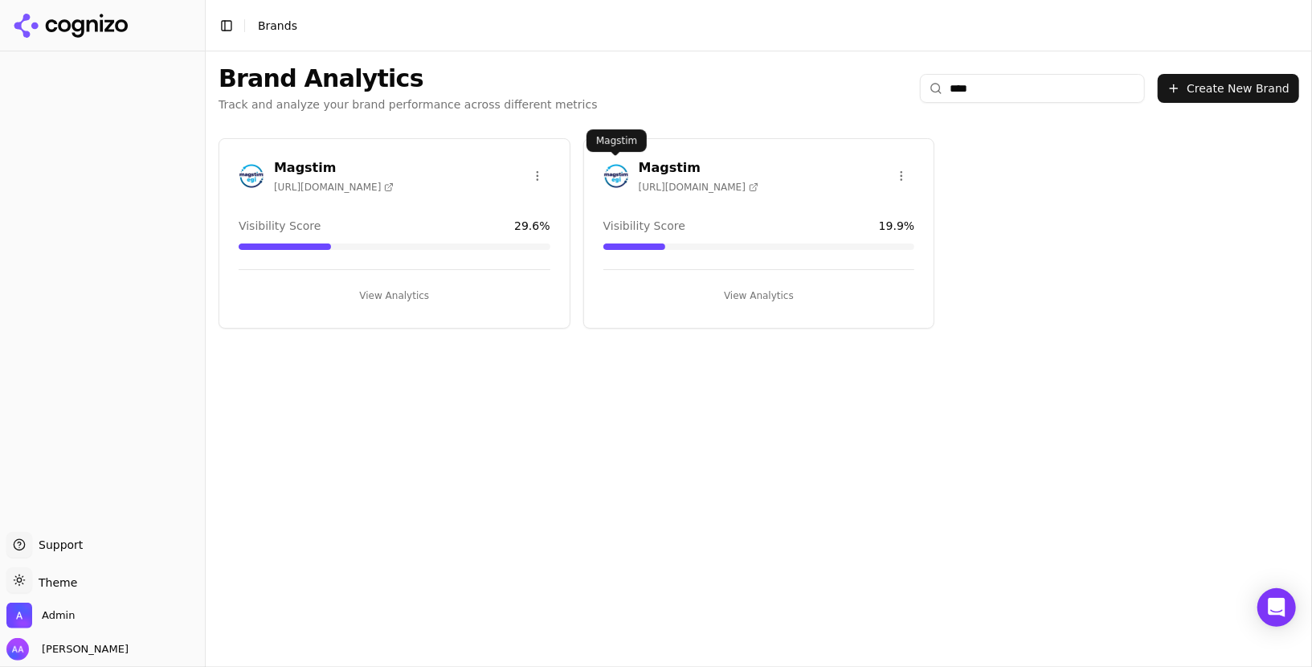
type input "****"
click at [620, 178] on img at bounding box center [617, 176] width 26 height 26
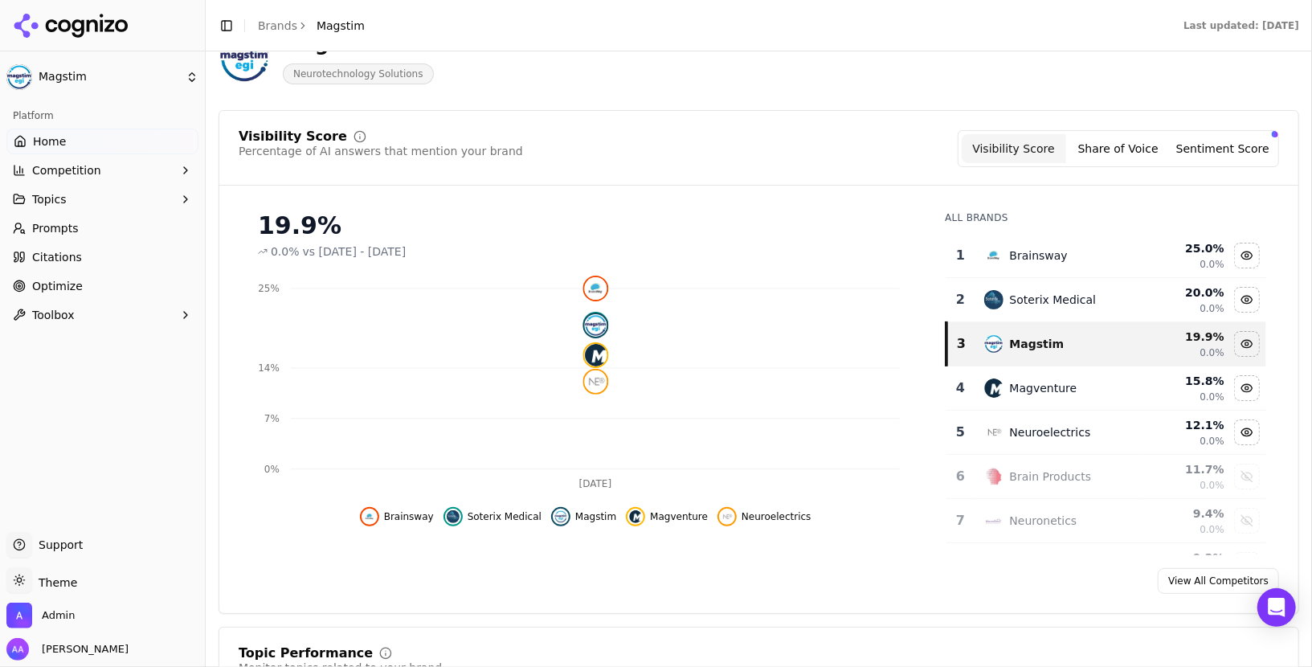
scroll to position [97, 0]
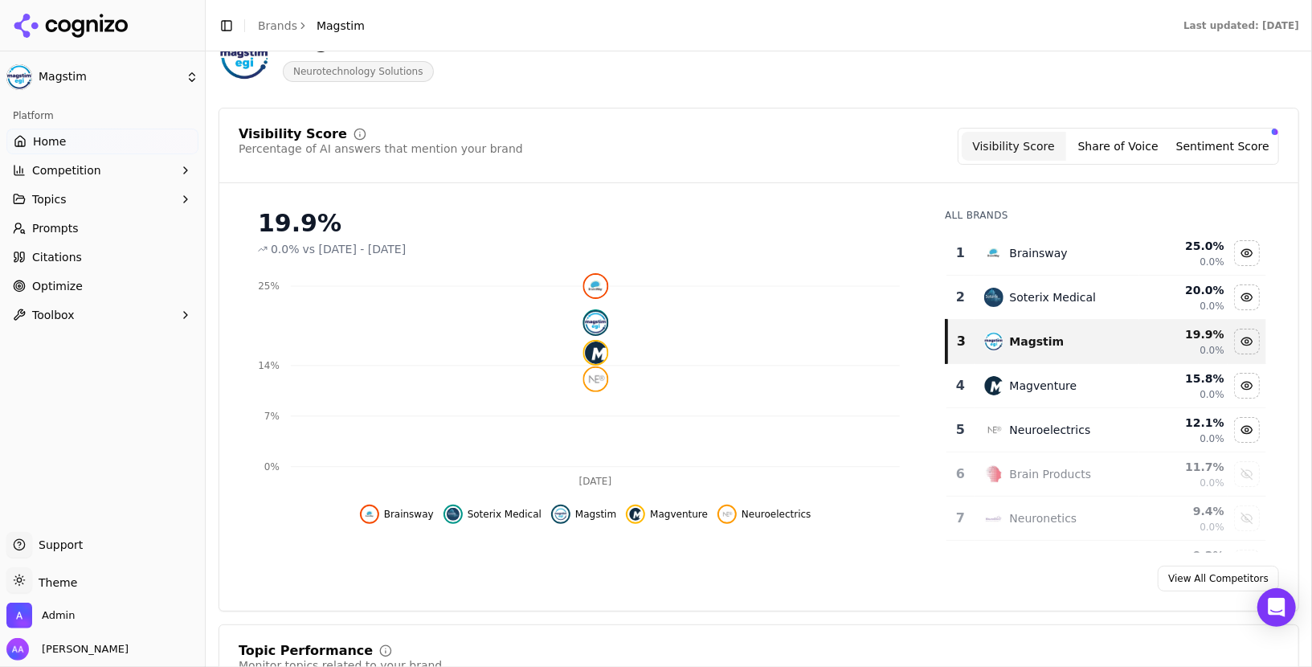
click at [99, 233] on link "Prompts" at bounding box center [102, 228] width 192 height 26
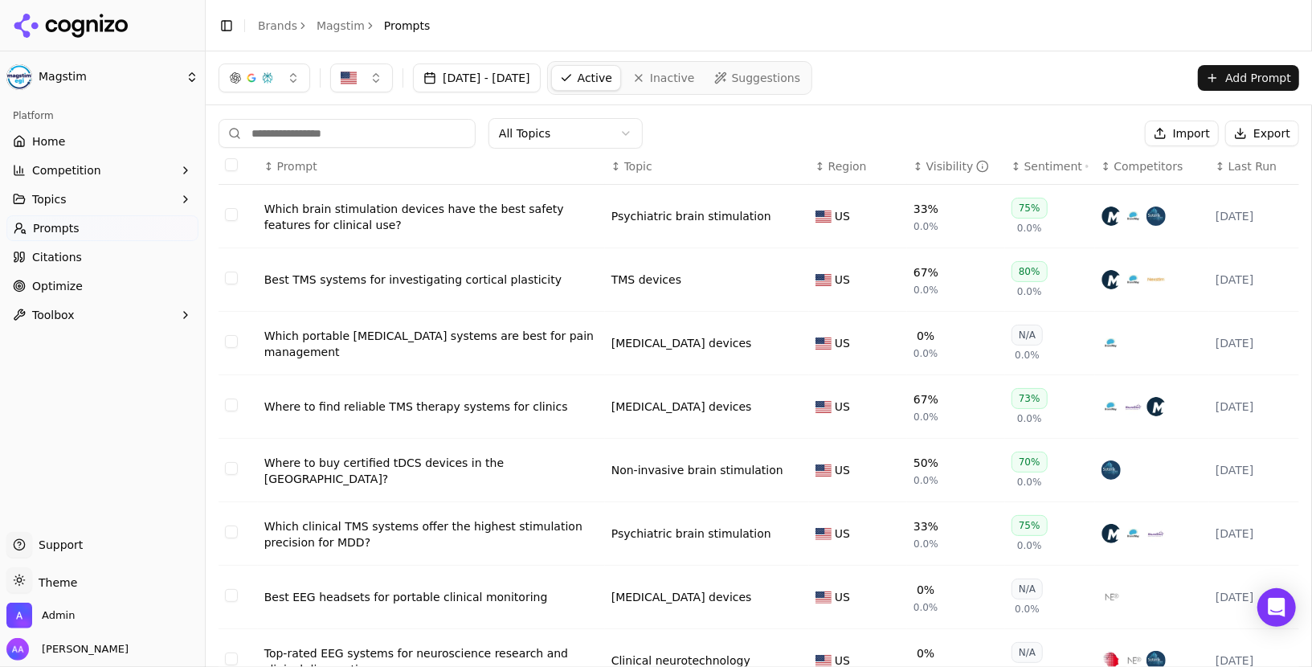
click at [50, 131] on link "Home" at bounding box center [102, 142] width 192 height 26
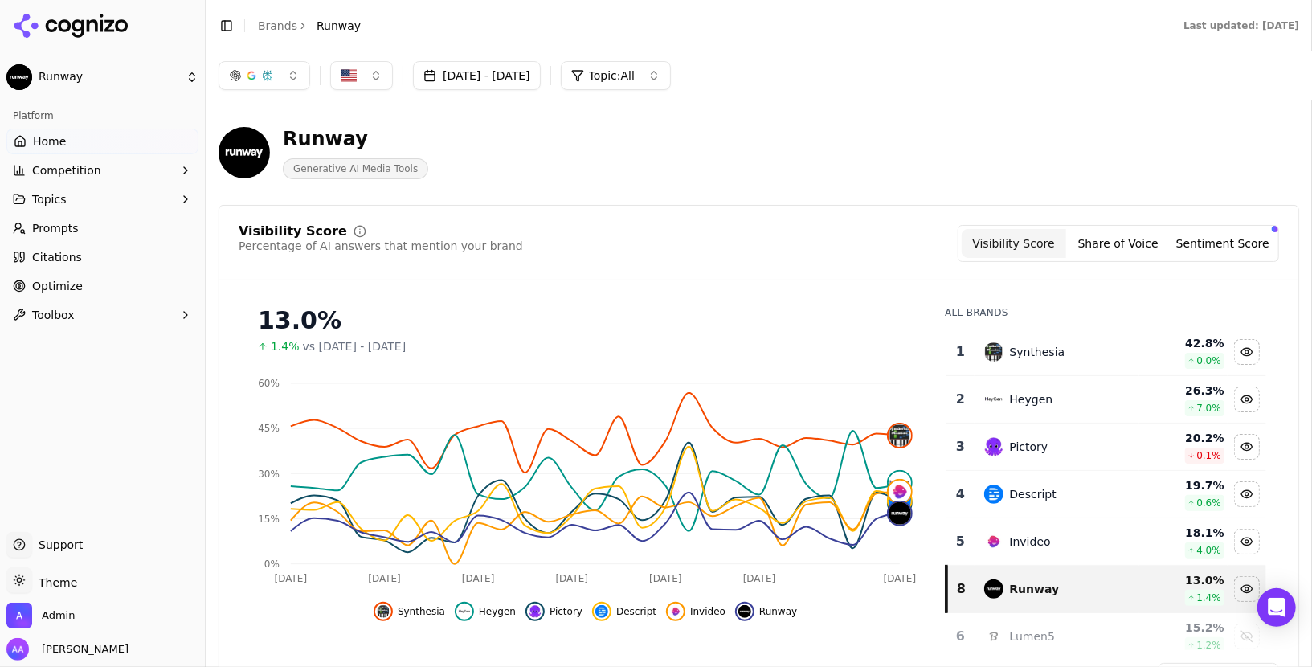
click at [265, 35] on div "Toggle Sidebar Brands Runway" at bounding box center [290, 25] width 168 height 23
click at [288, 25] on link "Brands" at bounding box center [277, 25] width 39 height 13
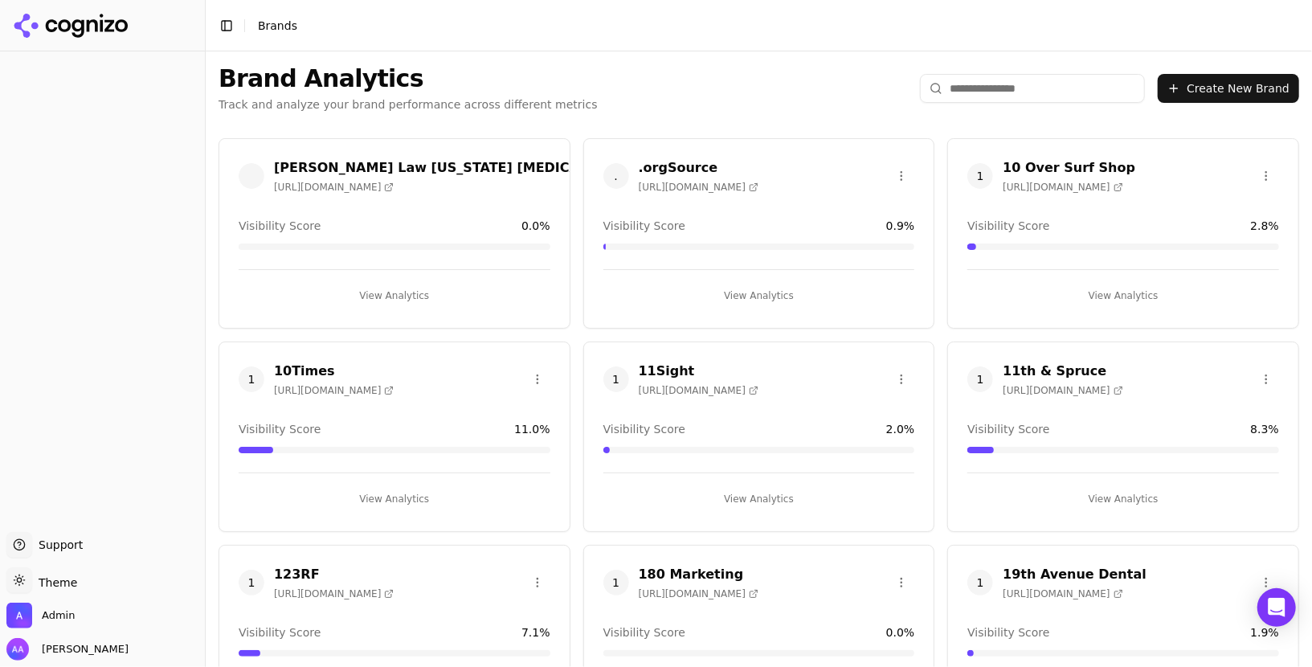
click at [1018, 93] on input "search" at bounding box center [1032, 88] width 225 height 29
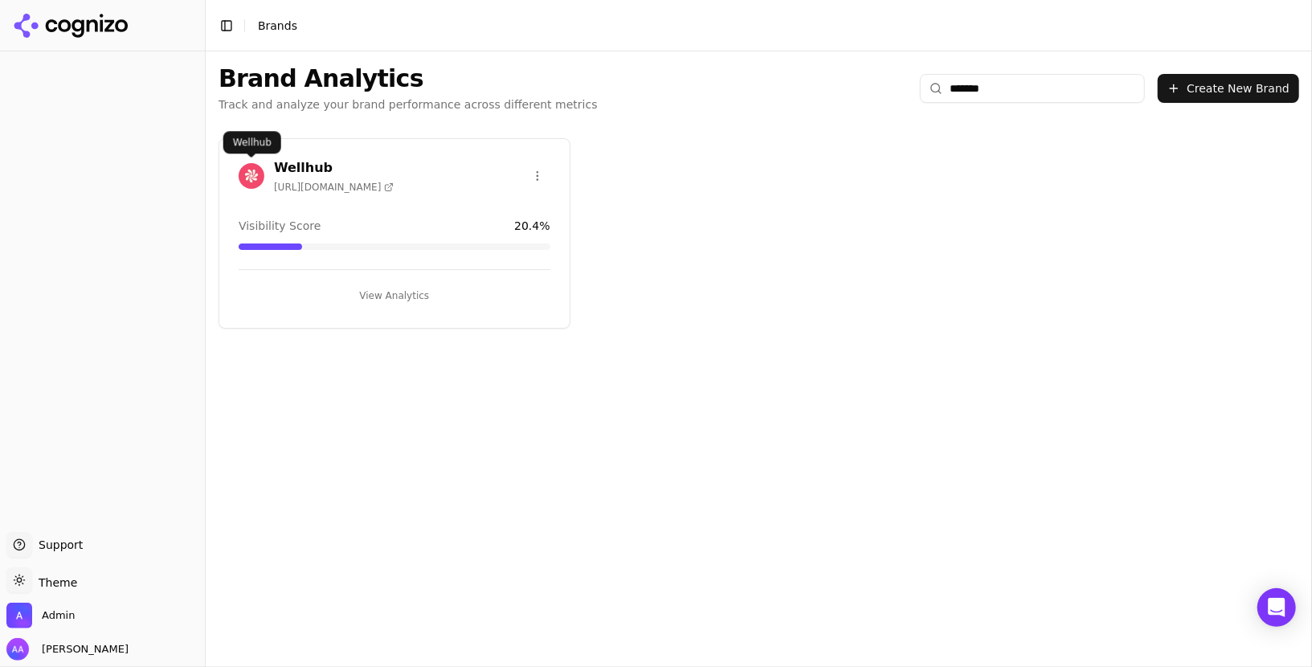
type input "*******"
click at [256, 169] on img at bounding box center [252, 176] width 26 height 26
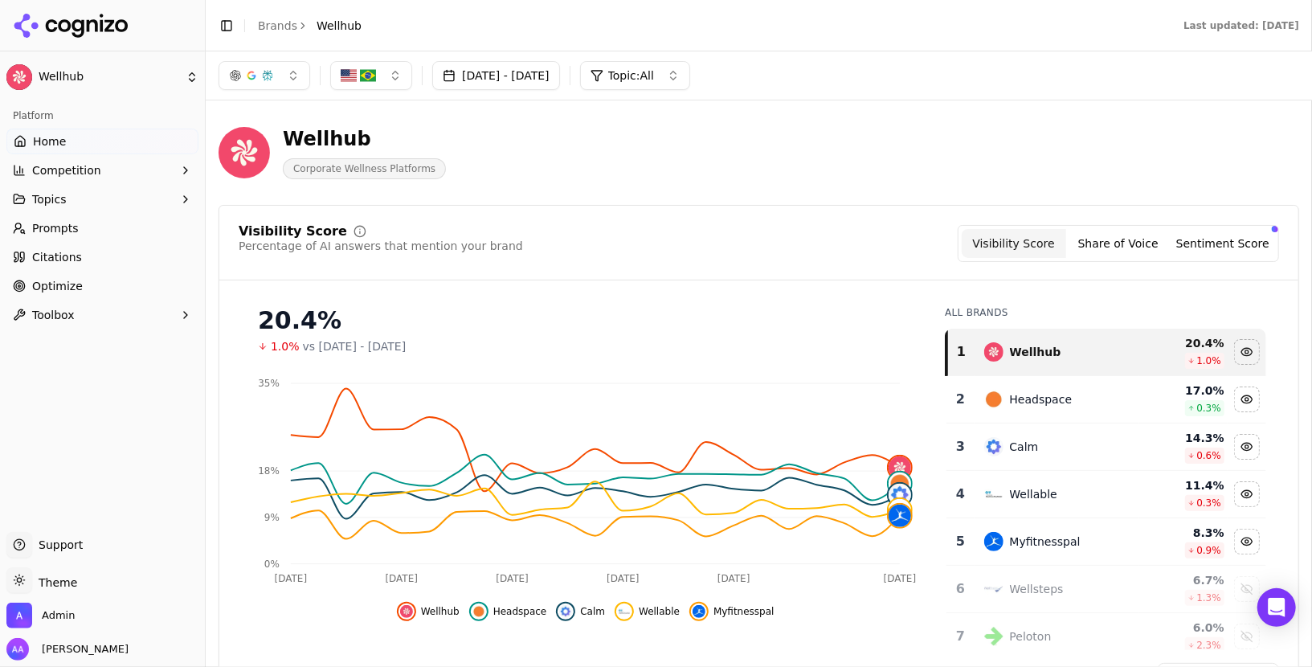
click at [276, 29] on link "Brands" at bounding box center [277, 25] width 39 height 13
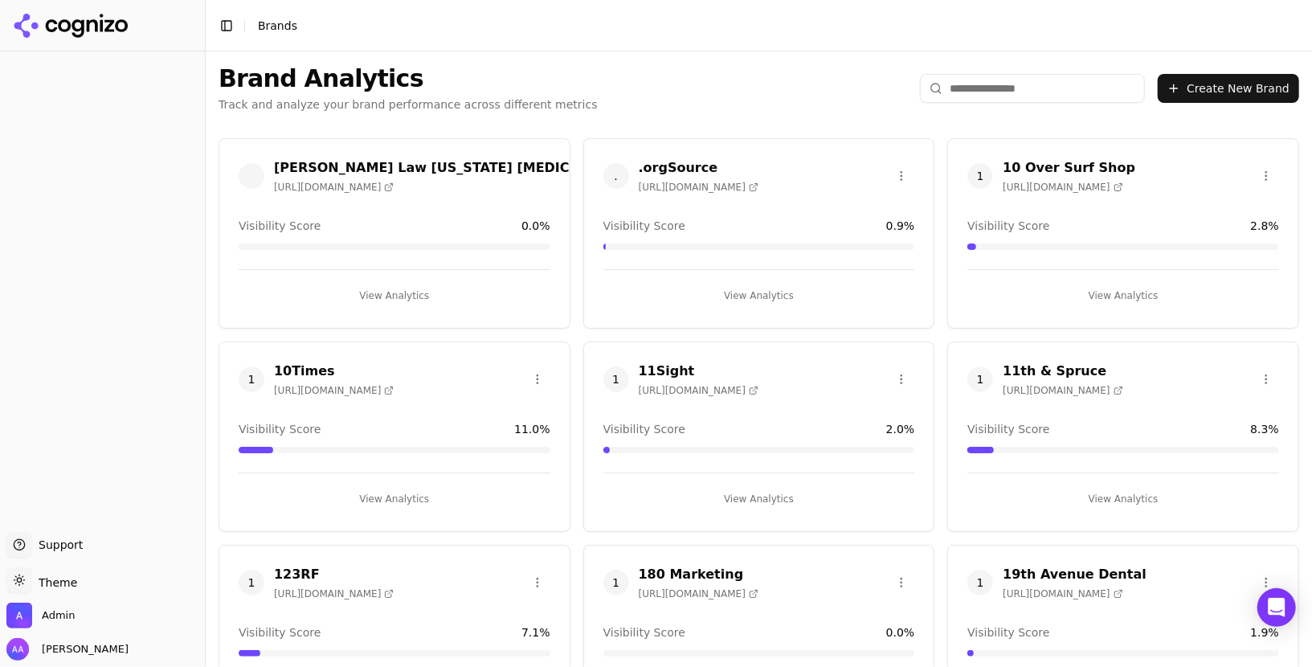
click at [976, 92] on input "search" at bounding box center [1032, 88] width 225 height 29
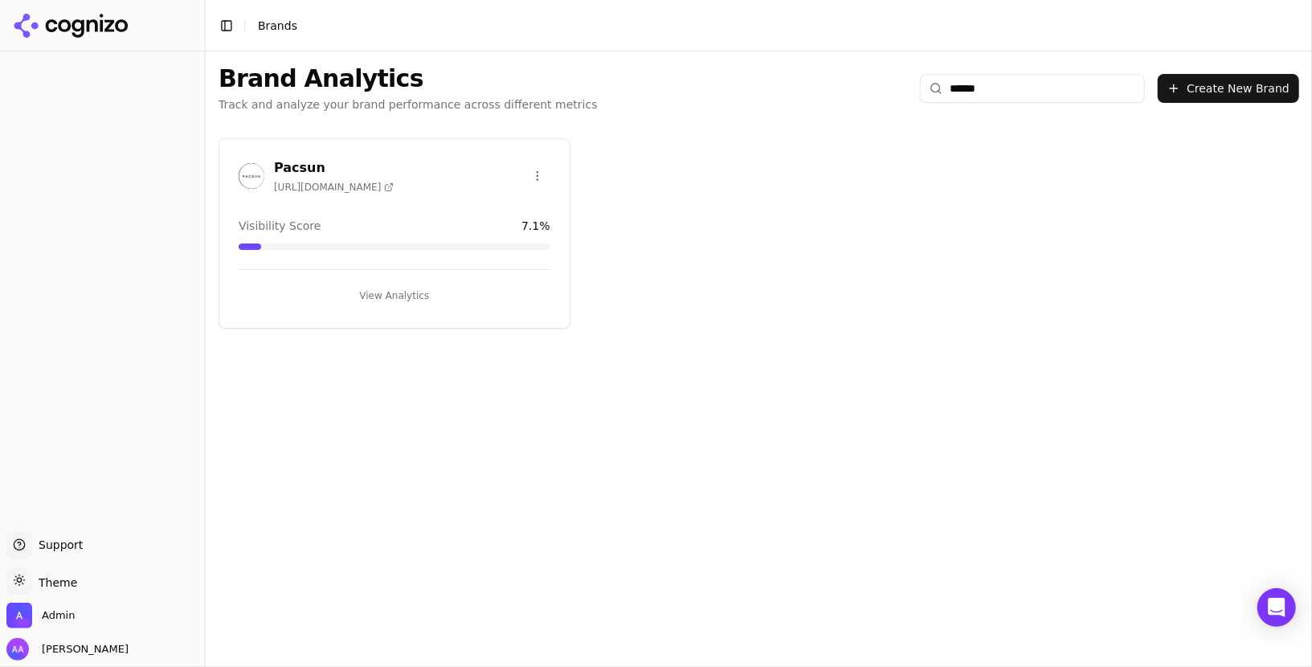
type input "******"
click at [249, 184] on img at bounding box center [252, 176] width 26 height 26
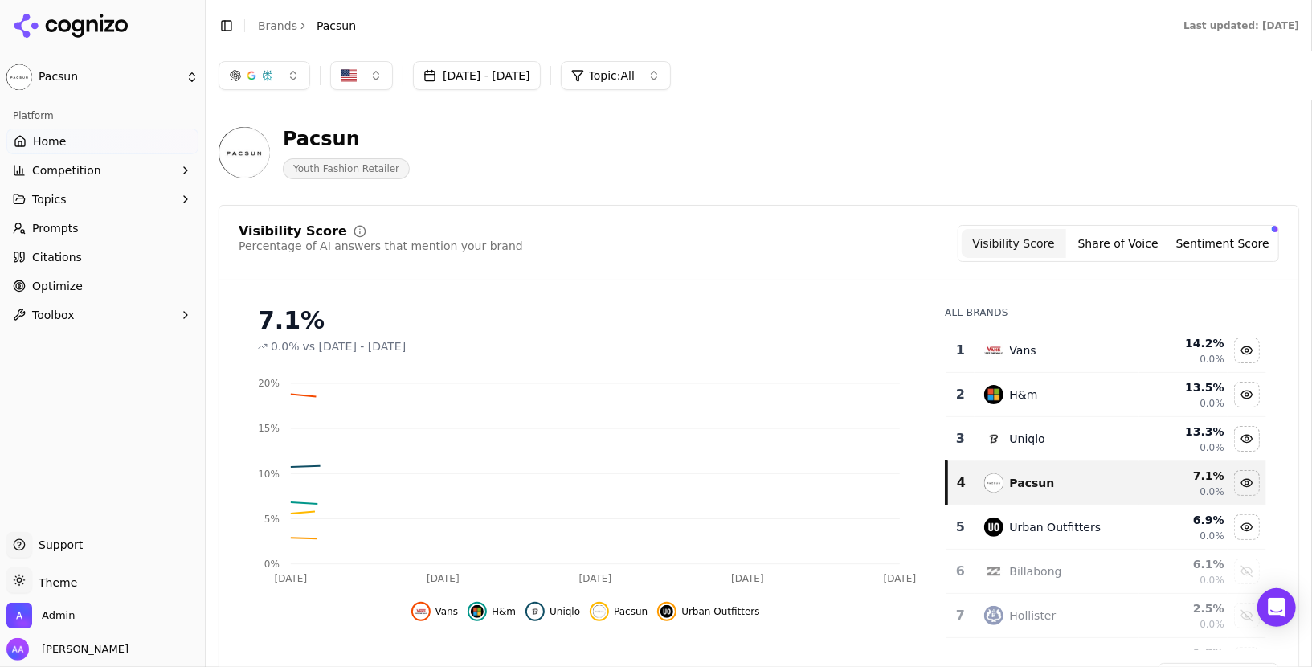
click at [65, 234] on span "Prompts" at bounding box center [55, 228] width 47 height 16
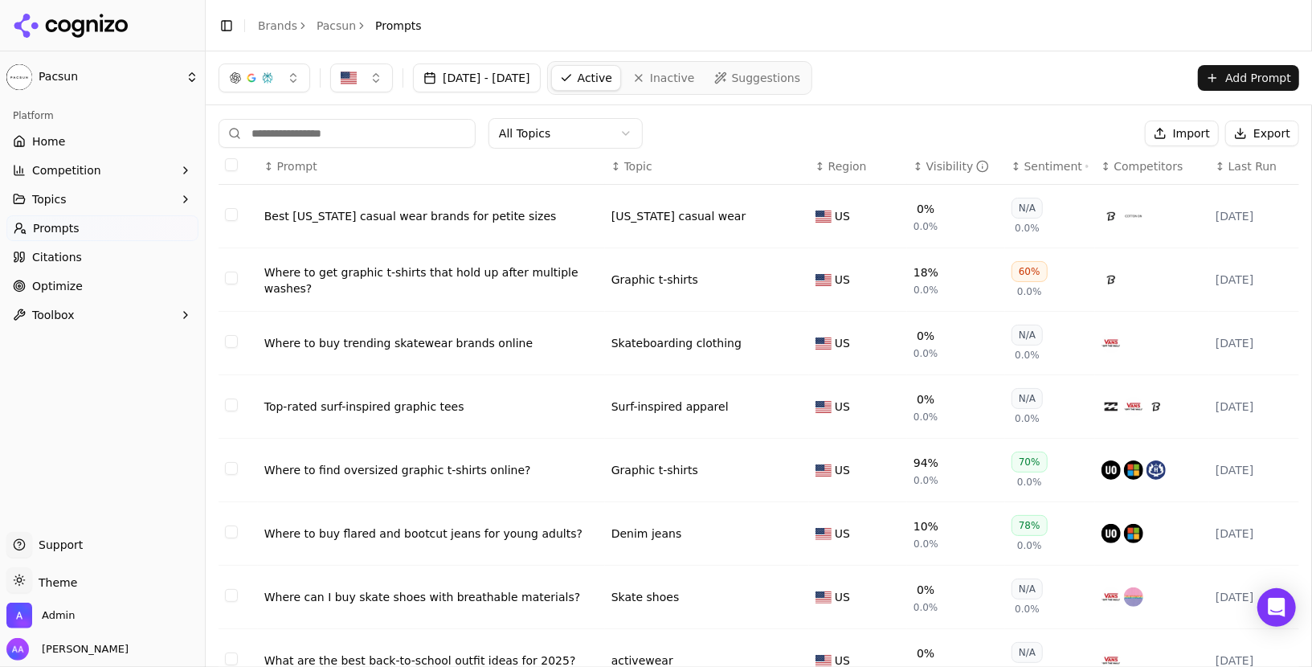
click at [1255, 167] on span "Last Run" at bounding box center [1253, 166] width 48 height 16
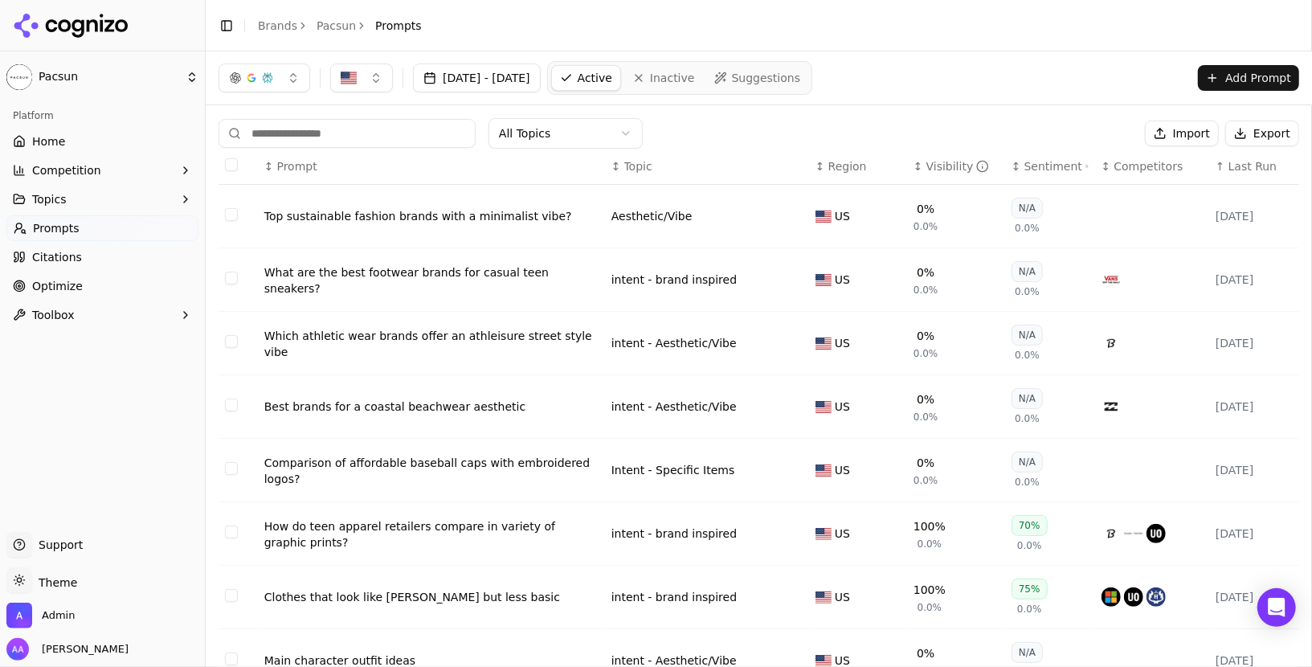
scroll to position [199, 0]
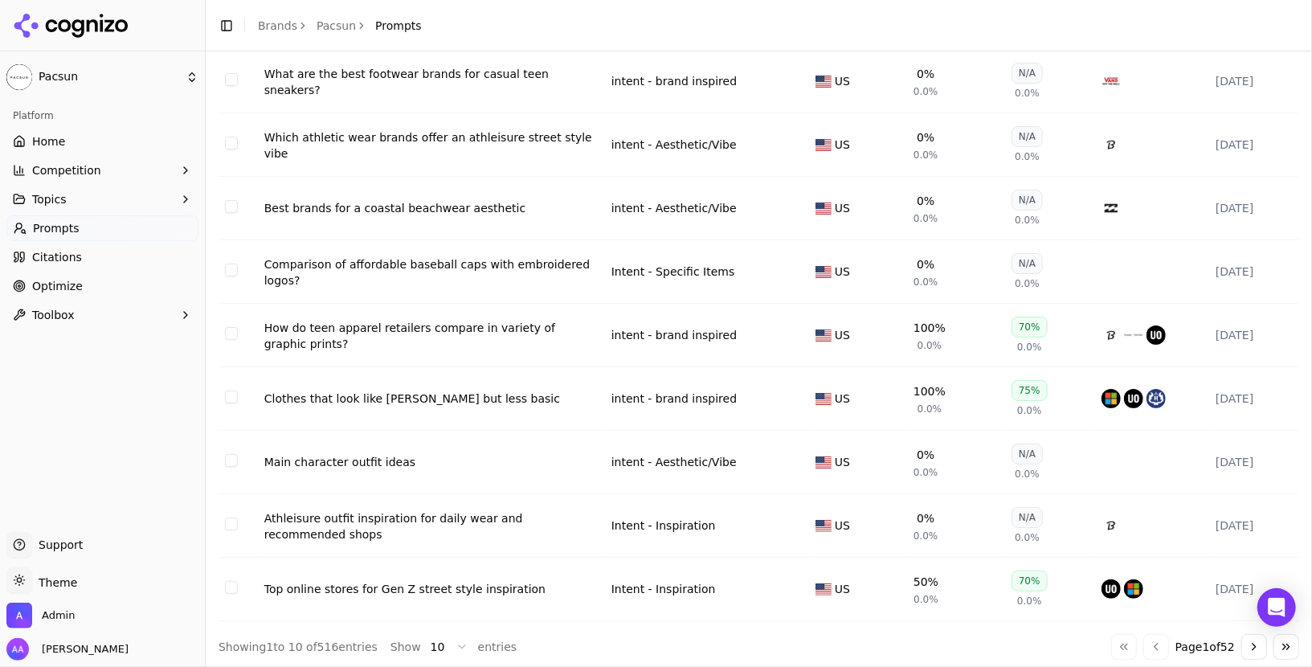
click at [1244, 635] on button "Go to next page" at bounding box center [1255, 647] width 26 height 26
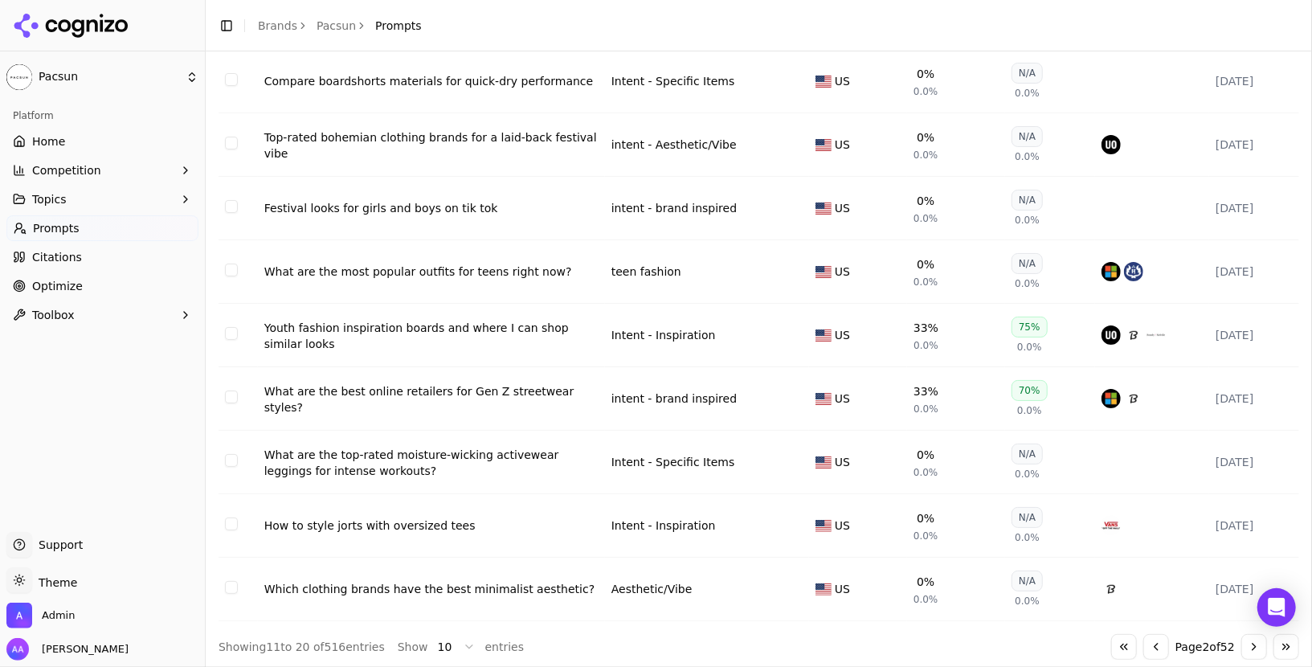
click at [1244, 635] on button "Go to next page" at bounding box center [1255, 647] width 26 height 26
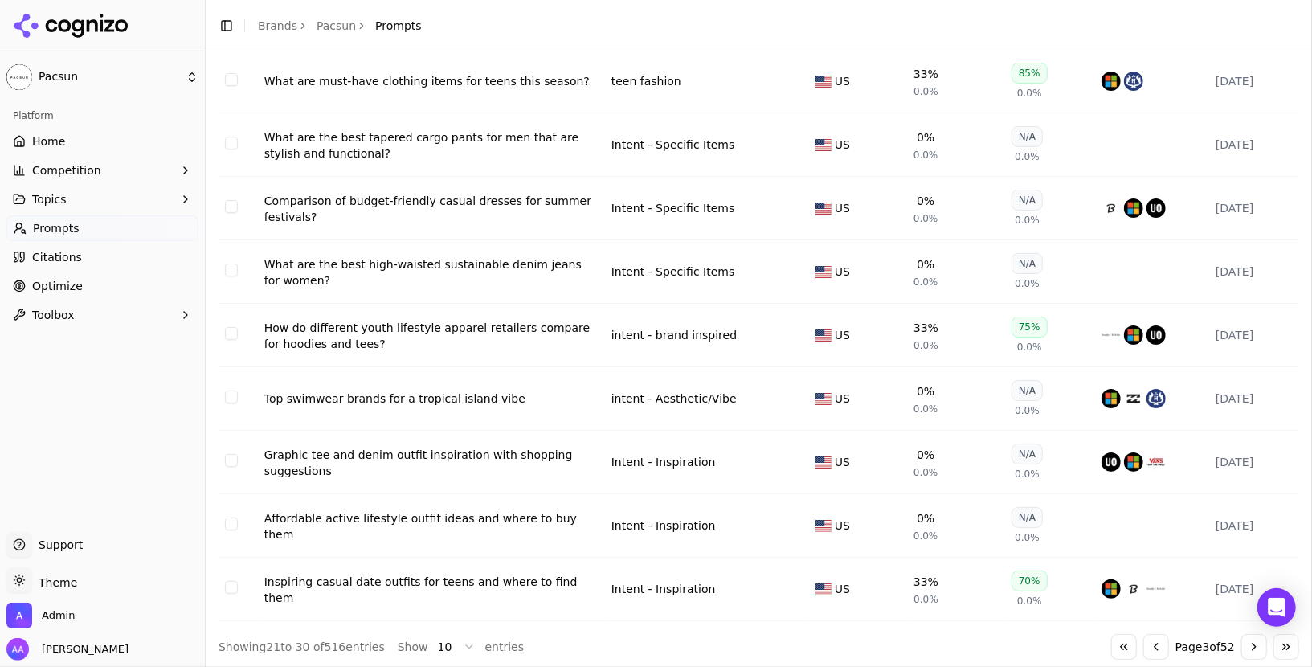
click at [1244, 635] on button "Go to next page" at bounding box center [1255, 647] width 26 height 26
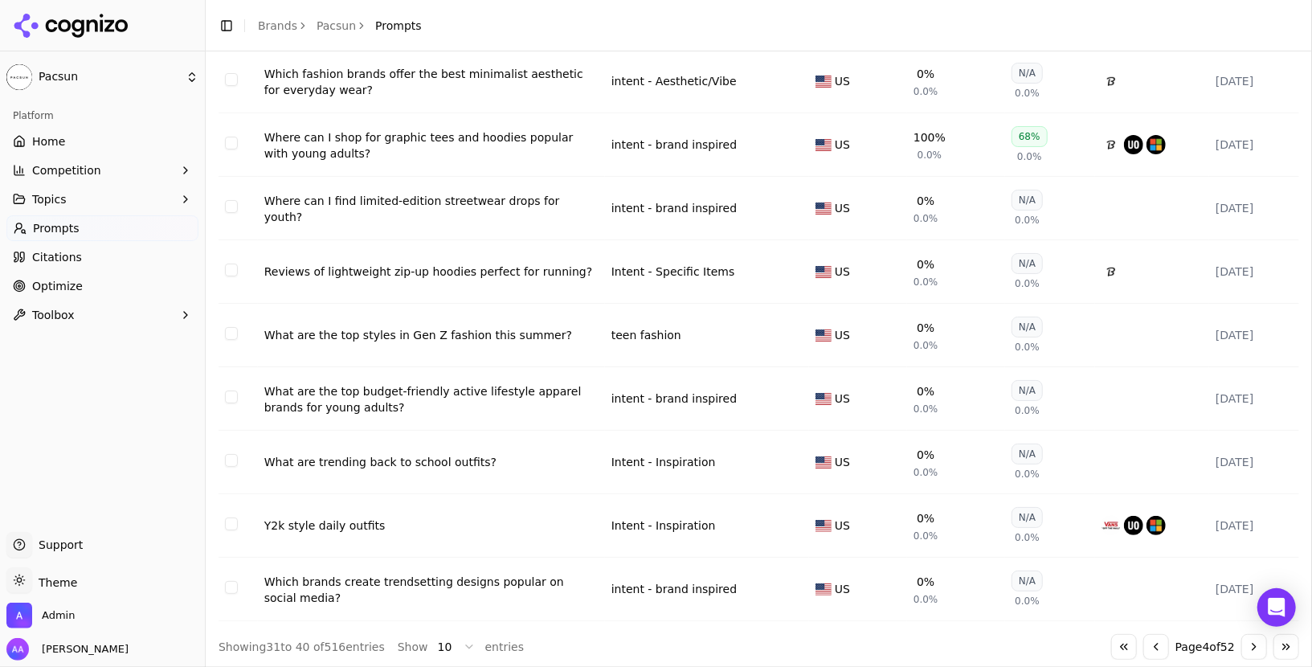
click at [1244, 635] on button "Go to next page" at bounding box center [1255, 647] width 26 height 26
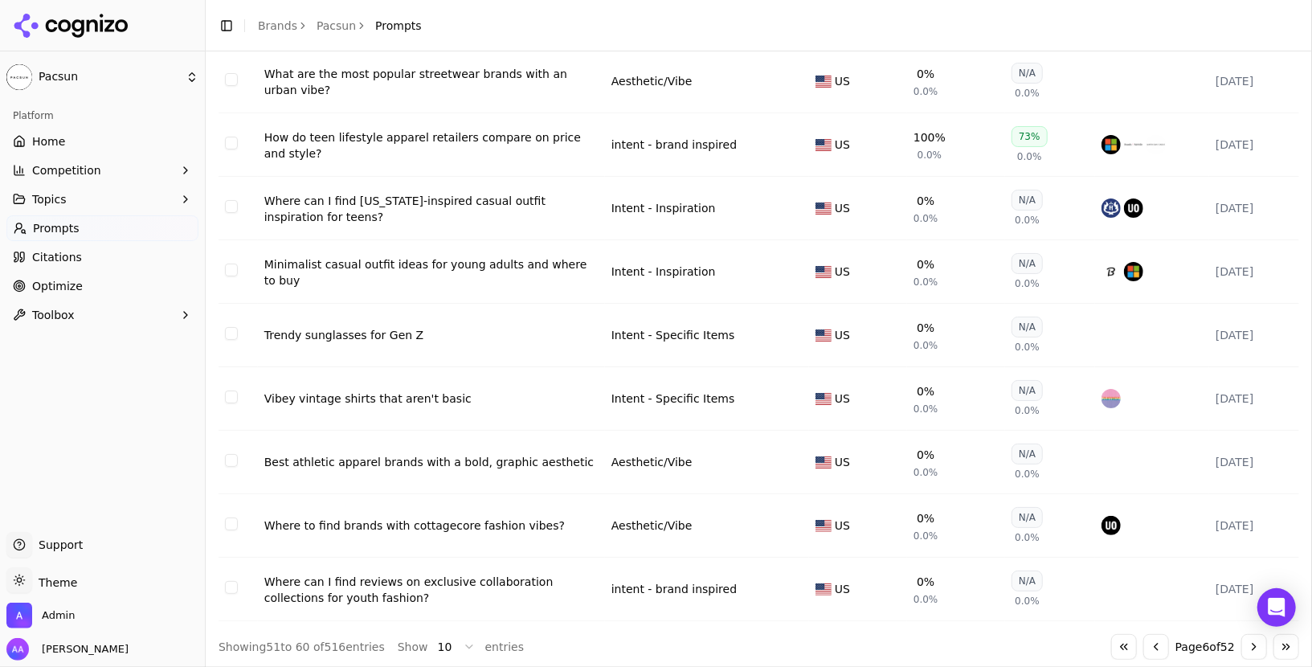
click at [1244, 635] on button "Go to next page" at bounding box center [1255, 647] width 26 height 26
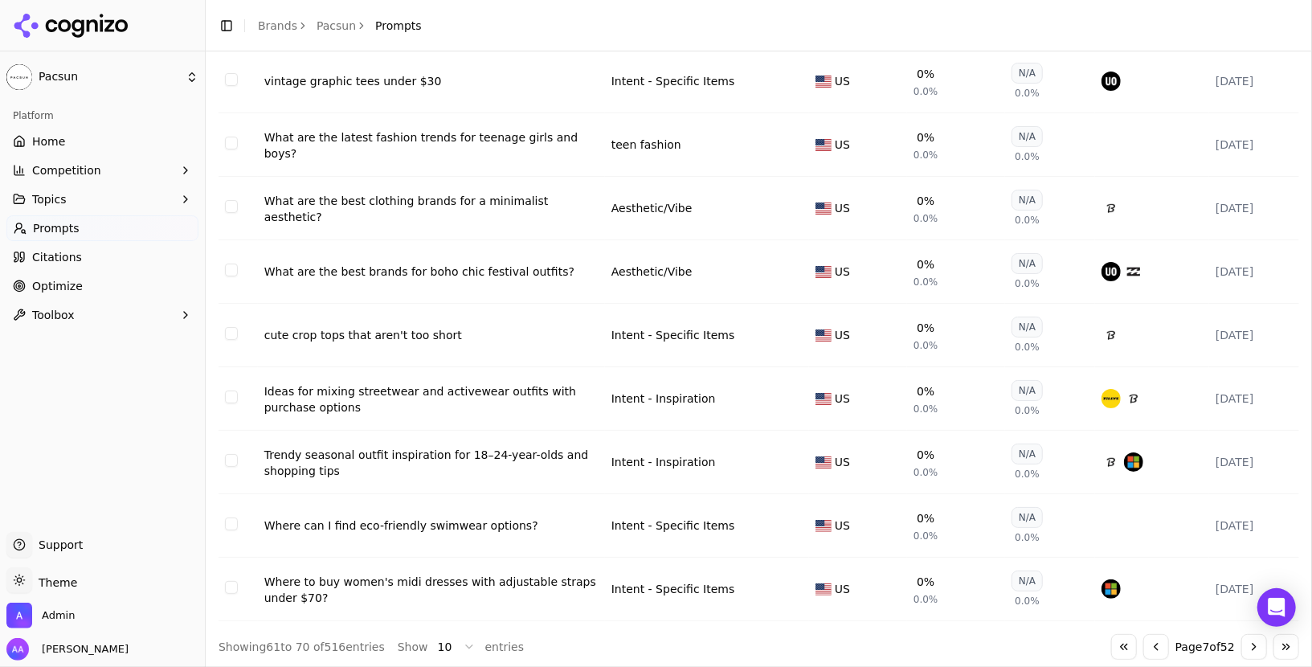
click at [1244, 635] on button "Go to next page" at bounding box center [1255, 647] width 26 height 26
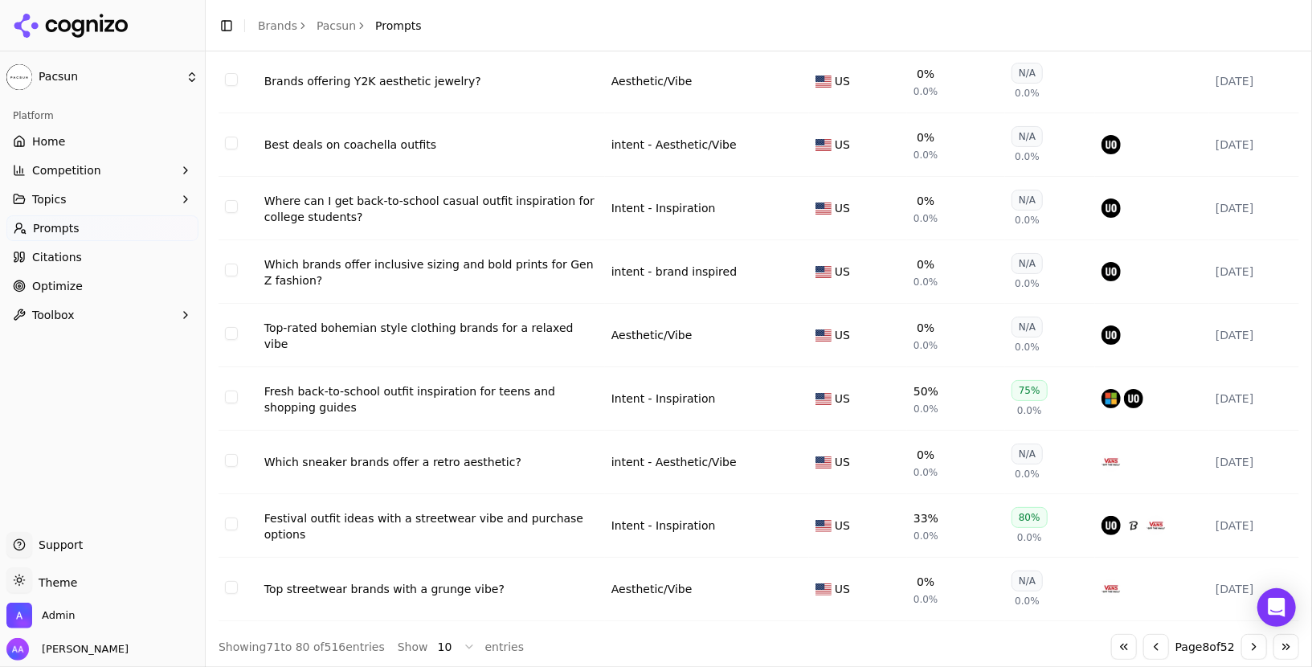
click at [1244, 635] on button "Go to next page" at bounding box center [1255, 647] width 26 height 26
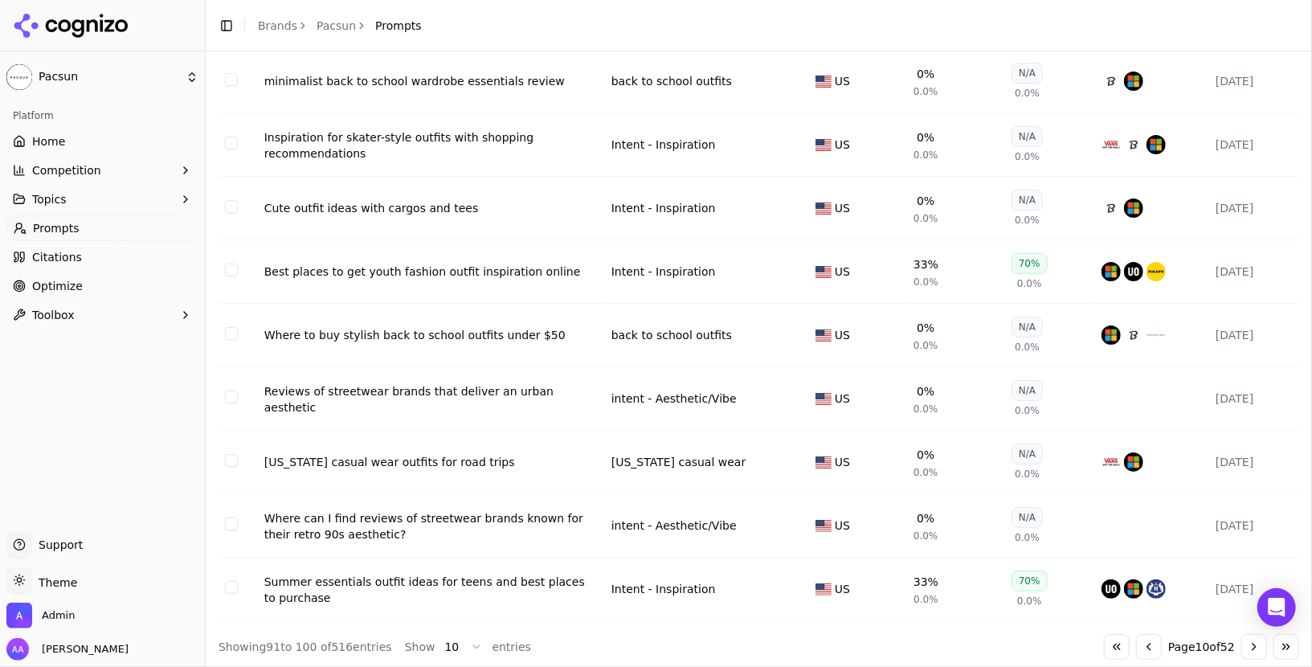
click at [1244, 635] on button "Go to next page" at bounding box center [1255, 647] width 26 height 26
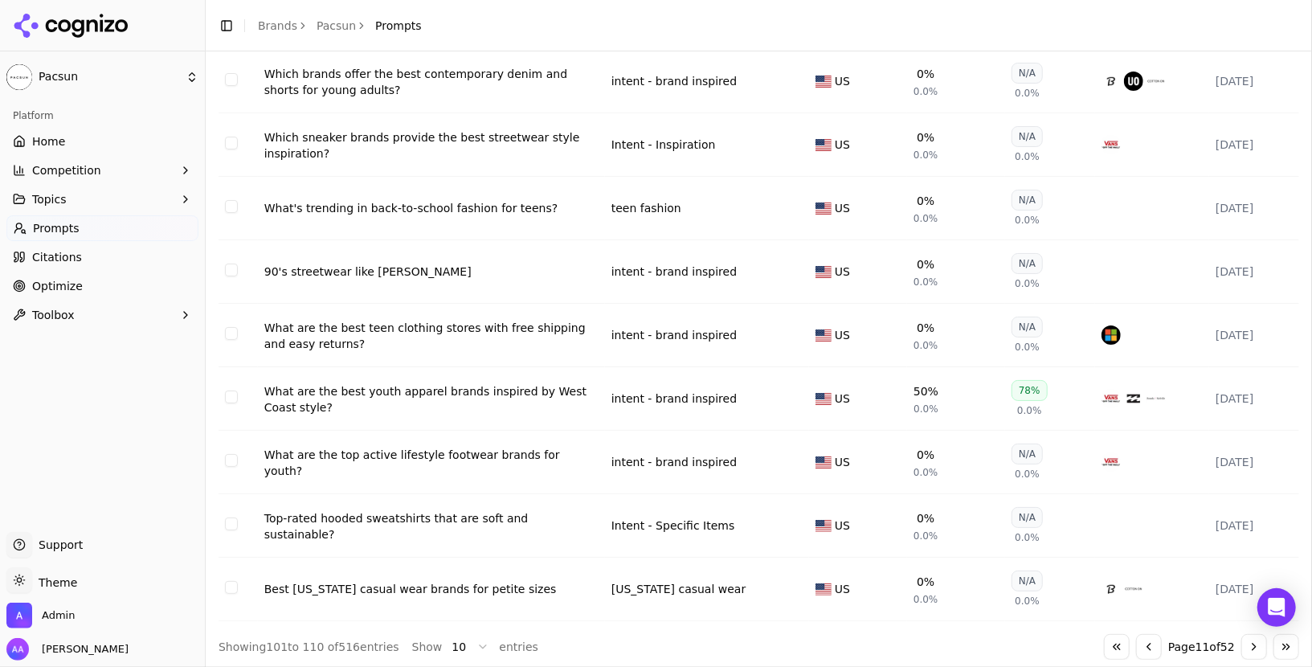
click at [1244, 635] on button "Go to next page" at bounding box center [1255, 647] width 26 height 26
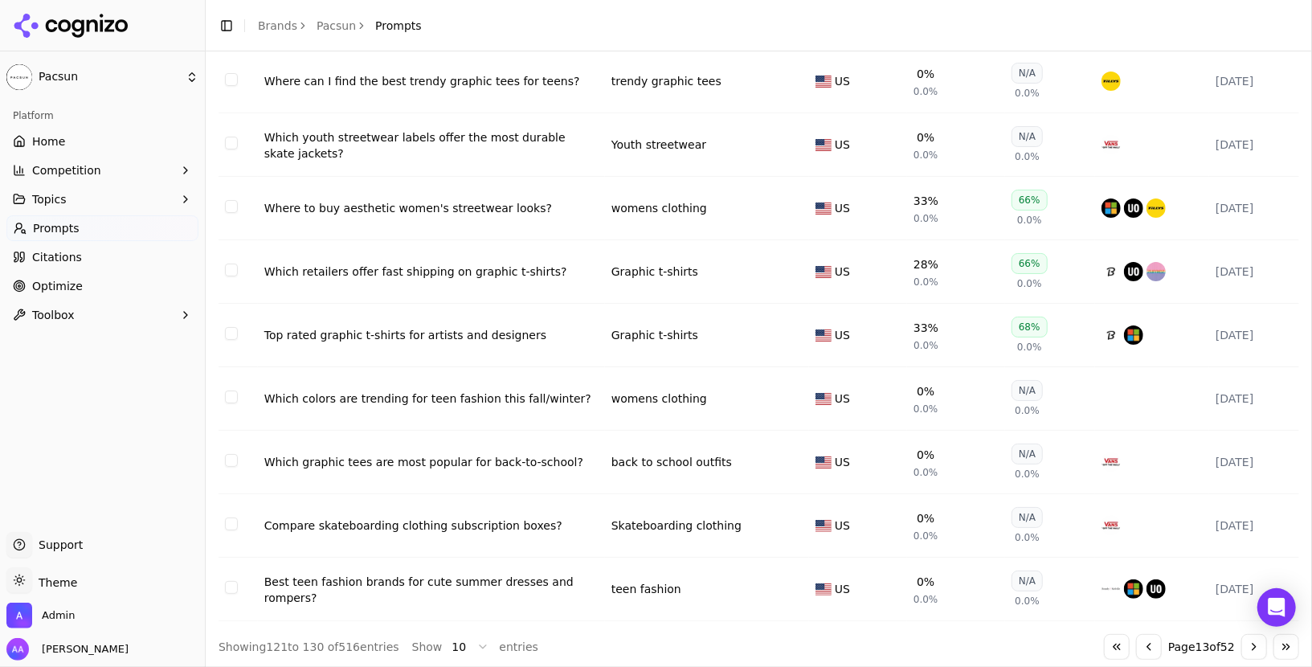
click at [1244, 635] on button "Go to next page" at bounding box center [1255, 647] width 26 height 26
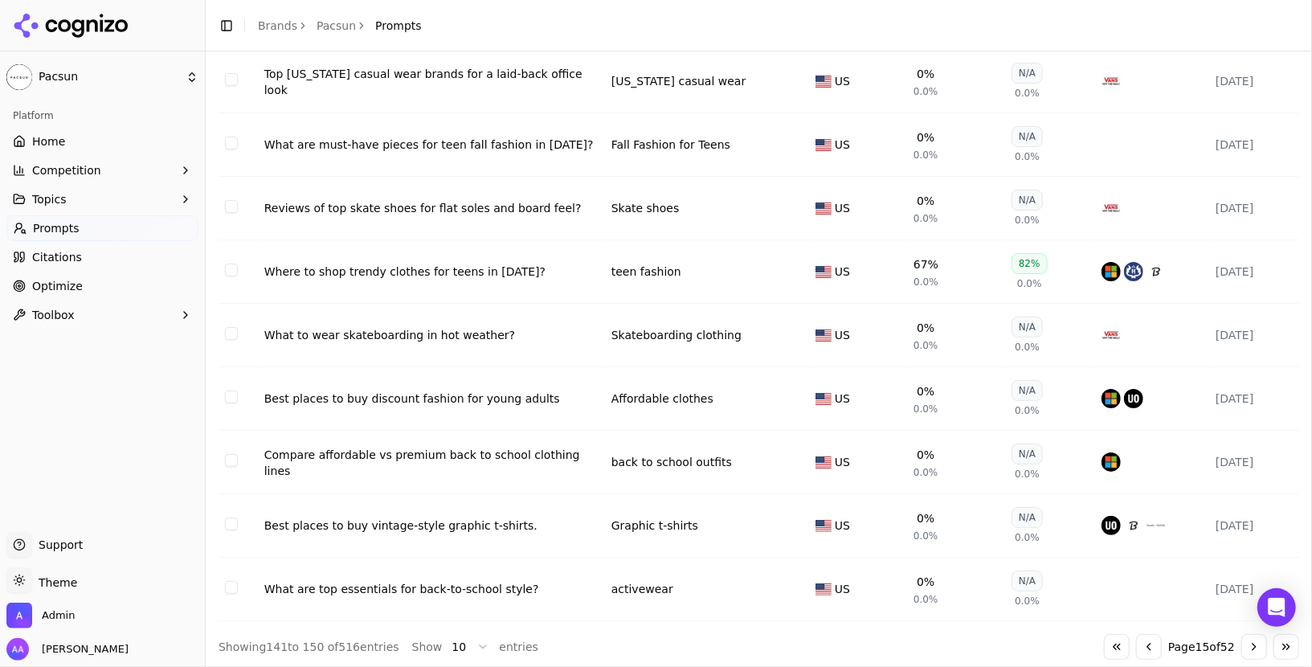
click at [88, 141] on link "Home" at bounding box center [102, 142] width 192 height 26
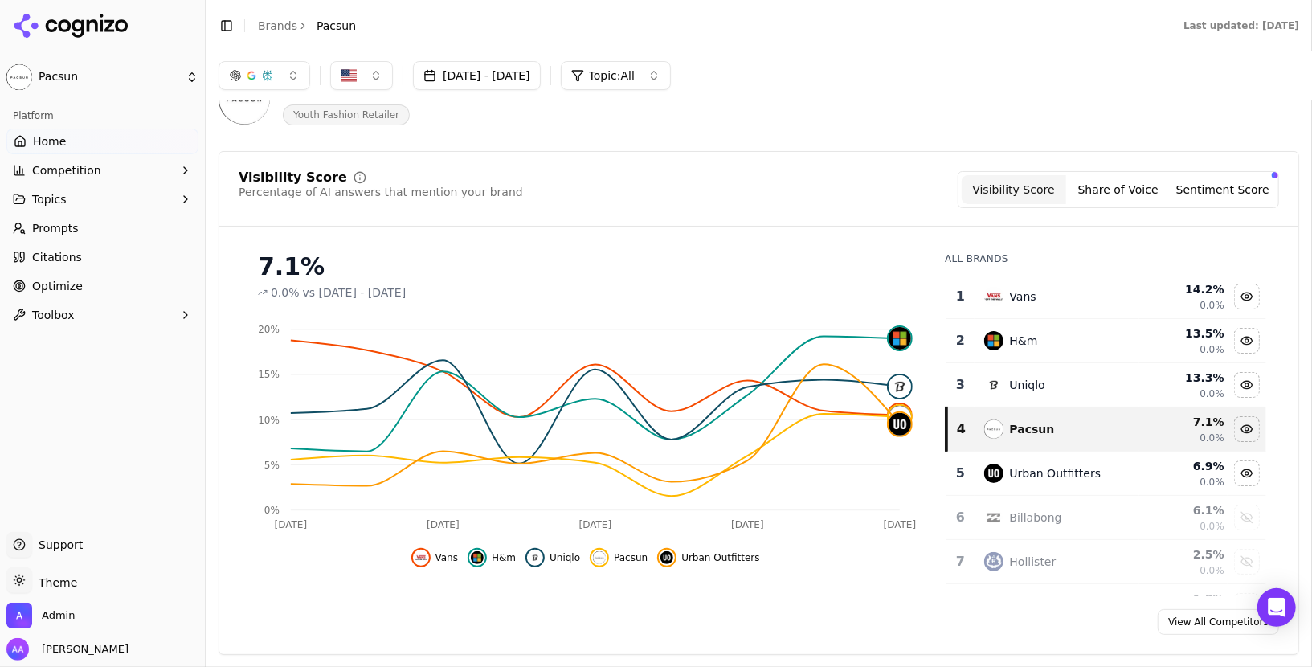
scroll to position [57, 0]
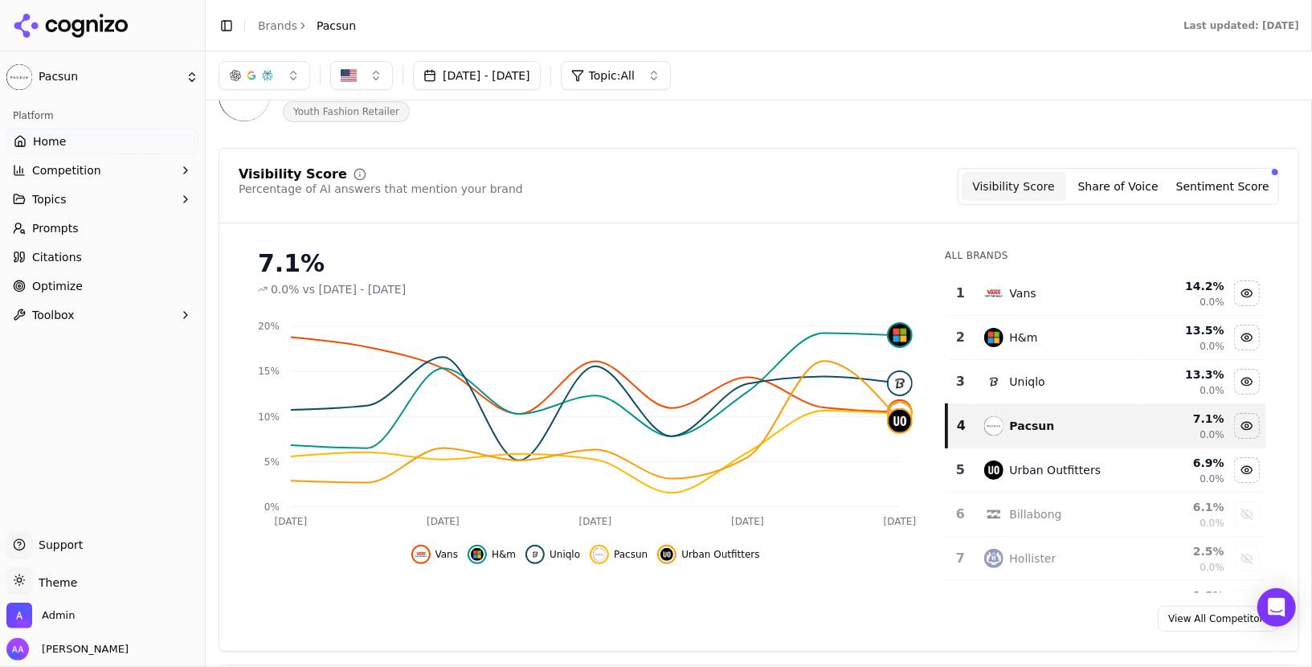
click at [514, 72] on button "[DATE] - [DATE]" at bounding box center [477, 75] width 128 height 29
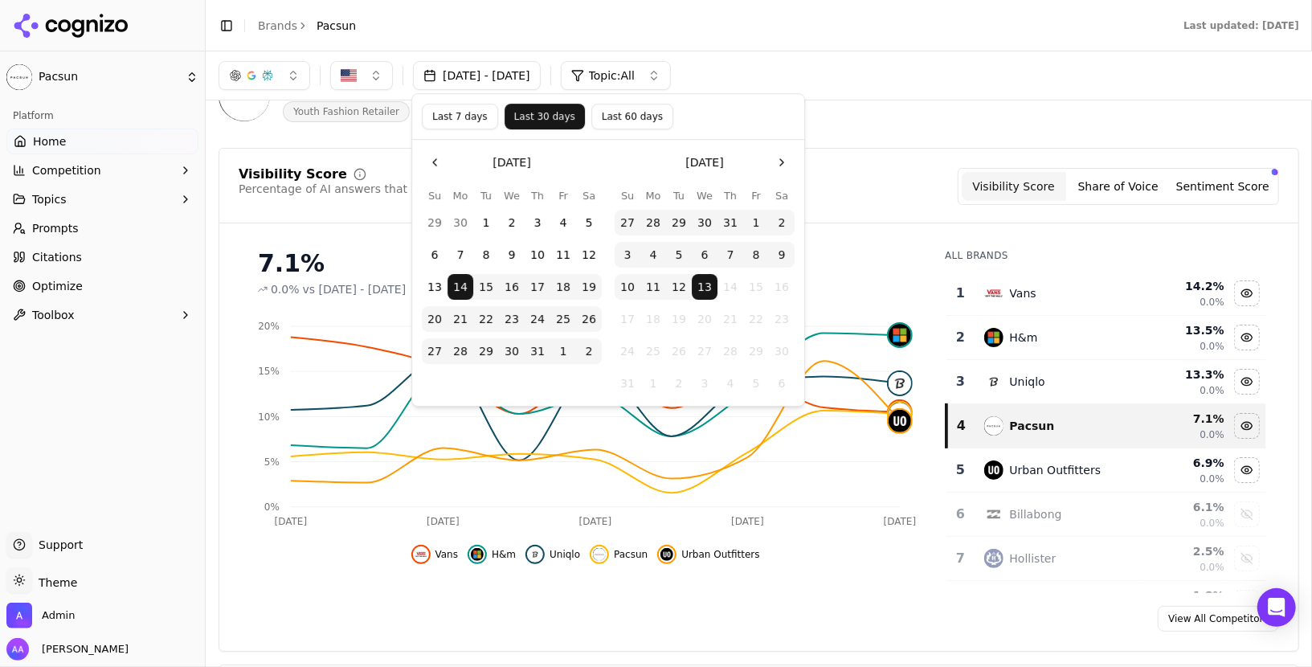
click at [452, 121] on button "Last 7 days" at bounding box center [460, 117] width 76 height 26
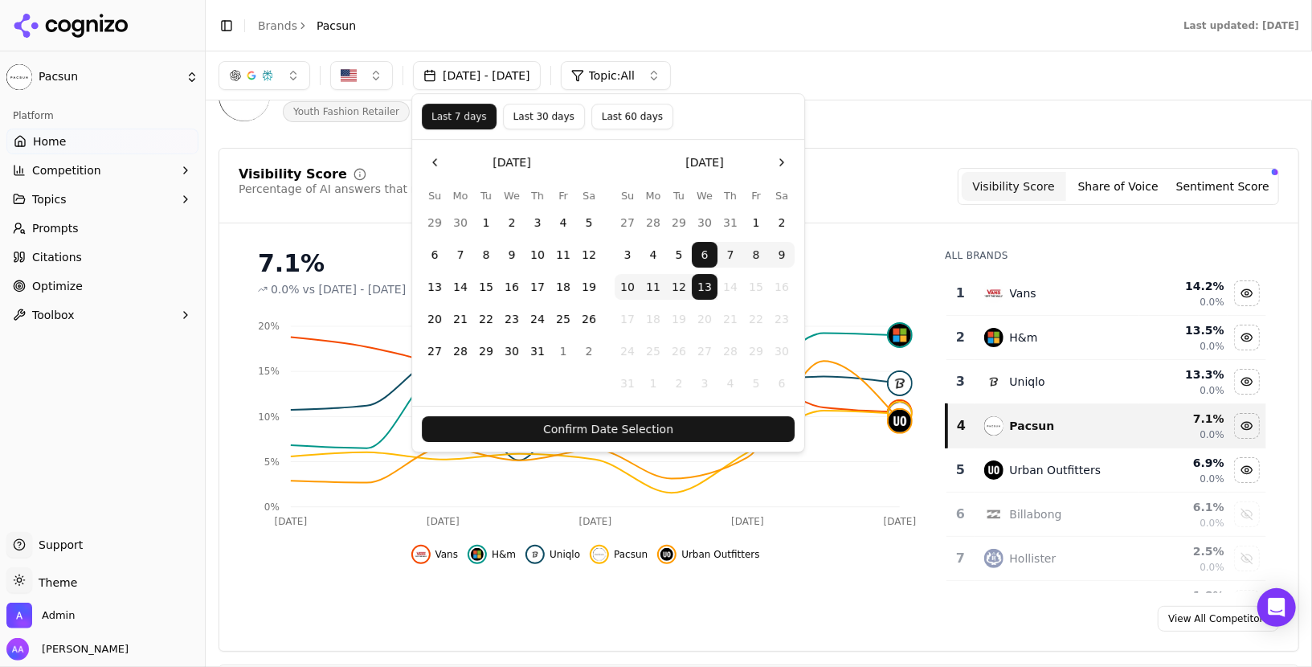
click at [658, 425] on button "Confirm Date Selection" at bounding box center [608, 429] width 373 height 26
